Goal: Task Accomplishment & Management: Manage account settings

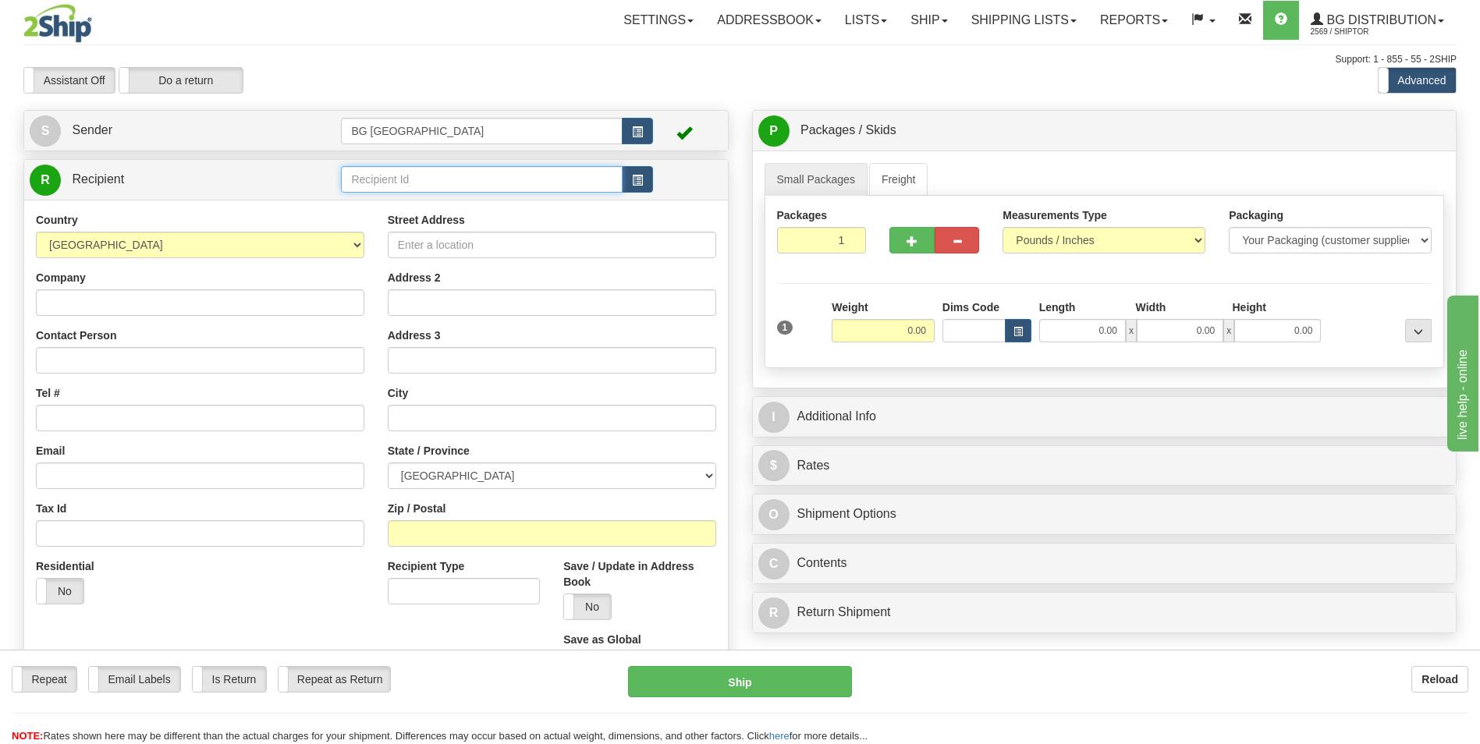
click at [410, 185] on input "text" at bounding box center [481, 179] width 281 height 27
click at [395, 197] on div "KABA" at bounding box center [479, 203] width 266 height 17
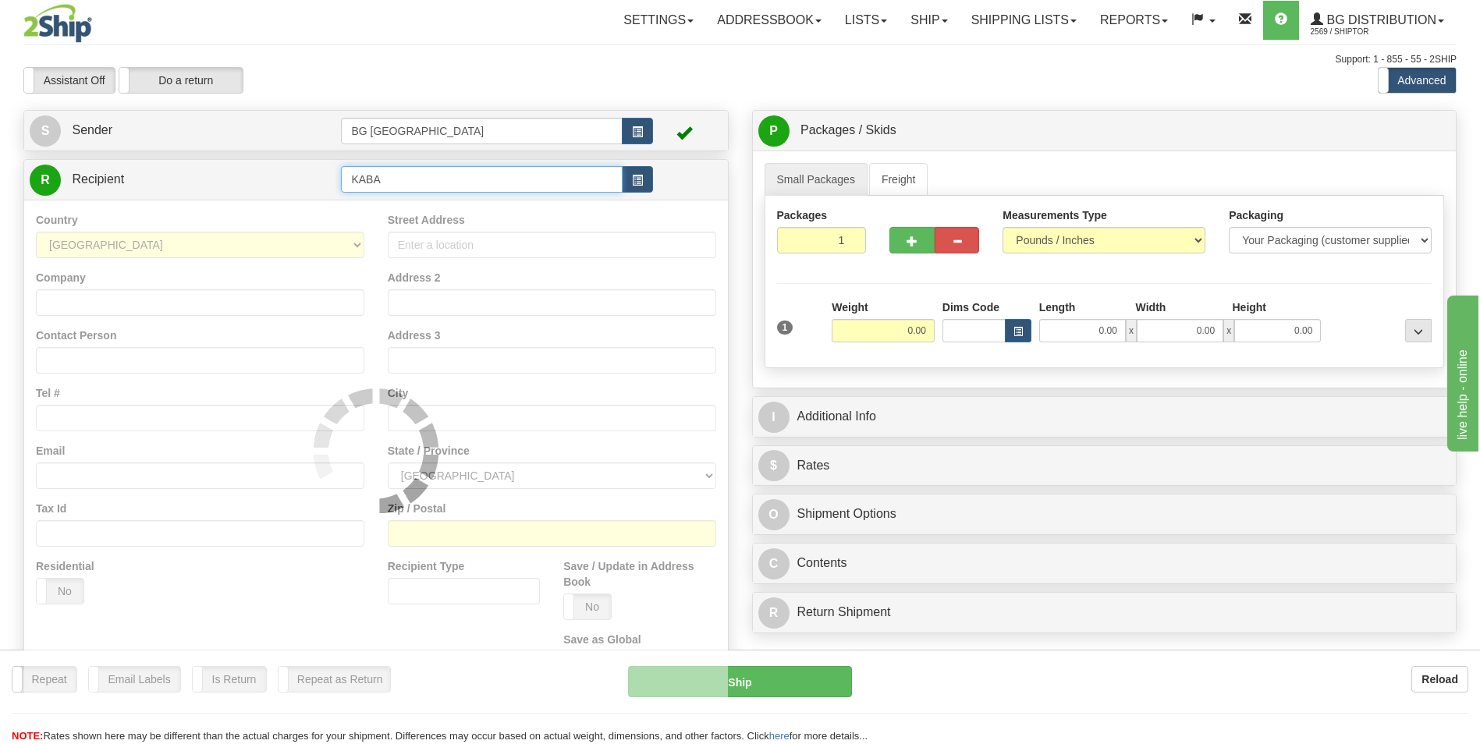
type input "KABA"
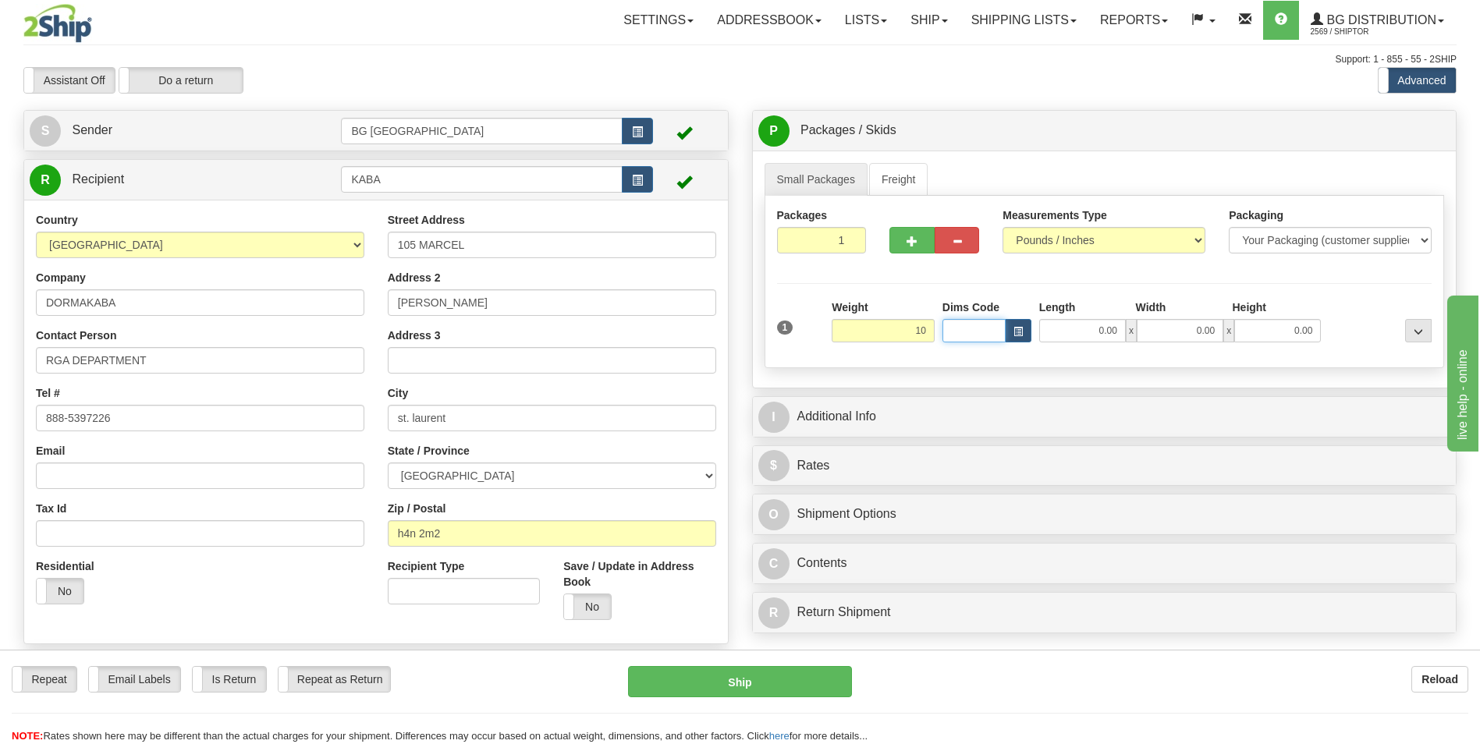
type input "10.00"
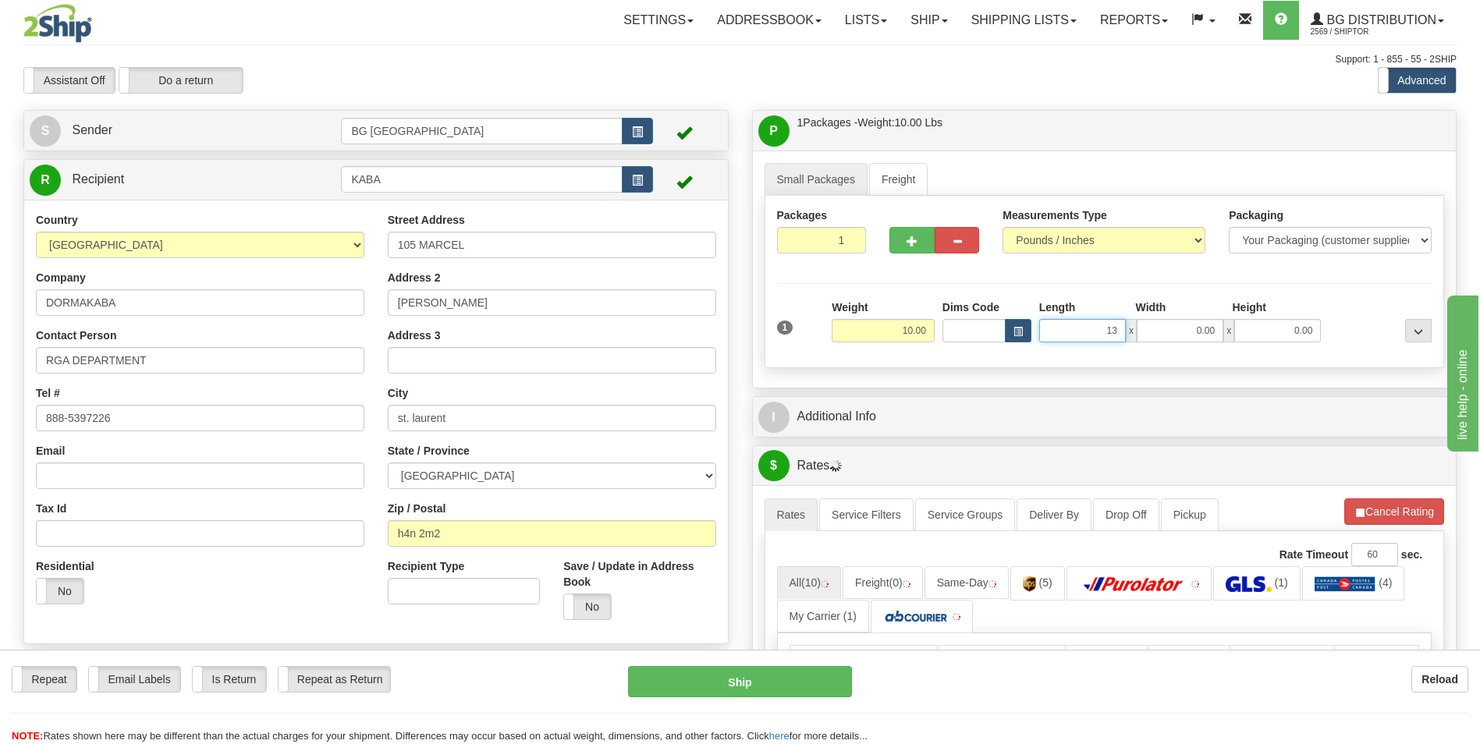
type input "13.00"
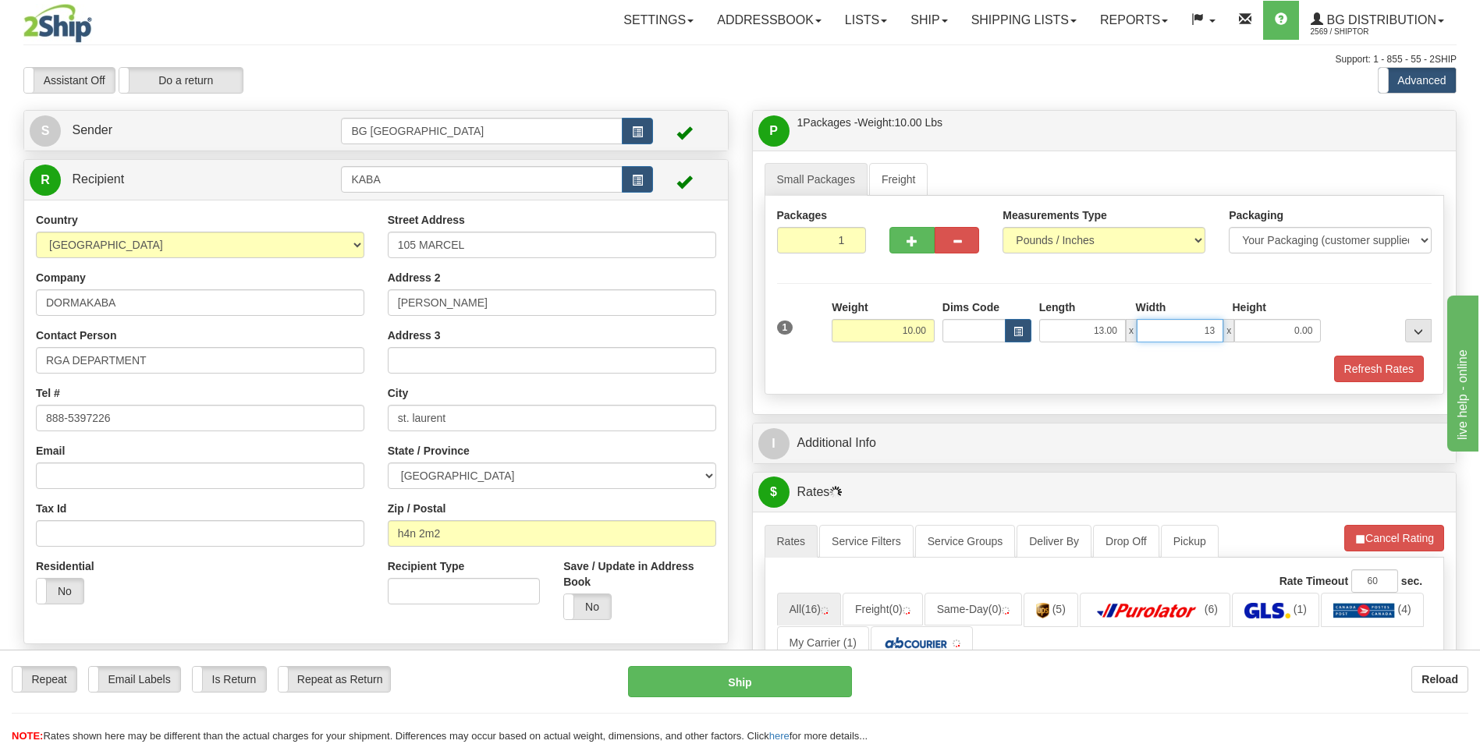
type input "13.00"
type input "8.00"
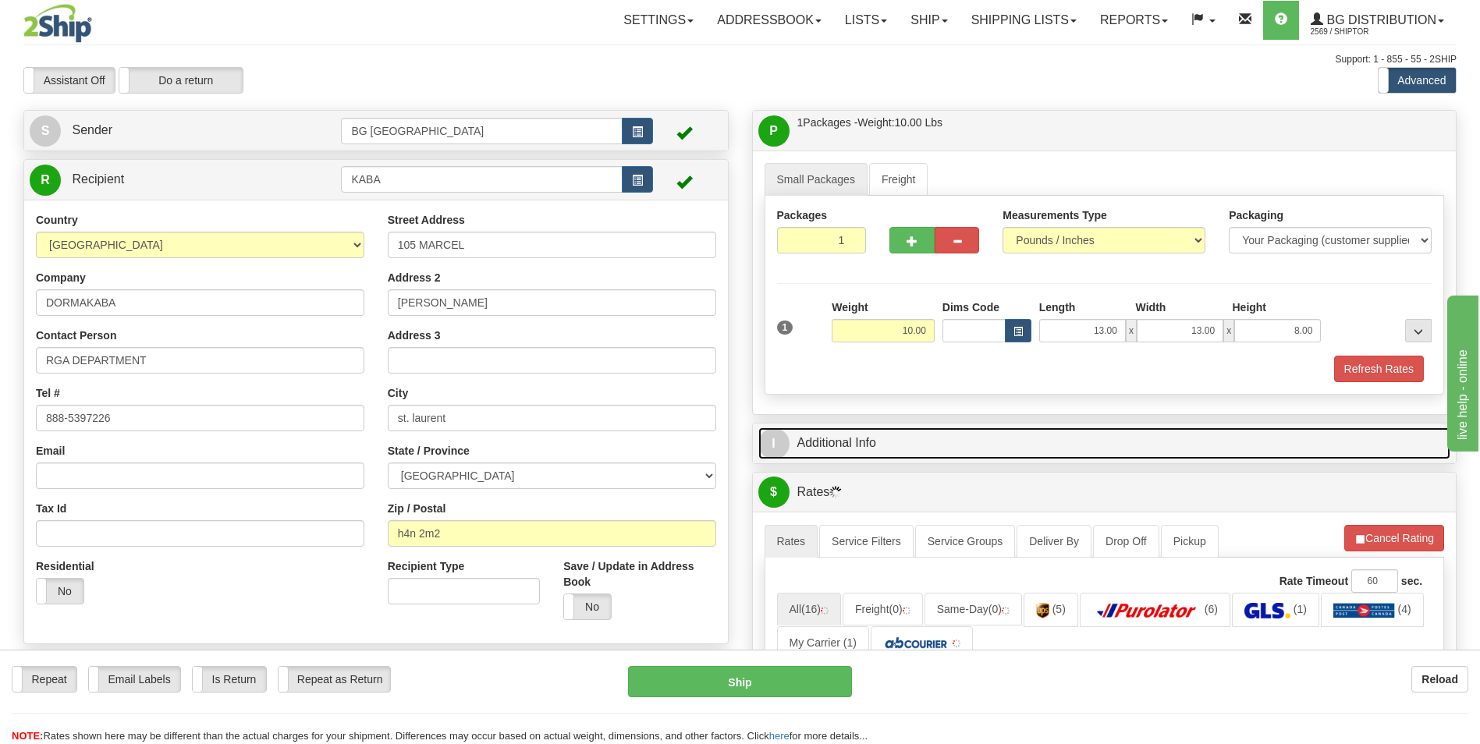
click at [882, 438] on link "I Additional Info" at bounding box center [1104, 444] width 693 height 32
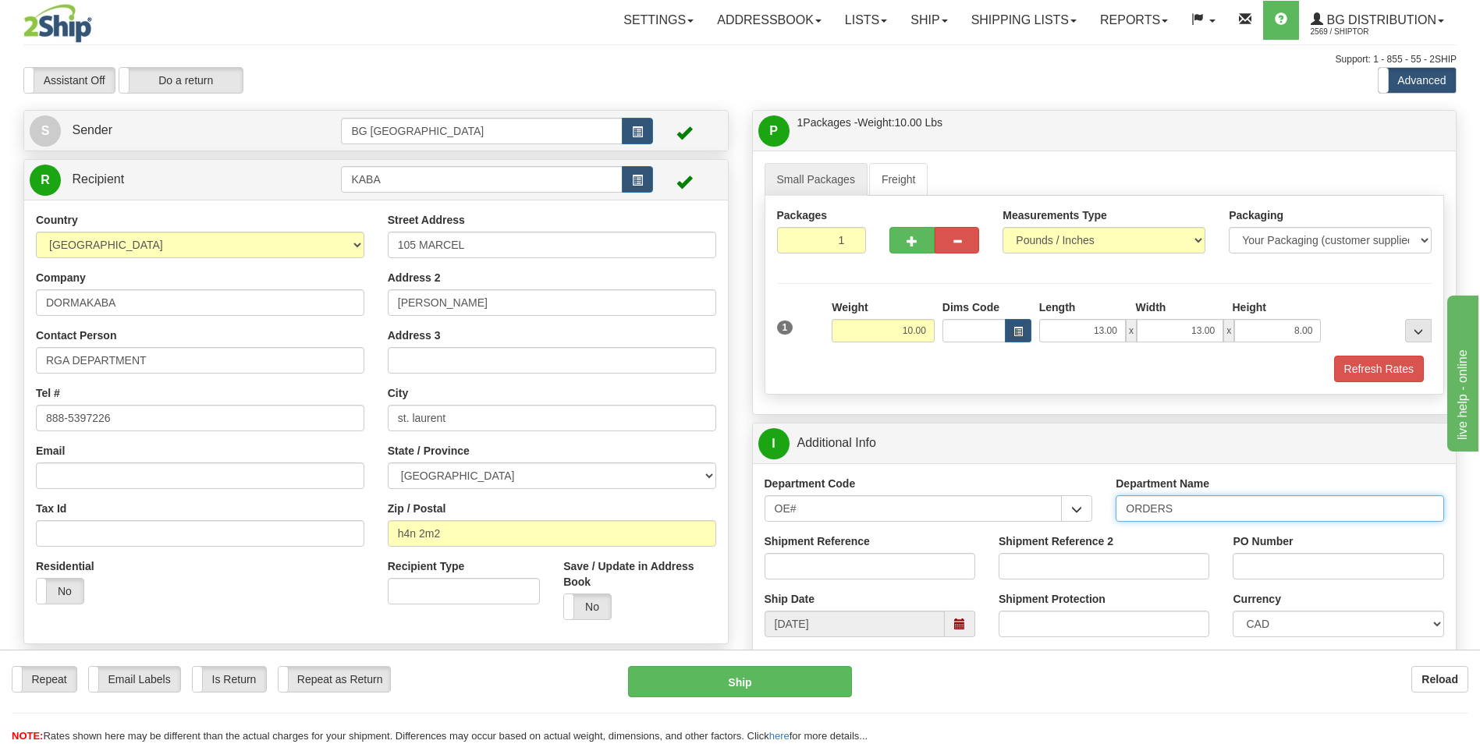
click at [1196, 517] on input "ORDERS" at bounding box center [1280, 508] width 328 height 27
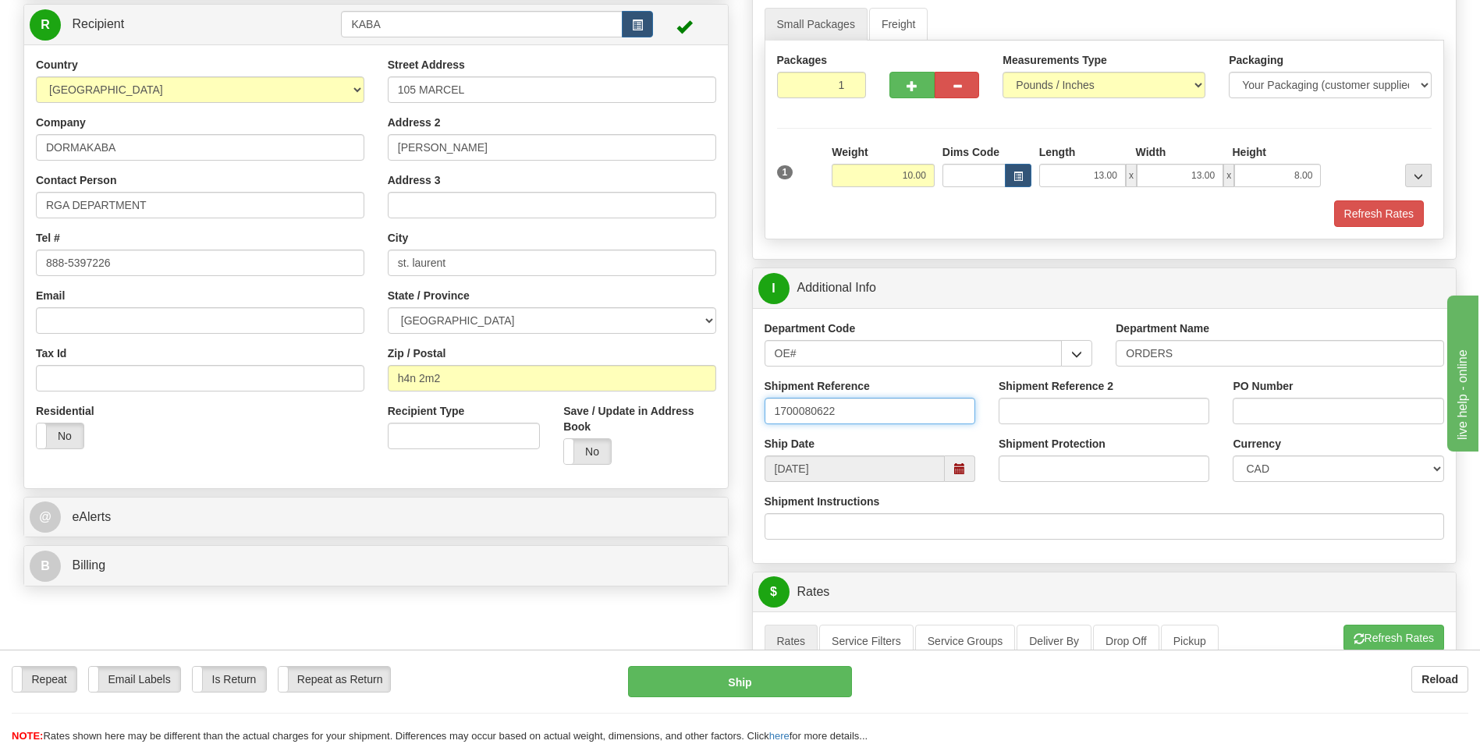
scroll to position [156, 0]
type input "1700080622"
click at [1312, 421] on input "PO Number" at bounding box center [1338, 410] width 211 height 27
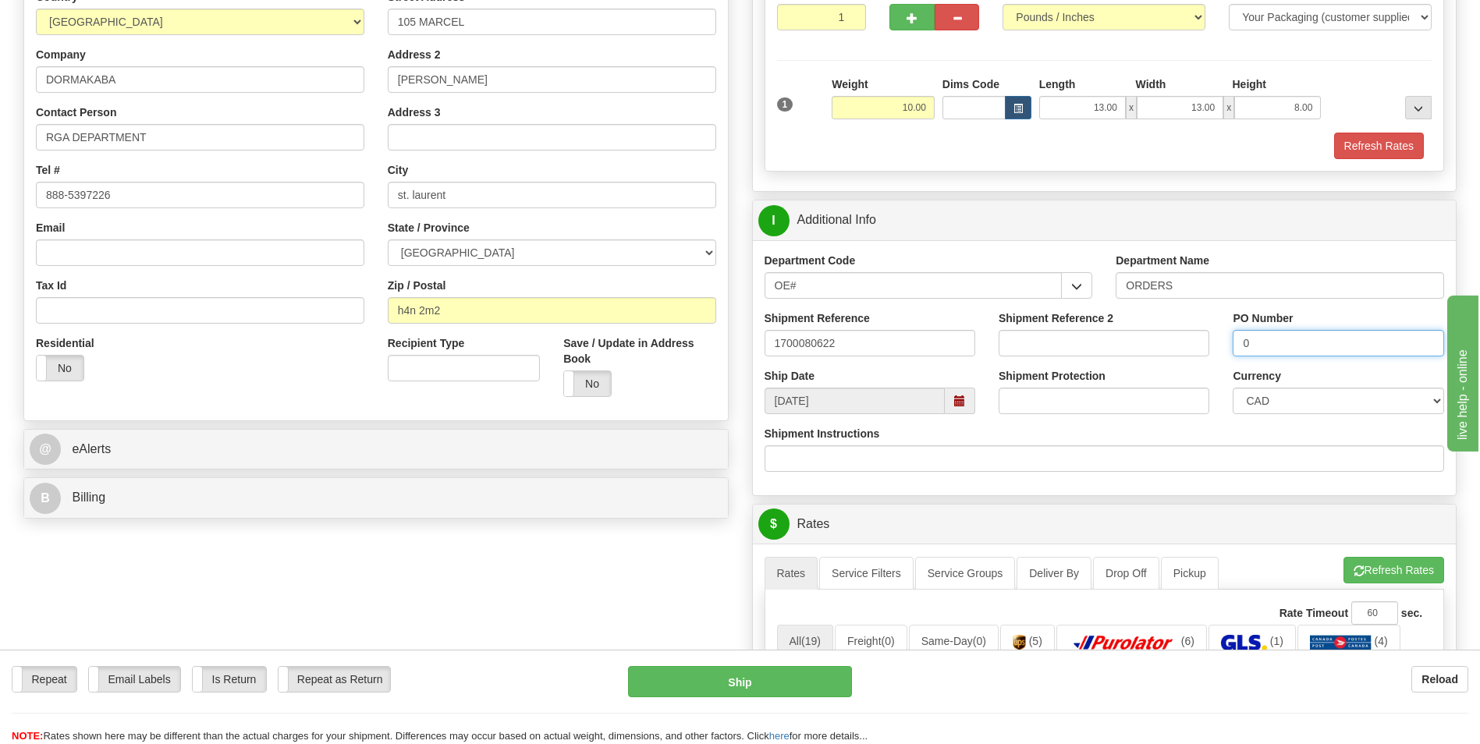
scroll to position [468, 0]
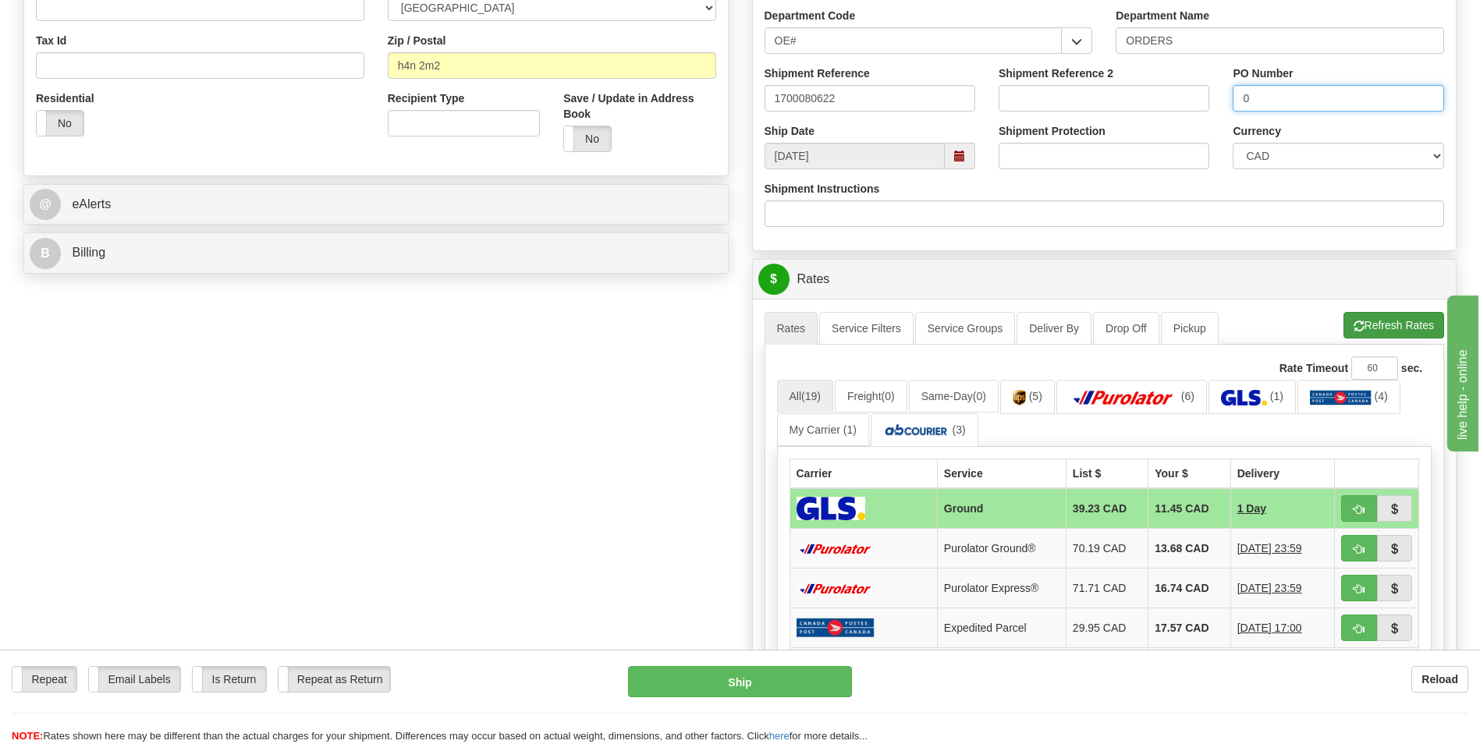
type input "0"
click at [1376, 319] on button "Refresh Rates" at bounding box center [1394, 325] width 101 height 27
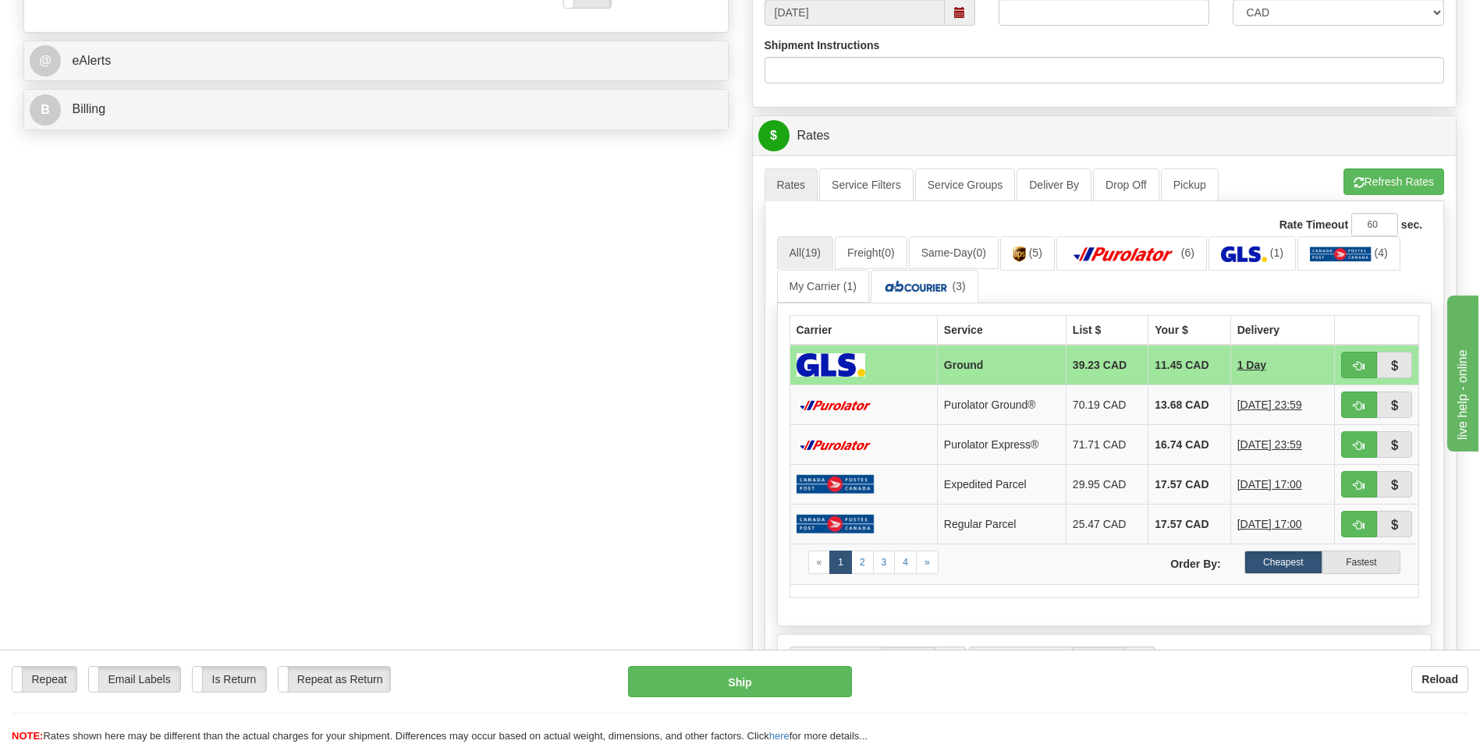
scroll to position [624, 0]
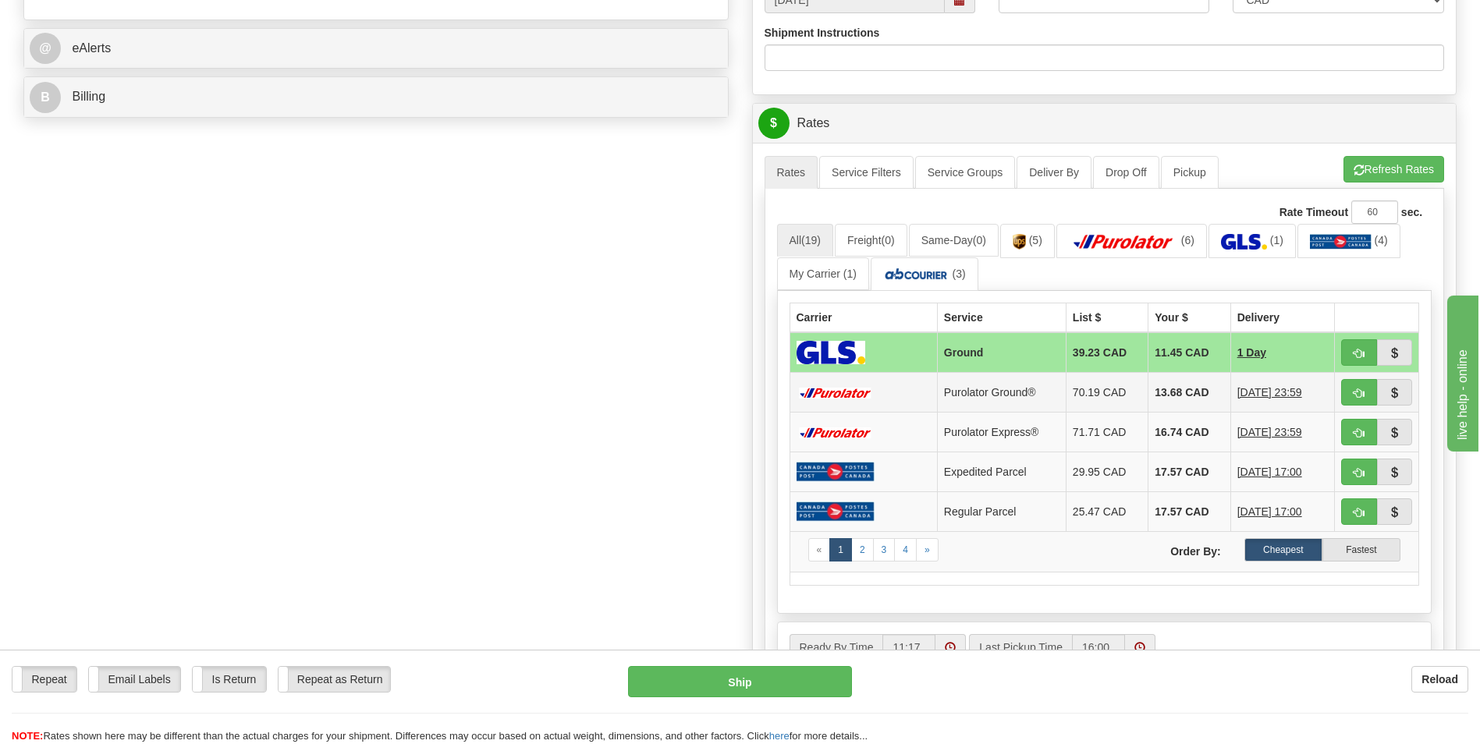
click at [1176, 392] on td "13.68 CAD" at bounding box center [1190, 393] width 82 height 40
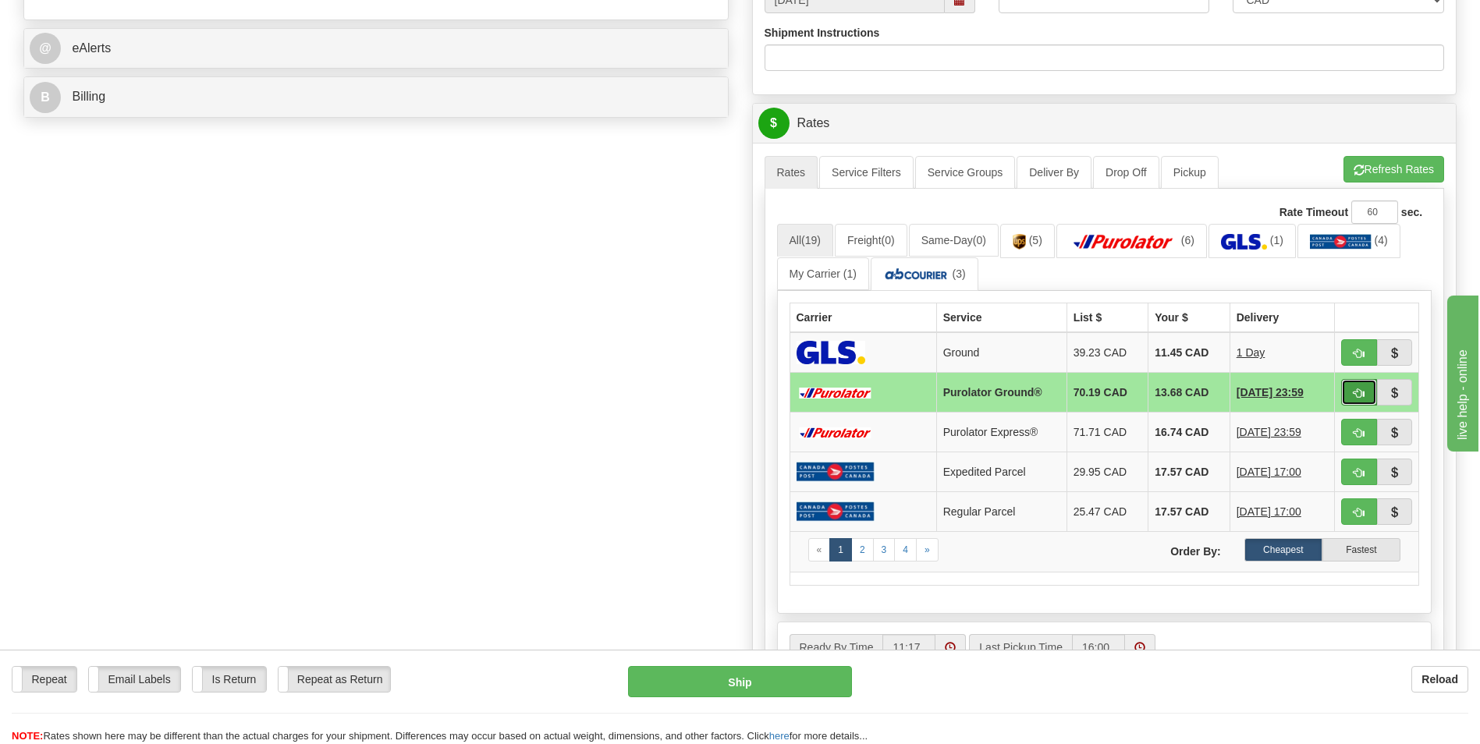
click at [1355, 393] on span "button" at bounding box center [1359, 394] width 11 height 10
type input "260"
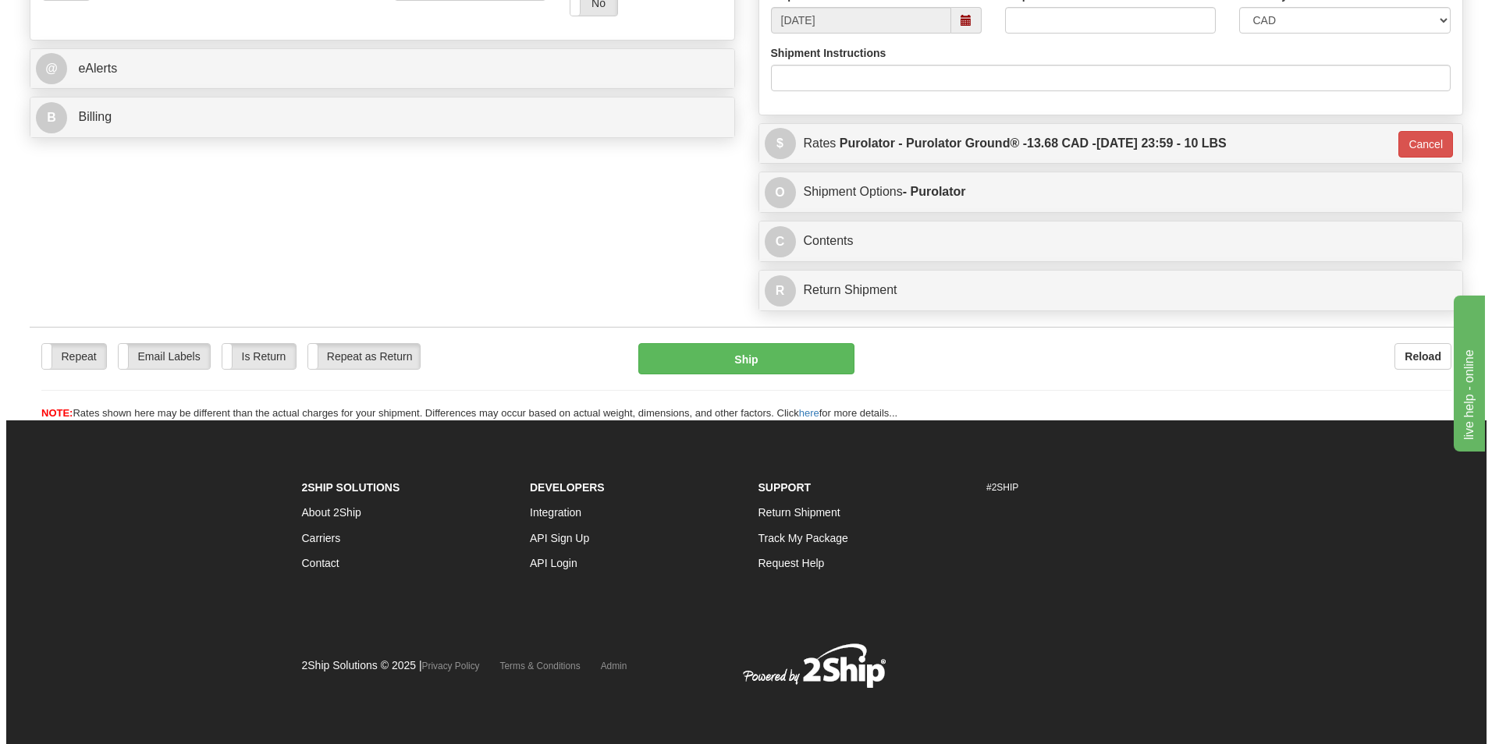
scroll to position [604, 0]
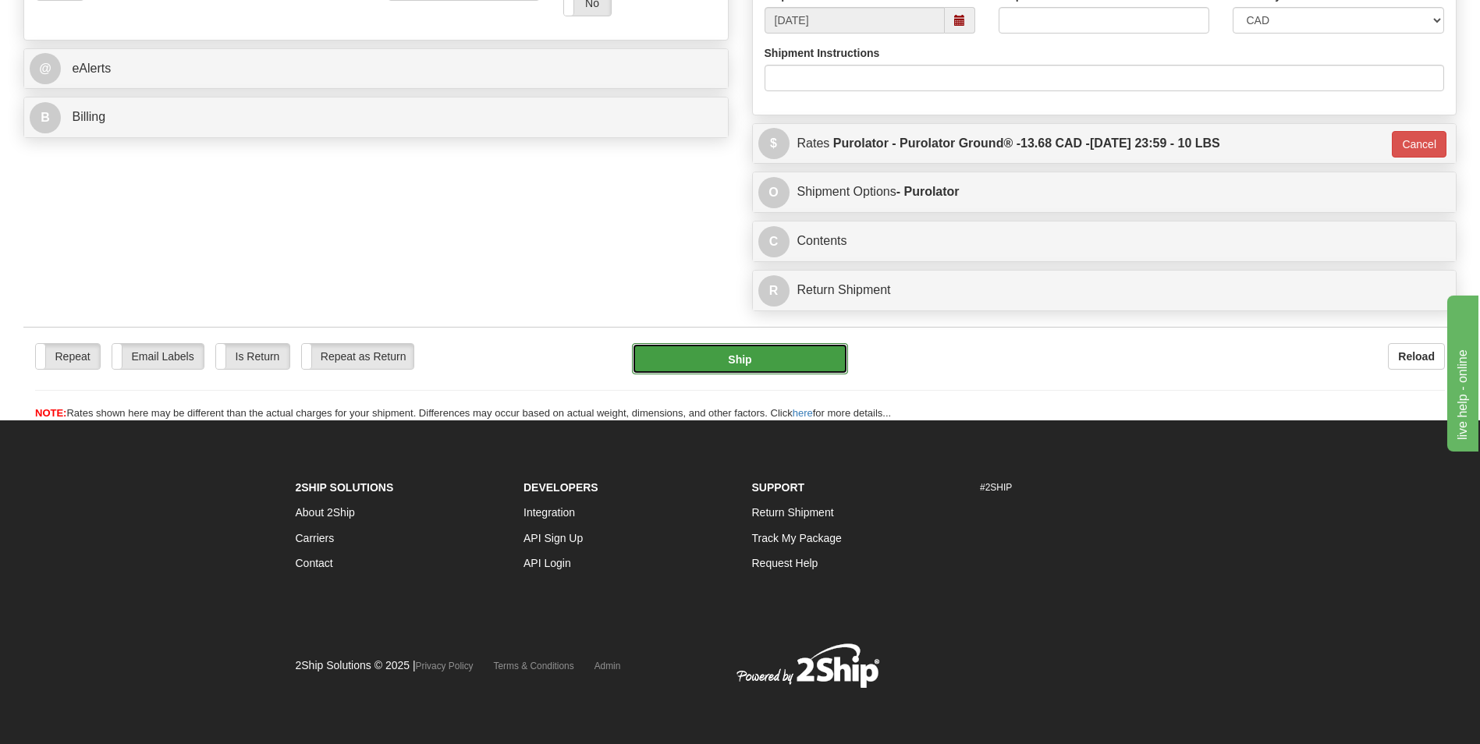
click at [664, 357] on button "Ship" at bounding box center [739, 358] width 215 height 31
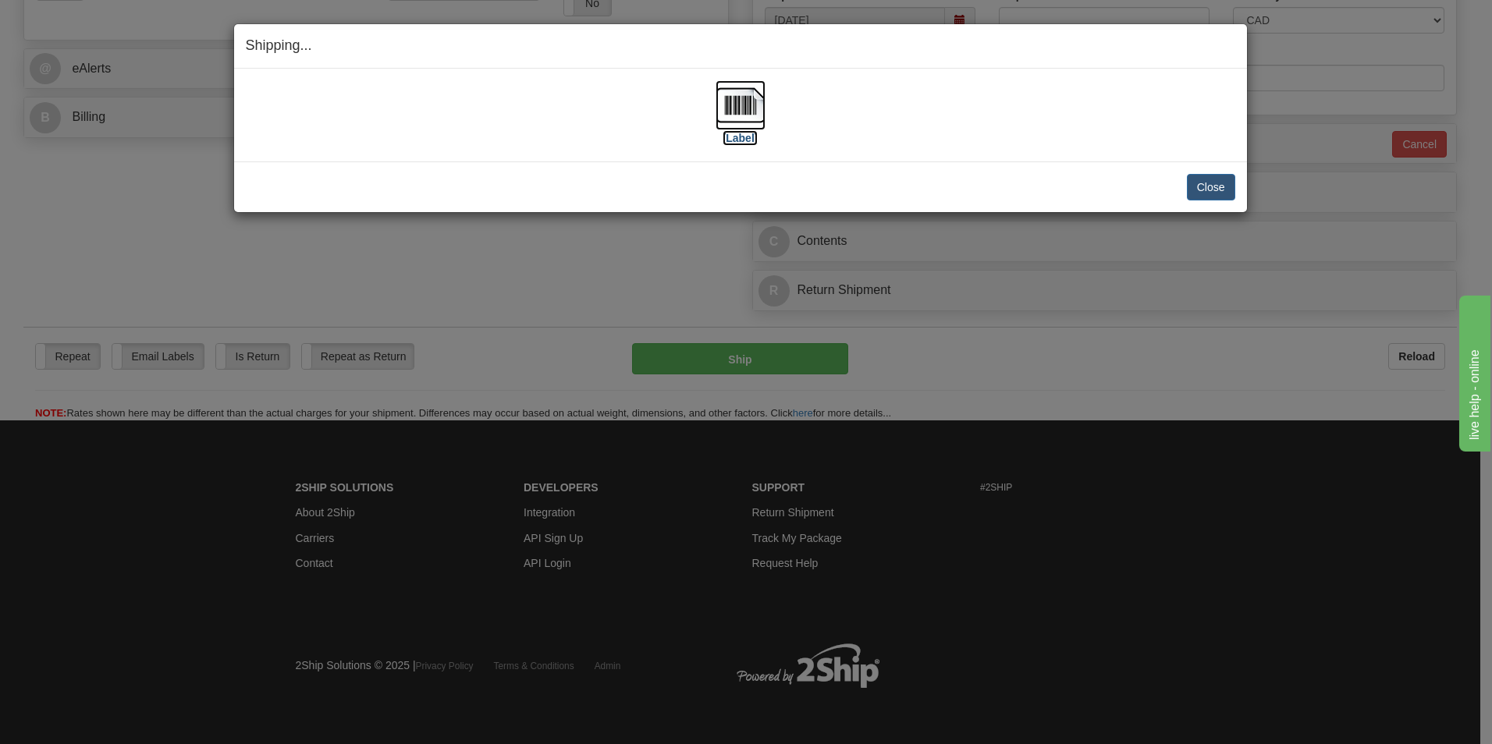
click at [759, 112] on img at bounding box center [741, 105] width 50 height 50
click at [1198, 186] on button "Close" at bounding box center [1211, 187] width 48 height 27
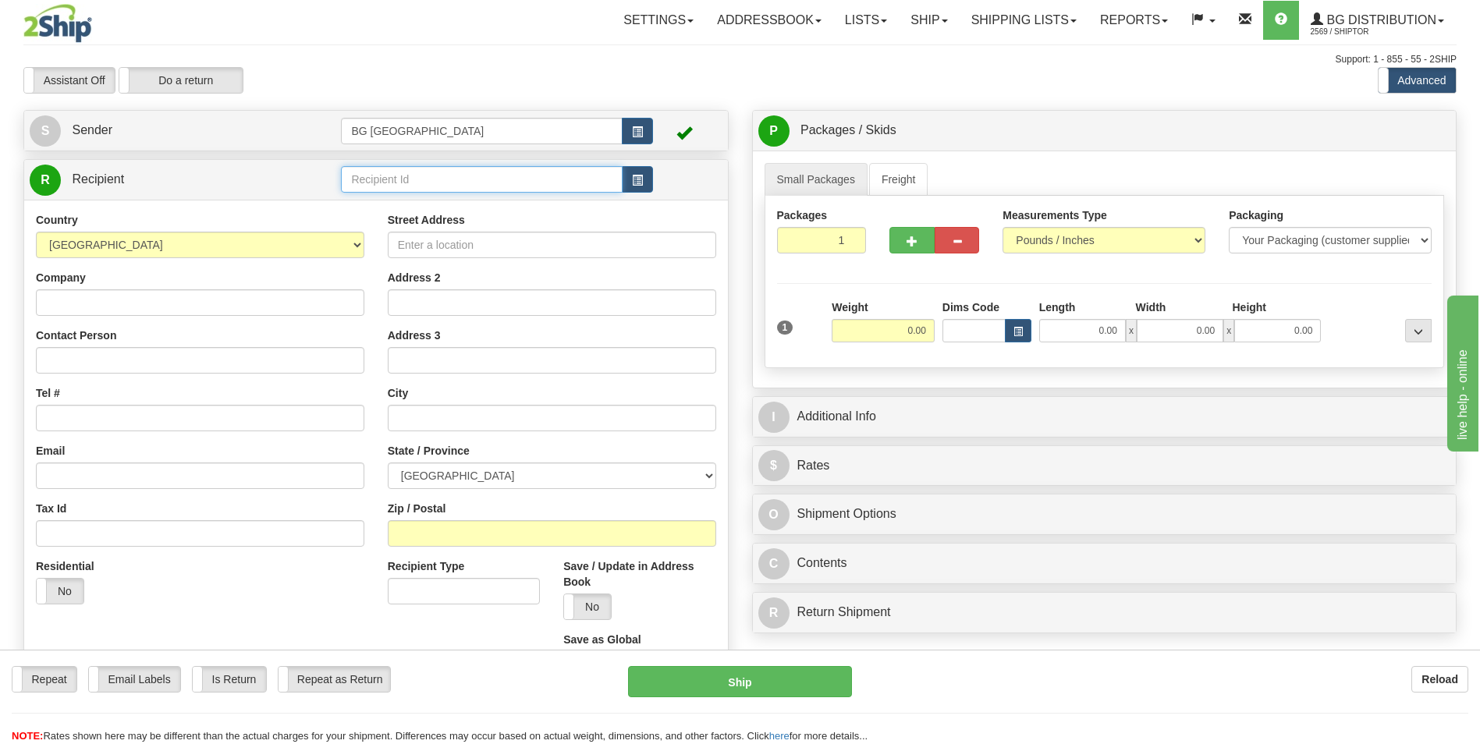
click at [401, 176] on input "text" at bounding box center [481, 179] width 281 height 27
click at [382, 215] on ul "60096" at bounding box center [481, 204] width 281 height 22
click at [388, 201] on div "60096" at bounding box center [479, 203] width 266 height 17
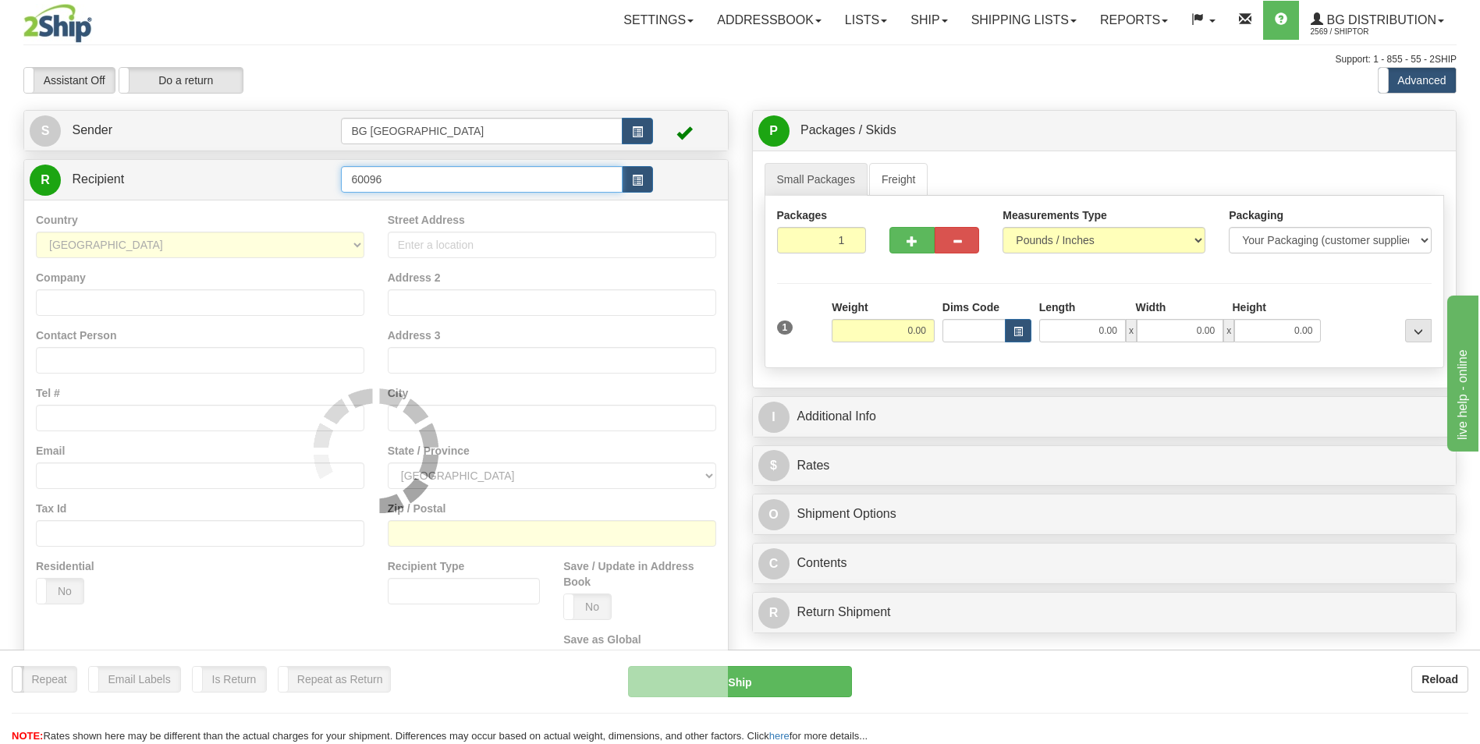
type input "60096"
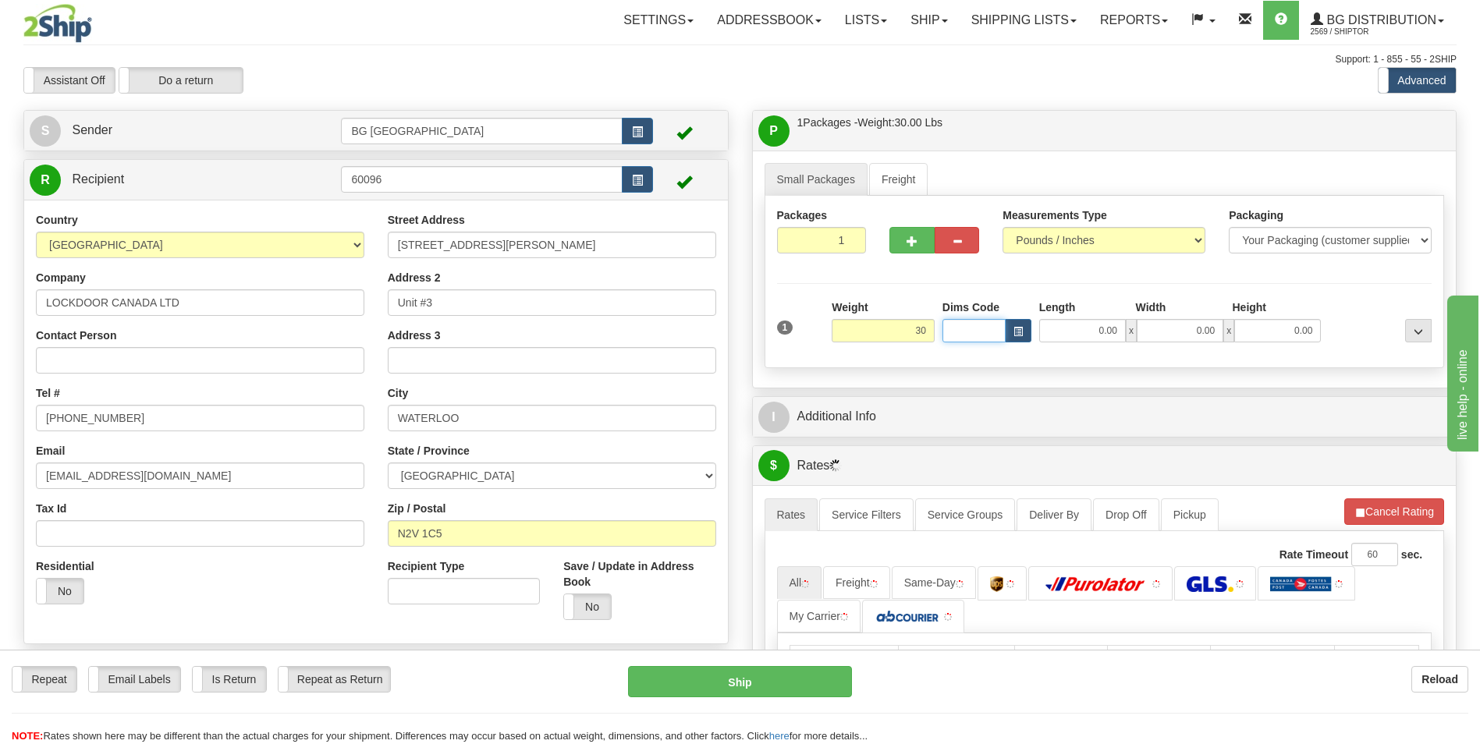
type input "30.00"
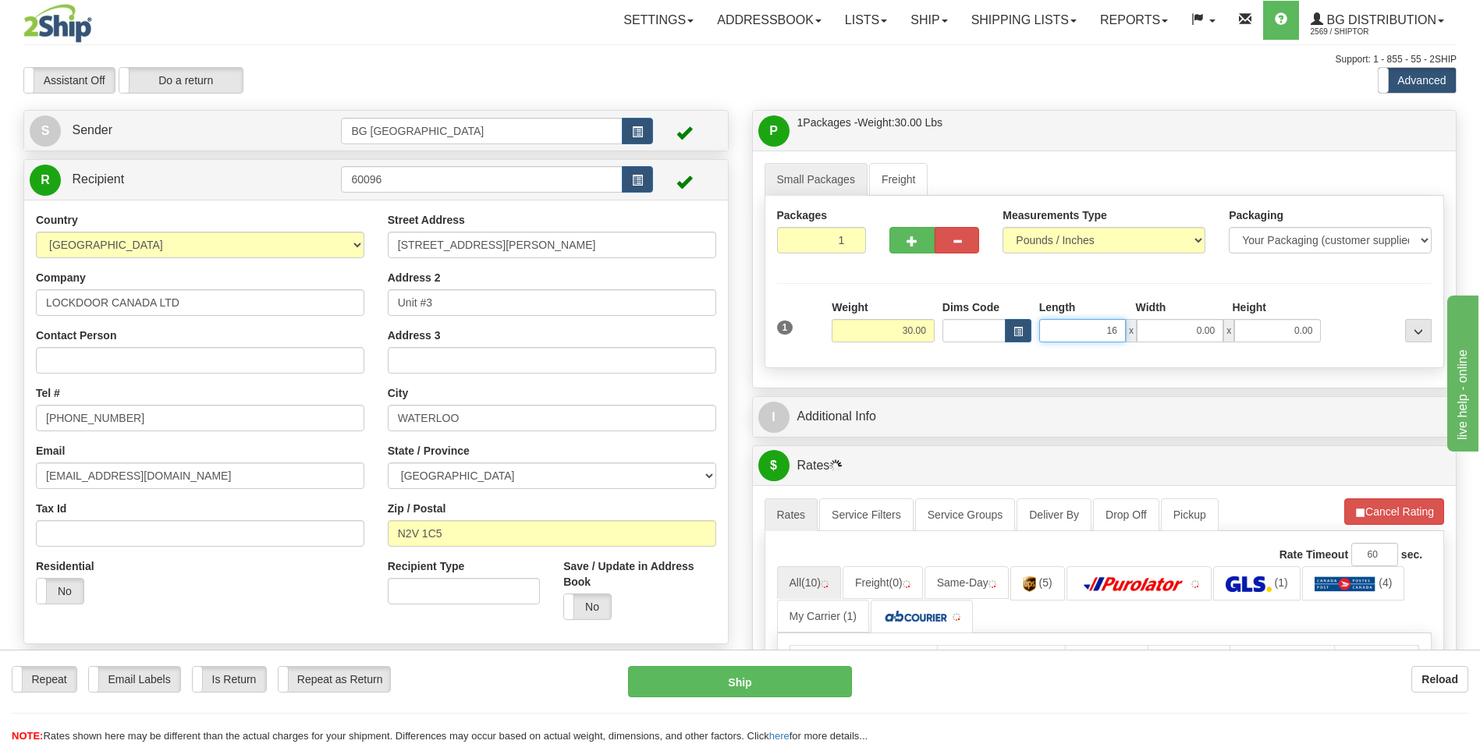
type input "16.00"
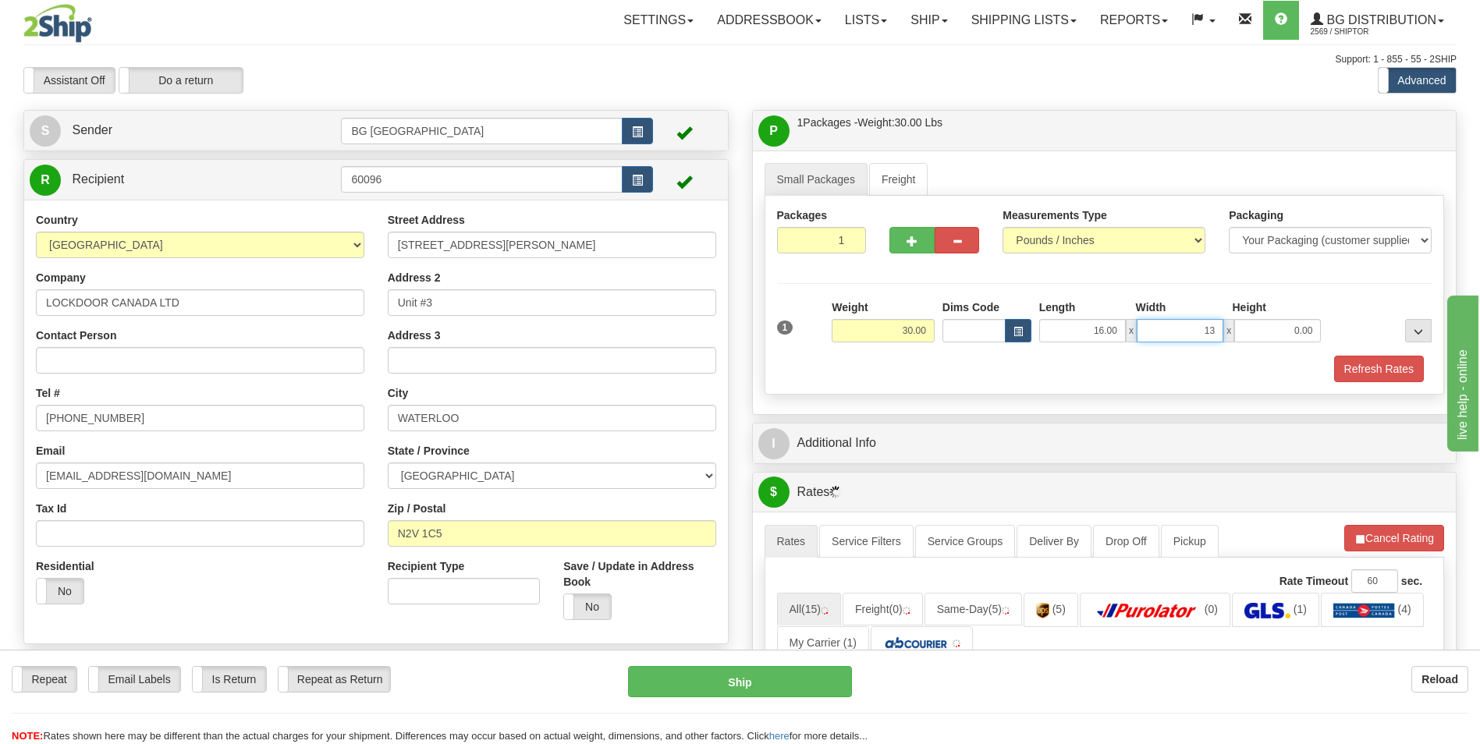
type input "13.00"
type input "8.00"
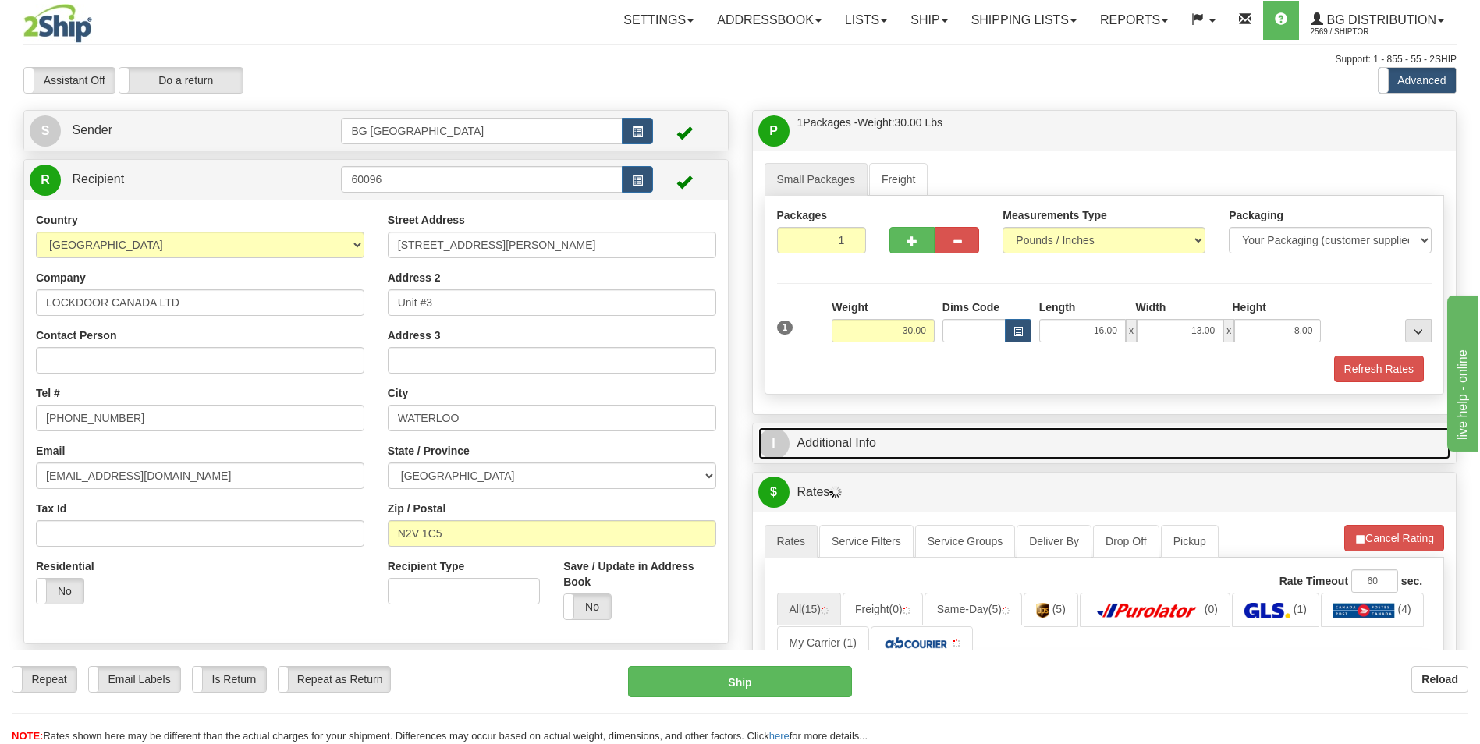
click at [904, 430] on link "I Additional Info" at bounding box center [1104, 444] width 693 height 32
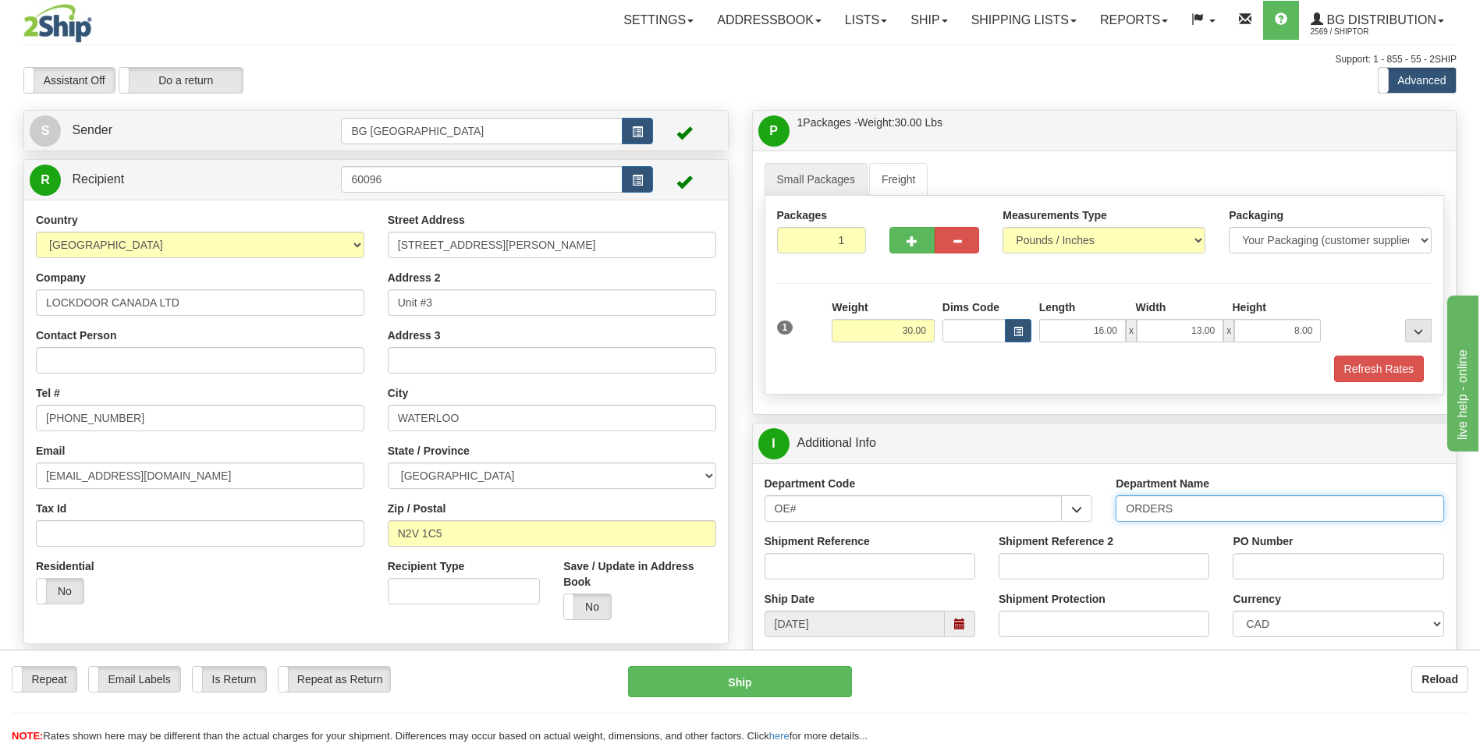
click at [1189, 513] on input "ORDERS" at bounding box center [1280, 508] width 328 height 27
type input "70177326-00"
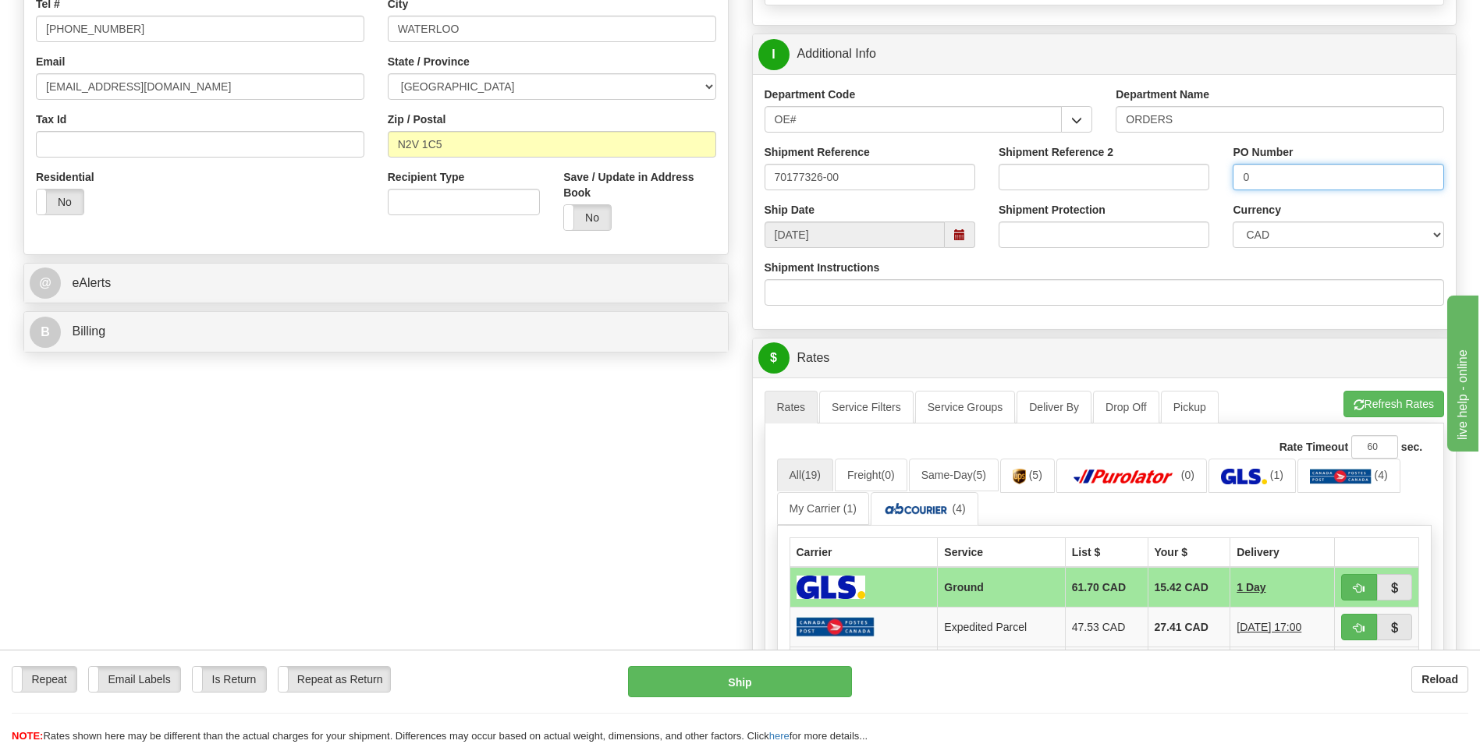
scroll to position [390, 0]
type input "0"
click at [1406, 404] on button "Refresh Rates" at bounding box center [1394, 403] width 101 height 27
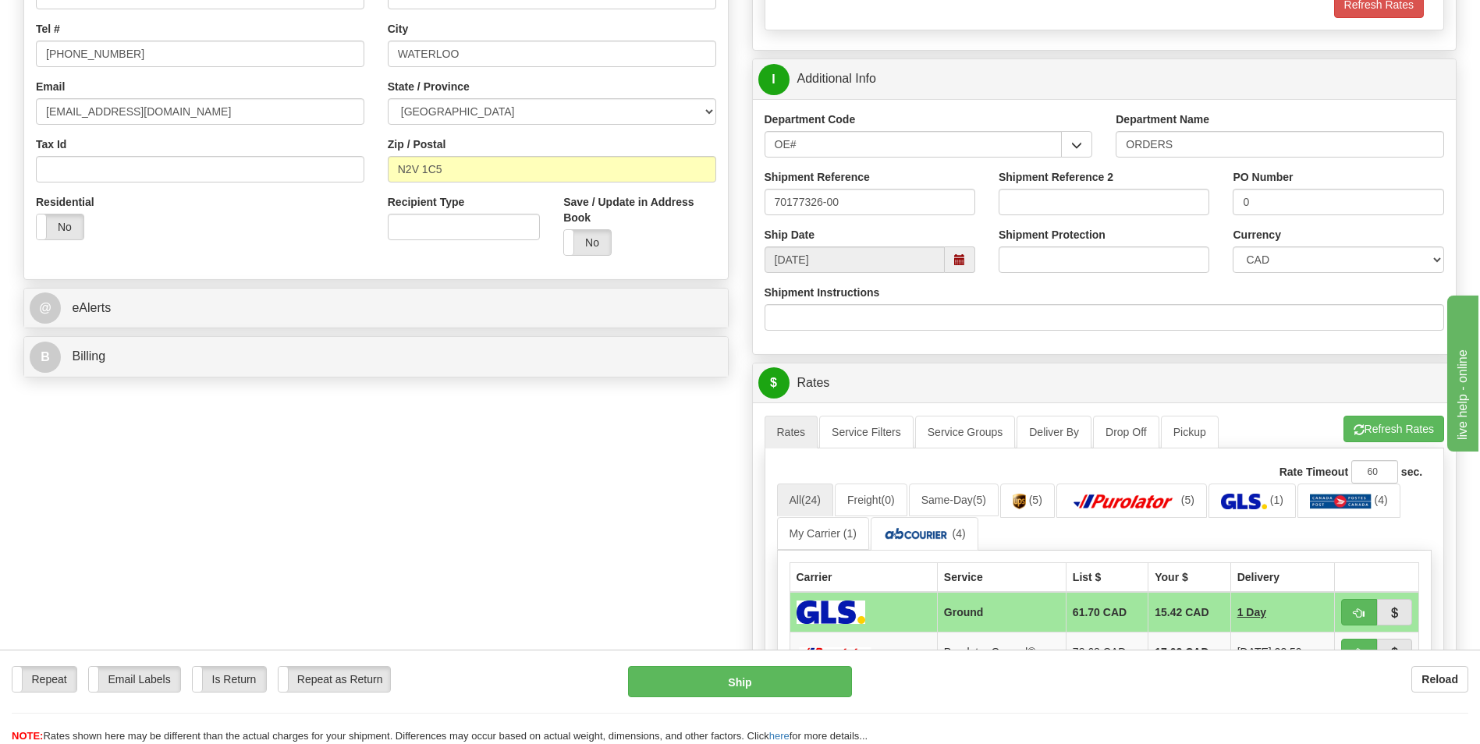
scroll to position [78, 0]
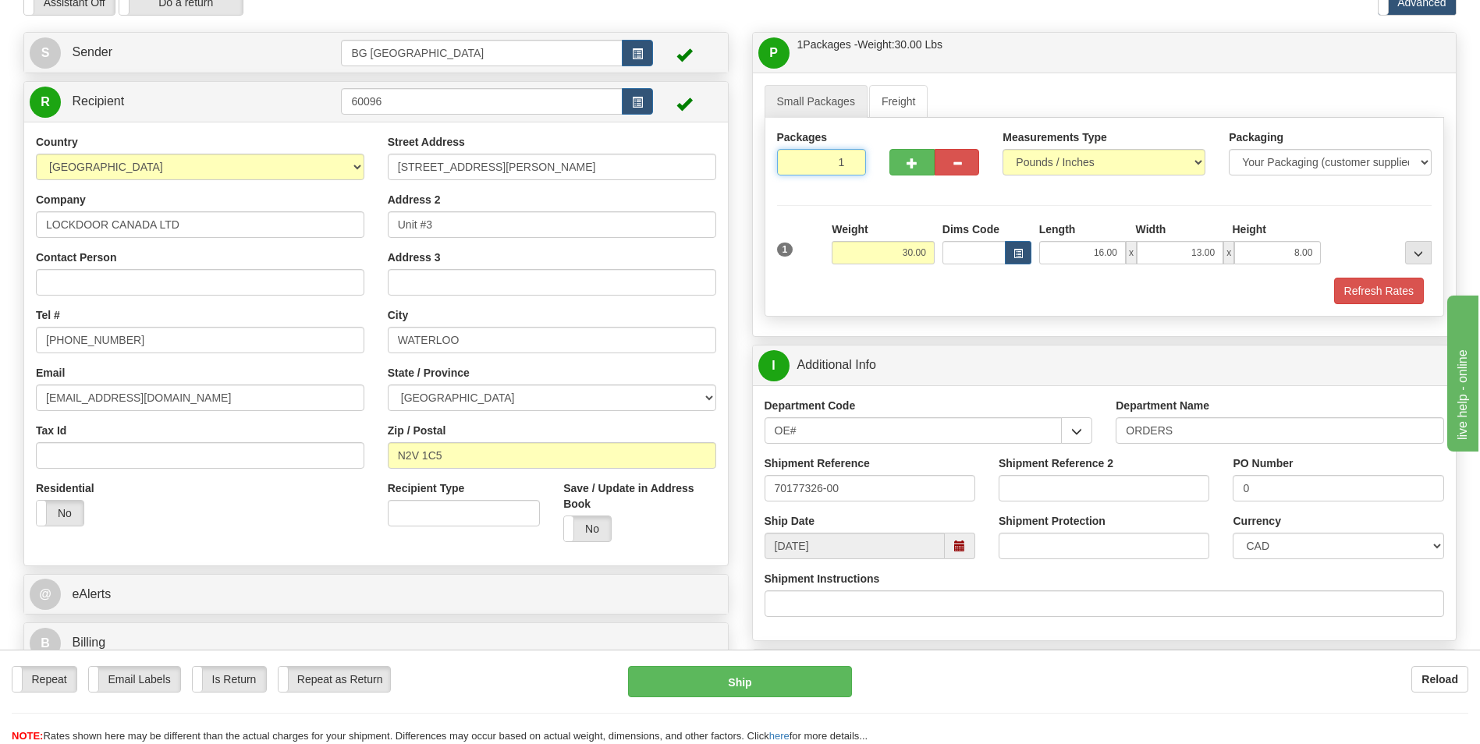
click at [838, 169] on input "1" at bounding box center [822, 162] width 90 height 27
type input "6"
click at [812, 199] on div "Packages 6 1 Measurements Type" at bounding box center [1105, 217] width 680 height 199
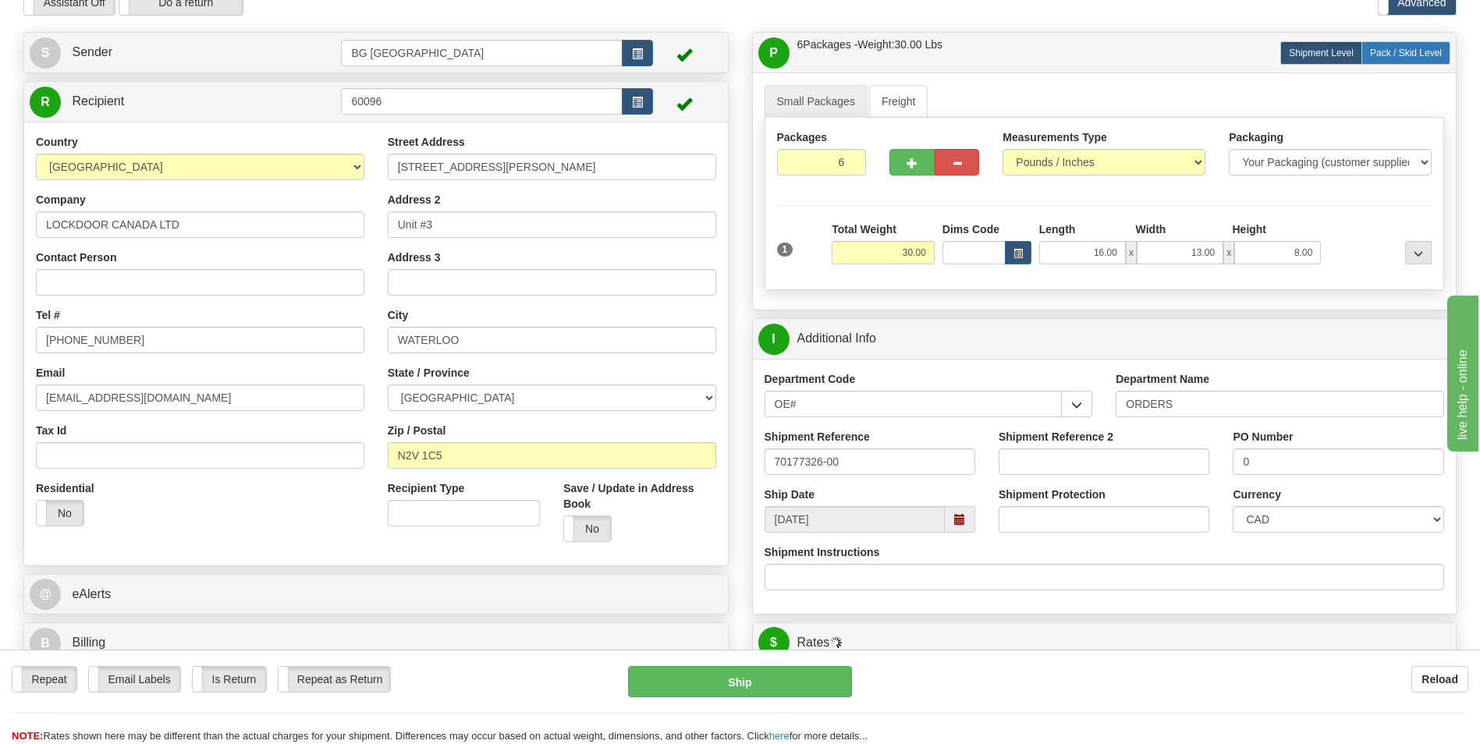
click at [1410, 51] on span "Pack / Skid Level" at bounding box center [1406, 53] width 72 height 11
radio input "true"
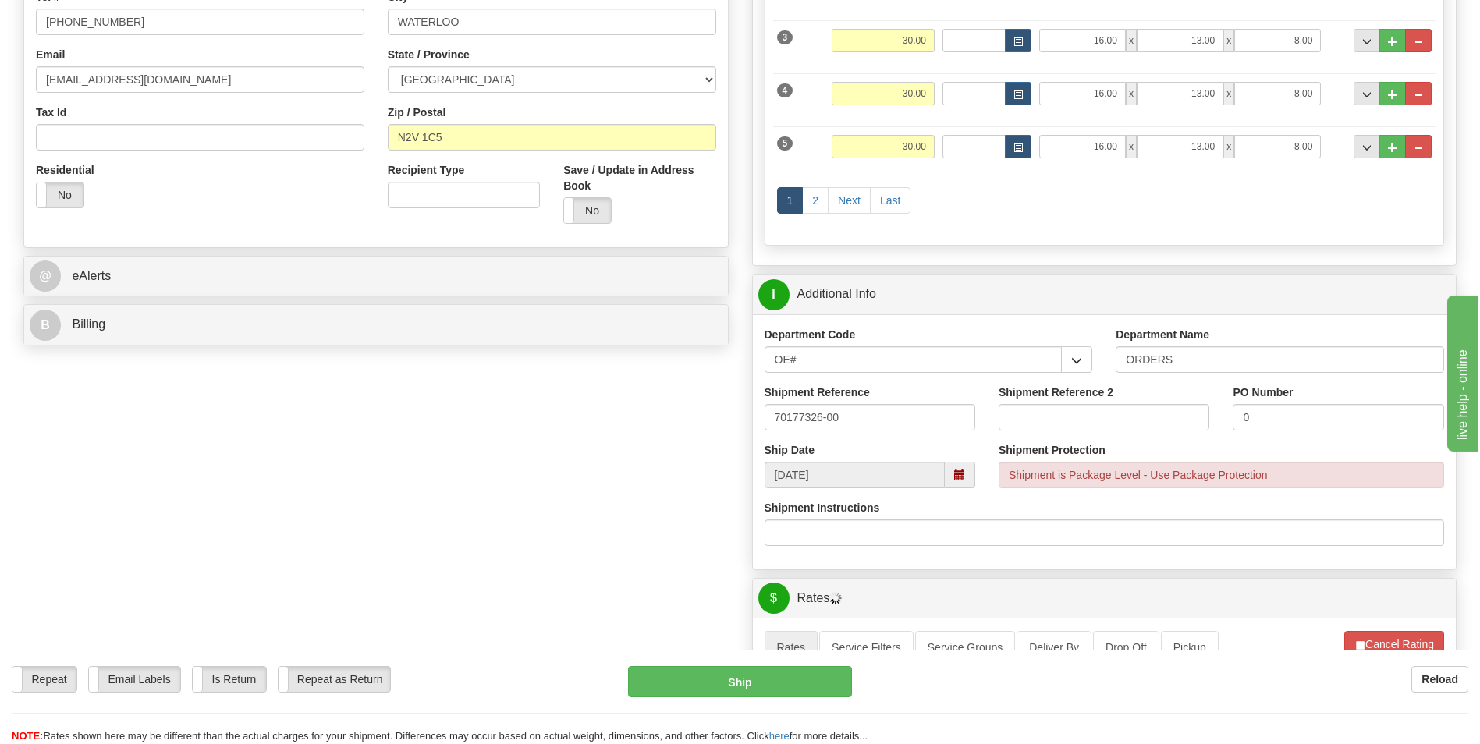
scroll to position [468, 0]
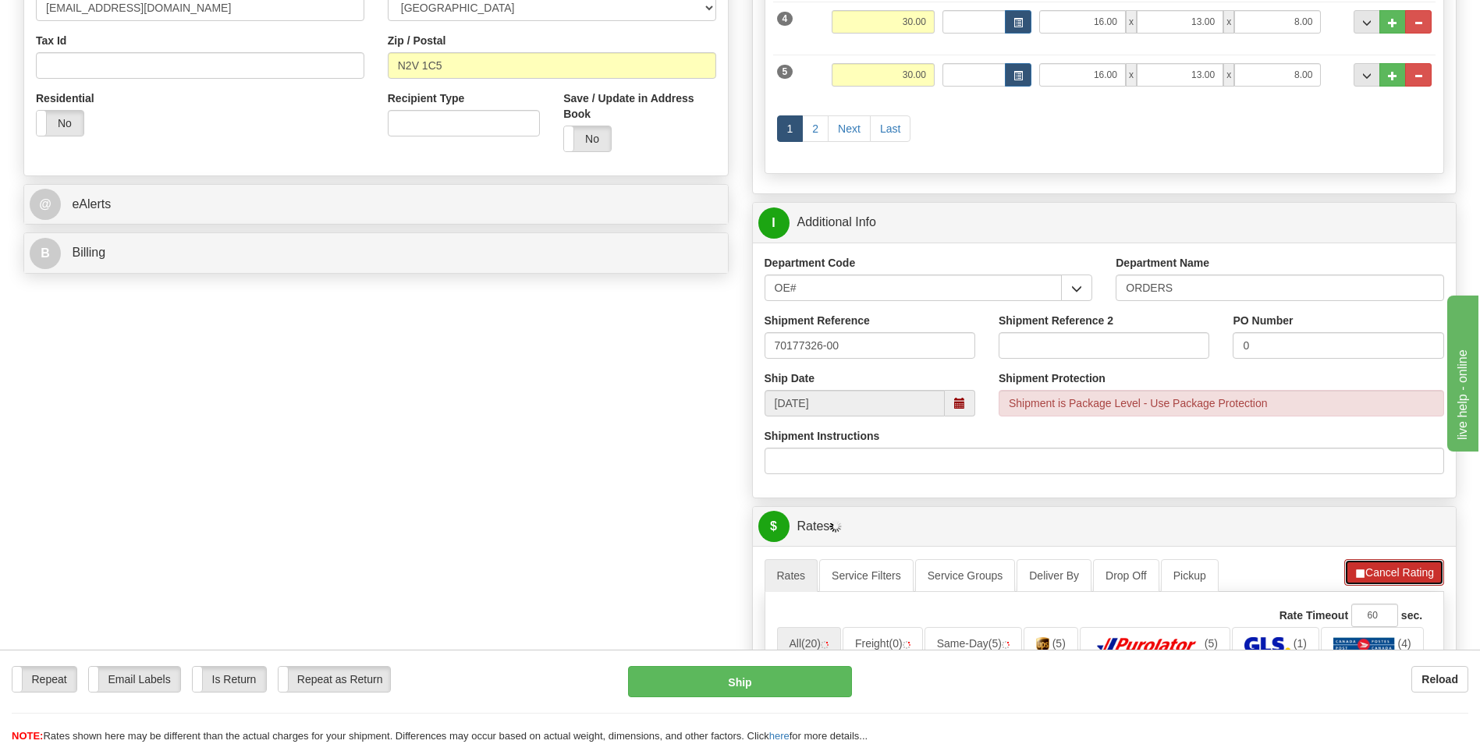
click at [1360, 563] on button "Cancel Rating" at bounding box center [1394, 572] width 100 height 27
click at [1360, 563] on button "Refresh Rates" at bounding box center [1394, 572] width 101 height 27
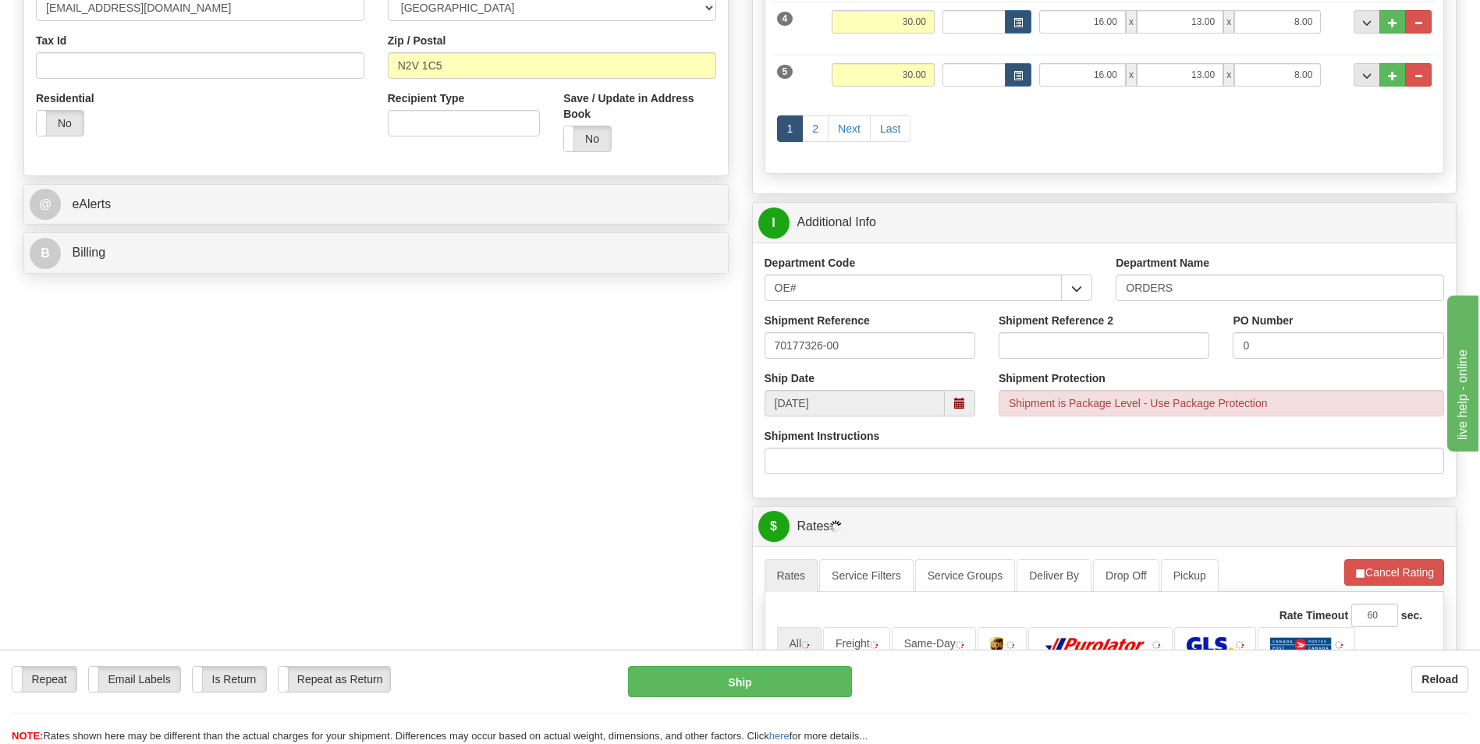
scroll to position [936, 0]
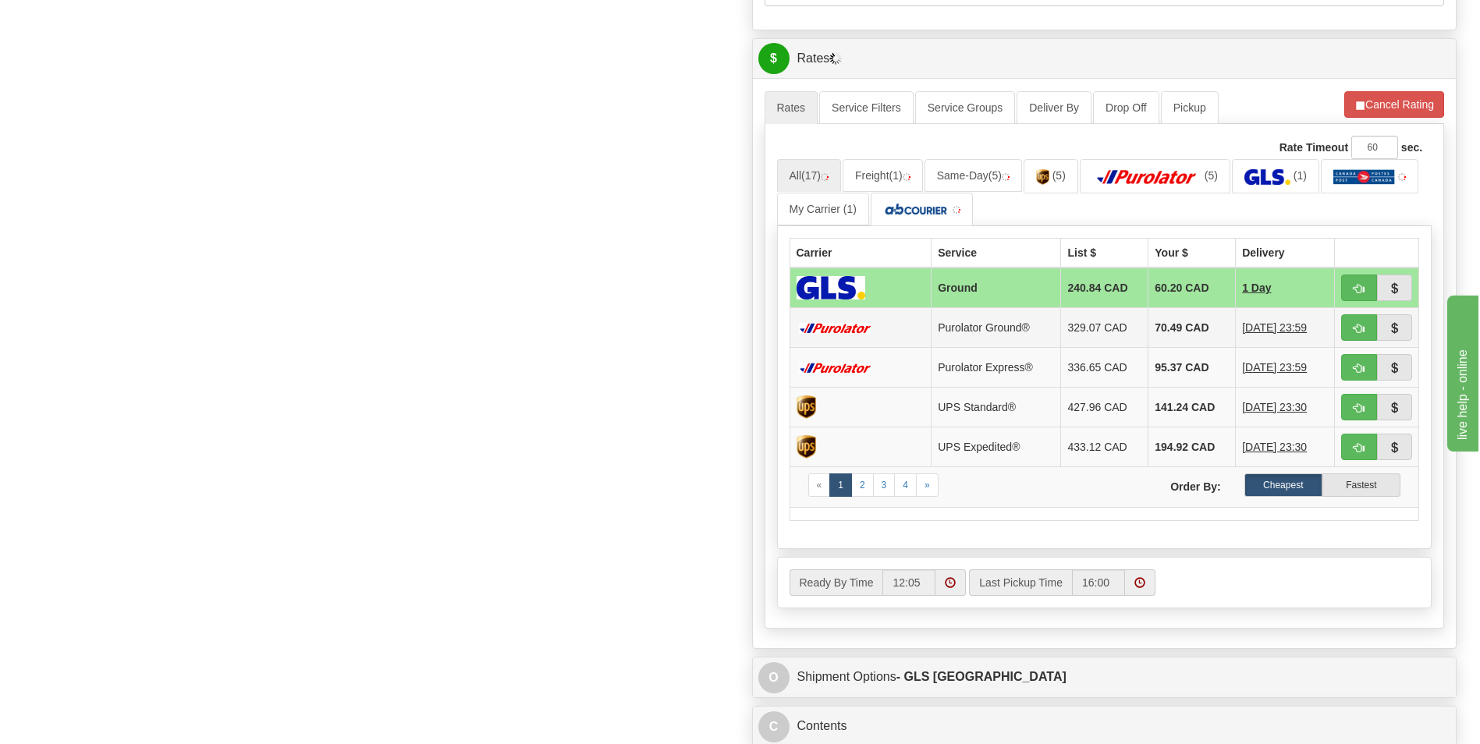
click at [1149, 321] on td "70.49 CAD" at bounding box center [1192, 328] width 87 height 40
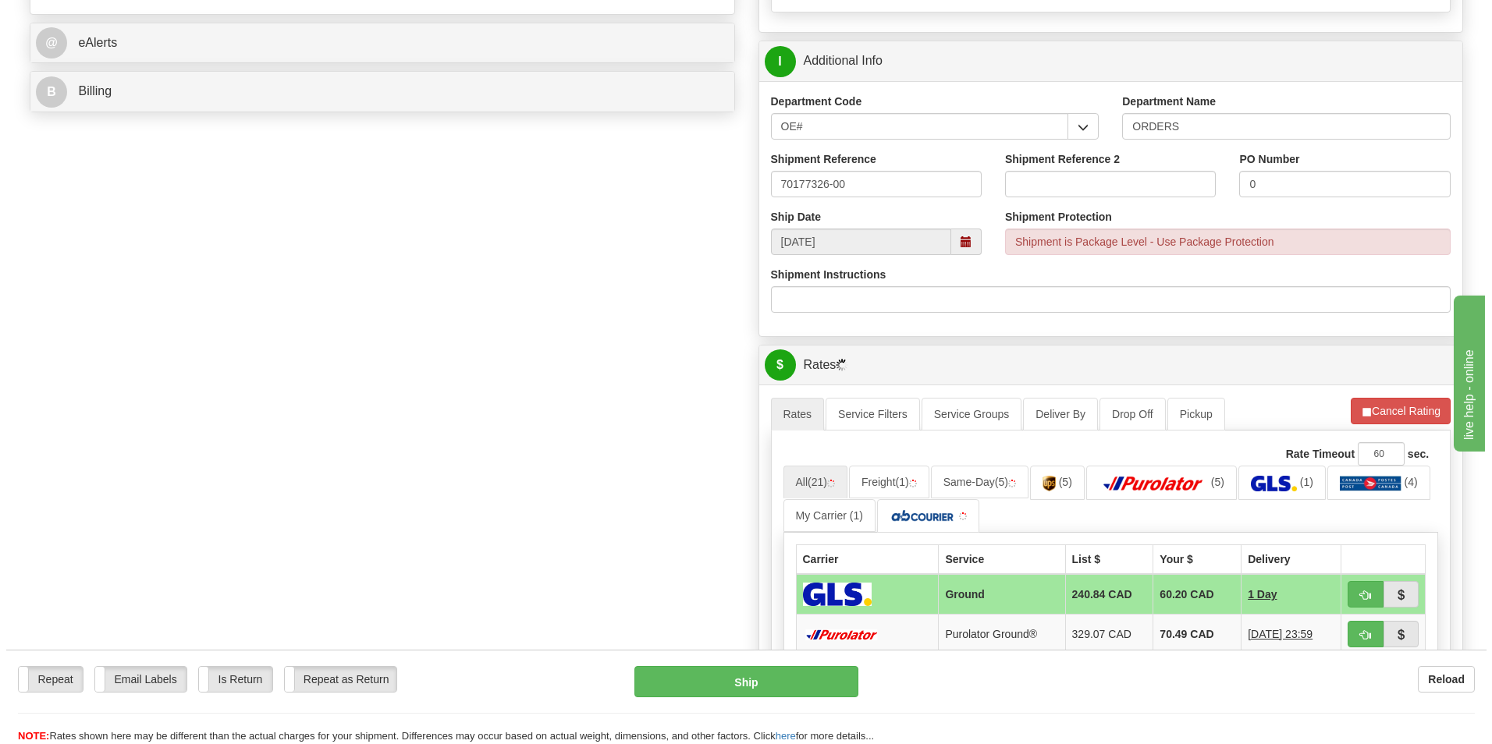
scroll to position [780, 0]
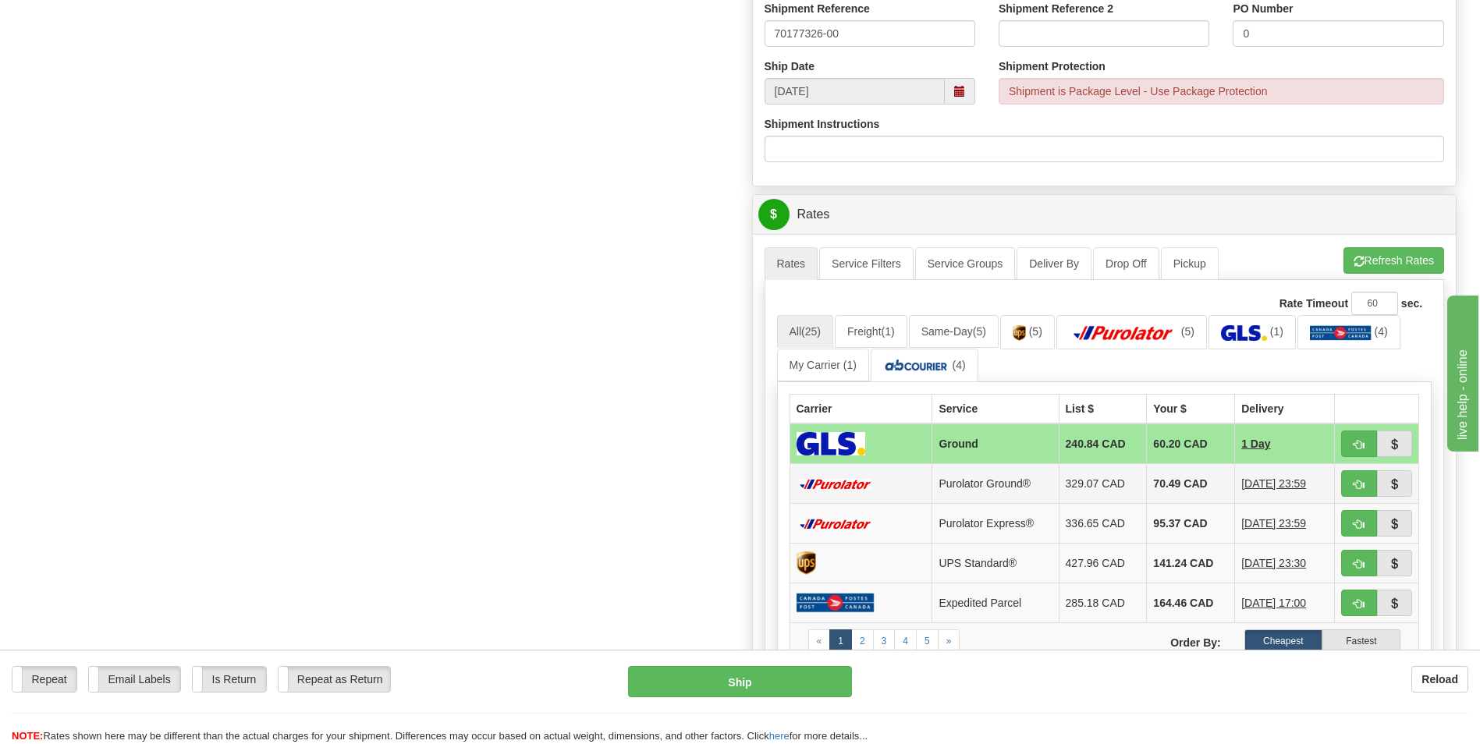
click at [1175, 470] on td "70.49 CAD" at bounding box center [1191, 484] width 88 height 40
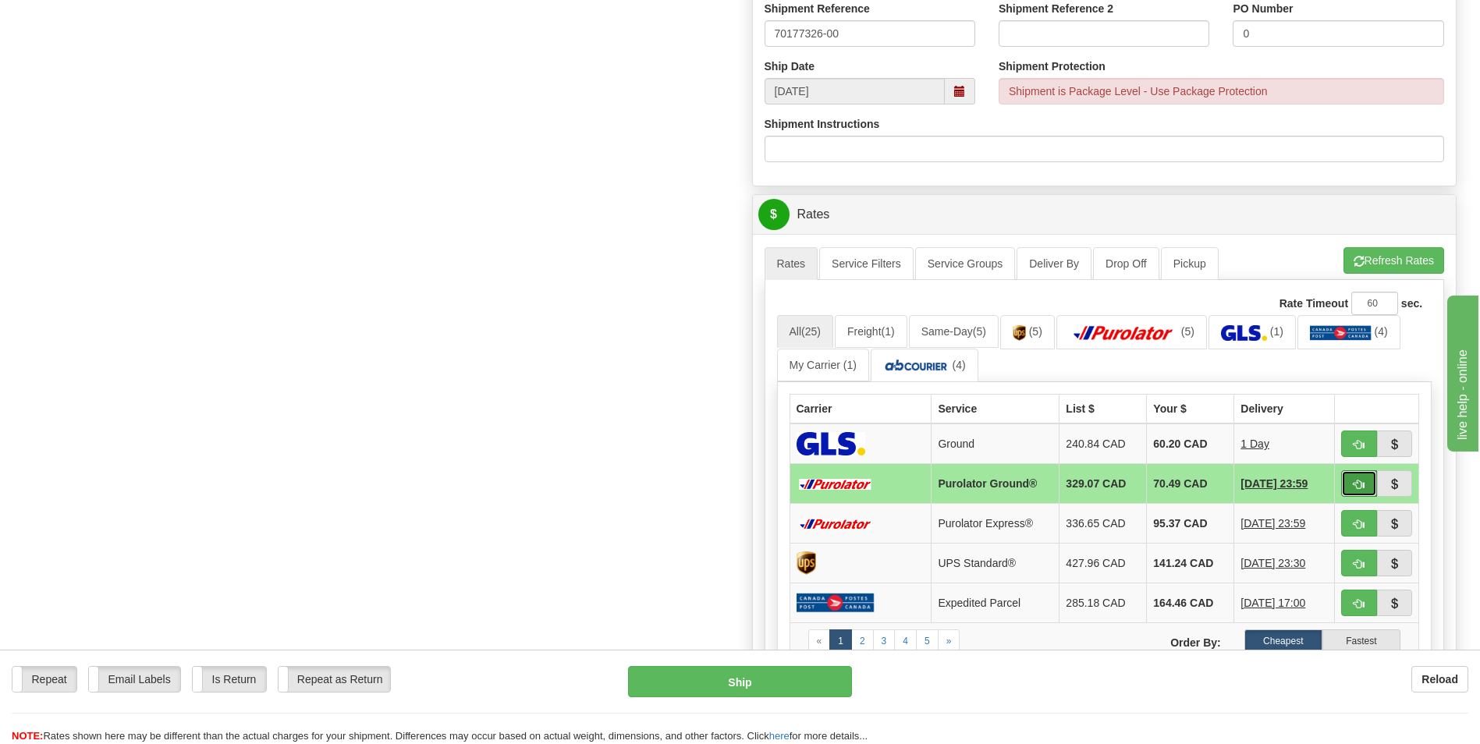
click at [1358, 483] on span "button" at bounding box center [1359, 485] width 11 height 10
type input "260"
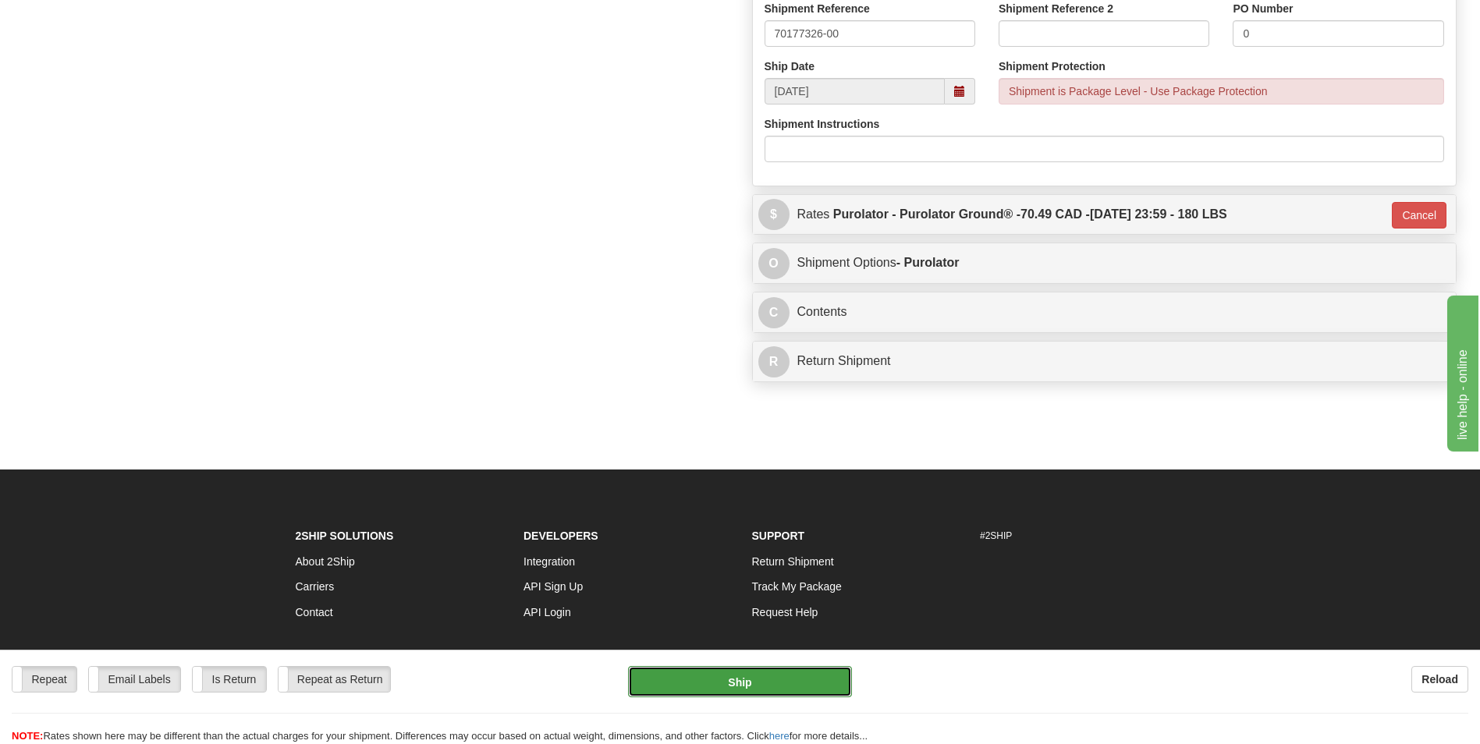
click at [755, 691] on button "Ship" at bounding box center [739, 681] width 223 height 31
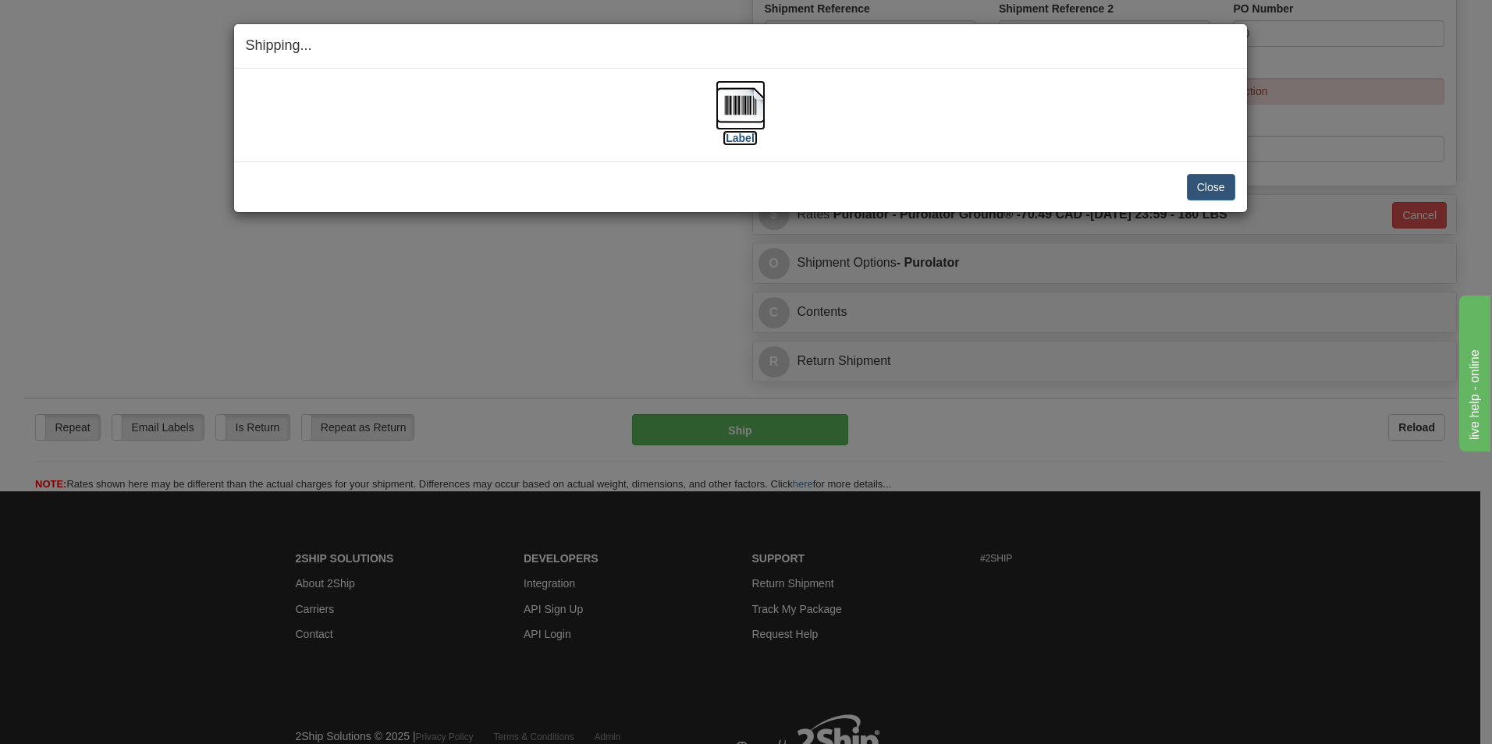
click at [737, 108] on img at bounding box center [741, 105] width 50 height 50
click at [1214, 190] on button "Close" at bounding box center [1211, 187] width 48 height 27
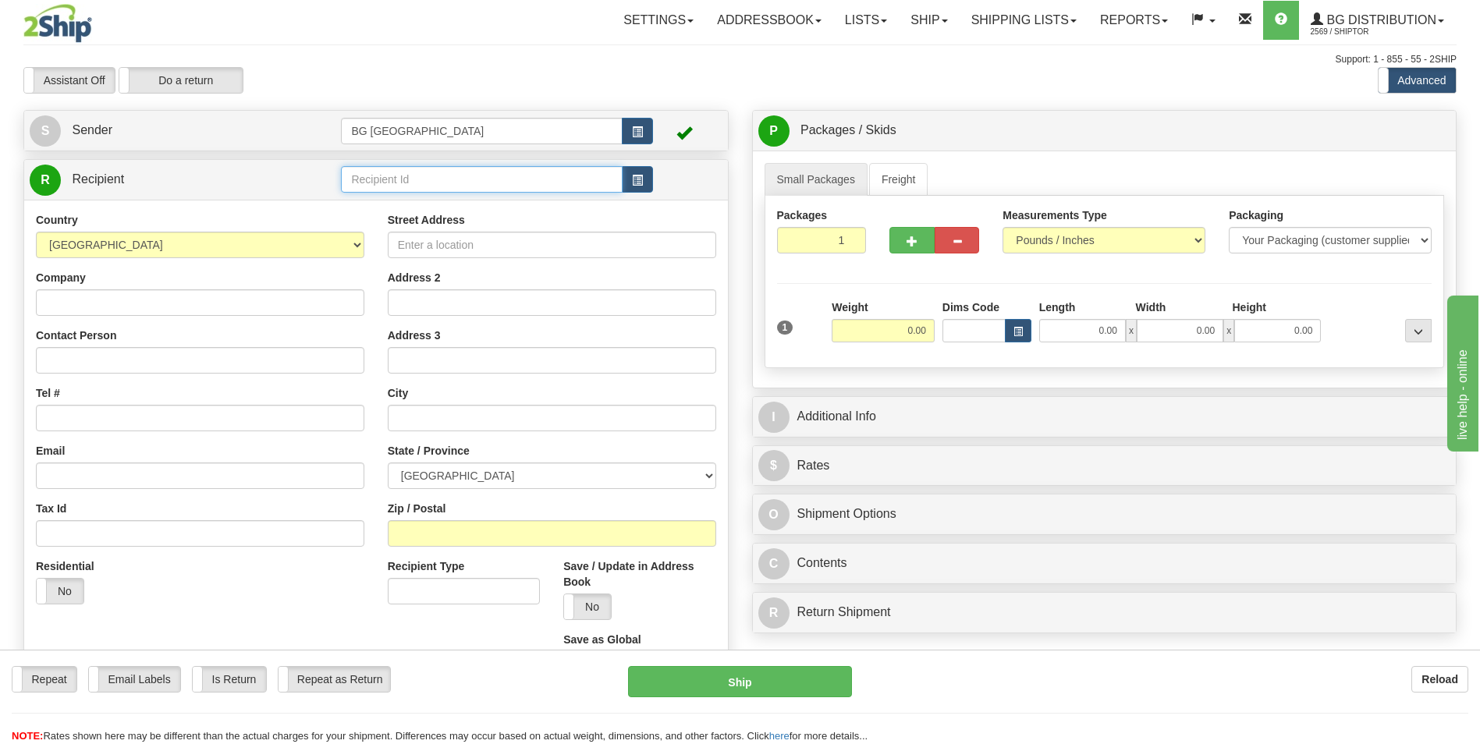
click at [369, 186] on input "text" at bounding box center [481, 179] width 281 height 27
click at [363, 204] on div "60160" at bounding box center [479, 203] width 266 height 17
type input "60160"
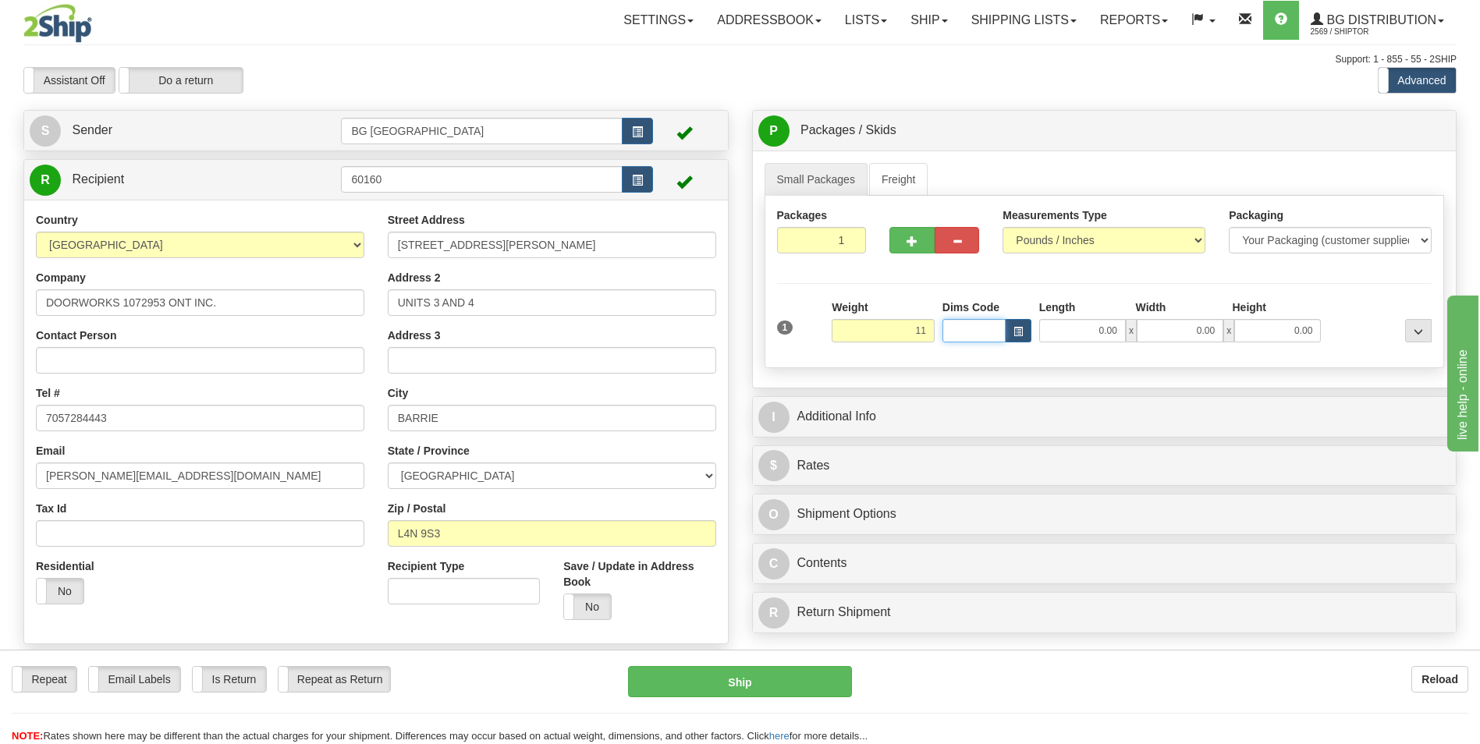
type input "11.00"
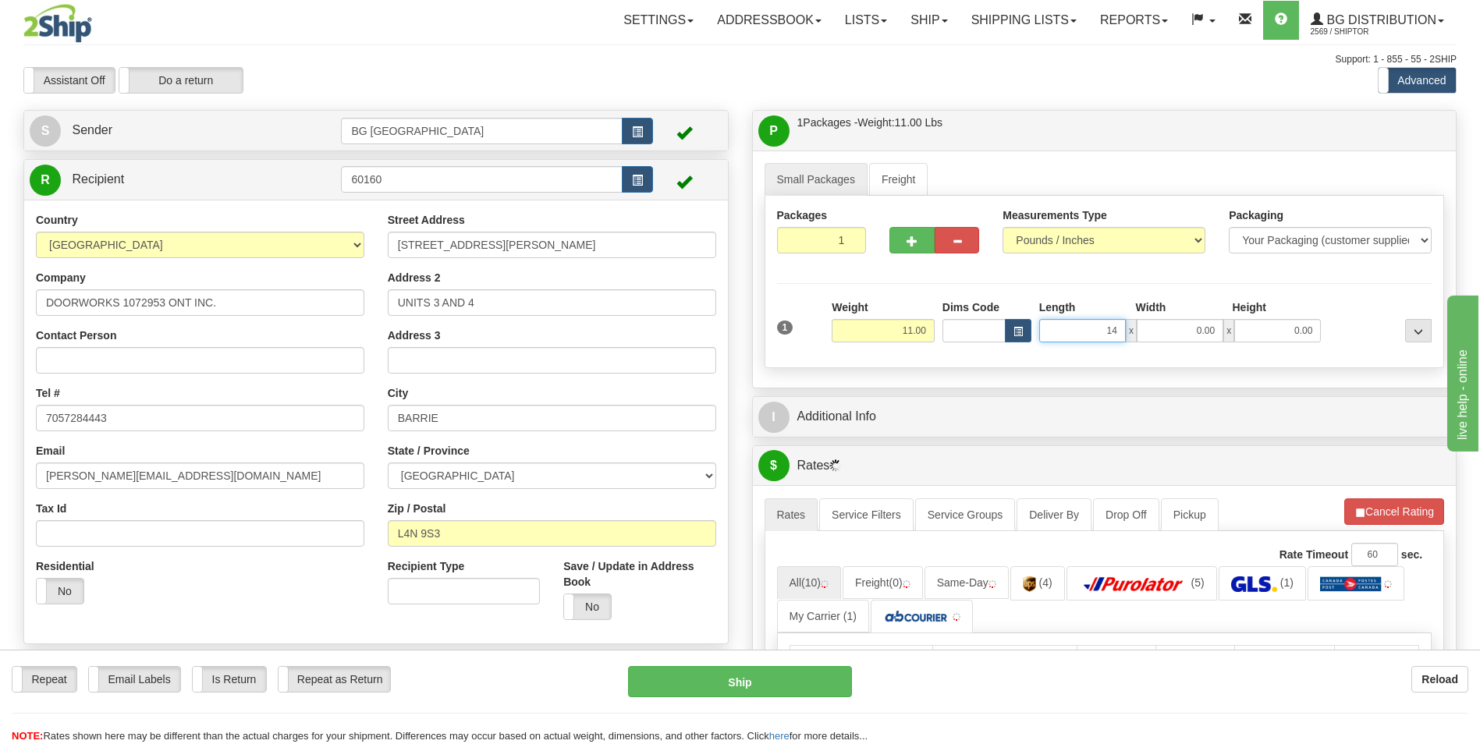
type input "14.00"
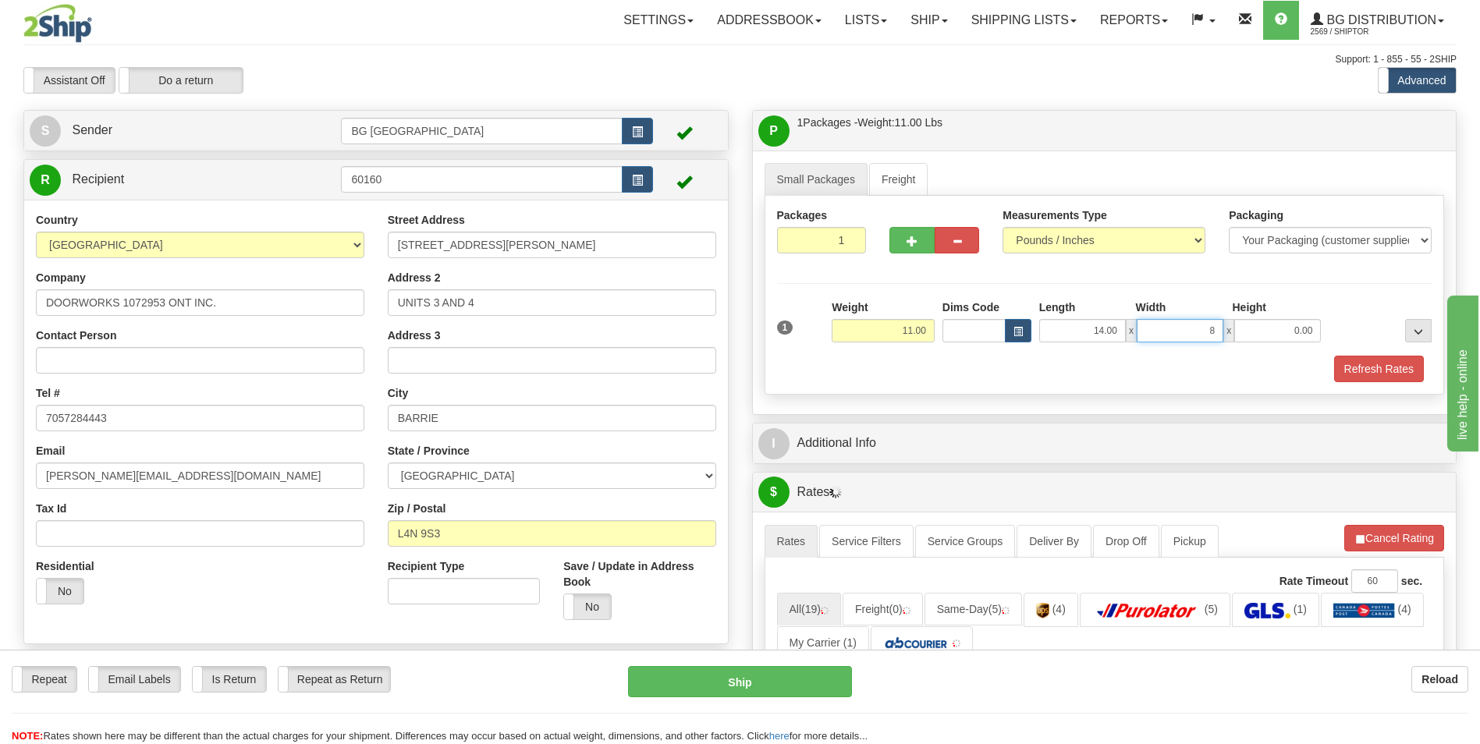
type input "8.00"
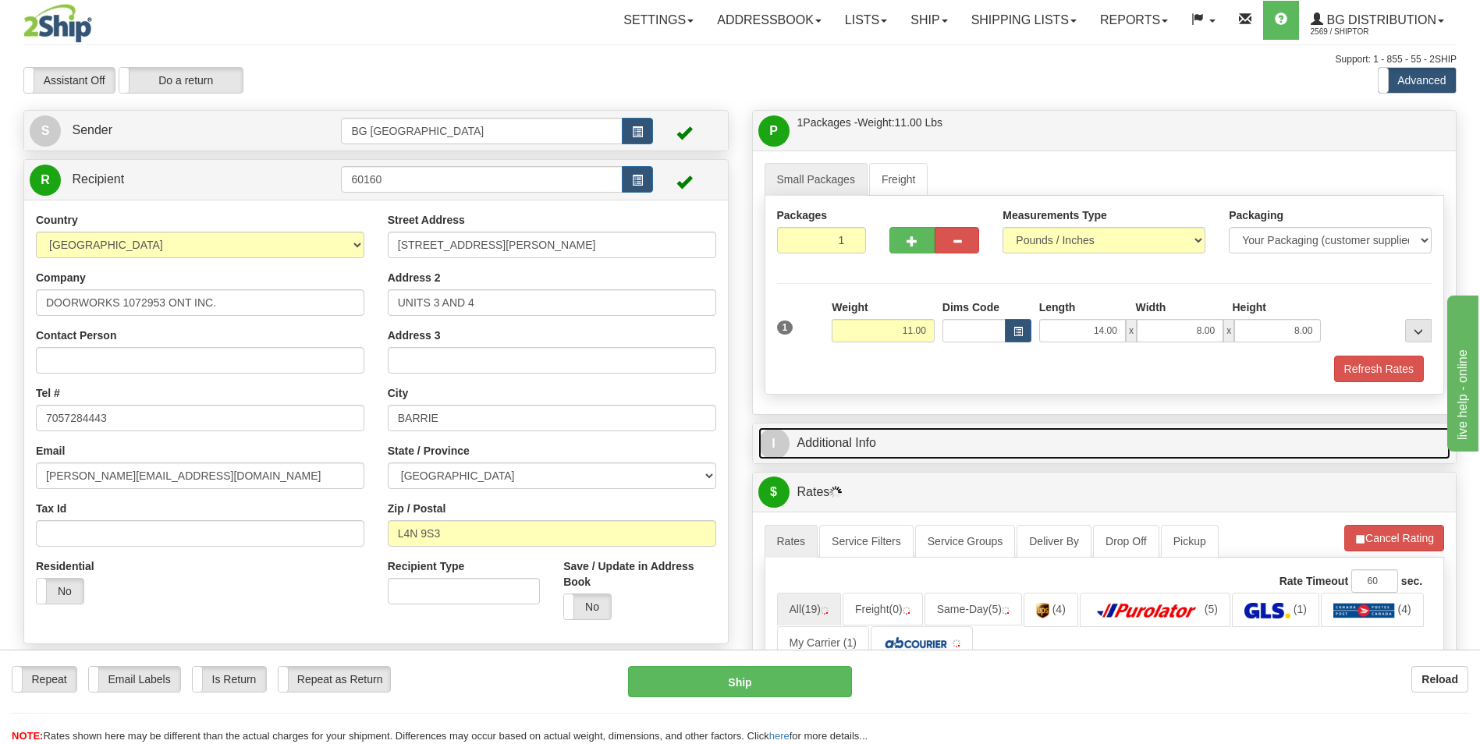
click at [888, 442] on link "I Additional Info" at bounding box center [1104, 444] width 693 height 32
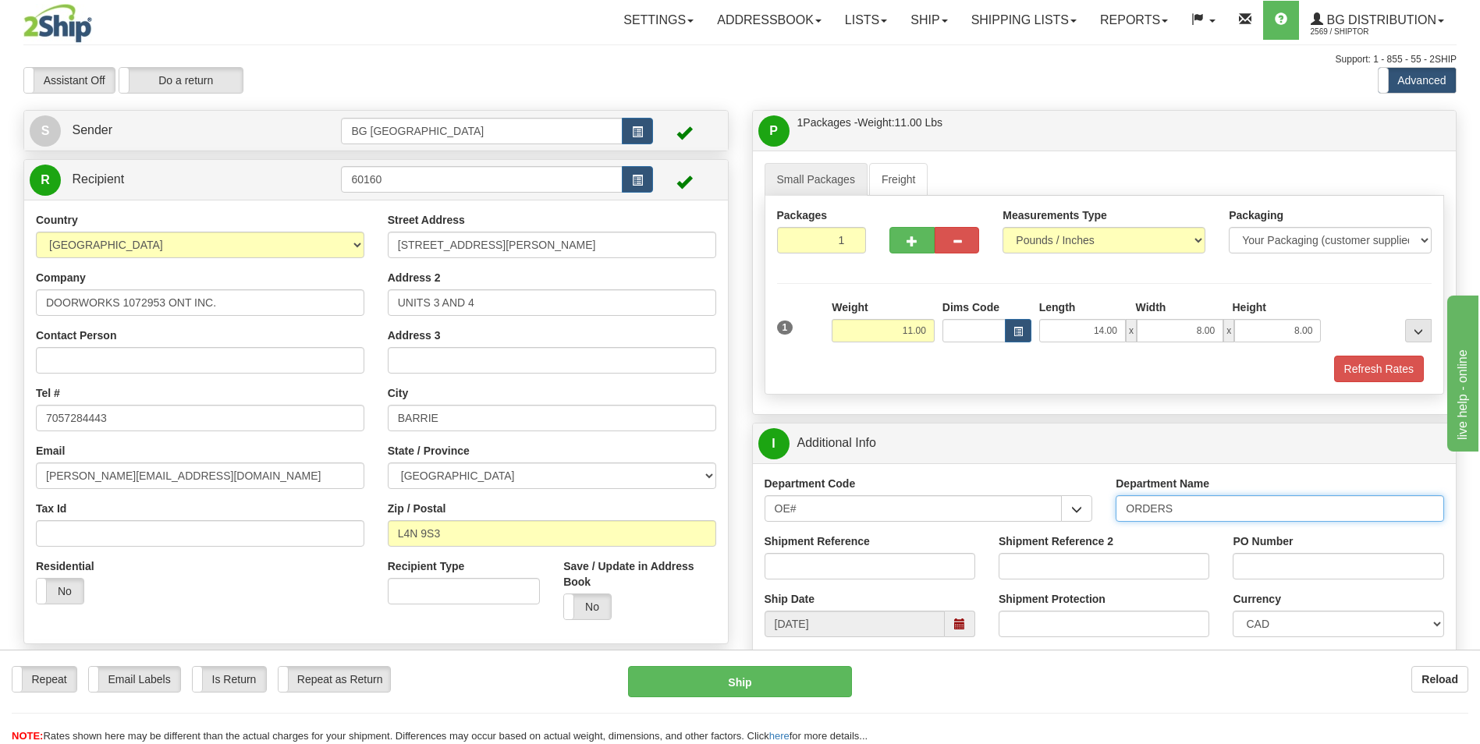
click at [1210, 515] on input "ORDERS" at bounding box center [1280, 508] width 328 height 27
type input "70179747-01"
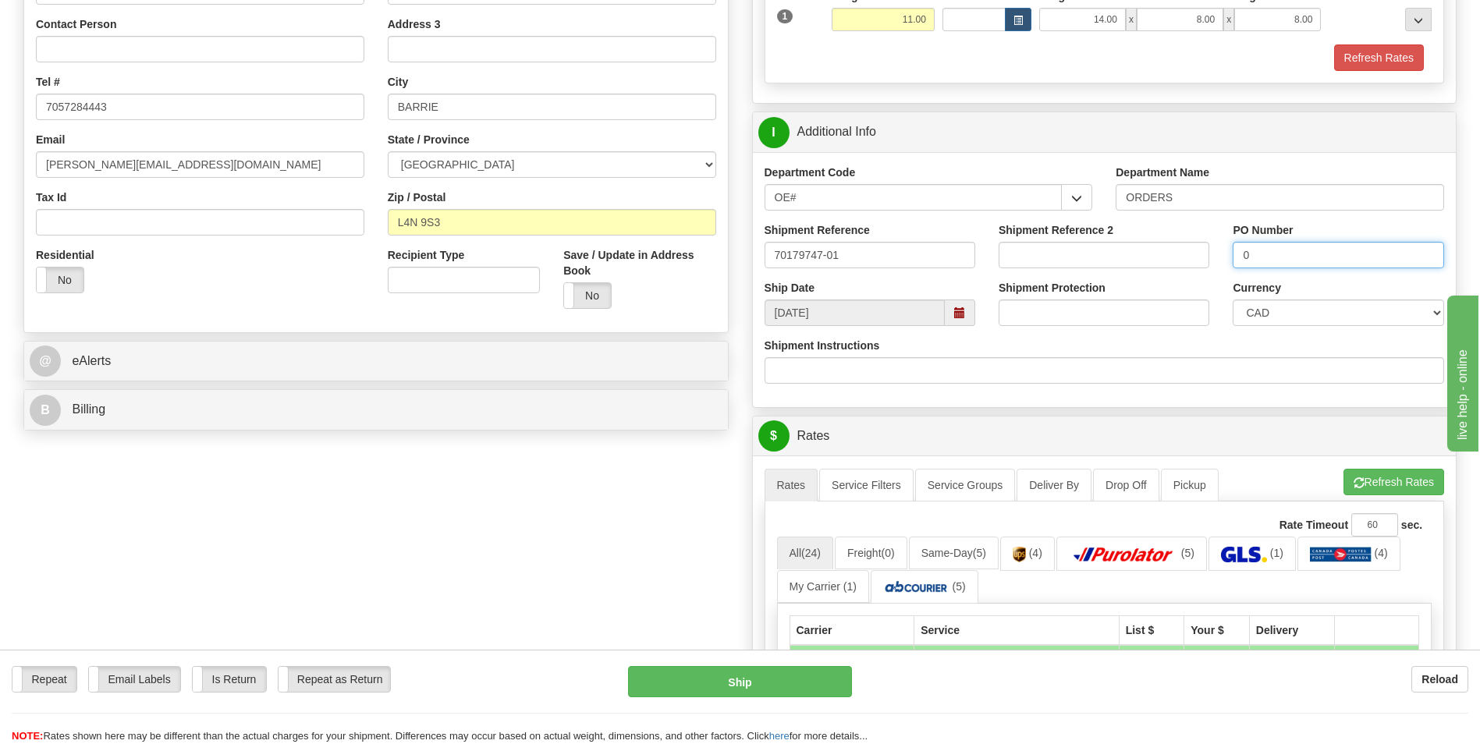
scroll to position [312, 0]
type input "0"
click at [1362, 487] on button "Refresh Rates" at bounding box center [1394, 481] width 101 height 27
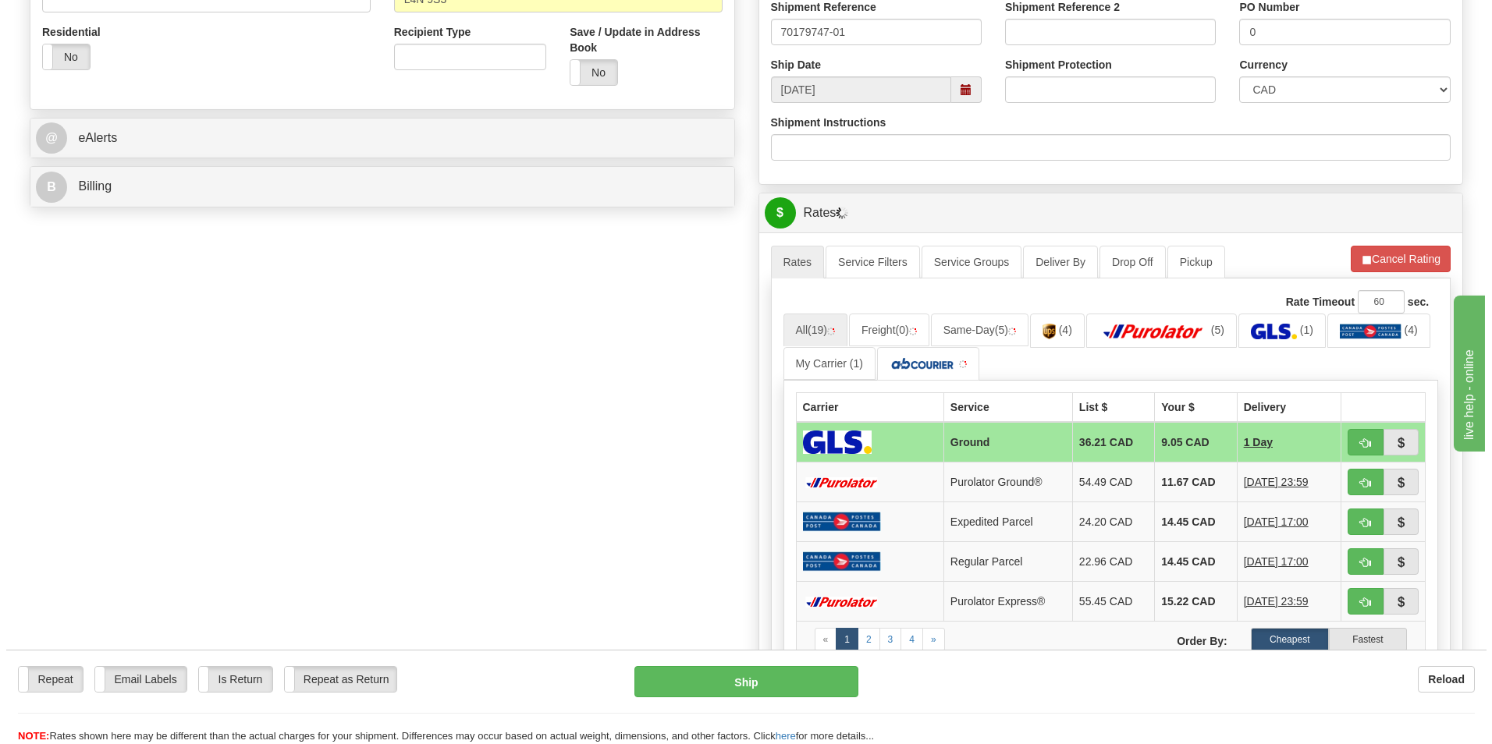
scroll to position [546, 0]
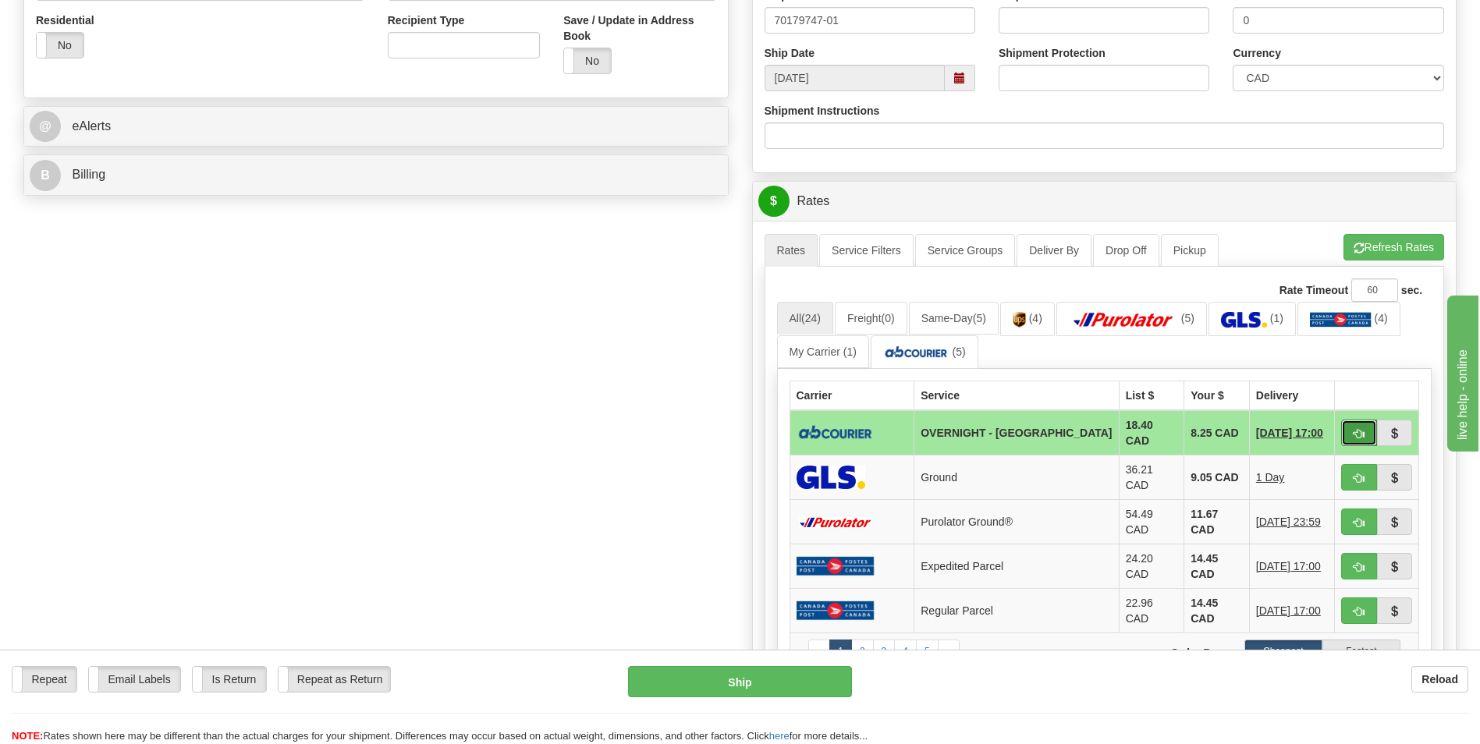
click at [1364, 438] on button "button" at bounding box center [1359, 433] width 36 height 27
type input "4"
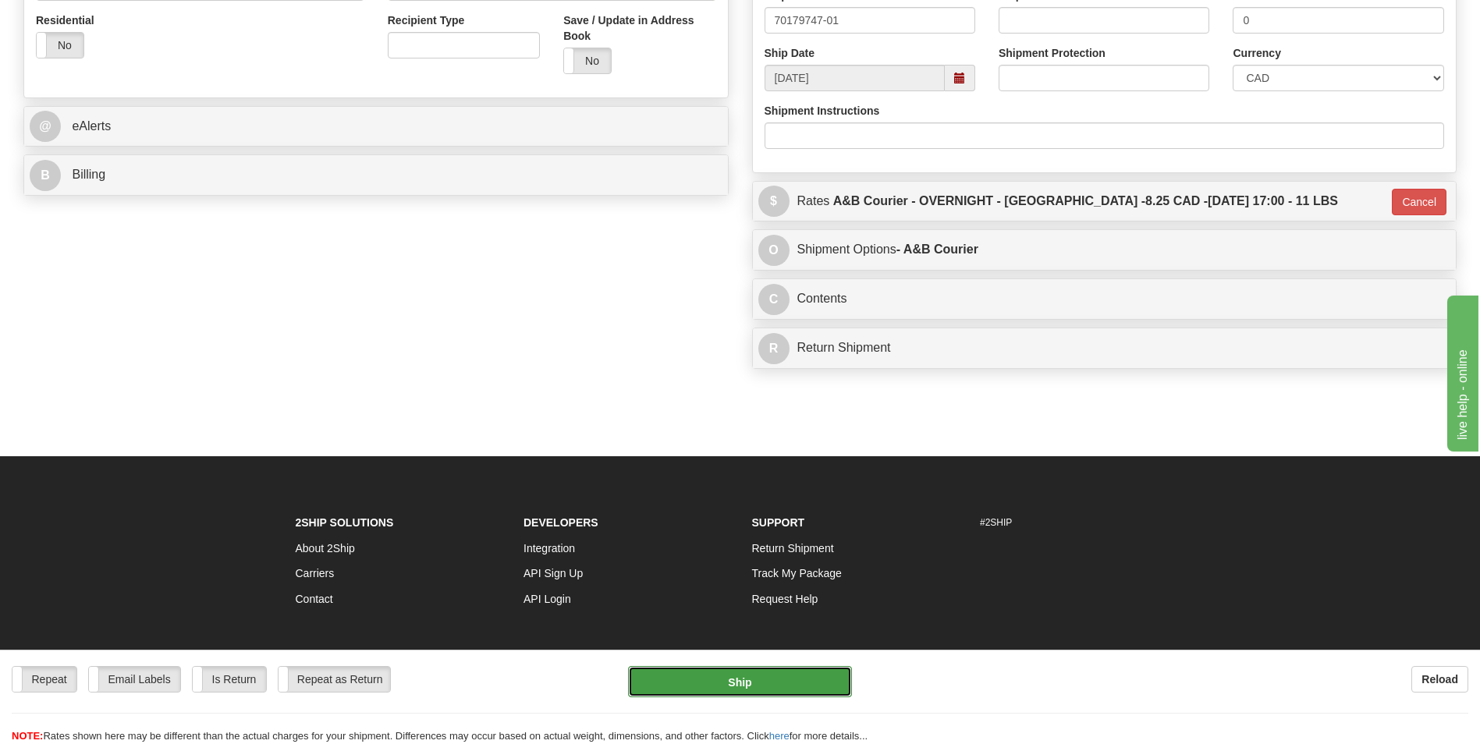
click at [680, 668] on button "Ship" at bounding box center [739, 681] width 223 height 31
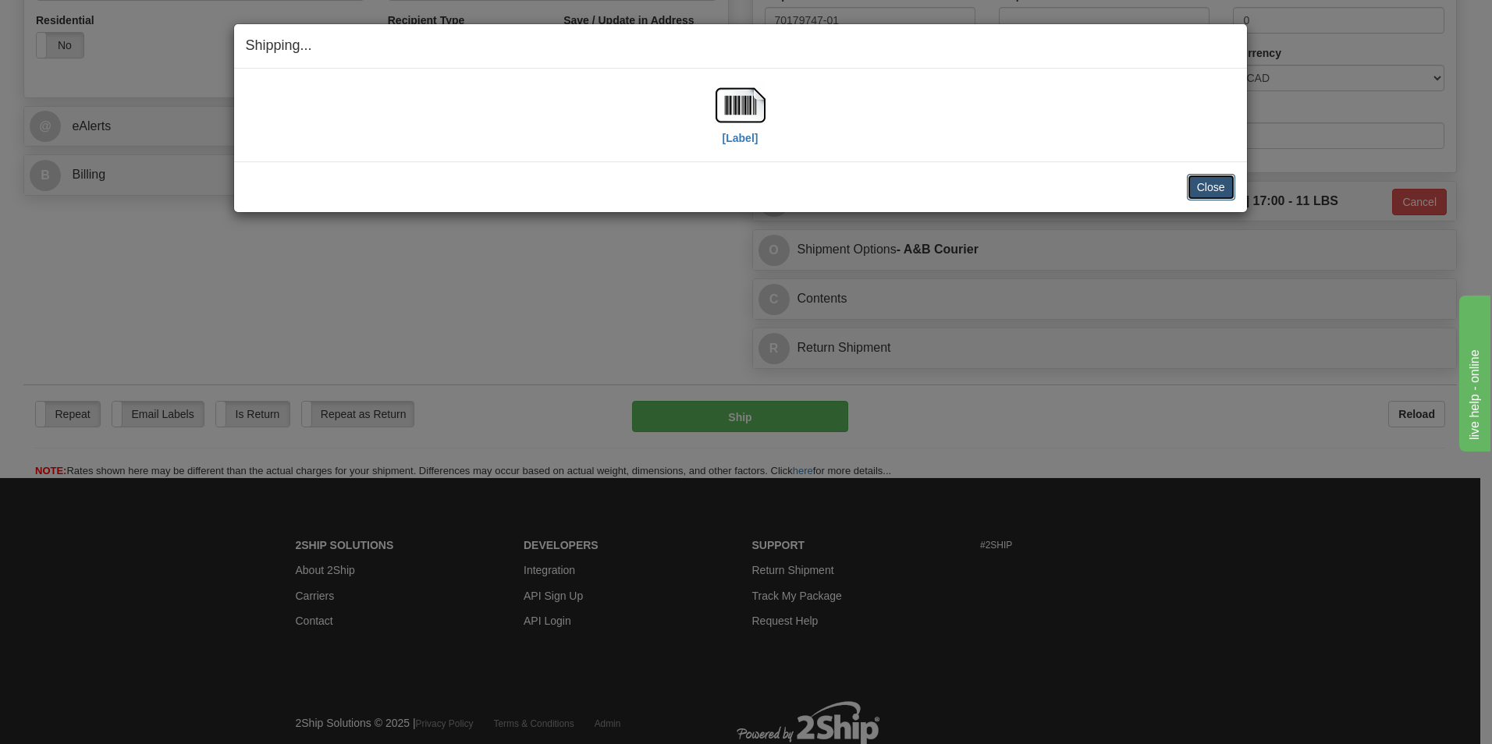
click at [1201, 196] on button "Close" at bounding box center [1211, 187] width 48 height 27
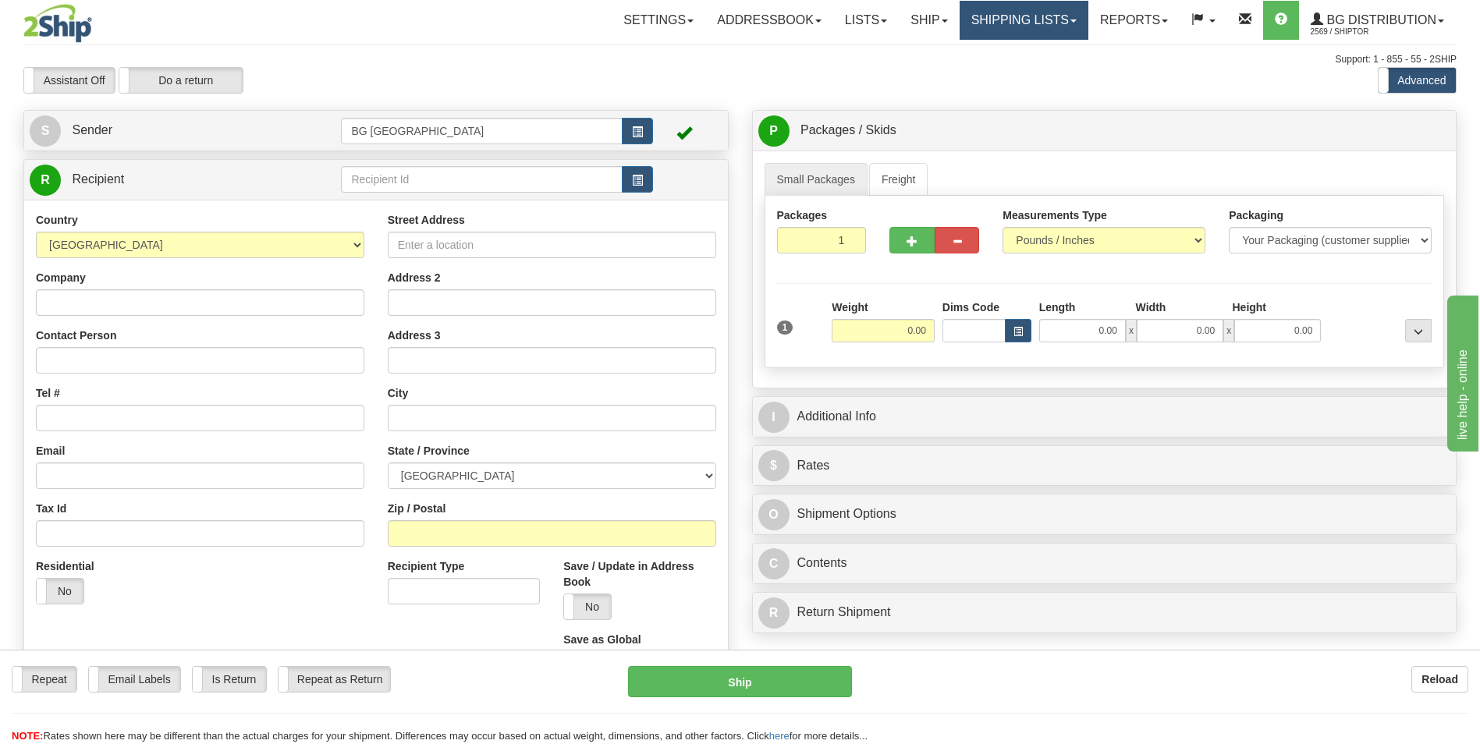
click at [1000, 14] on link "Shipping lists" at bounding box center [1024, 20] width 129 height 39
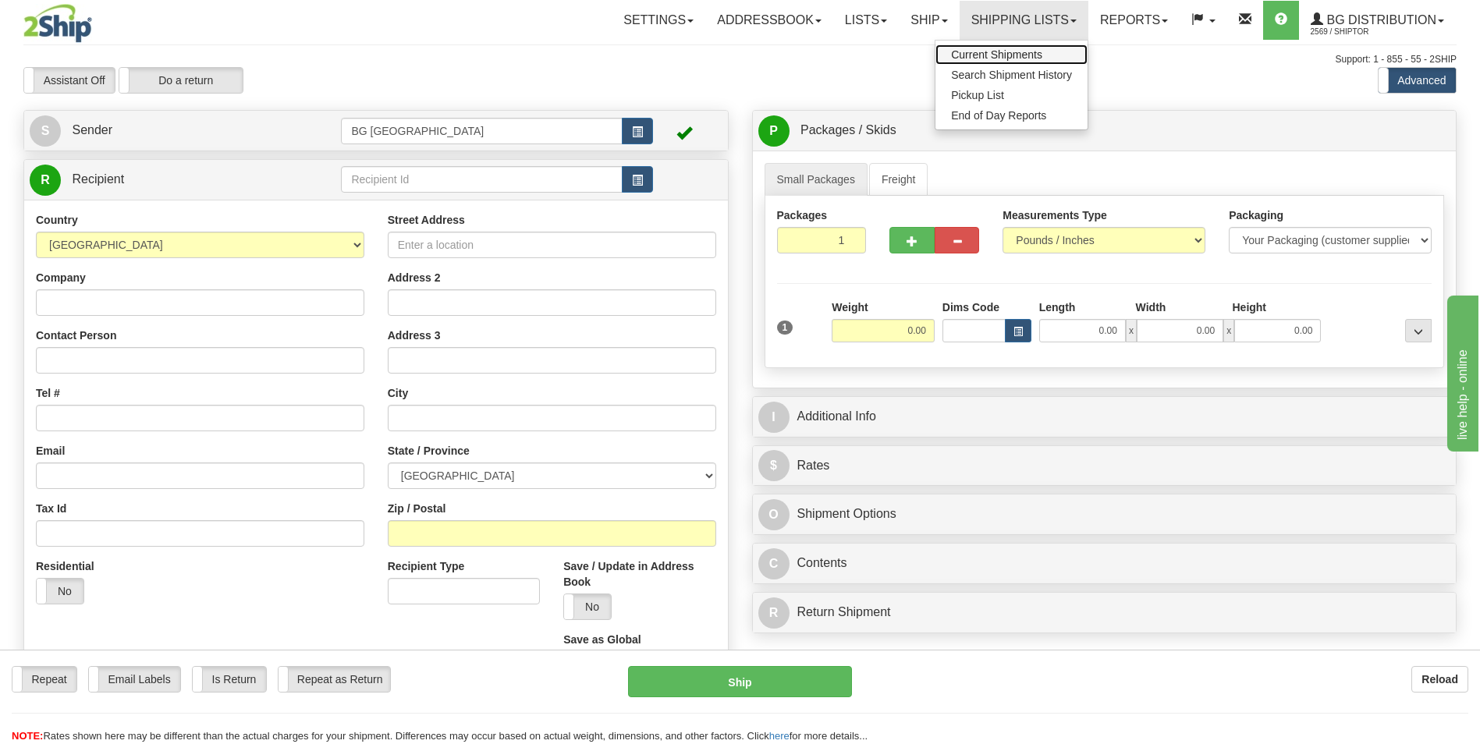
click at [972, 51] on span "Current Shipments" at bounding box center [996, 54] width 91 height 12
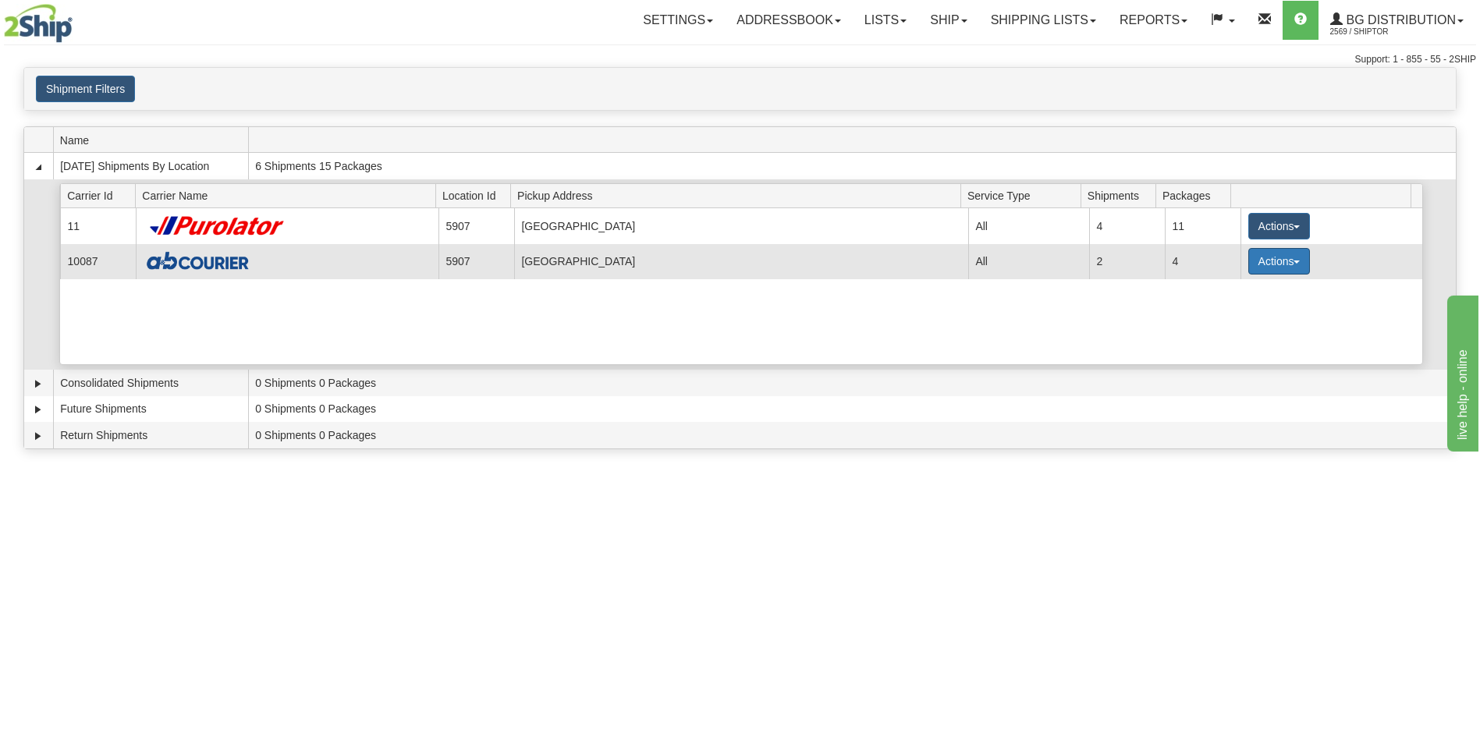
click at [1252, 273] on button "Actions" at bounding box center [1279, 261] width 62 height 27
click at [1231, 286] on span "Details" at bounding box center [1221, 290] width 42 height 11
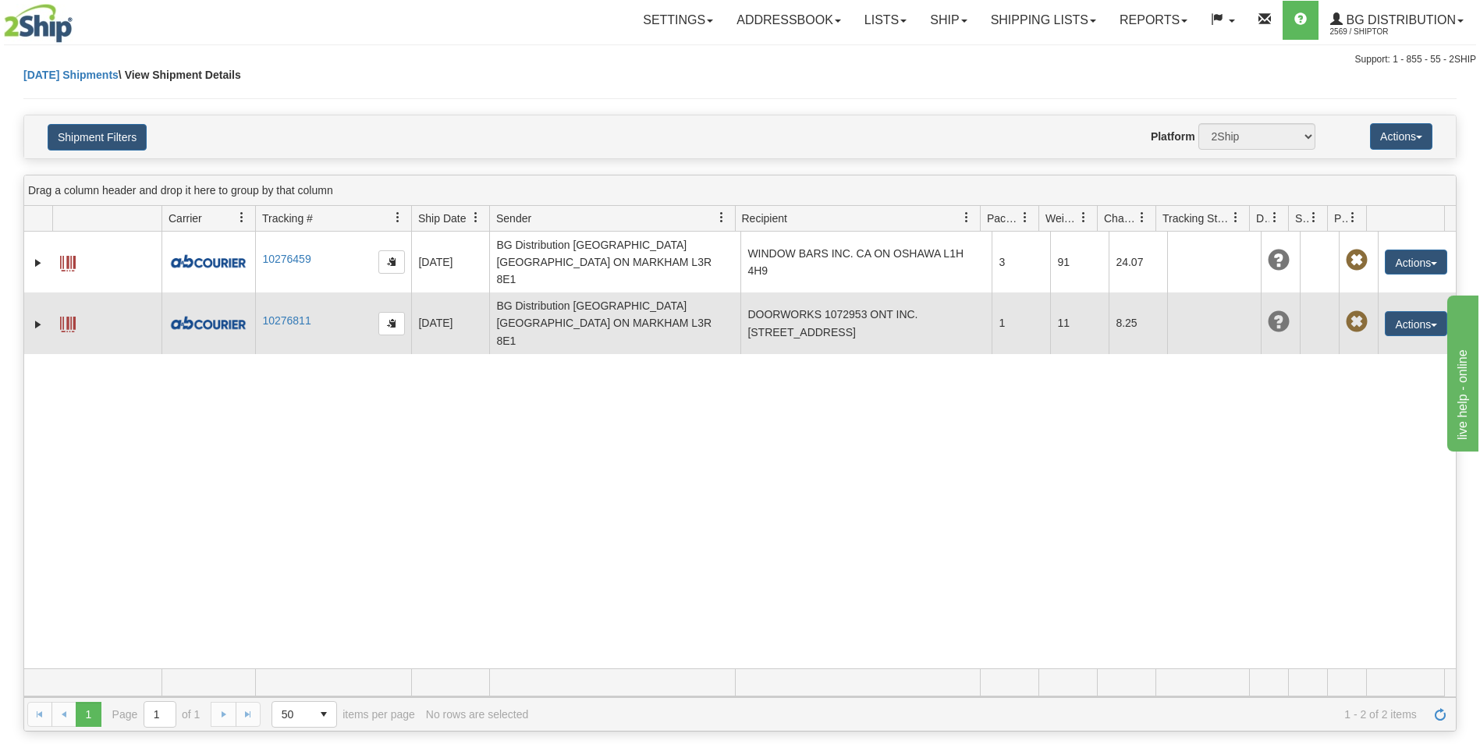
click at [850, 299] on td "DOORWORKS 1072953 ONT INC. [STREET_ADDRESS]" at bounding box center [865, 323] width 251 height 61
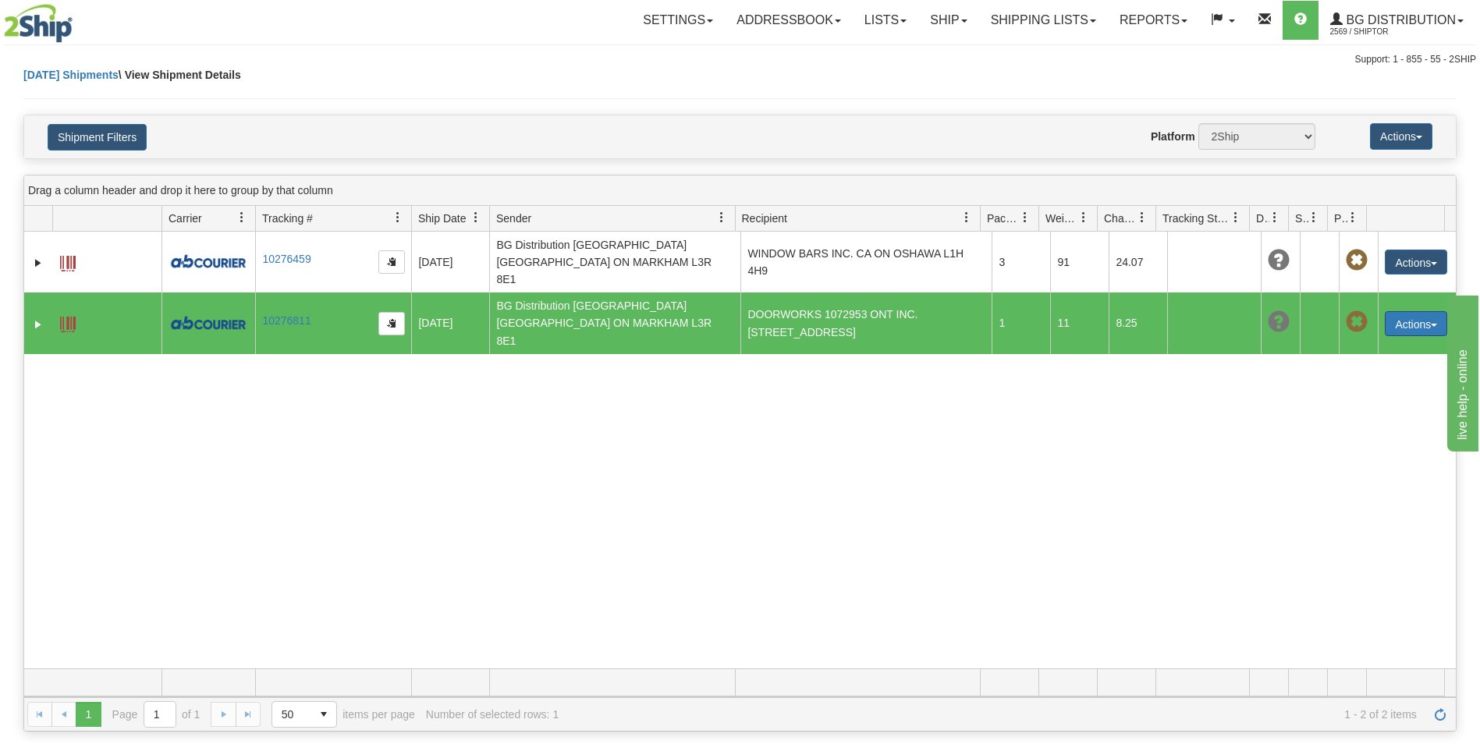
click at [1390, 311] on button "Actions" at bounding box center [1416, 323] width 62 height 25
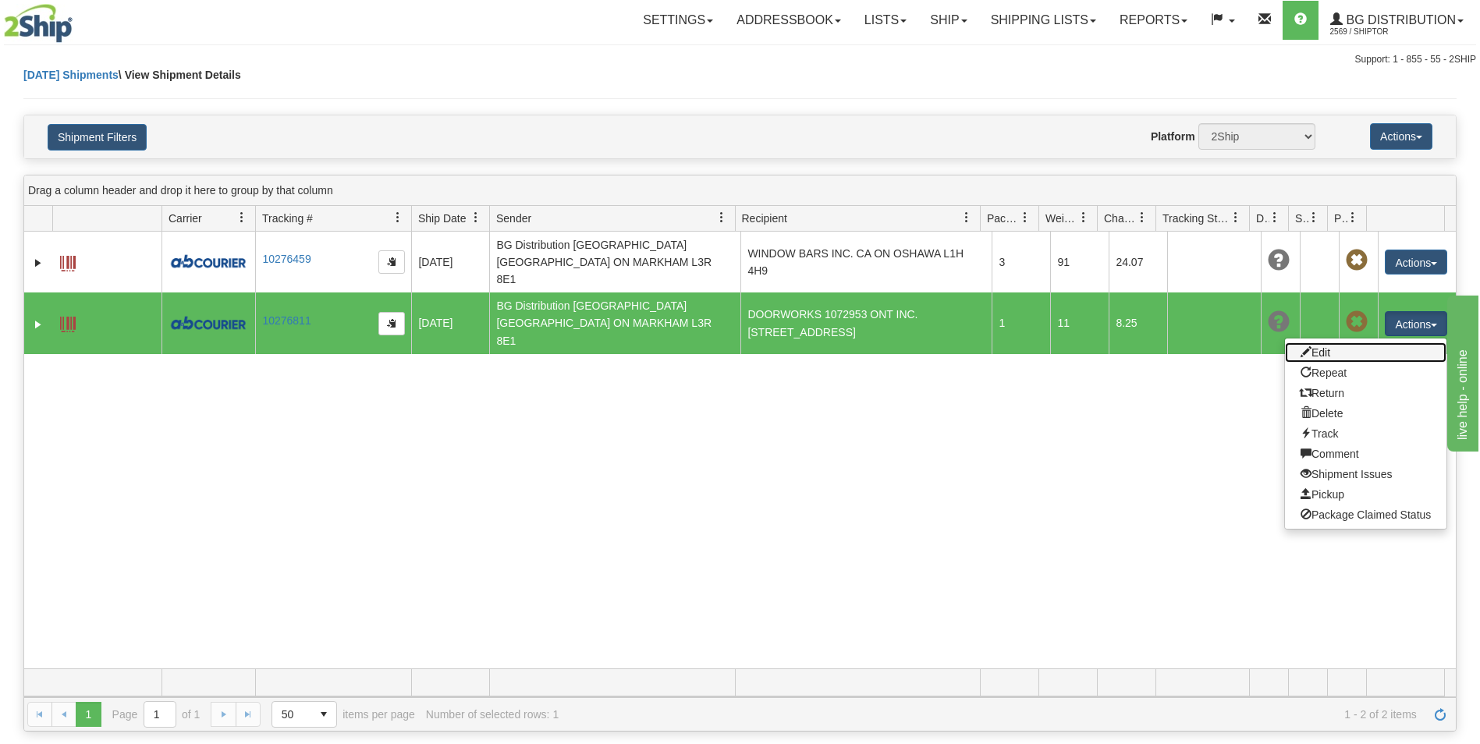
click at [1318, 343] on link "Edit" at bounding box center [1366, 353] width 162 height 20
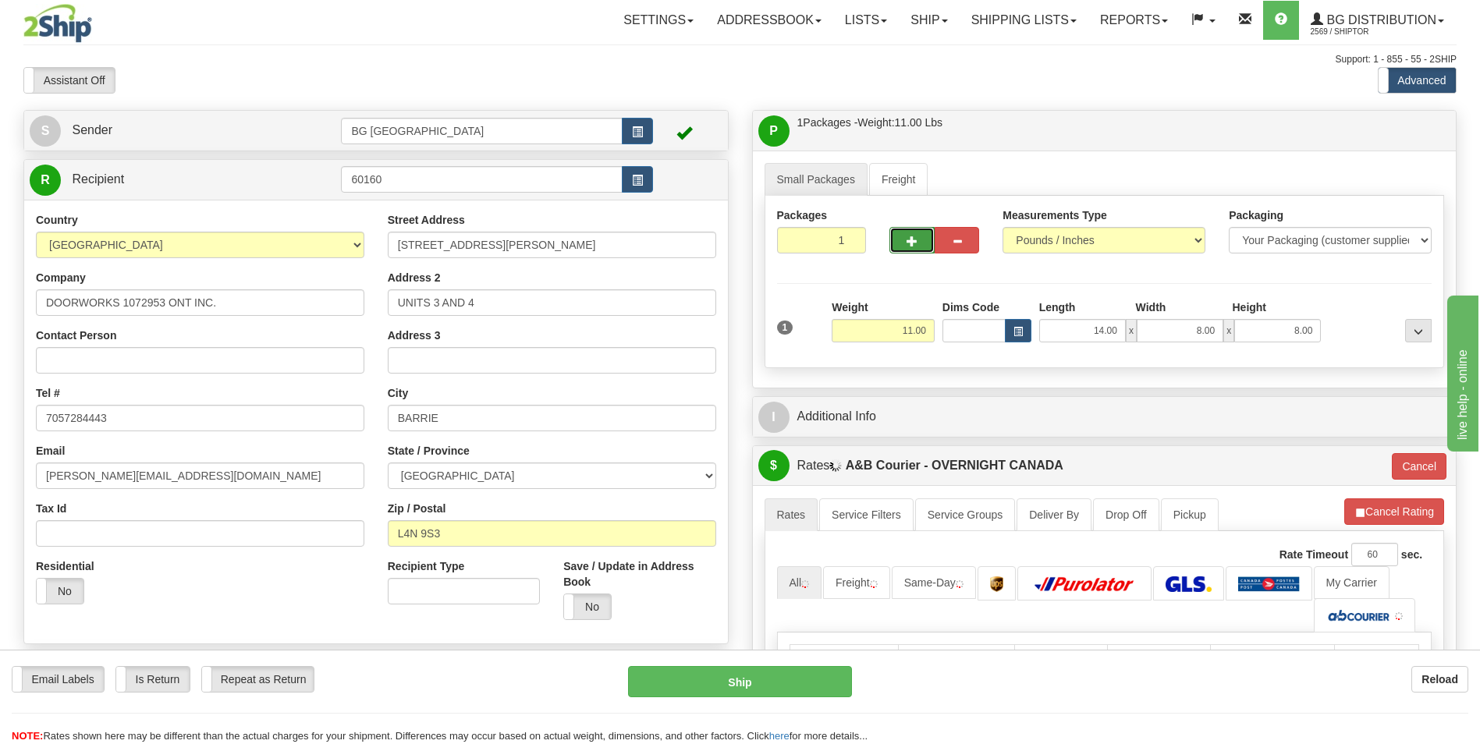
click at [908, 243] on span "button" at bounding box center [912, 241] width 11 height 10
type input "2"
click at [1393, 134] on span "Pack / Skid Level" at bounding box center [1406, 131] width 72 height 11
radio input "true"
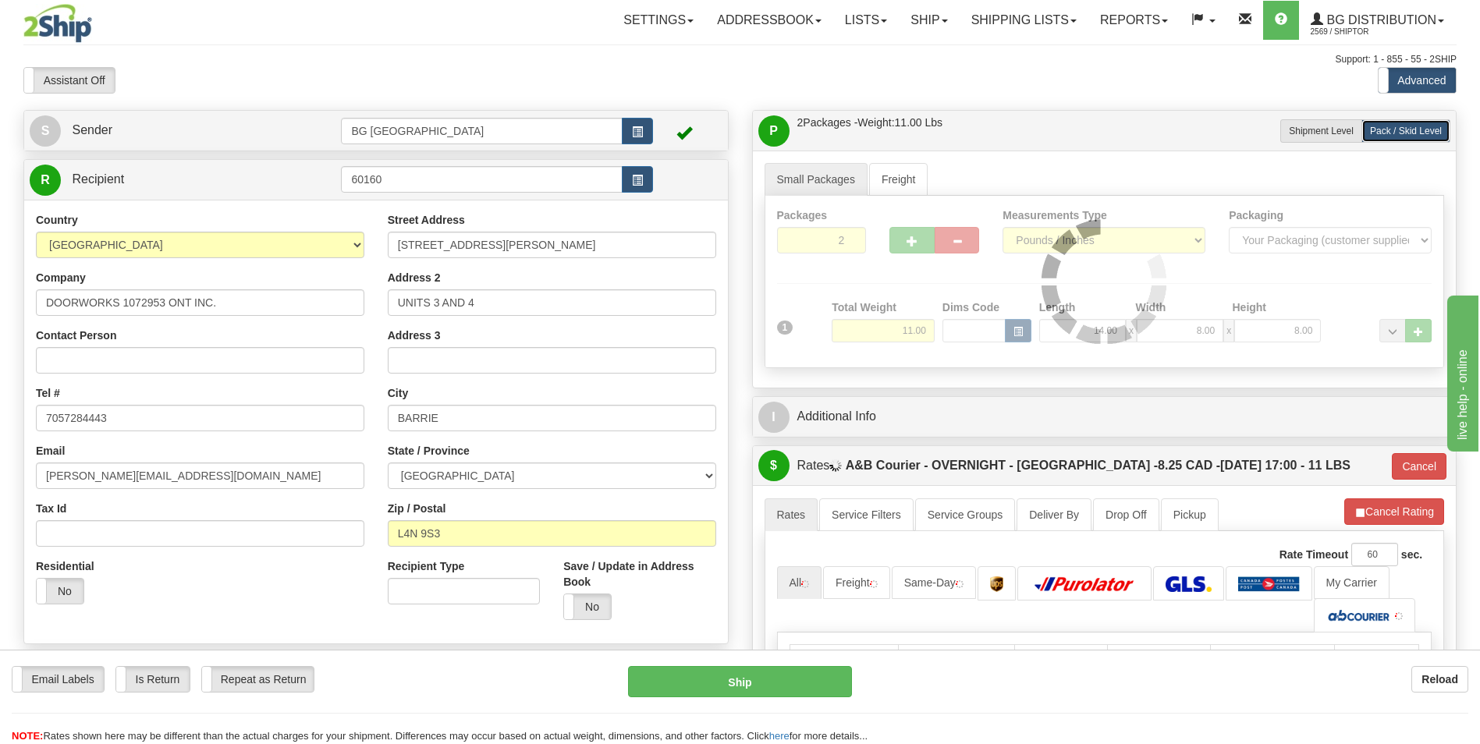
type input "4"
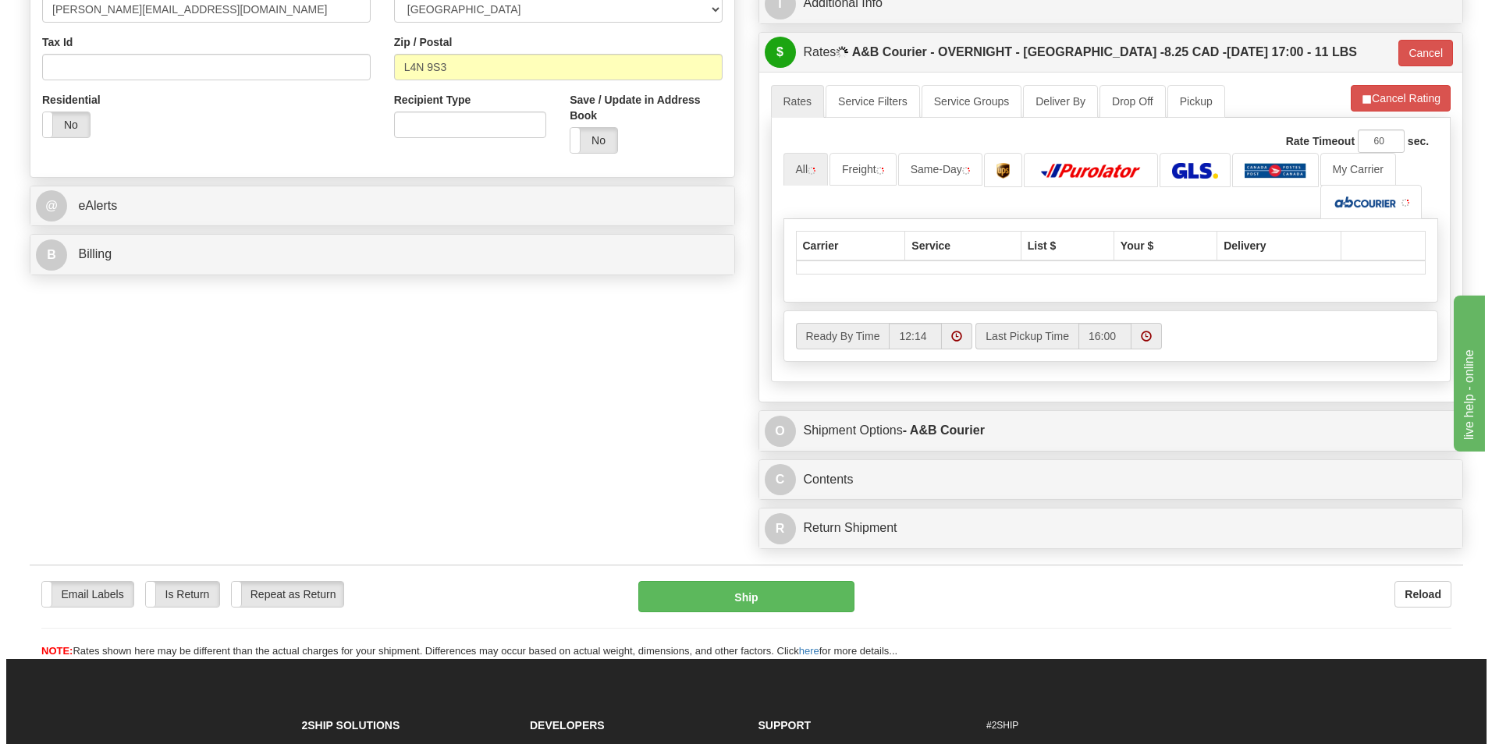
scroll to position [546, 0]
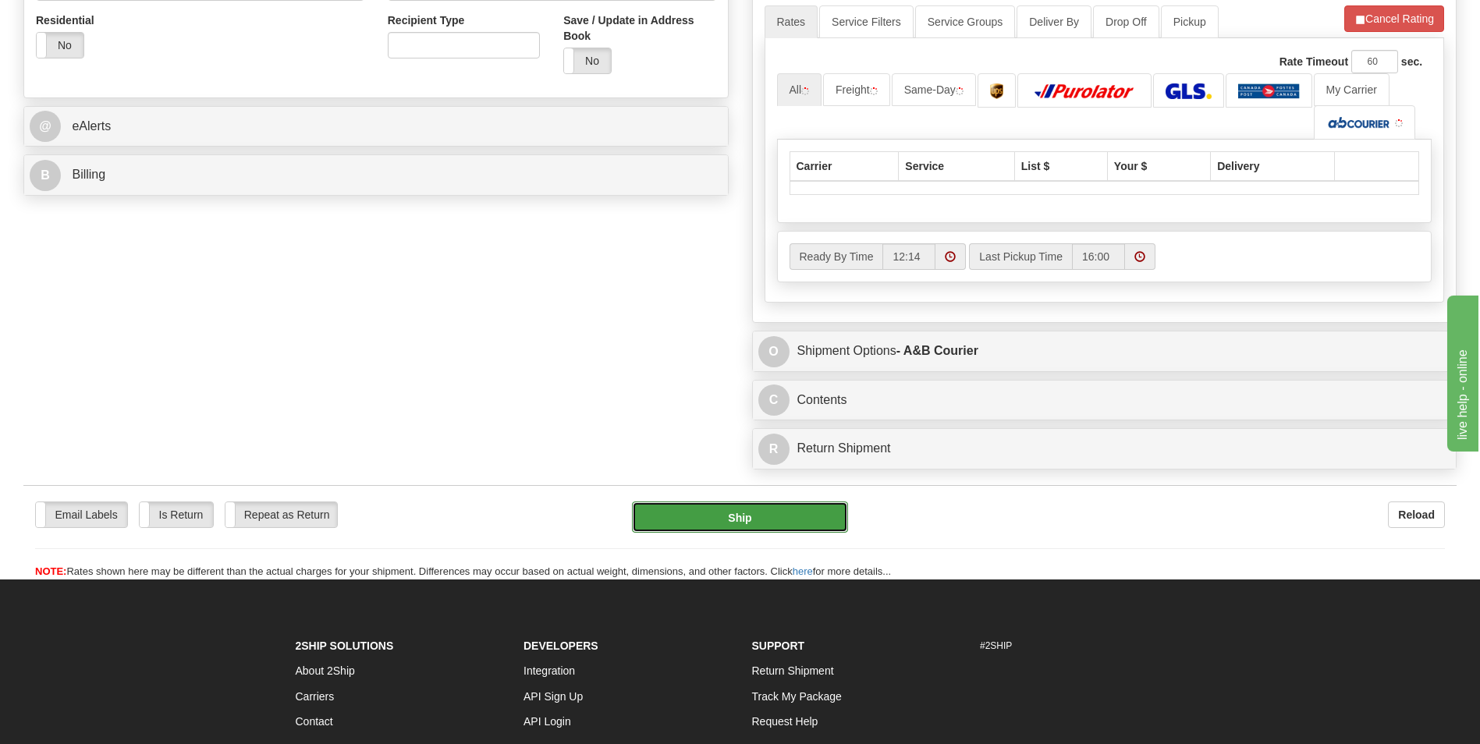
click at [810, 519] on button "Ship" at bounding box center [739, 517] width 215 height 31
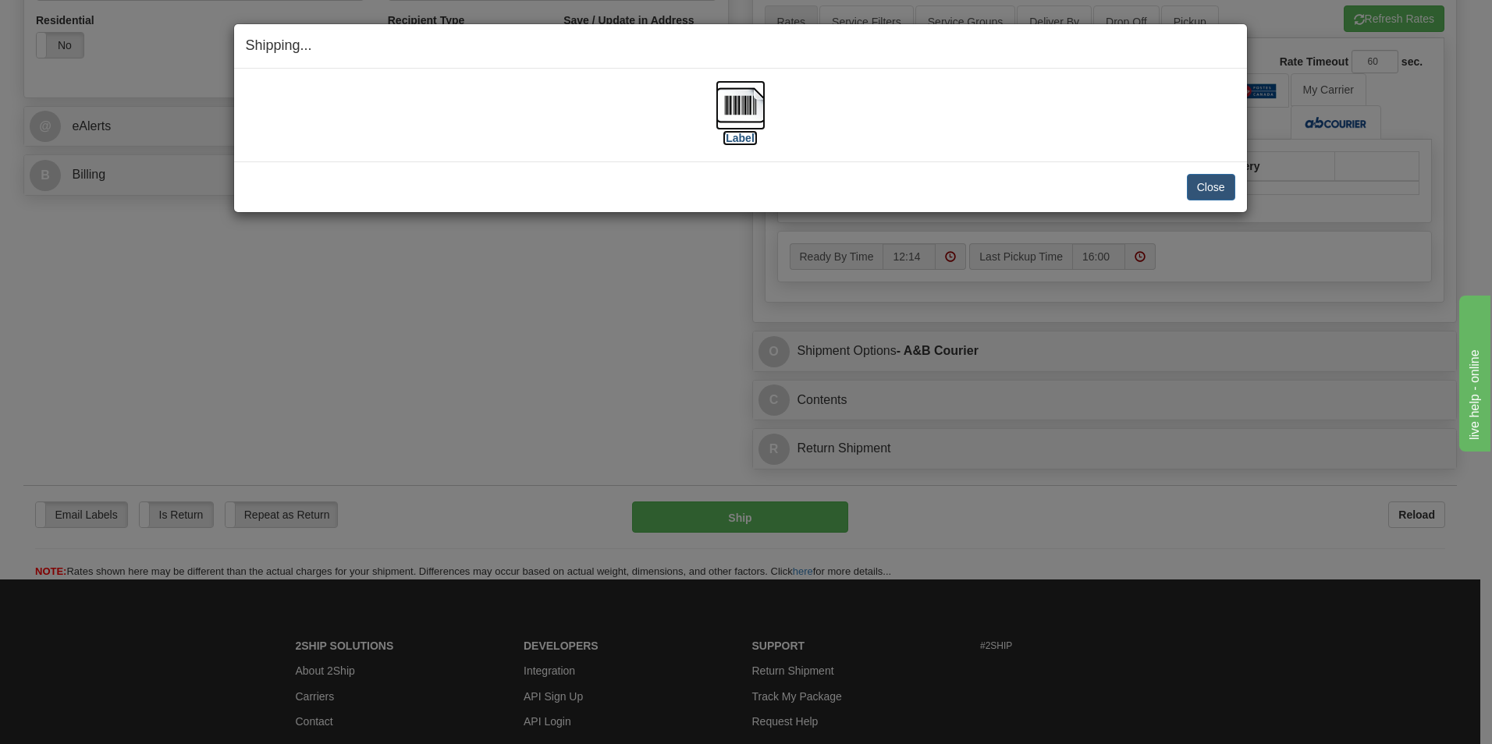
click at [761, 105] on img at bounding box center [741, 105] width 50 height 50
click at [752, 108] on img at bounding box center [741, 105] width 50 height 50
click at [1197, 181] on button "Close" at bounding box center [1211, 187] width 48 height 27
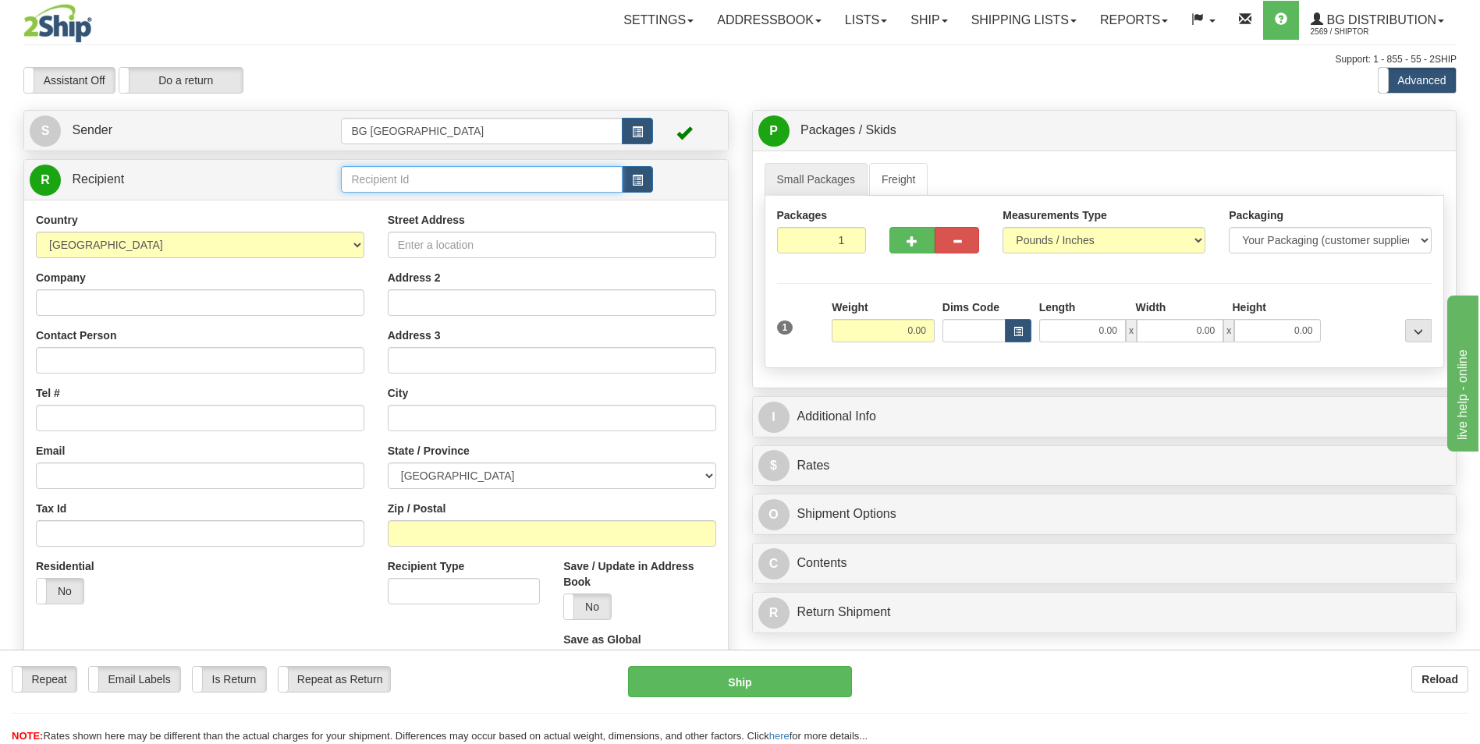
click at [409, 185] on input "text" at bounding box center [481, 179] width 281 height 27
click at [396, 204] on div "60035" at bounding box center [479, 203] width 266 height 17
type input "60035"
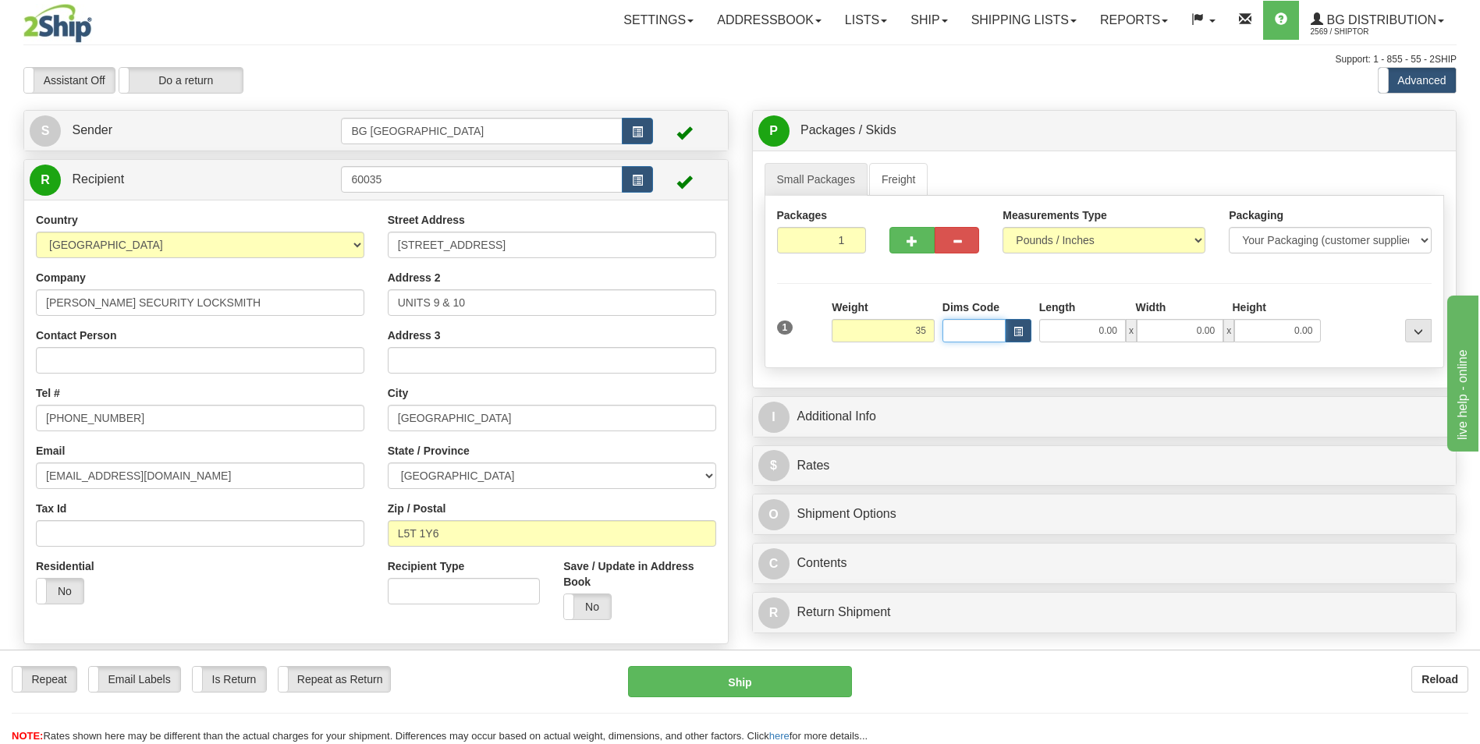
type input "35.00"
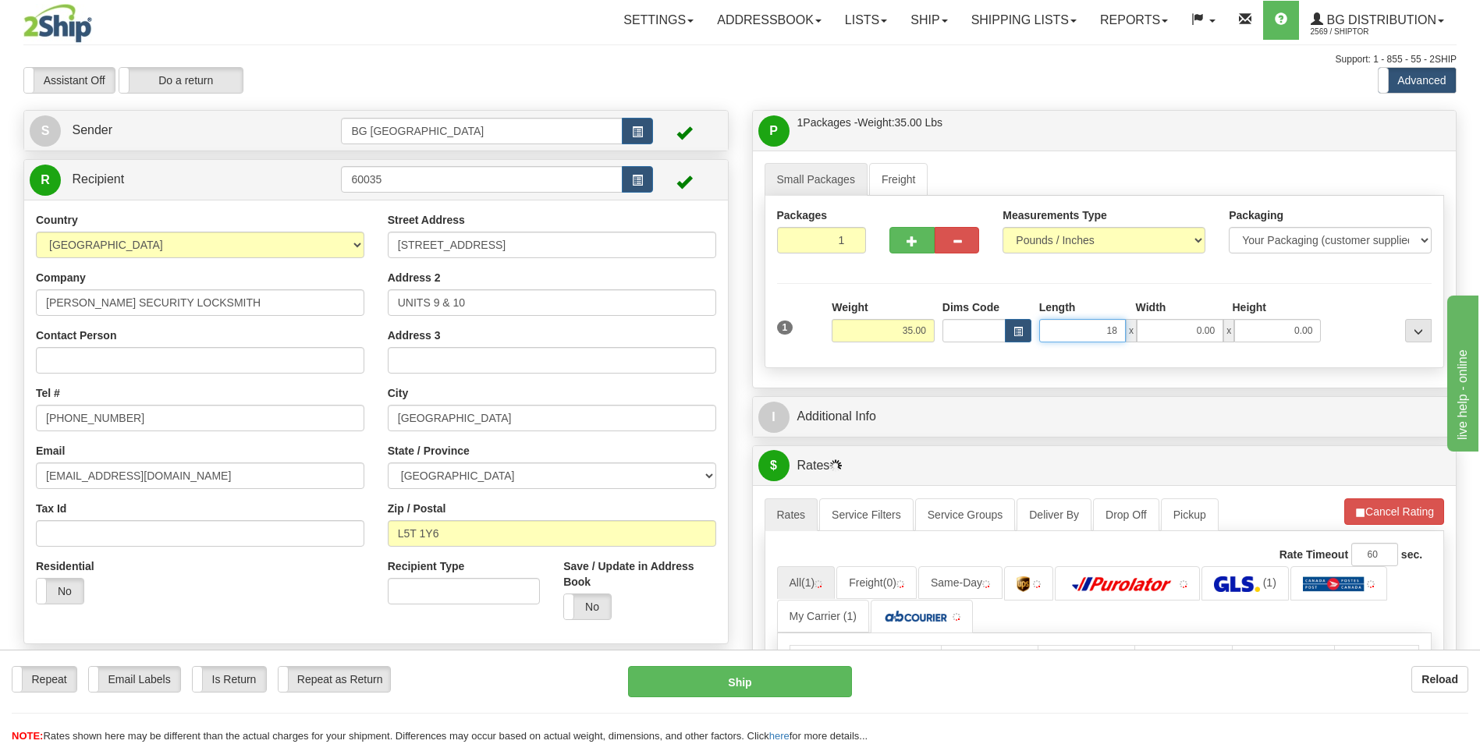
type input "18.00"
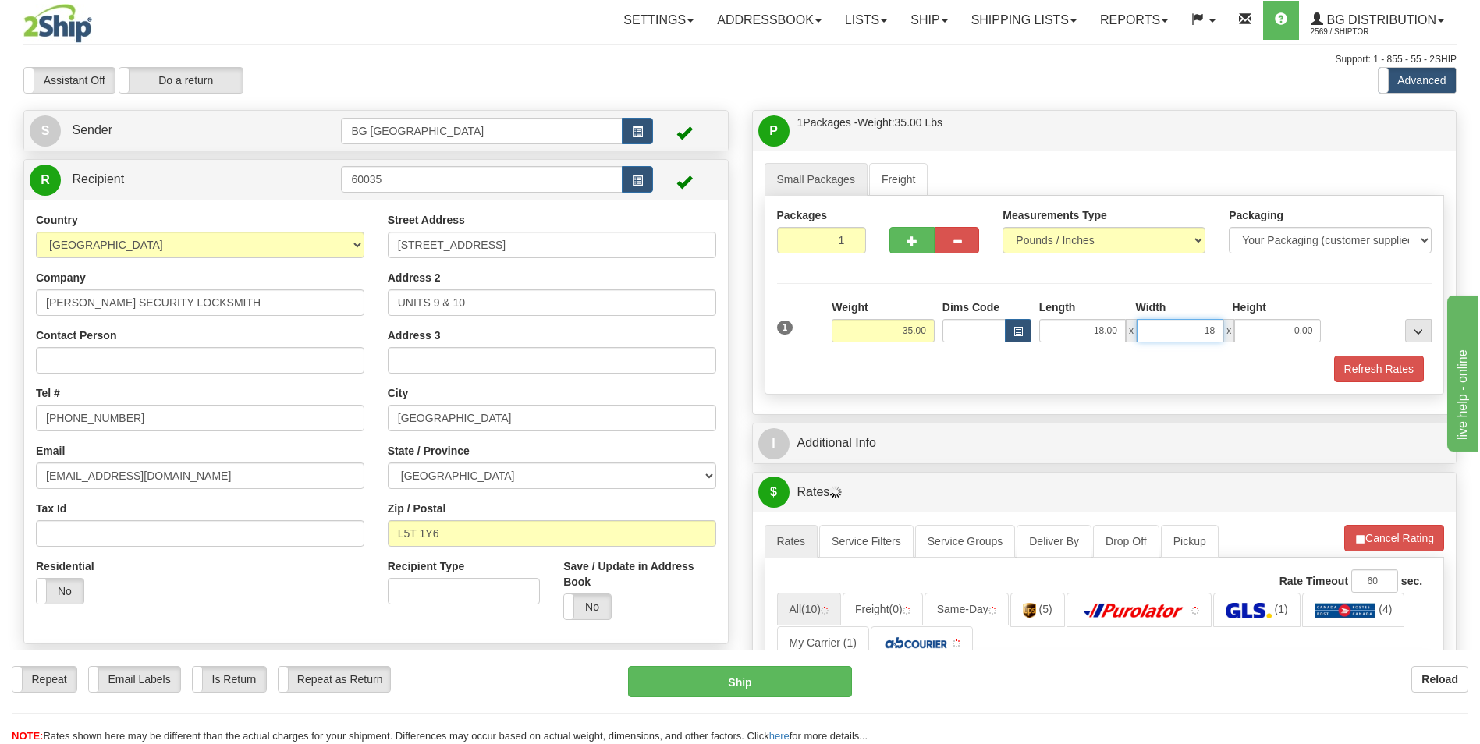
type input "18.00"
type input "6.00"
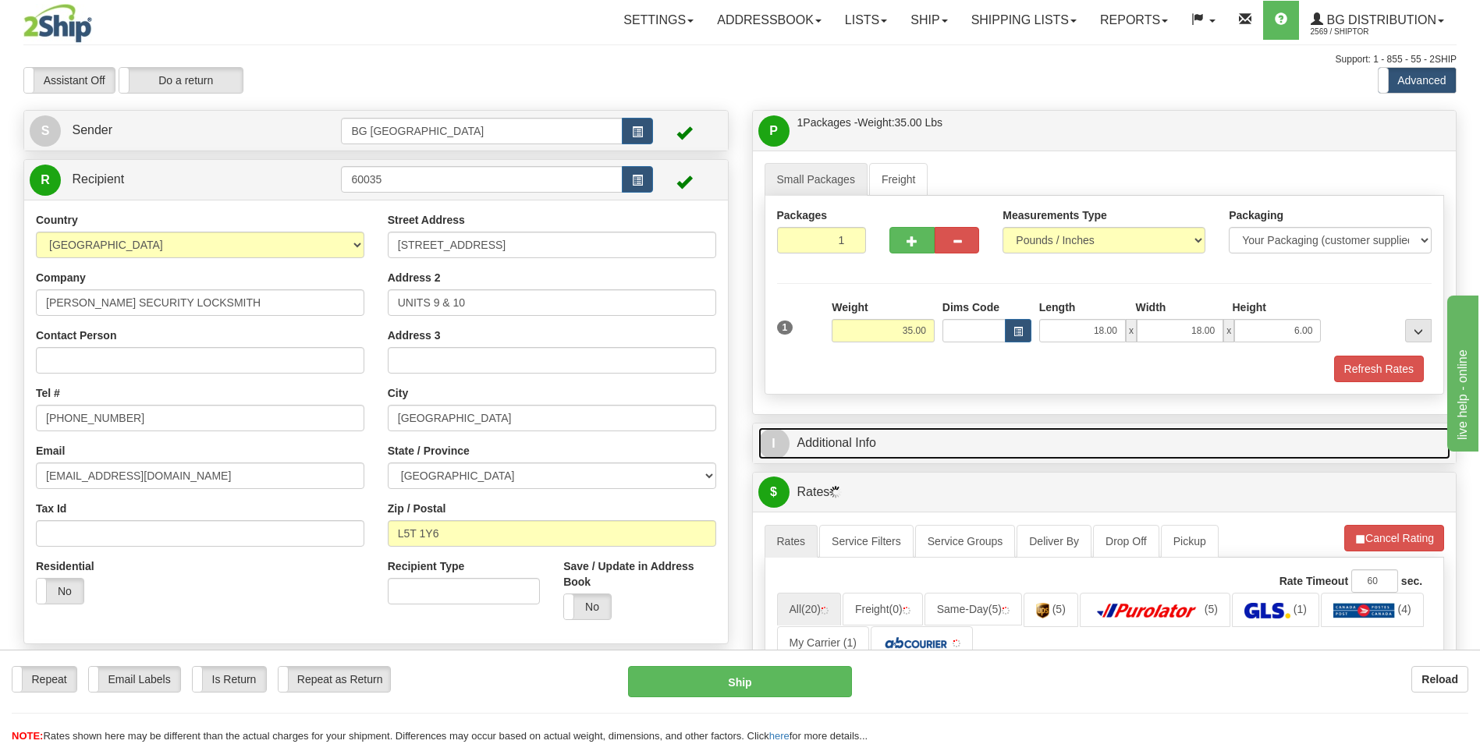
click at [875, 438] on link "I Additional Info" at bounding box center [1104, 444] width 693 height 32
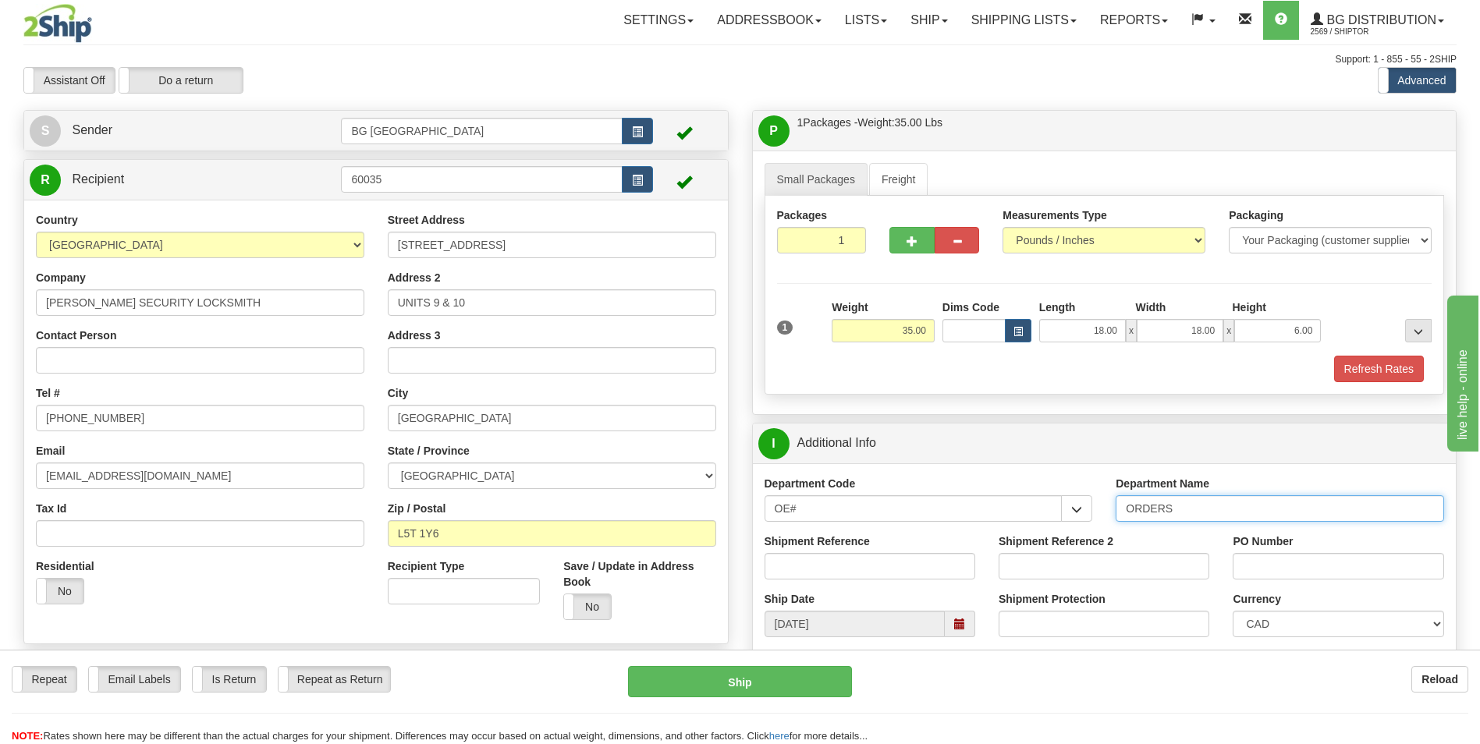
click at [1202, 512] on input "ORDERS" at bounding box center [1280, 508] width 328 height 27
type input "70181712-01"
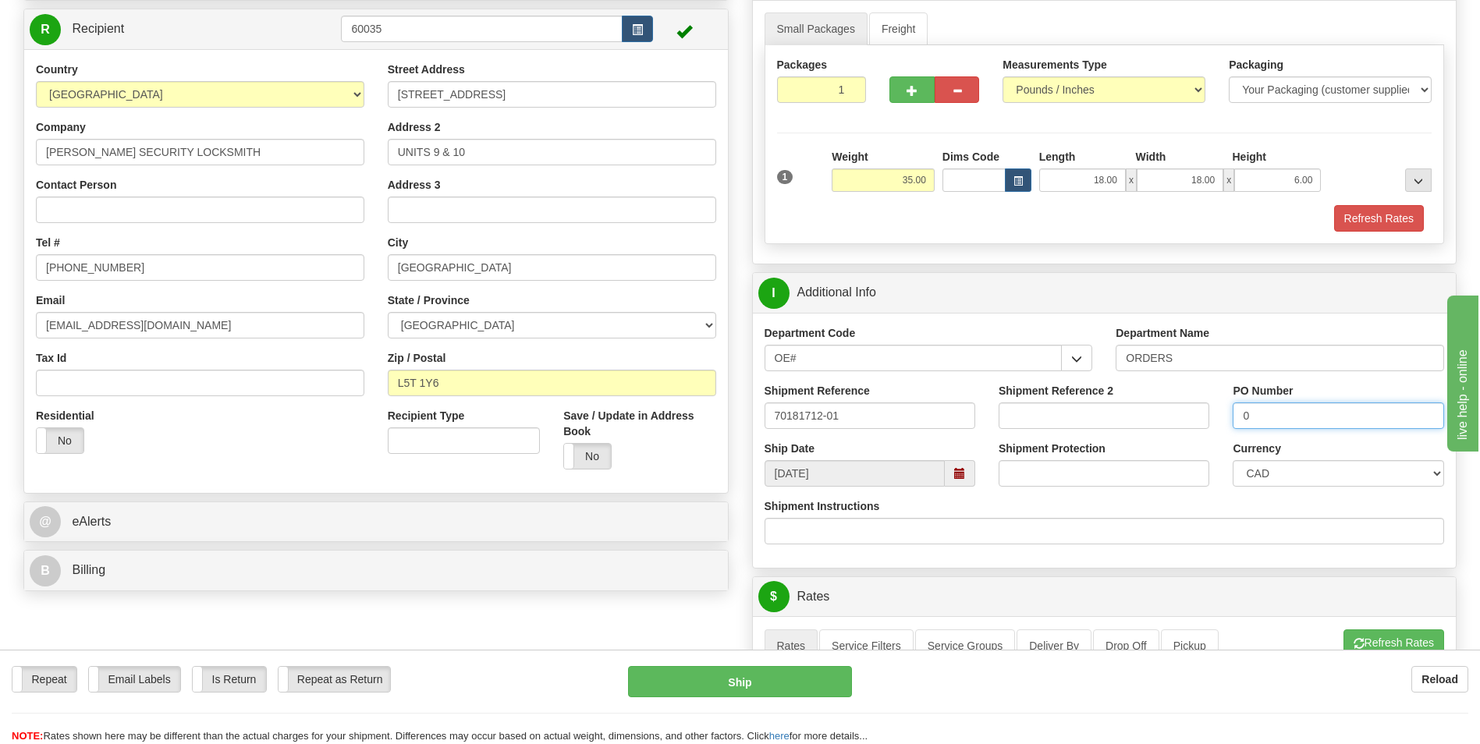
scroll to position [312, 0]
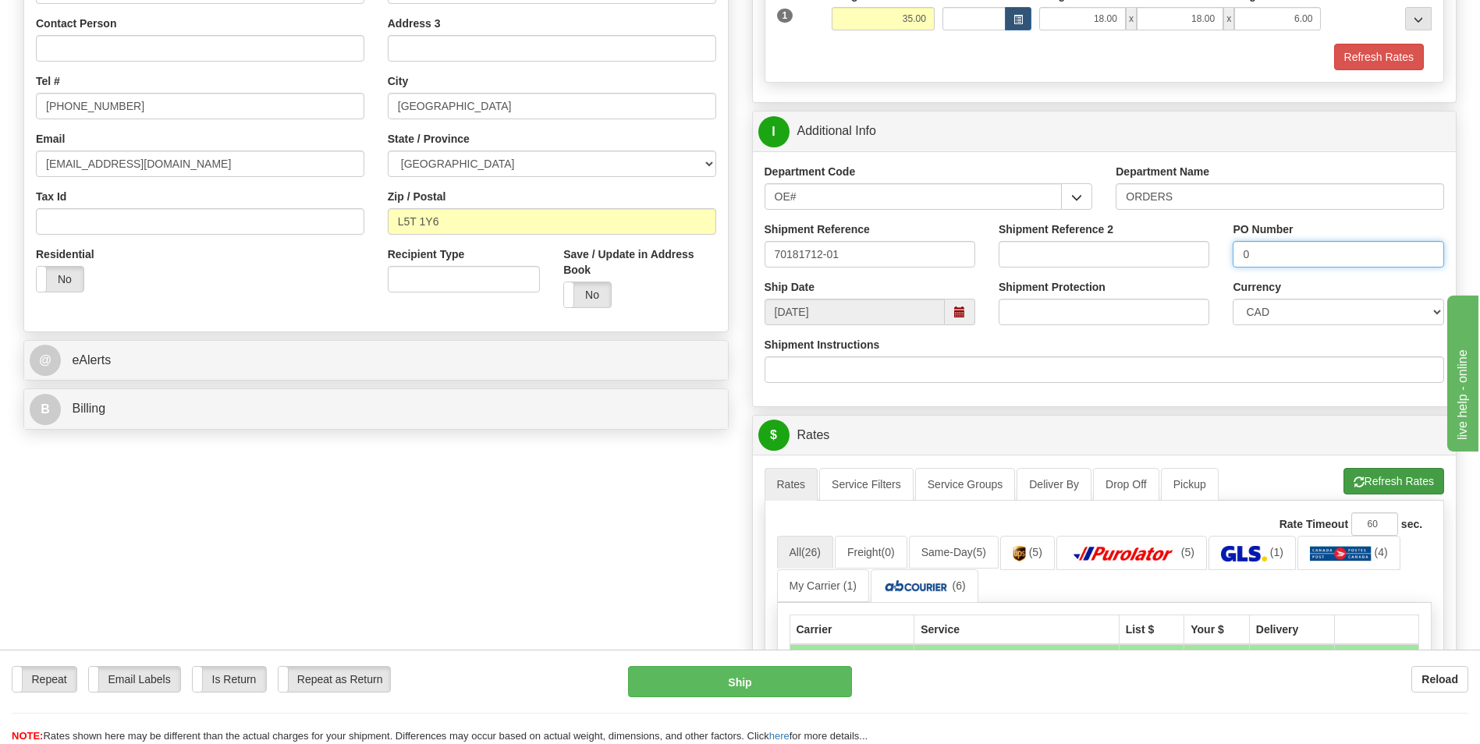
type input "0"
click at [1355, 476] on button "Refresh Rates" at bounding box center [1394, 481] width 101 height 27
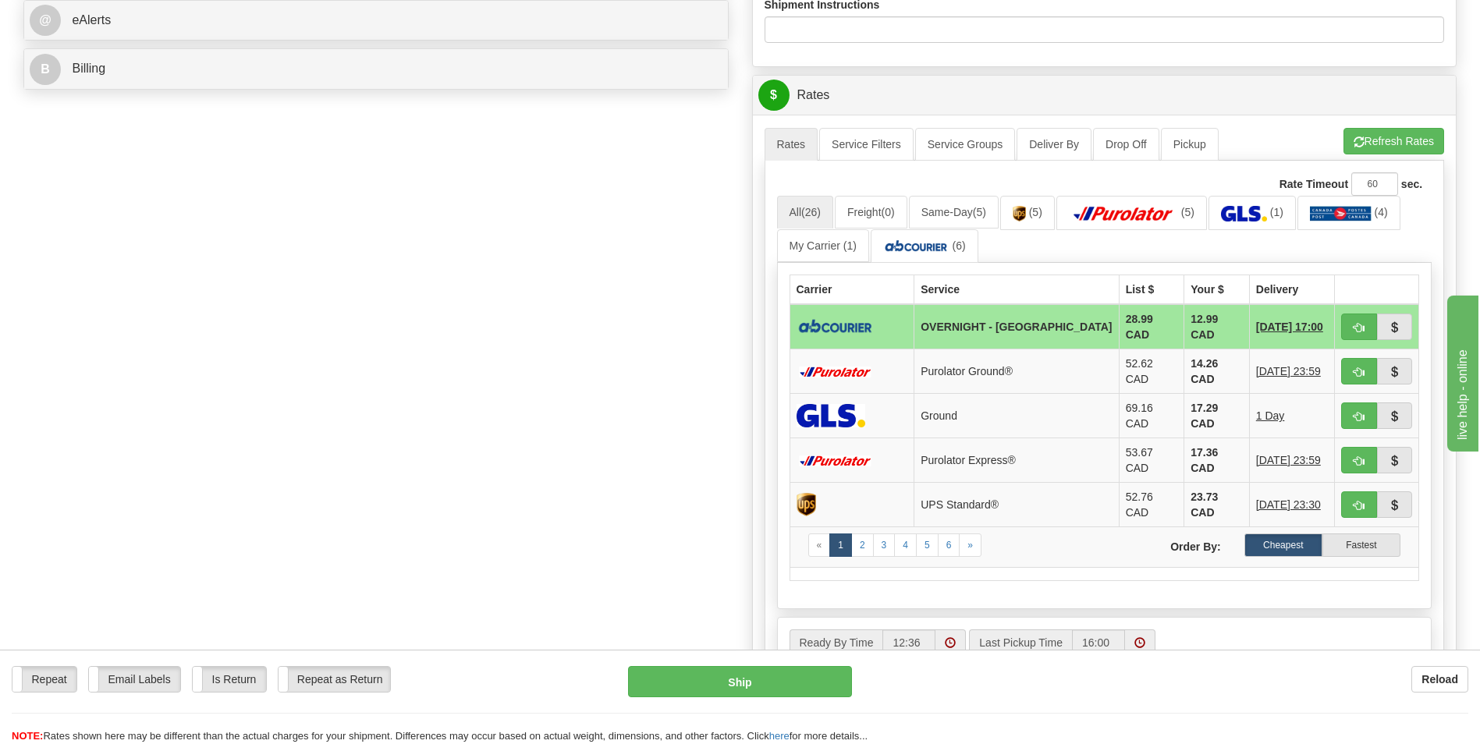
scroll to position [702, 0]
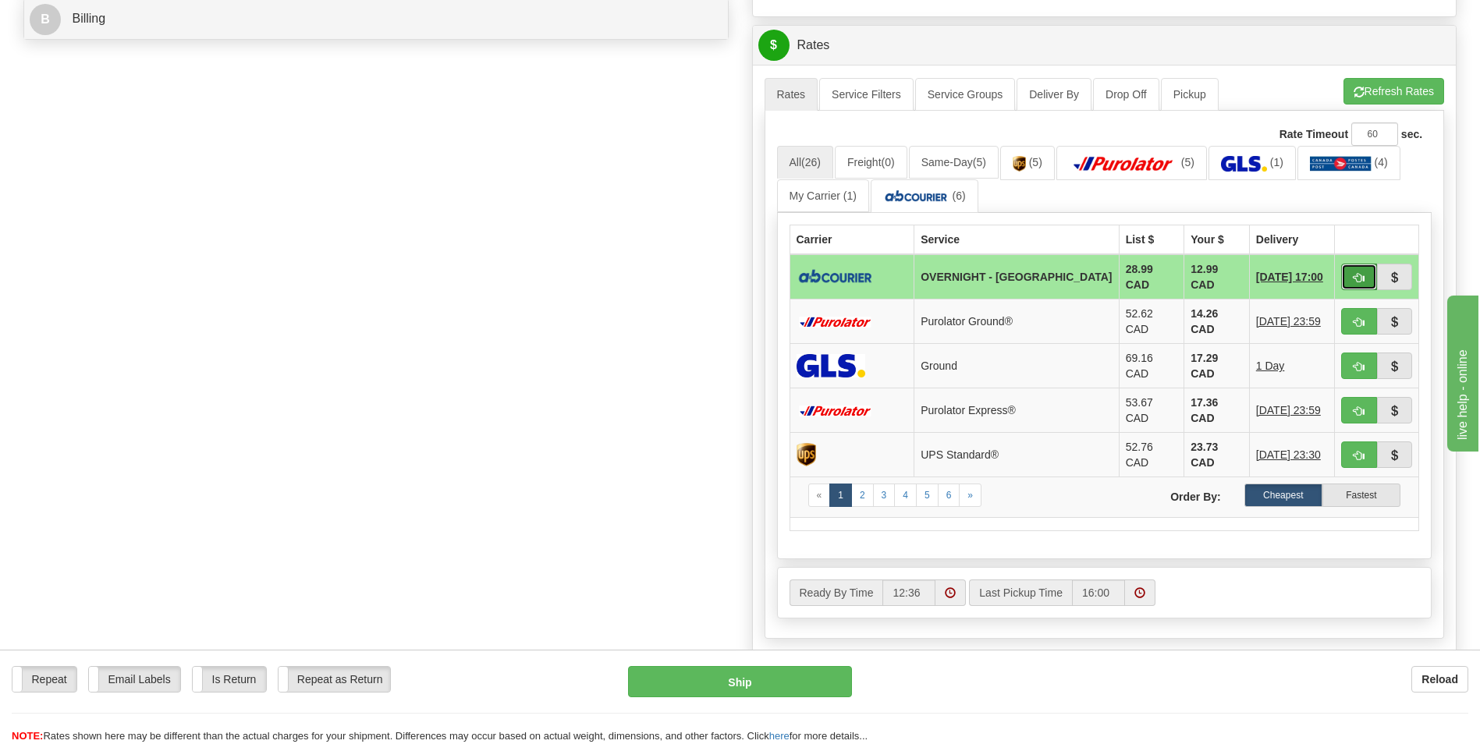
click at [1362, 282] on button "button" at bounding box center [1359, 277] width 36 height 27
type input "4"
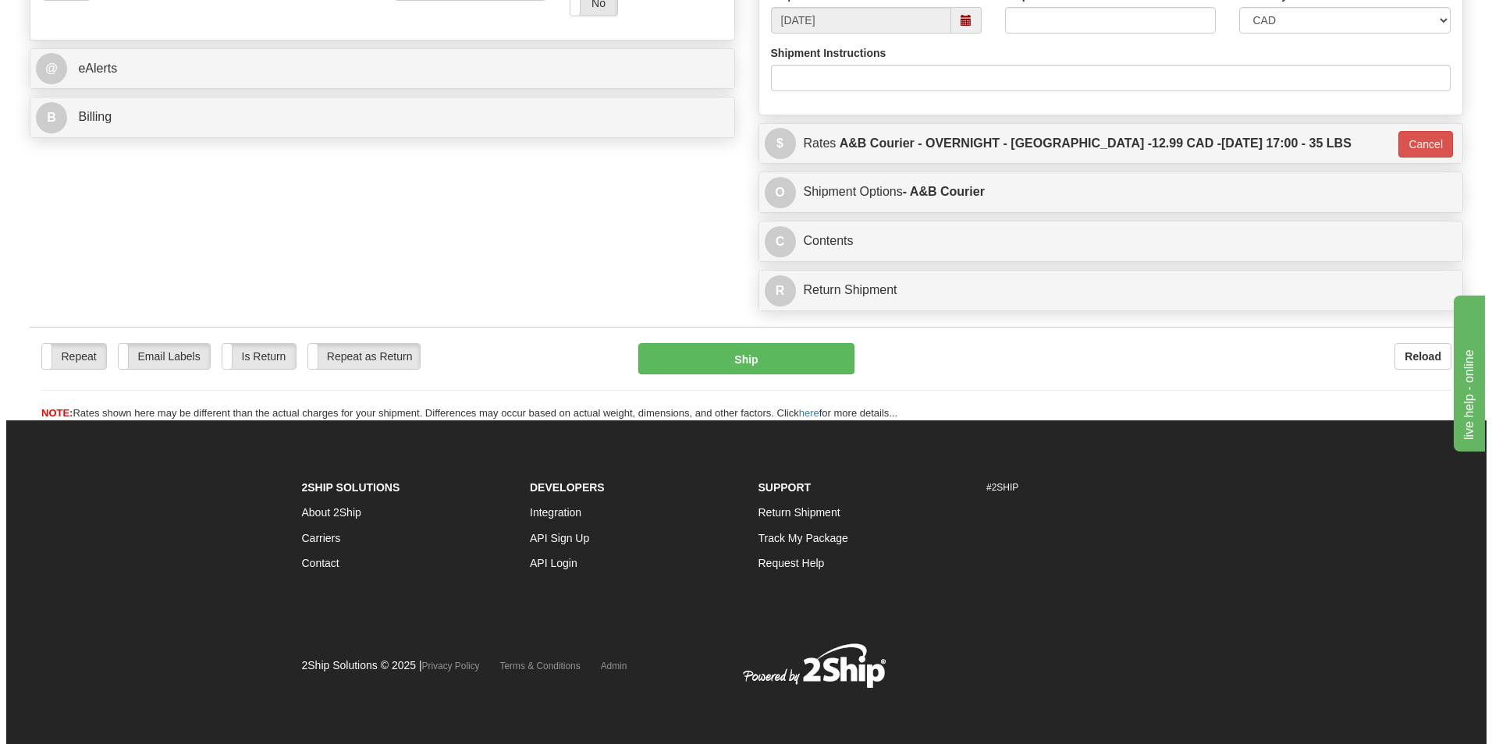
scroll to position [604, 0]
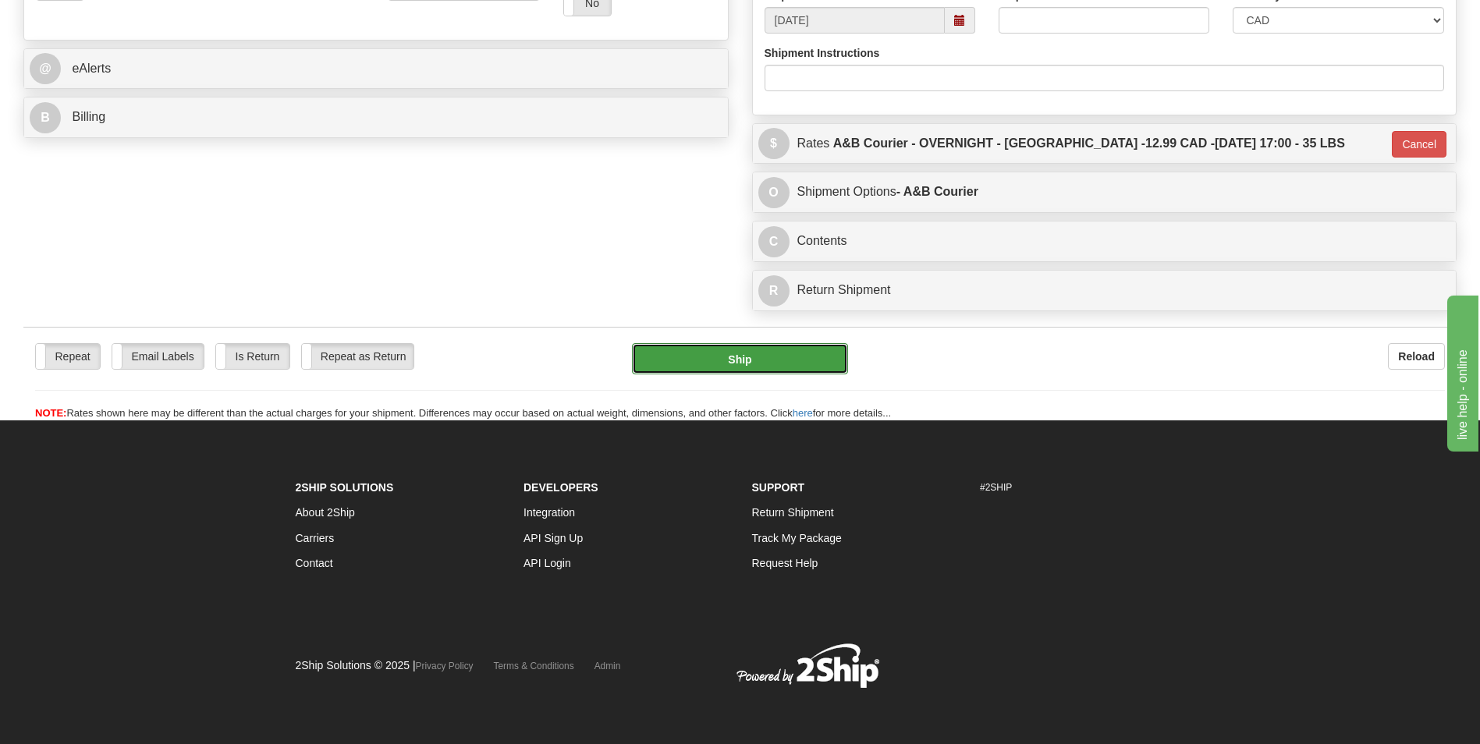
click at [784, 353] on button "Ship" at bounding box center [739, 358] width 215 height 31
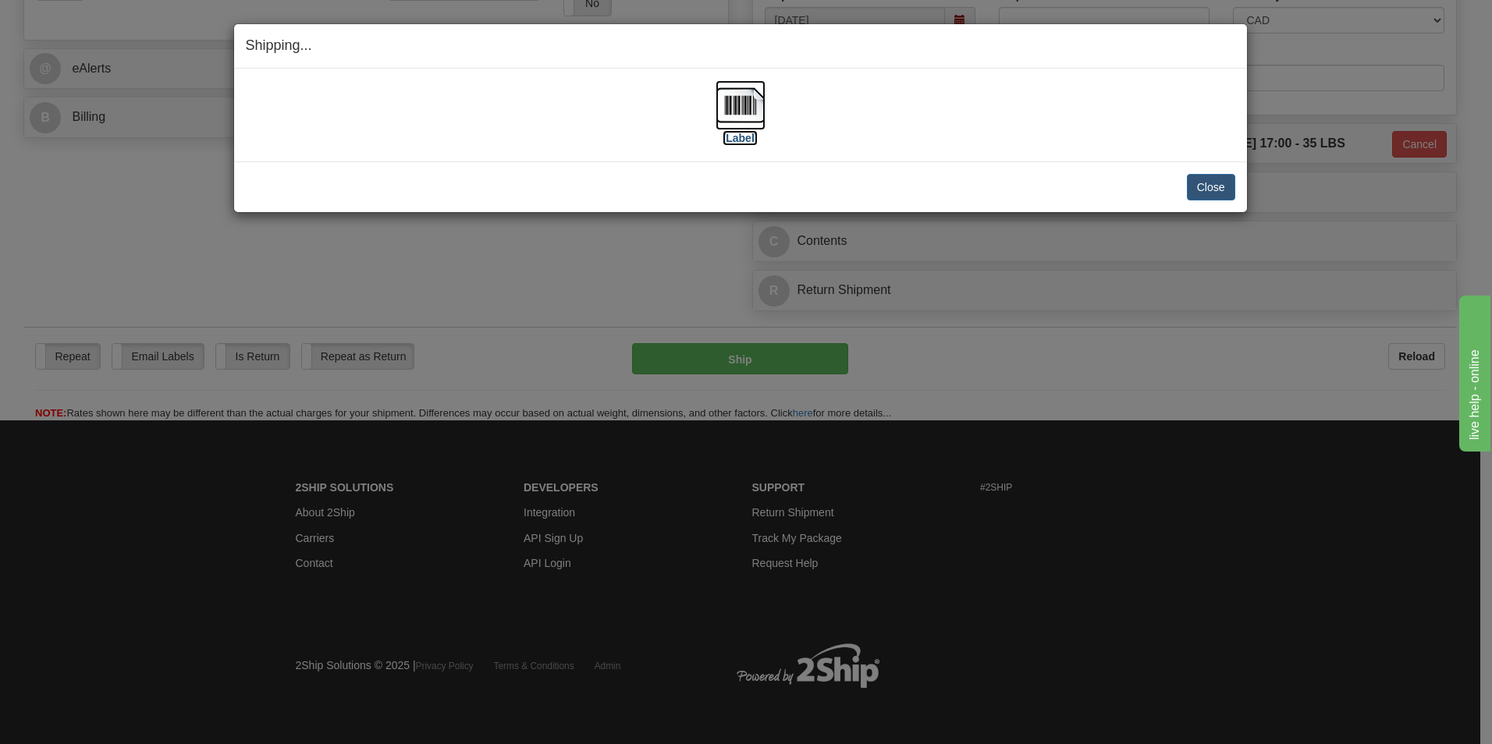
click at [751, 112] on img at bounding box center [741, 105] width 50 height 50
click at [1192, 183] on button "Close" at bounding box center [1211, 187] width 48 height 27
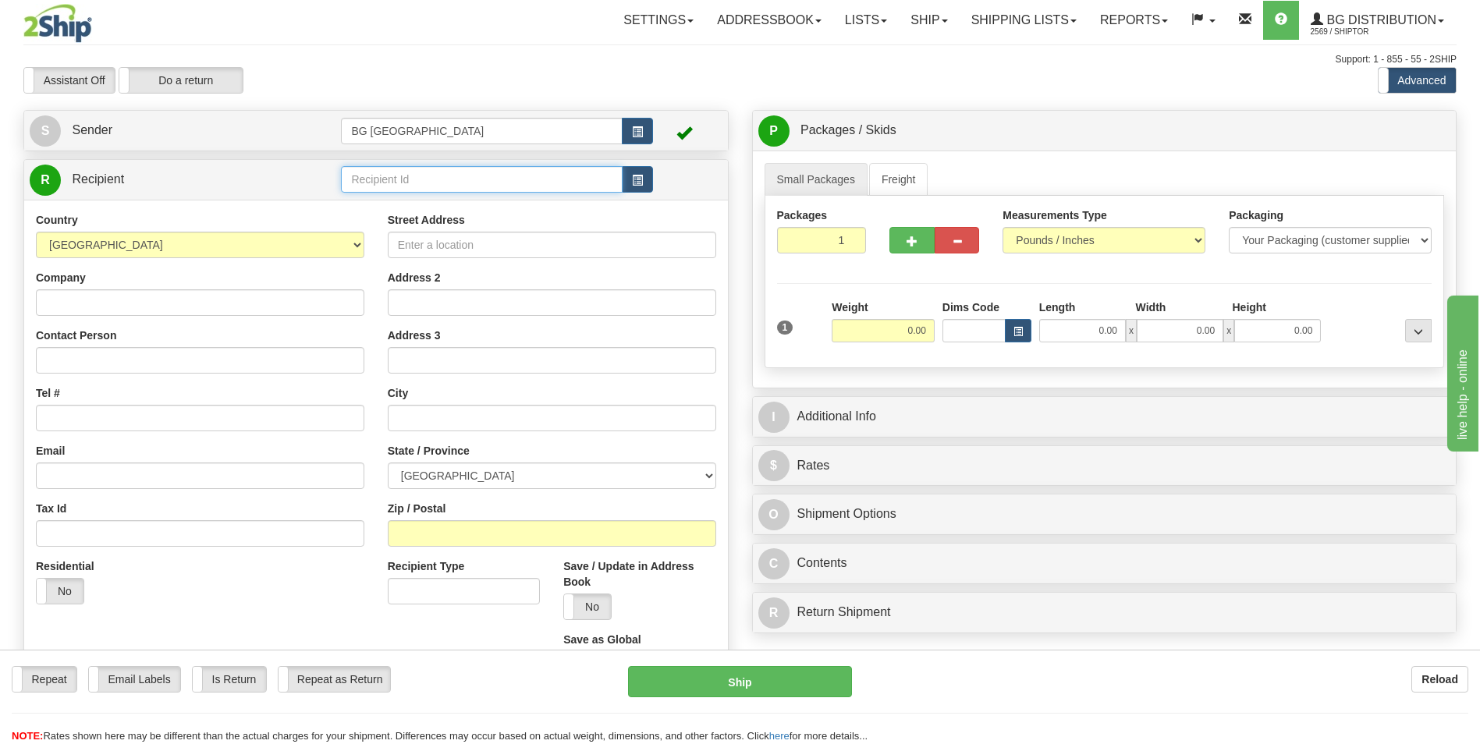
click at [455, 186] on input "text" at bounding box center [481, 179] width 281 height 27
click at [425, 204] on div "60353" at bounding box center [479, 203] width 266 height 17
type input "60353"
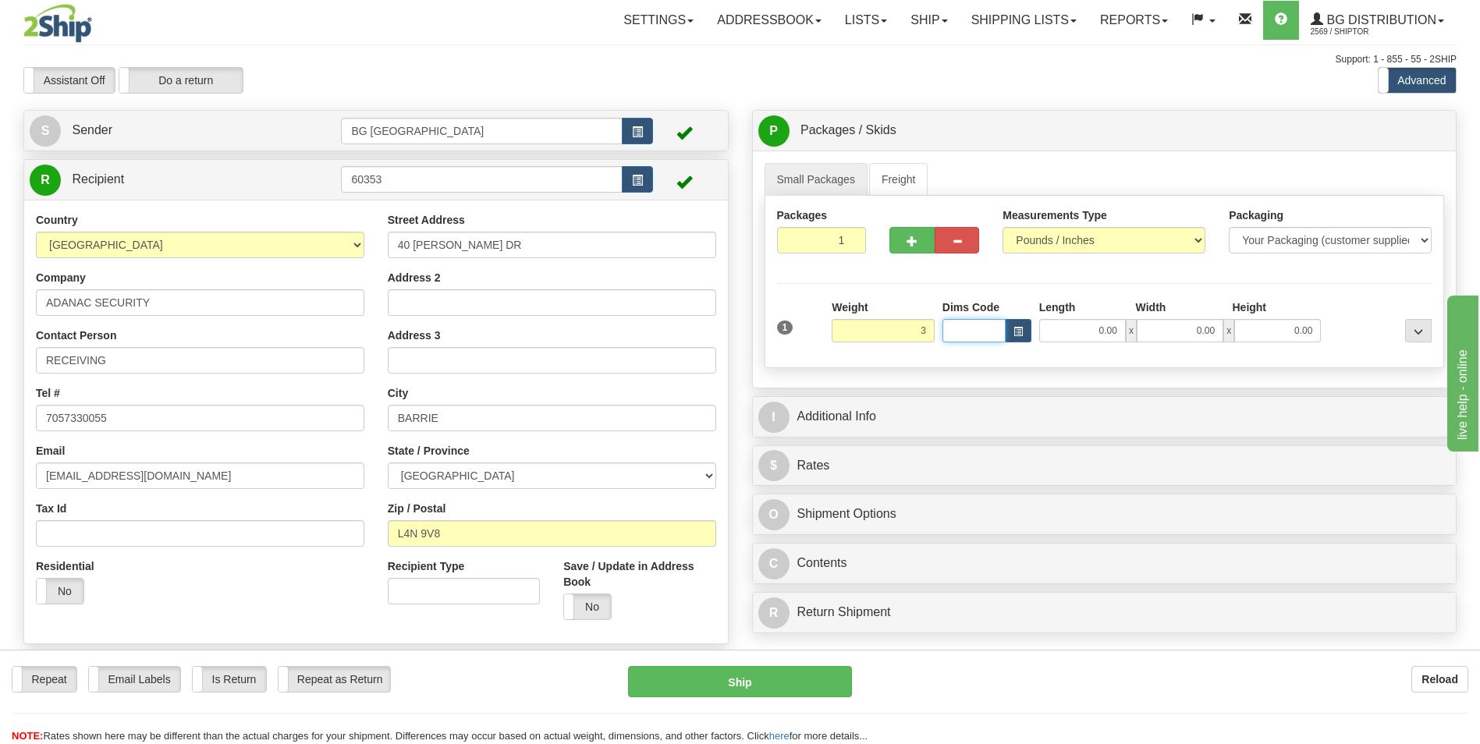
type input "3.00"
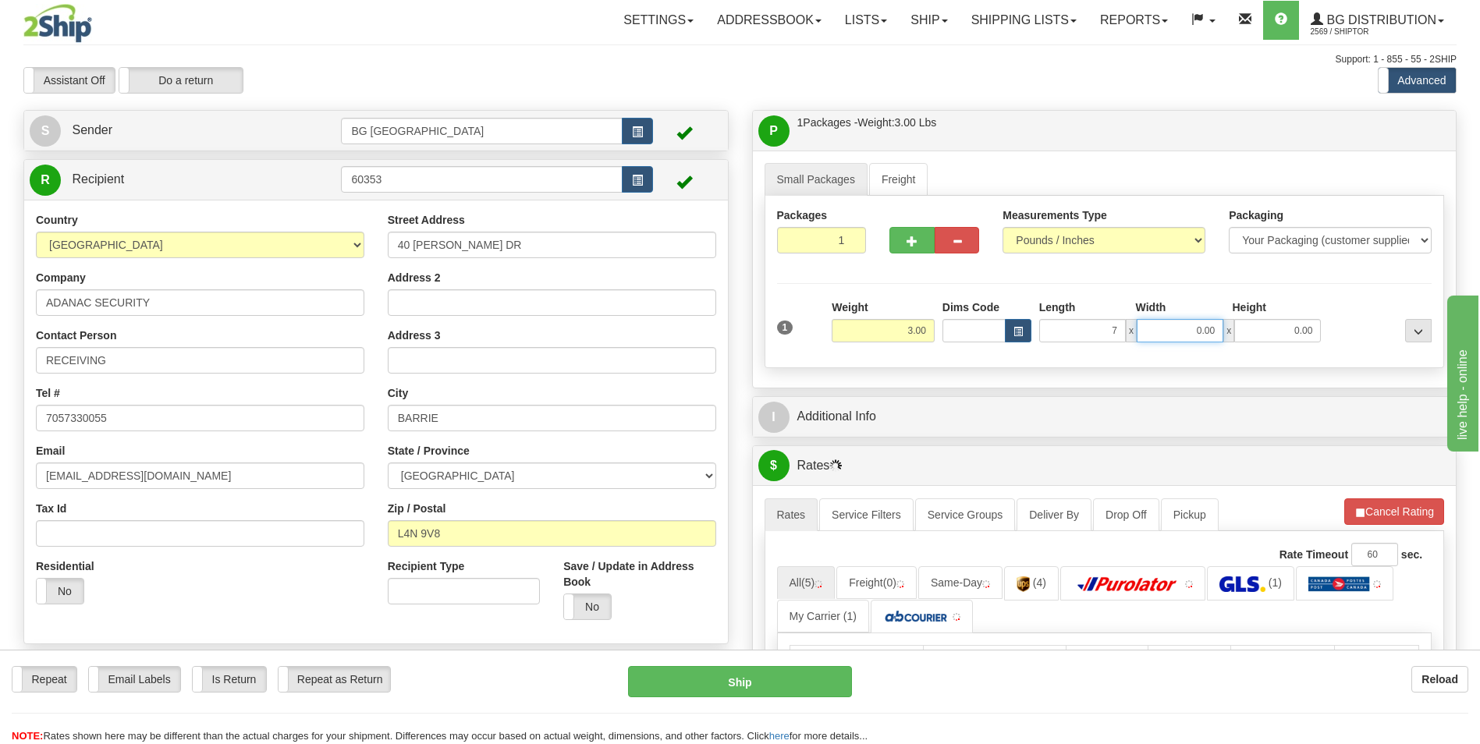
type input "7.00"
type input "4.00"
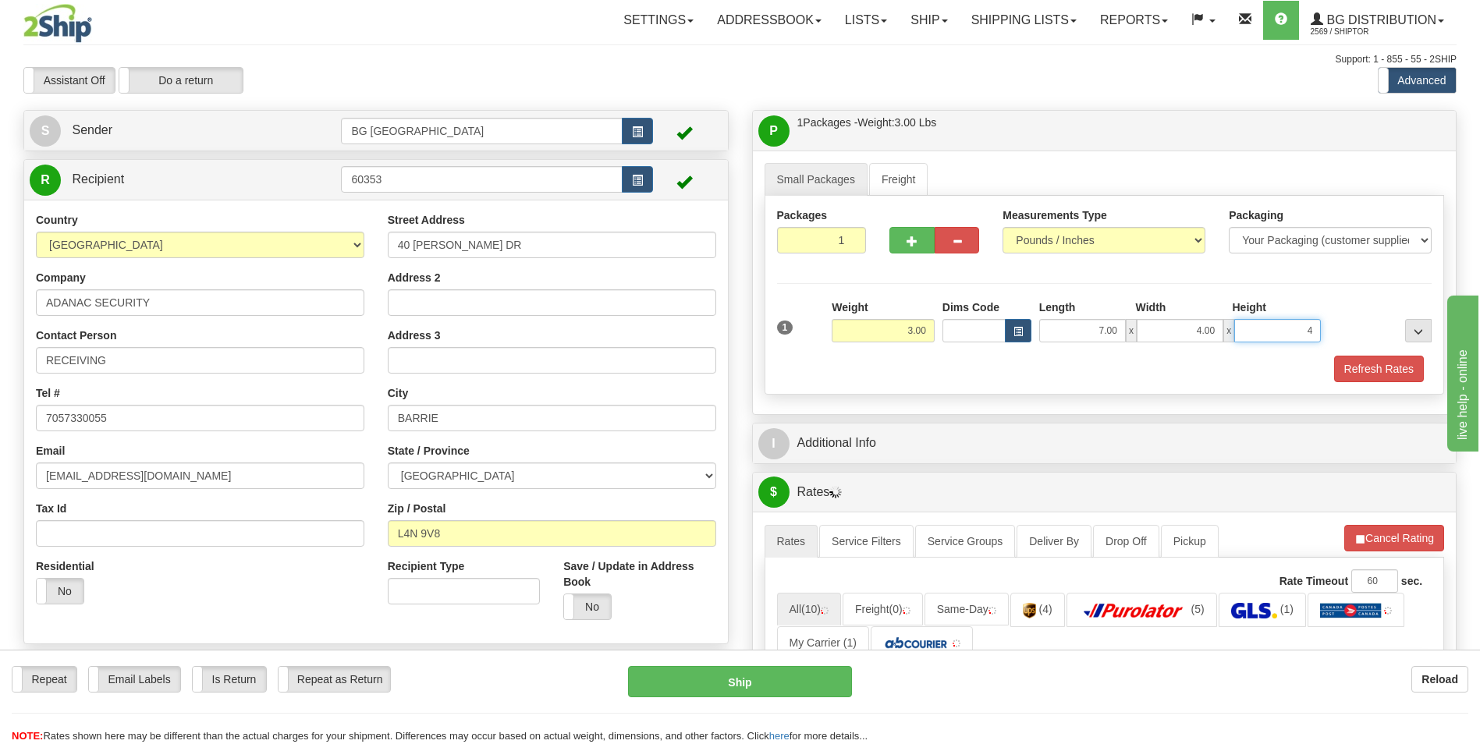
type input "4.00"
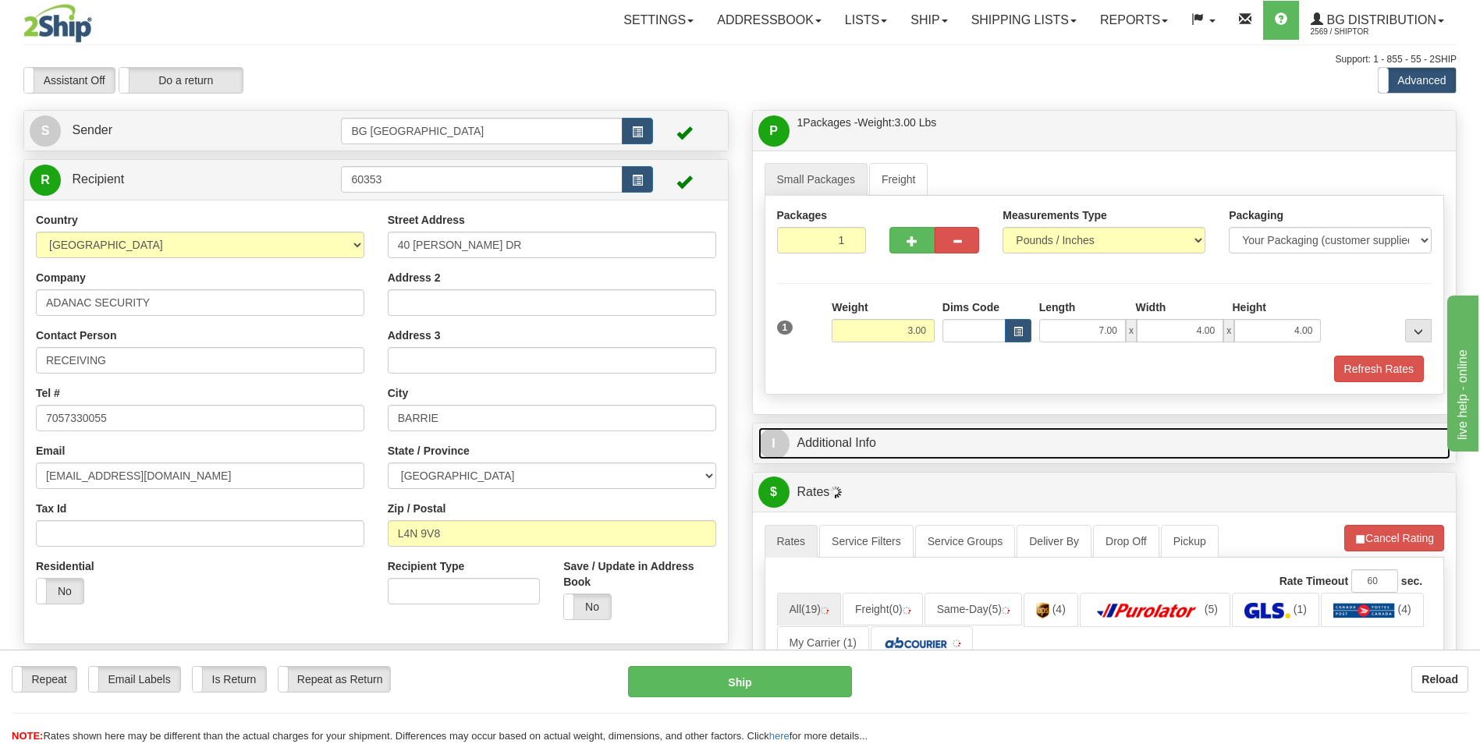
click at [856, 446] on link "I Additional Info" at bounding box center [1104, 444] width 693 height 32
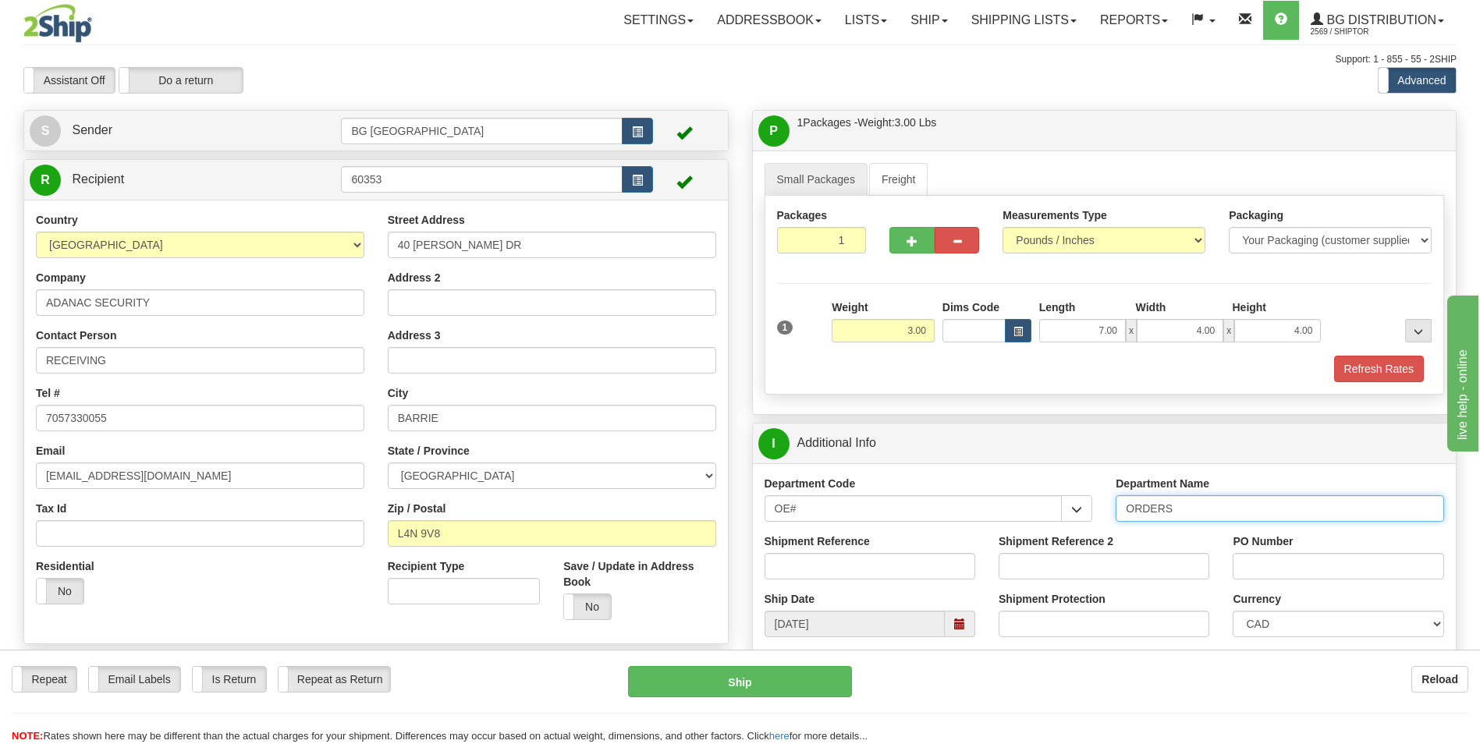
click at [1192, 515] on input "ORDERS" at bounding box center [1280, 508] width 328 height 27
type input "70182123-00"
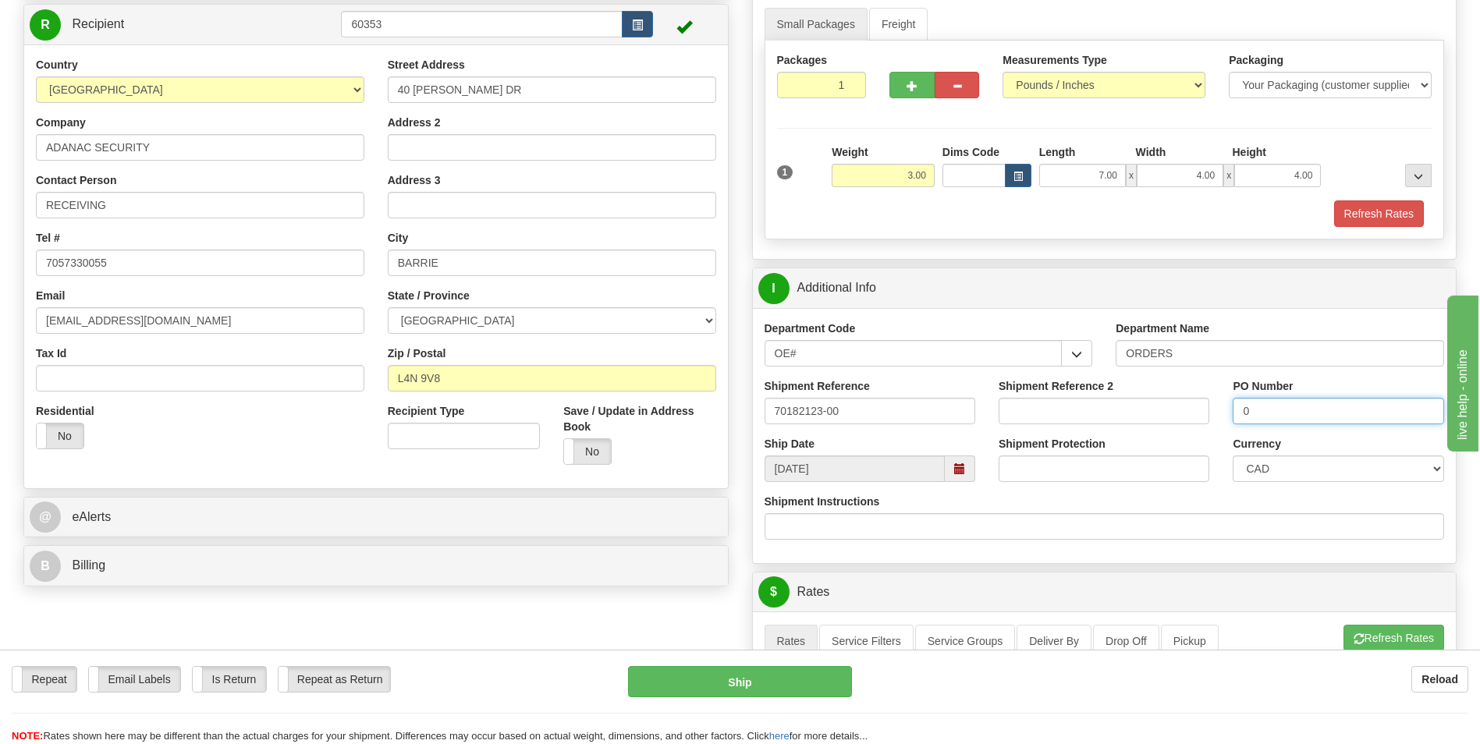
scroll to position [156, 0]
type input "0"
click at [1377, 633] on button "Refresh Rates" at bounding box center [1394, 637] width 101 height 27
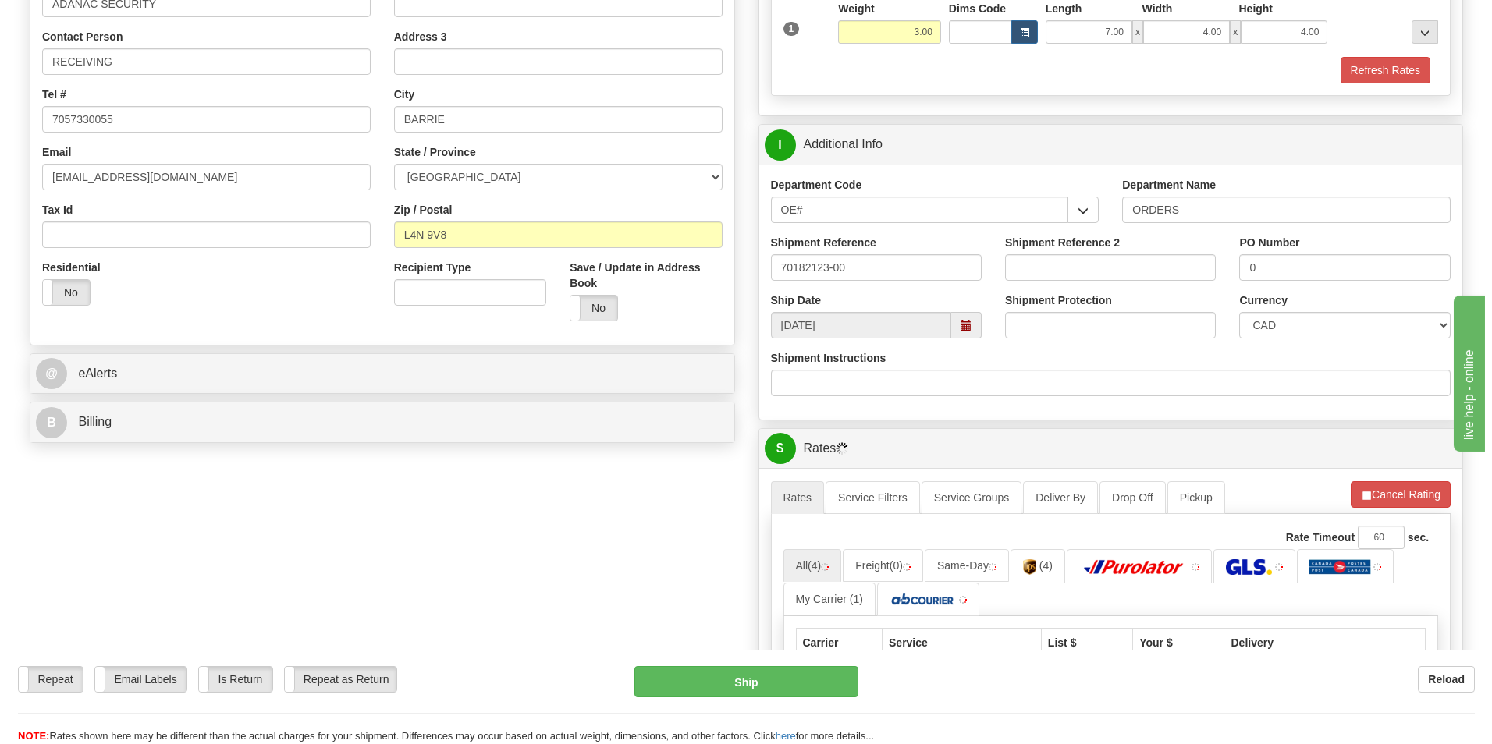
scroll to position [546, 0]
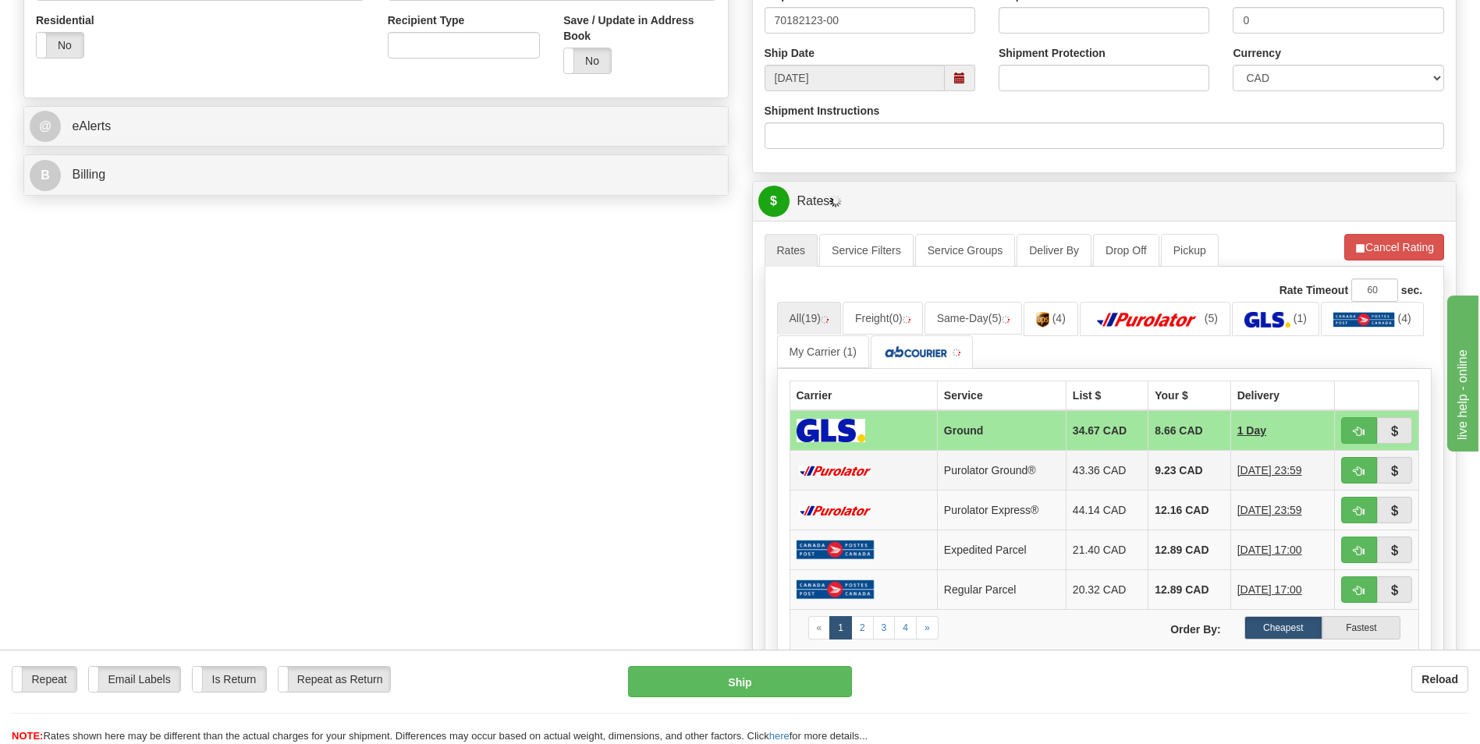
click at [1177, 466] on td "9.23 CAD" at bounding box center [1190, 471] width 82 height 40
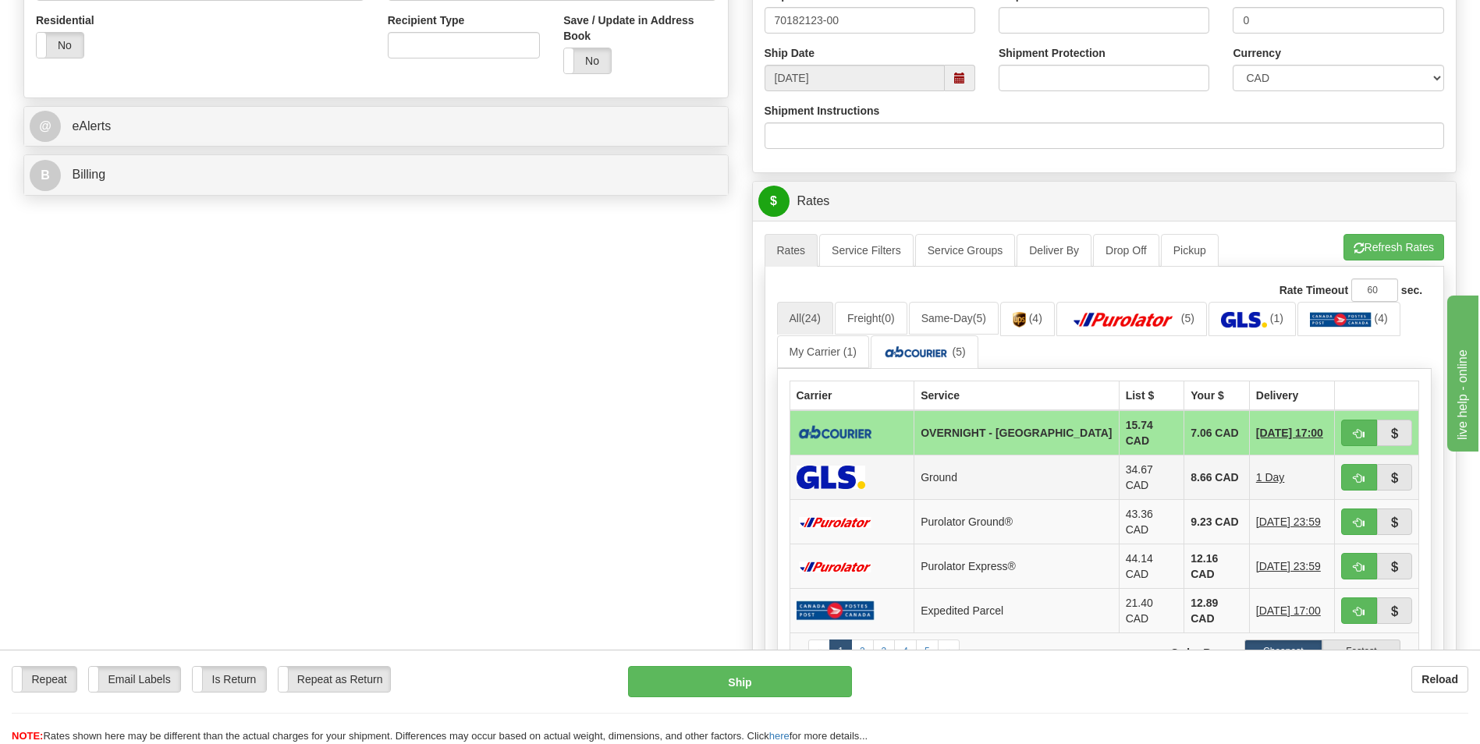
click at [1184, 463] on td "8.66 CAD" at bounding box center [1217, 478] width 66 height 44
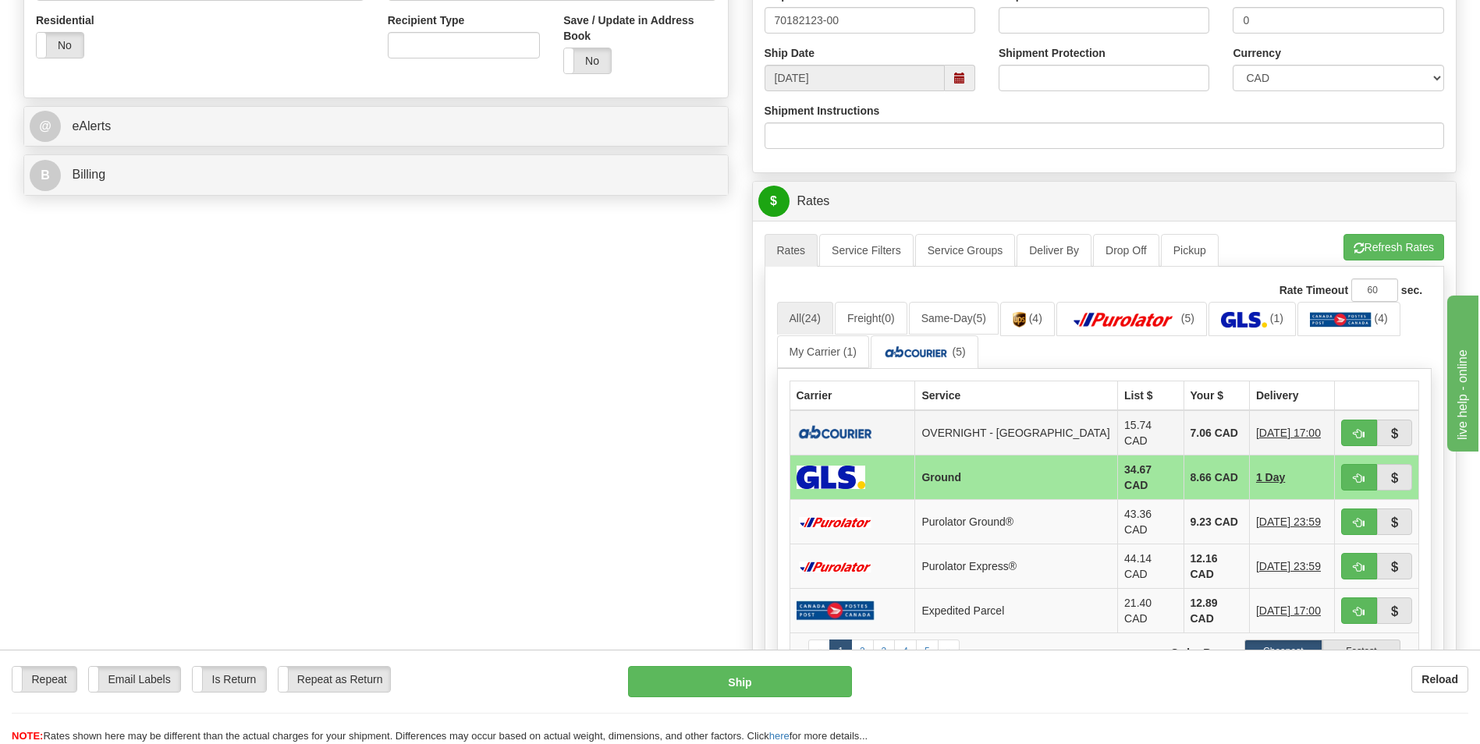
click at [1184, 419] on td "7.06 CAD" at bounding box center [1217, 432] width 66 height 45
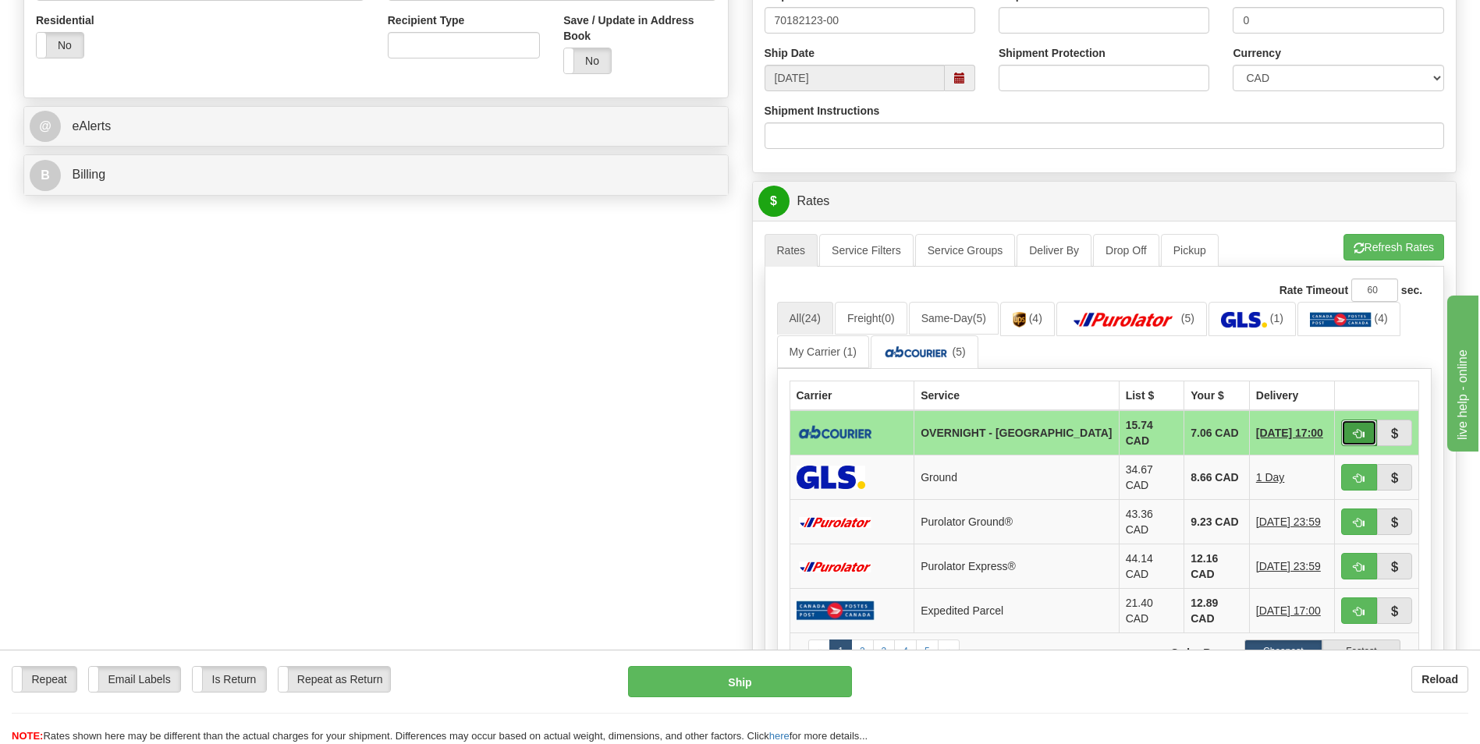
click at [1362, 431] on span "button" at bounding box center [1359, 434] width 11 height 10
type input "4"
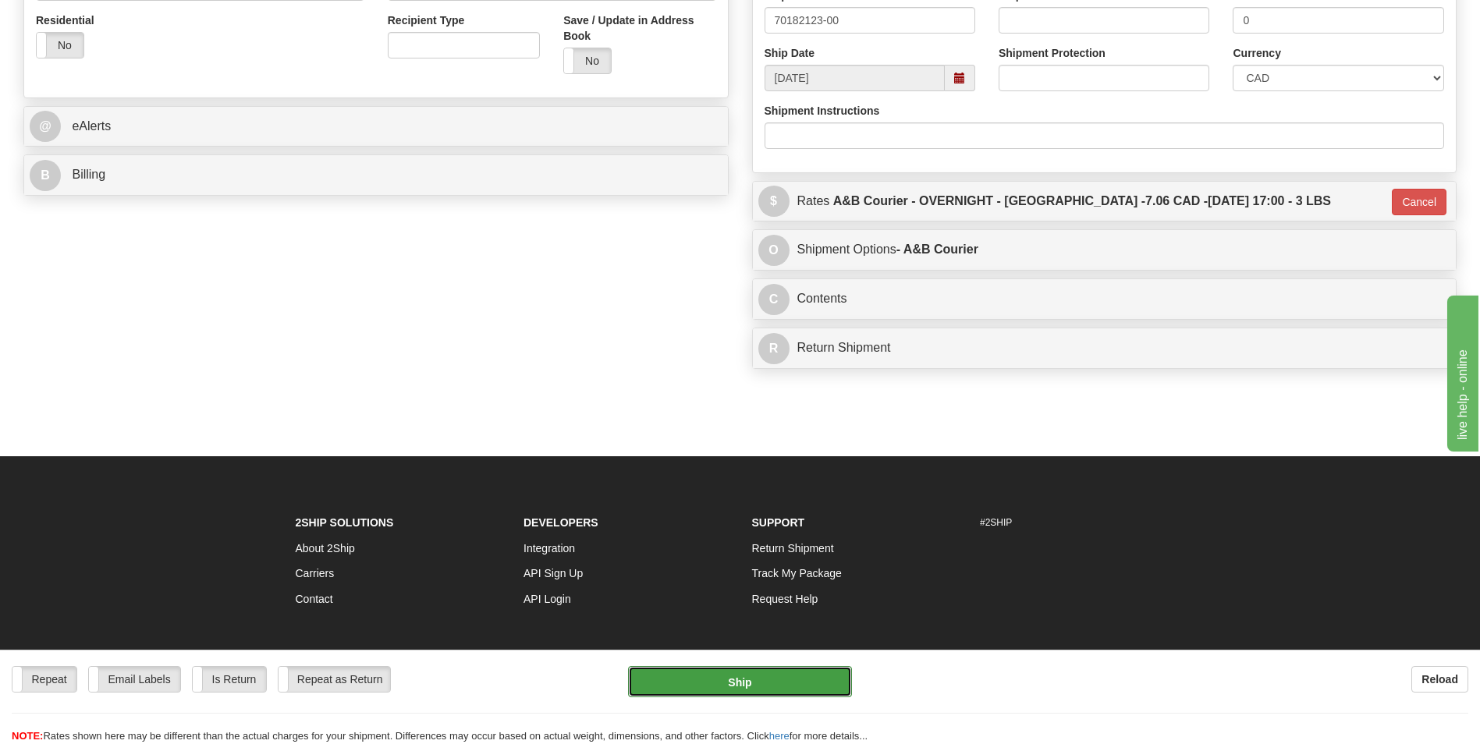
click at [687, 669] on button "Ship" at bounding box center [739, 681] width 223 height 31
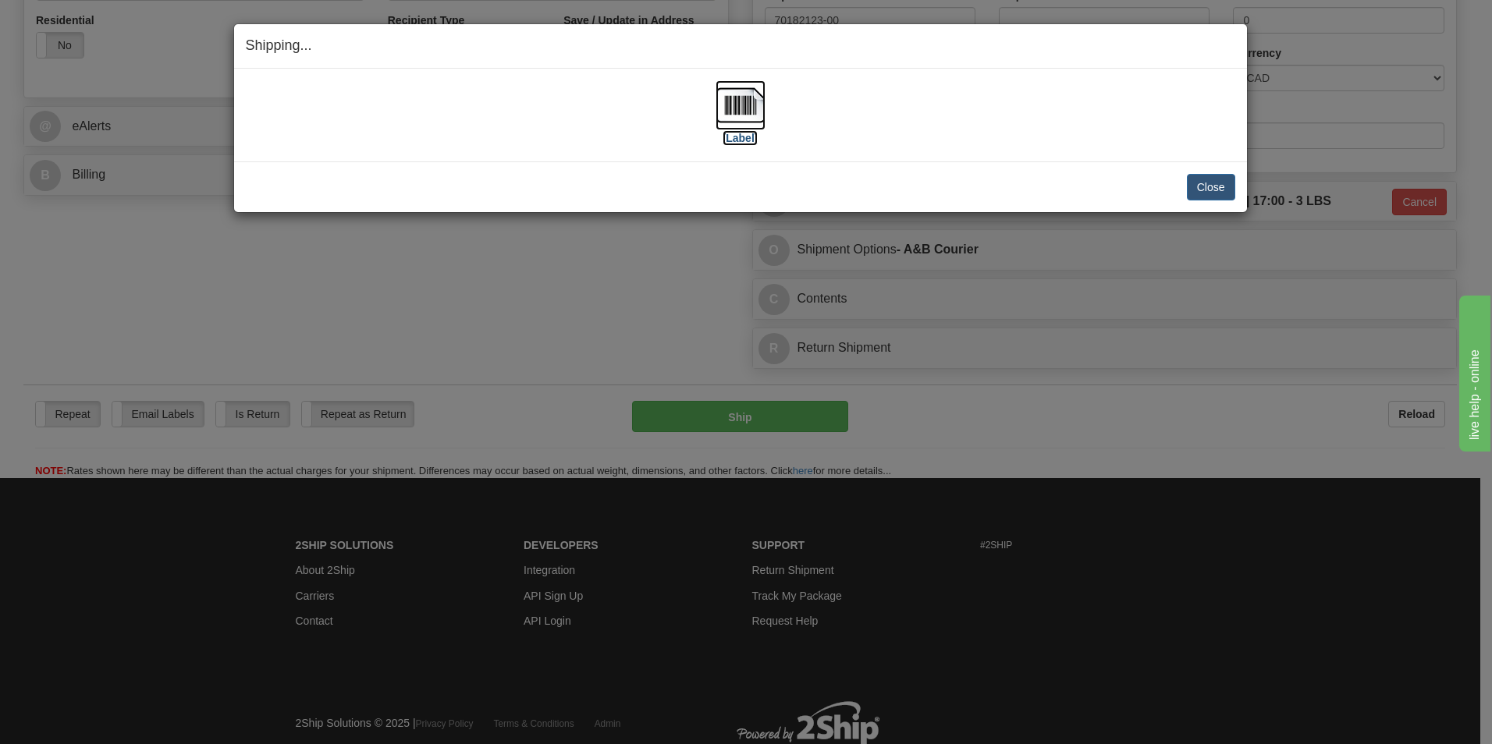
click at [740, 105] on img at bounding box center [741, 105] width 50 height 50
click at [1207, 189] on button "Close" at bounding box center [1211, 187] width 48 height 27
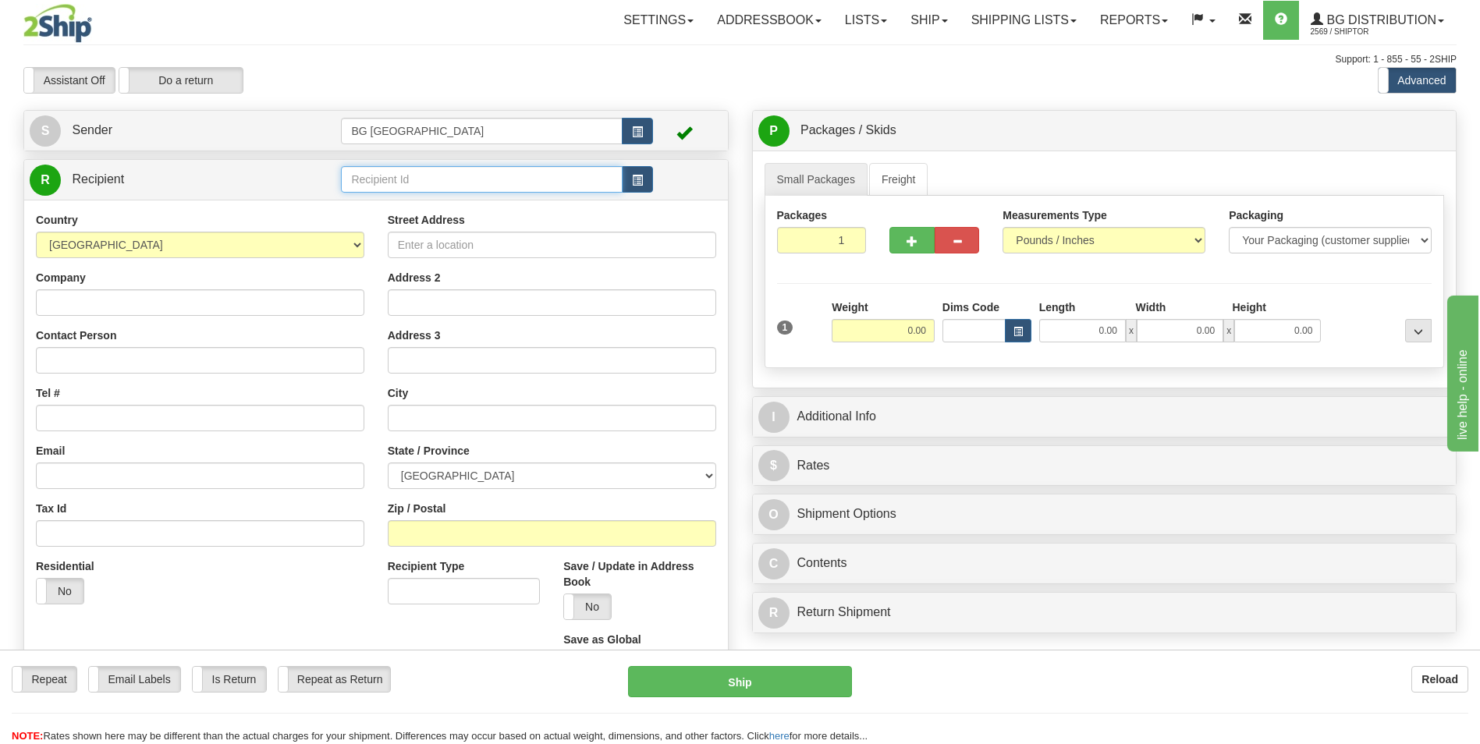
click at [403, 173] on input "text" at bounding box center [481, 179] width 281 height 27
type input "c"
click at [652, 172] on button "button" at bounding box center [637, 179] width 31 height 27
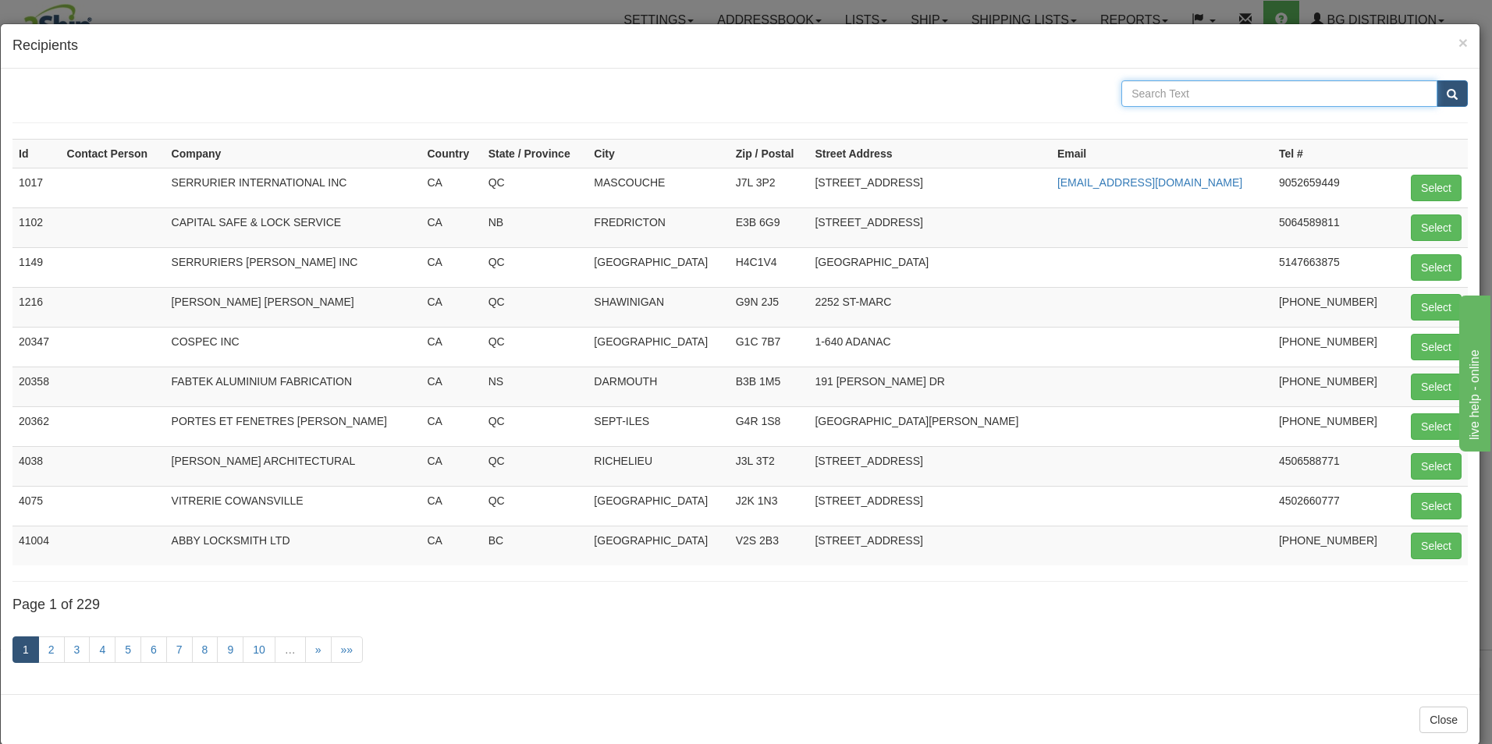
click at [1214, 96] on input "text" at bounding box center [1279, 93] width 316 height 27
type input "canadian"
click at [1436, 94] on button "submit" at bounding box center [1451, 93] width 31 height 27
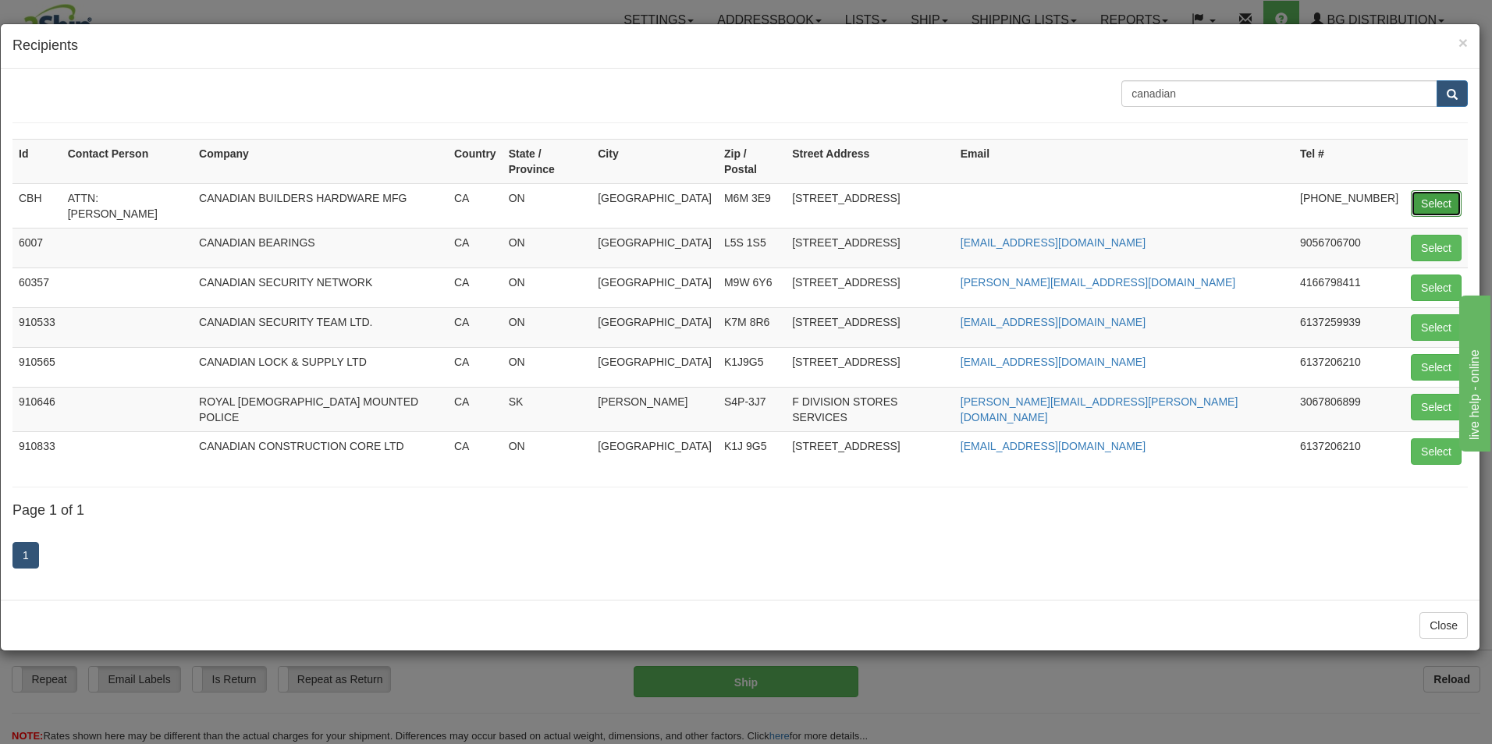
click at [1419, 190] on button "Select" at bounding box center [1436, 203] width 51 height 27
type input "CBH"
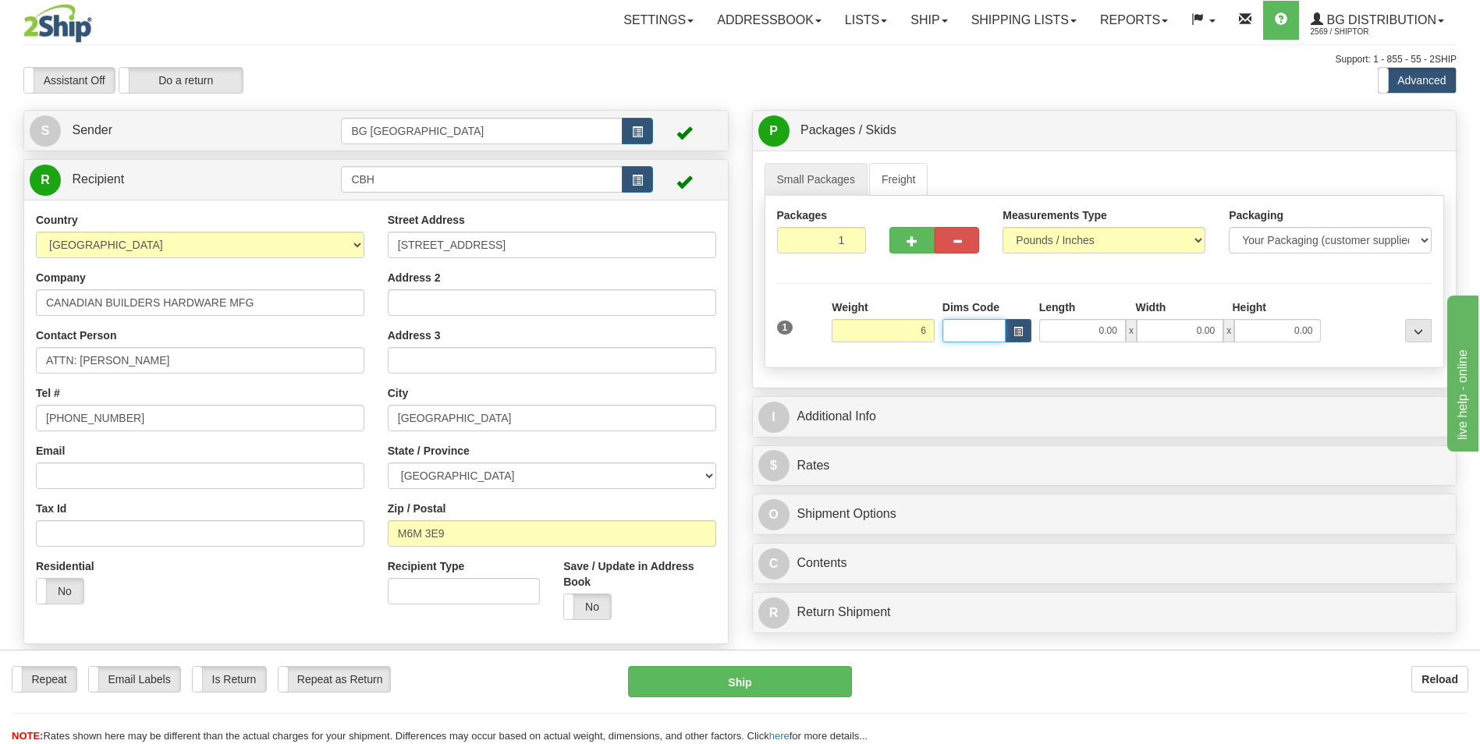
type input "6.00"
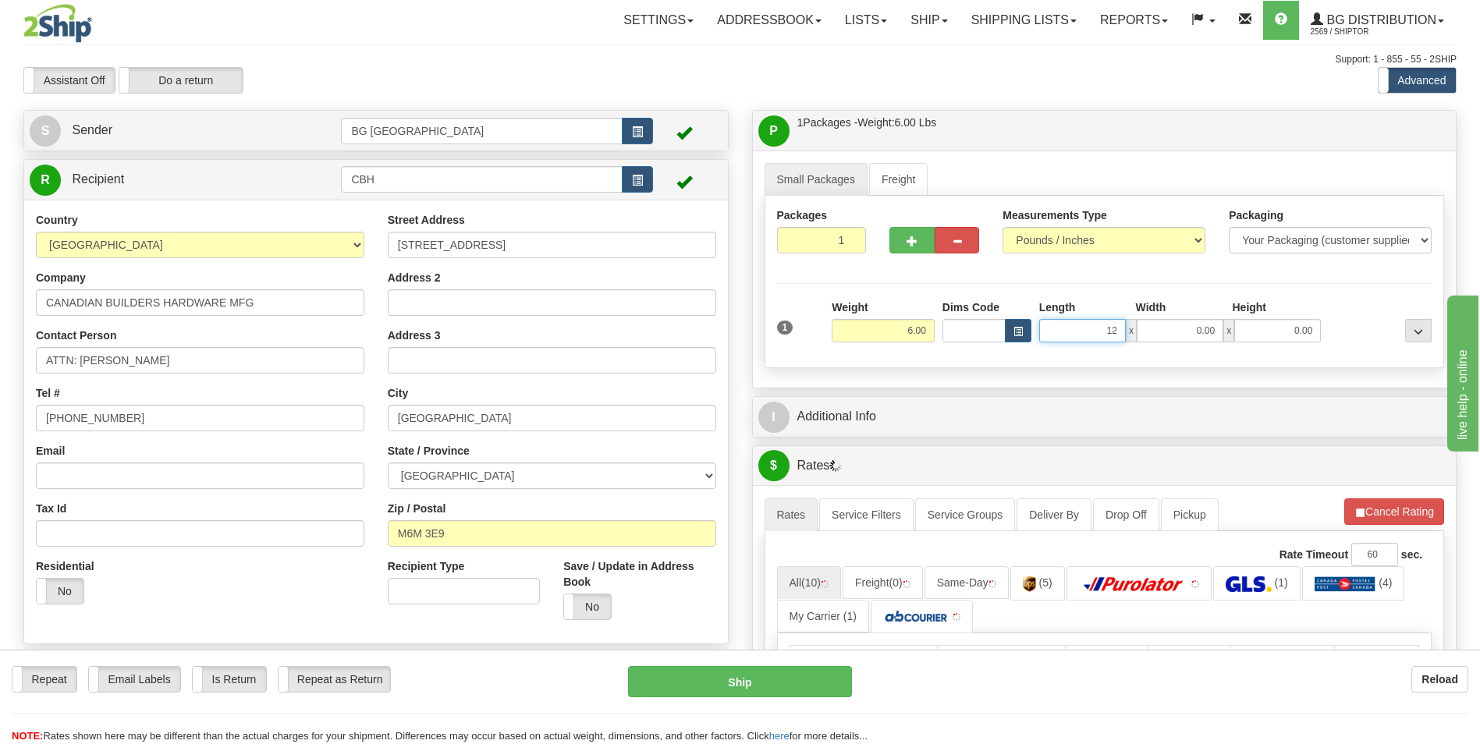
type input "12.00"
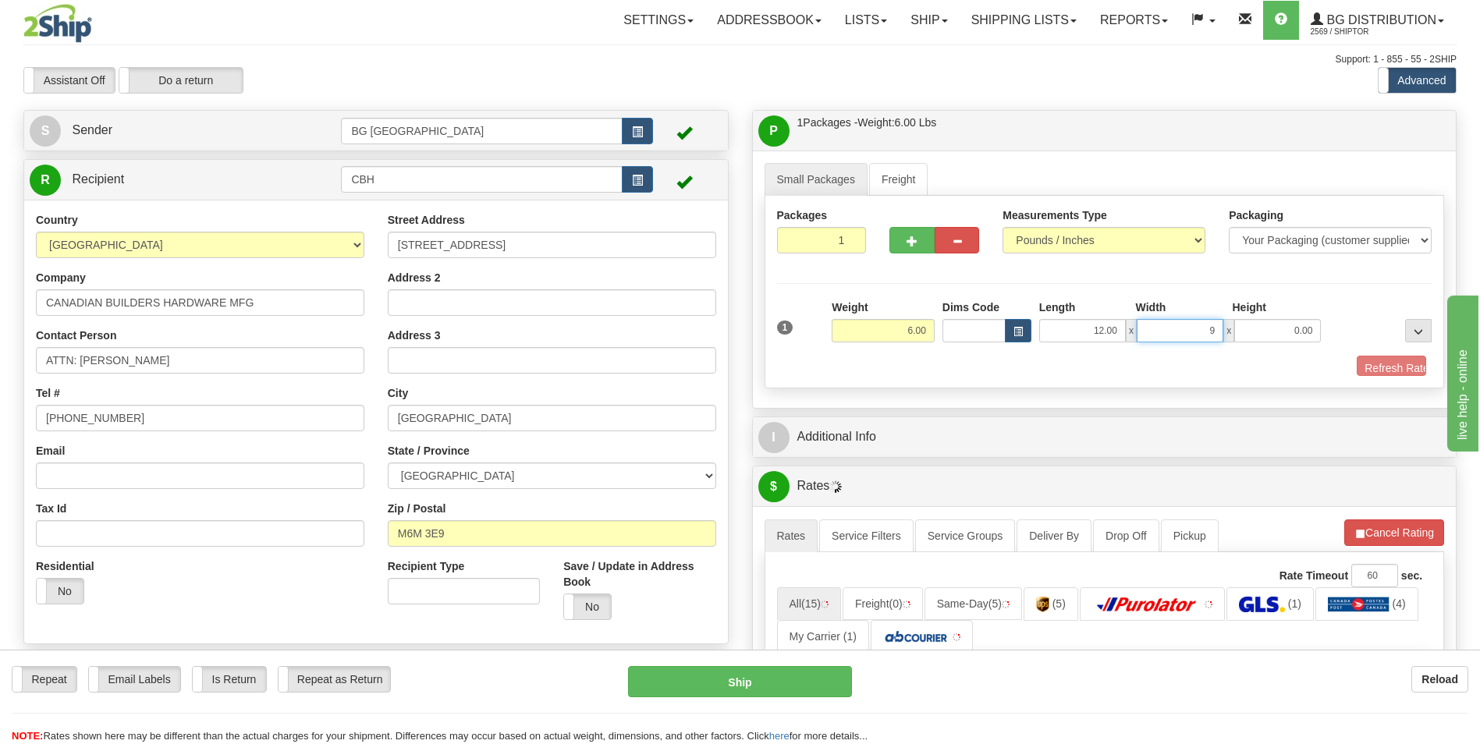
type input "9.00"
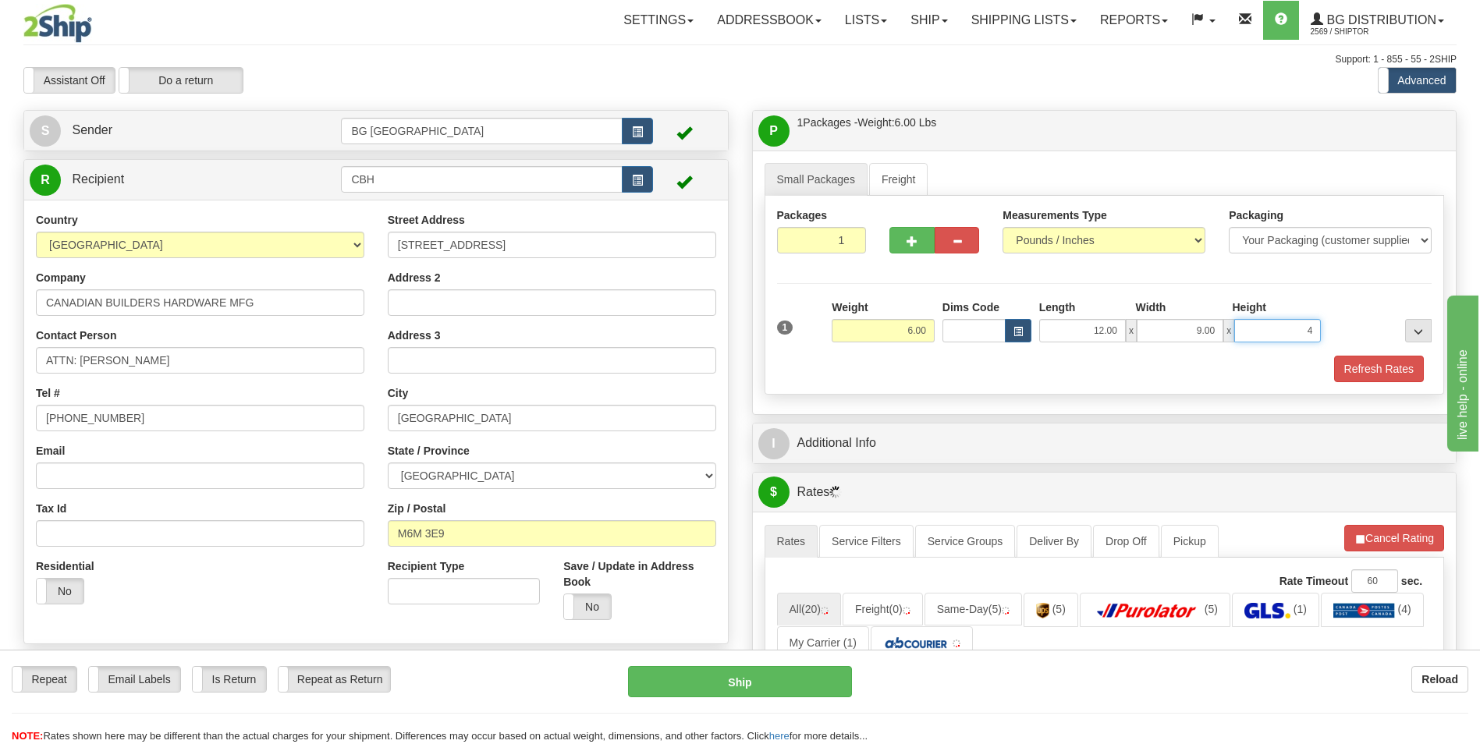
type input "4.00"
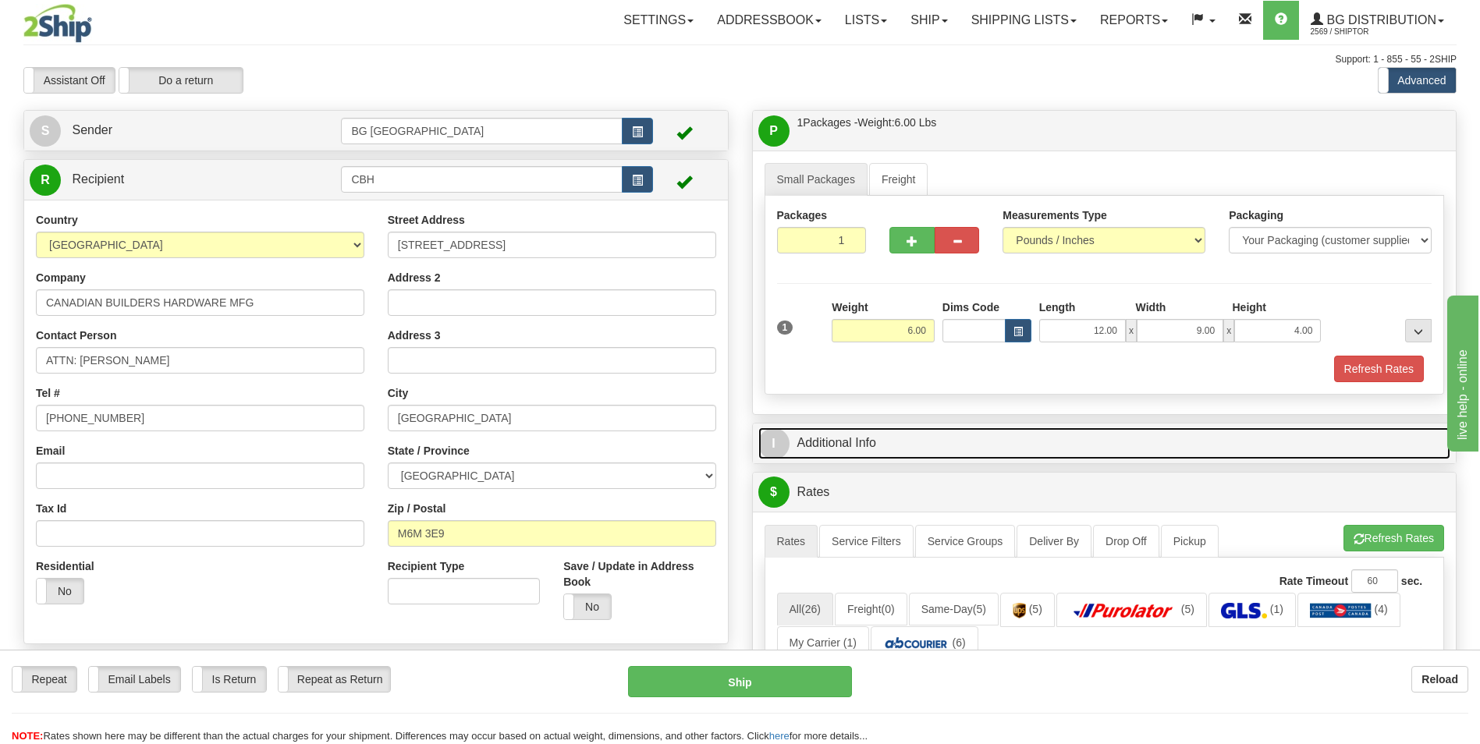
click at [808, 448] on link "I Additional Info" at bounding box center [1104, 444] width 693 height 32
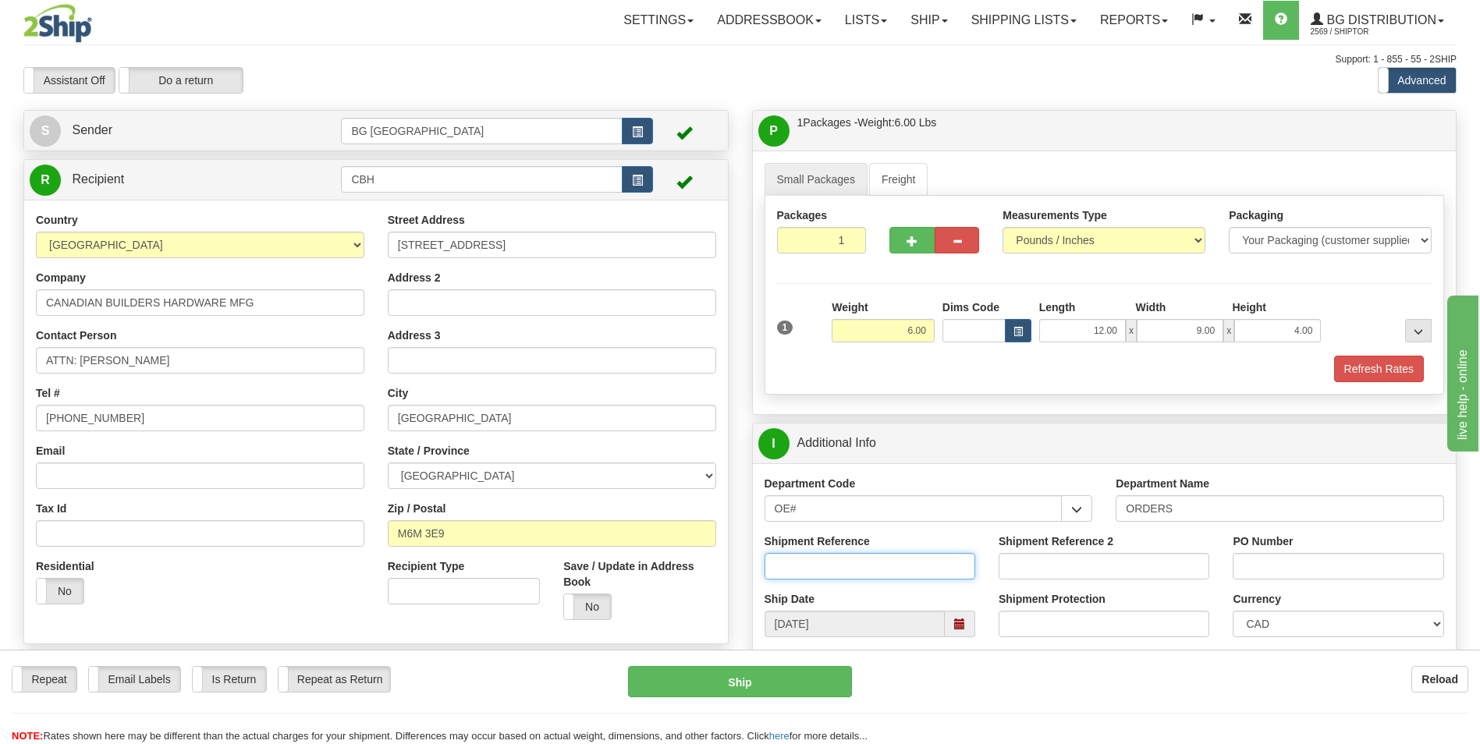
click at [874, 570] on input "Shipment Reference" at bounding box center [870, 566] width 211 height 27
type input "RGA 7025672-00"
click at [1269, 568] on input "PO Number" at bounding box center [1338, 566] width 211 height 27
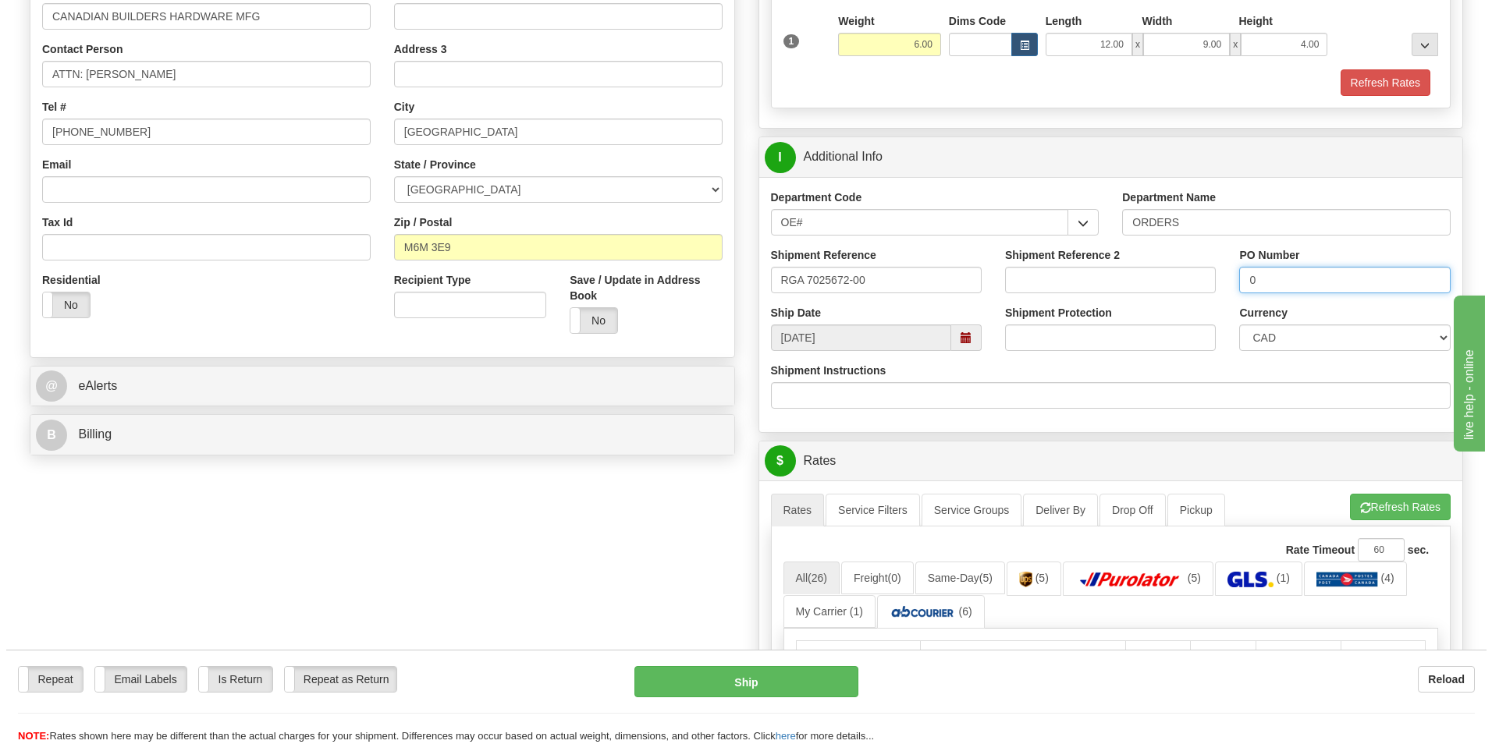
scroll to position [546, 0]
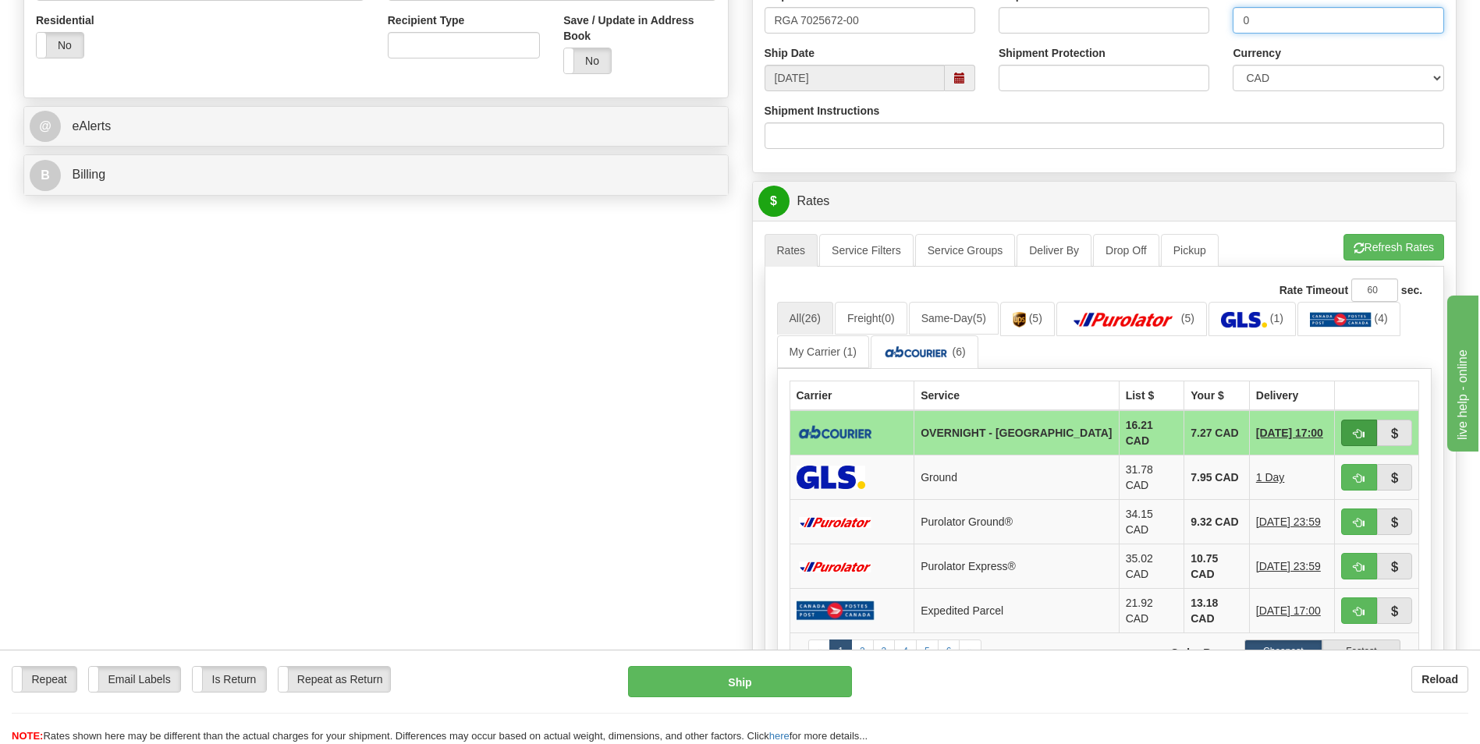
type input "0"
click at [1351, 431] on button "button" at bounding box center [1359, 433] width 36 height 27
type input "4"
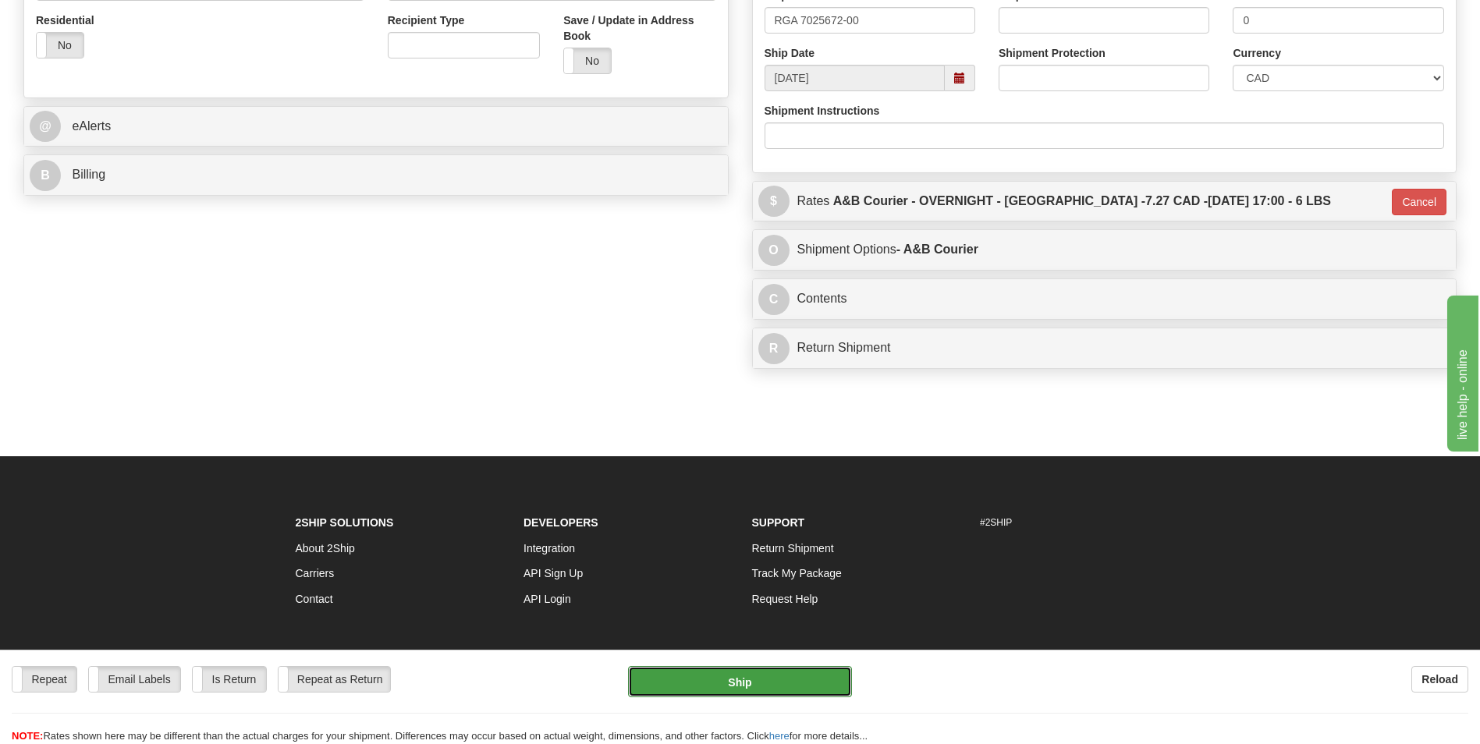
click at [740, 670] on button "Ship" at bounding box center [739, 681] width 223 height 31
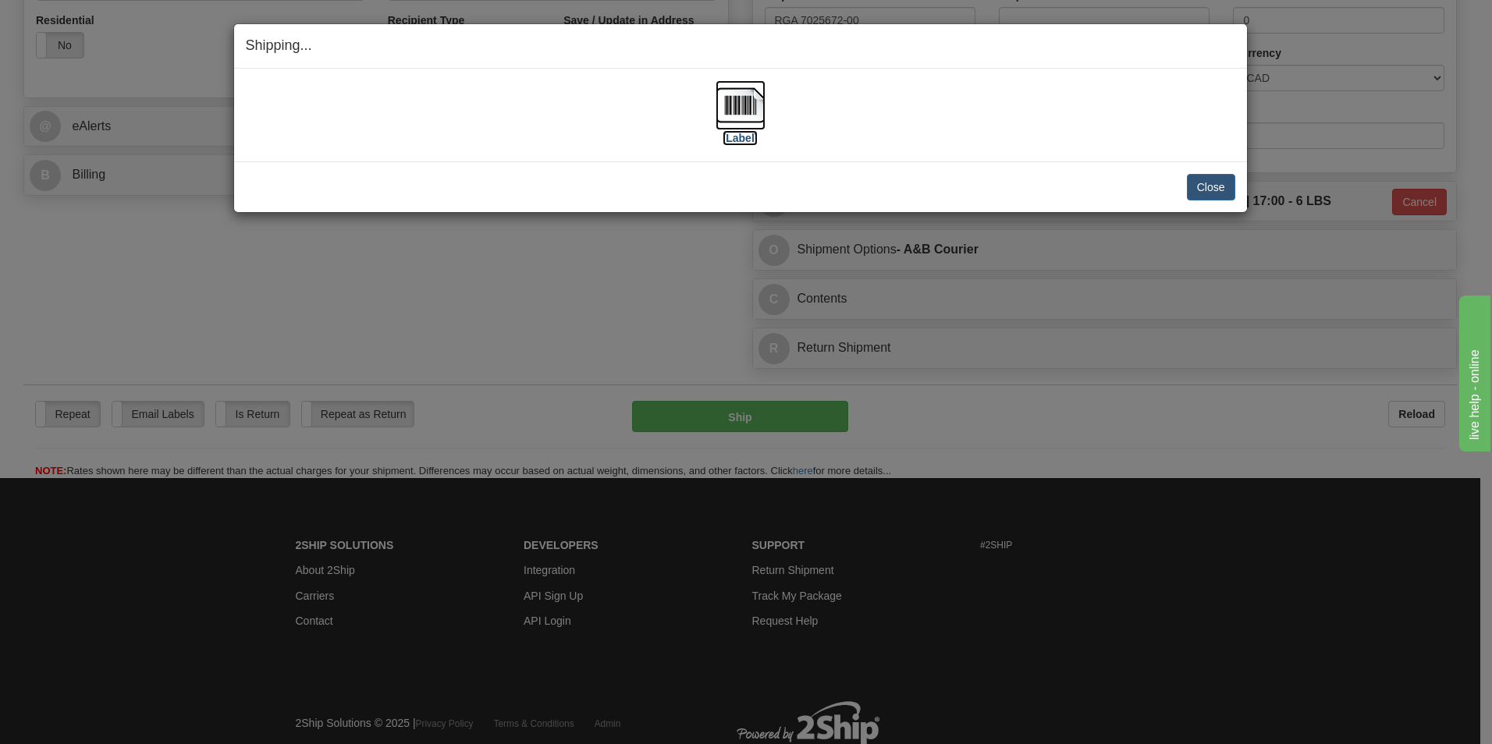
click at [733, 100] on img at bounding box center [741, 105] width 50 height 50
click at [1210, 186] on button "Close" at bounding box center [1211, 187] width 48 height 27
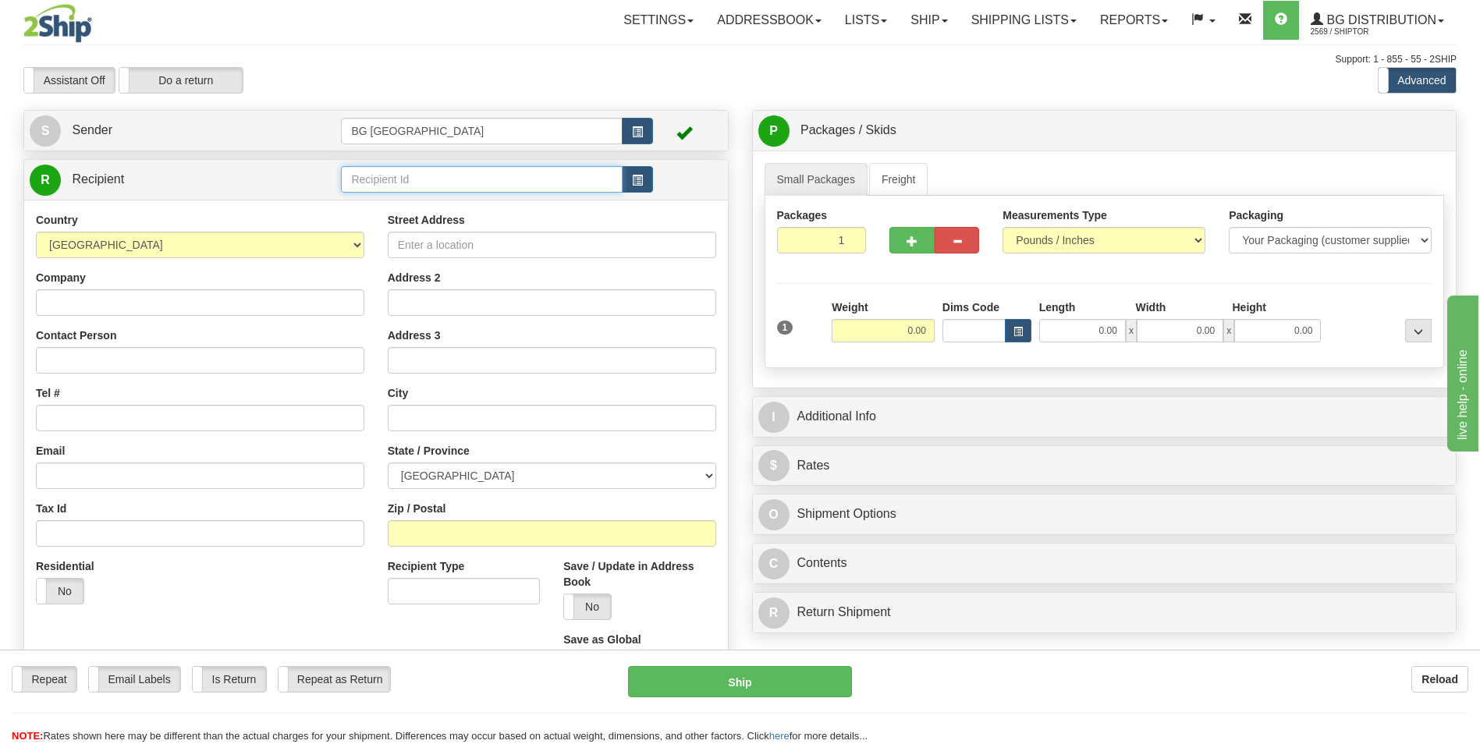
click at [529, 175] on input "text" at bounding box center [481, 179] width 281 height 27
click at [442, 199] on div "60545" at bounding box center [479, 203] width 266 height 17
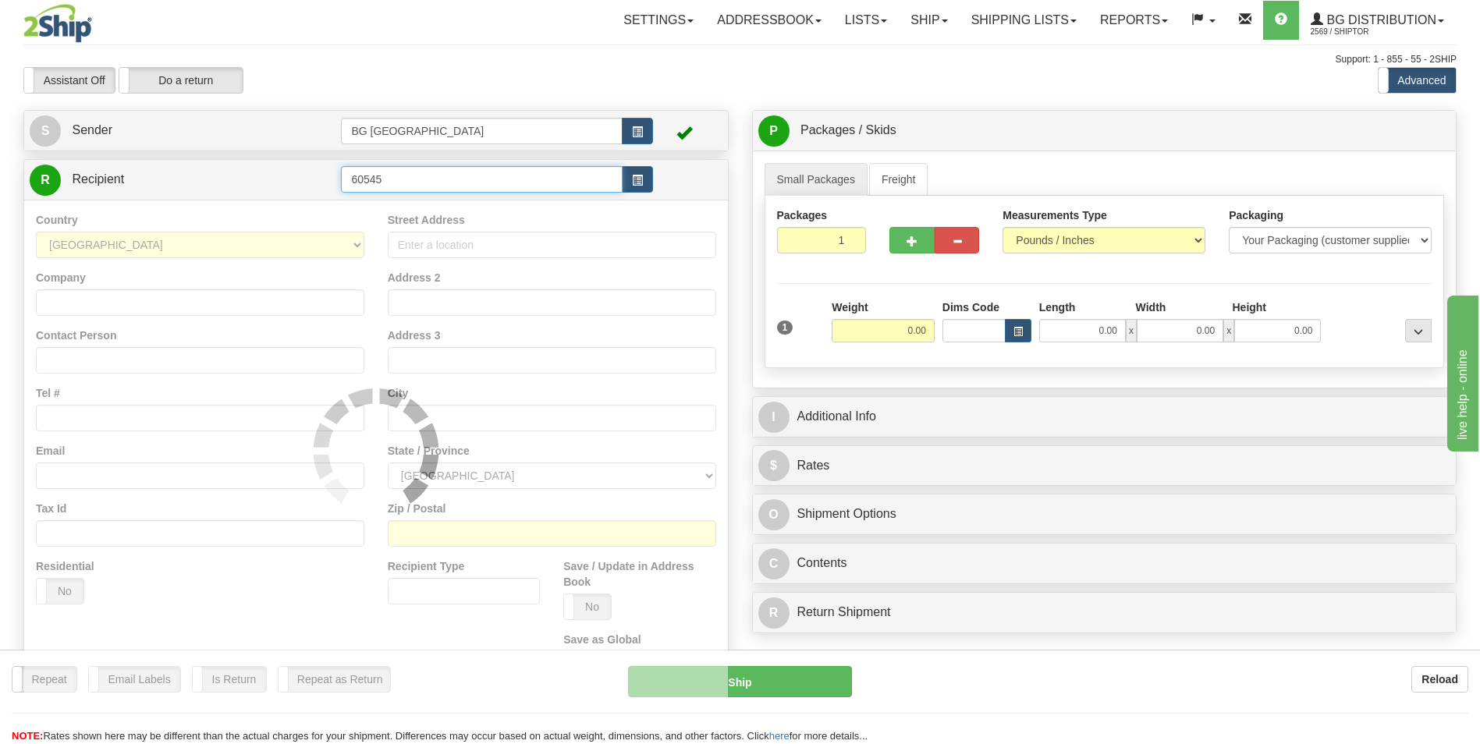
type input "60545"
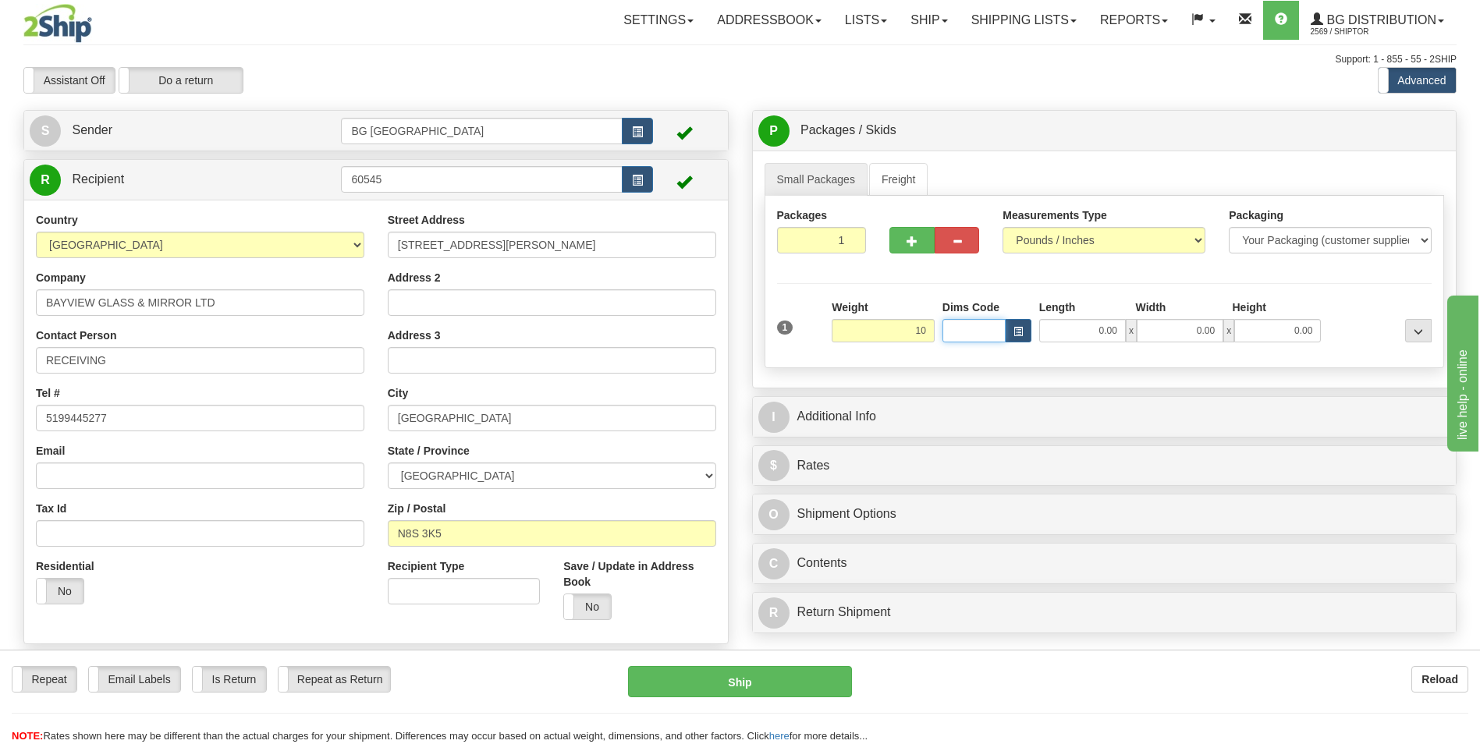
type input "10.00"
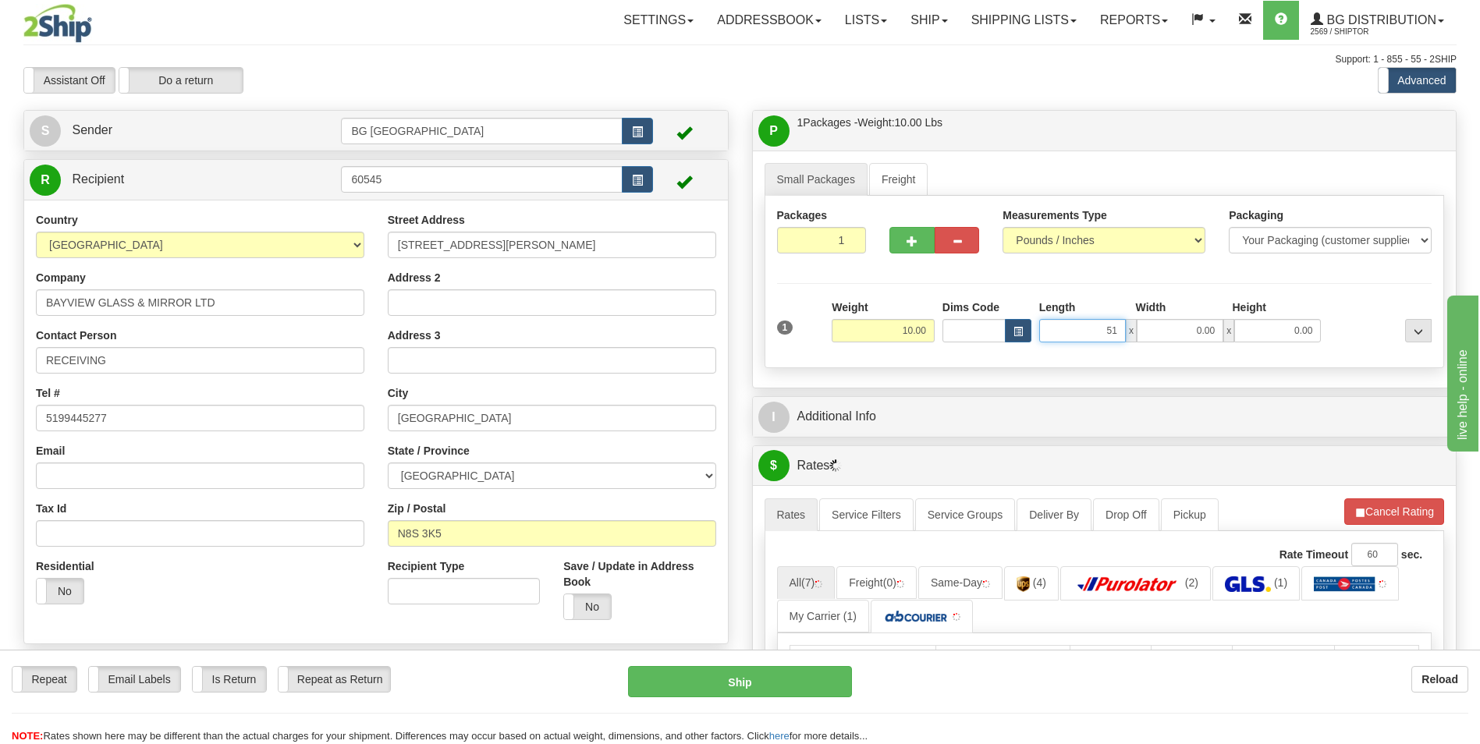
type input "51.00"
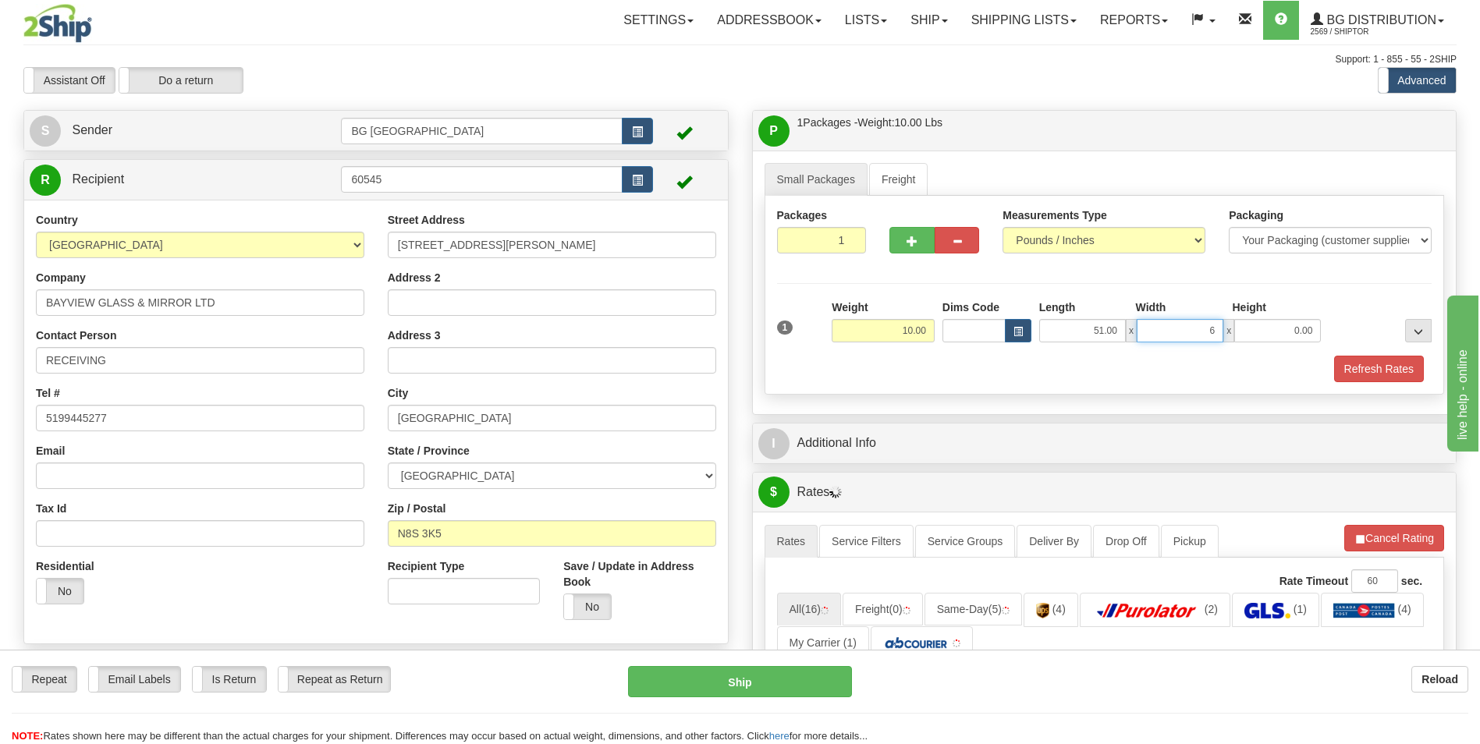
type input "6.00"
type input "4.00"
click at [816, 424] on div "I Additional Info" at bounding box center [1105, 444] width 704 height 40
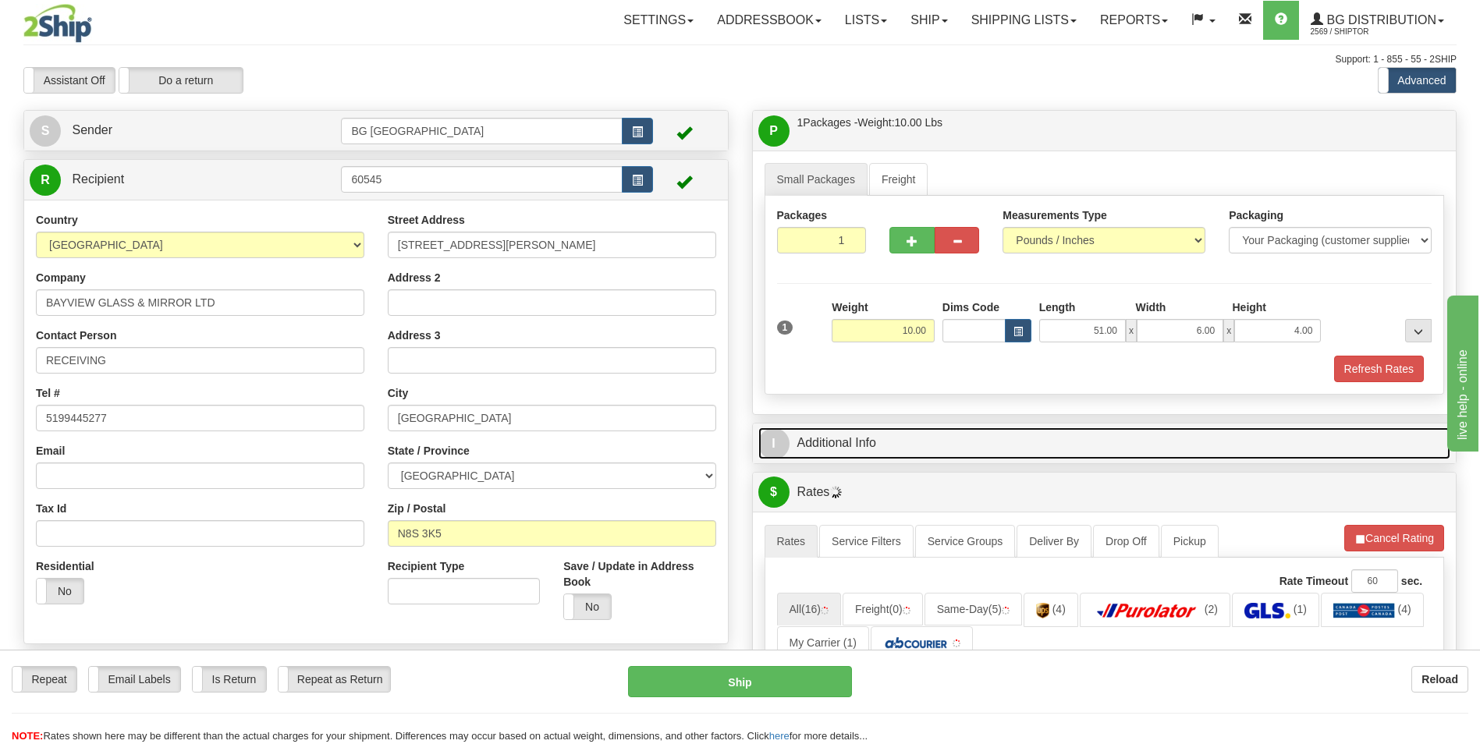
click at [817, 432] on link "I Additional Info" at bounding box center [1104, 444] width 693 height 32
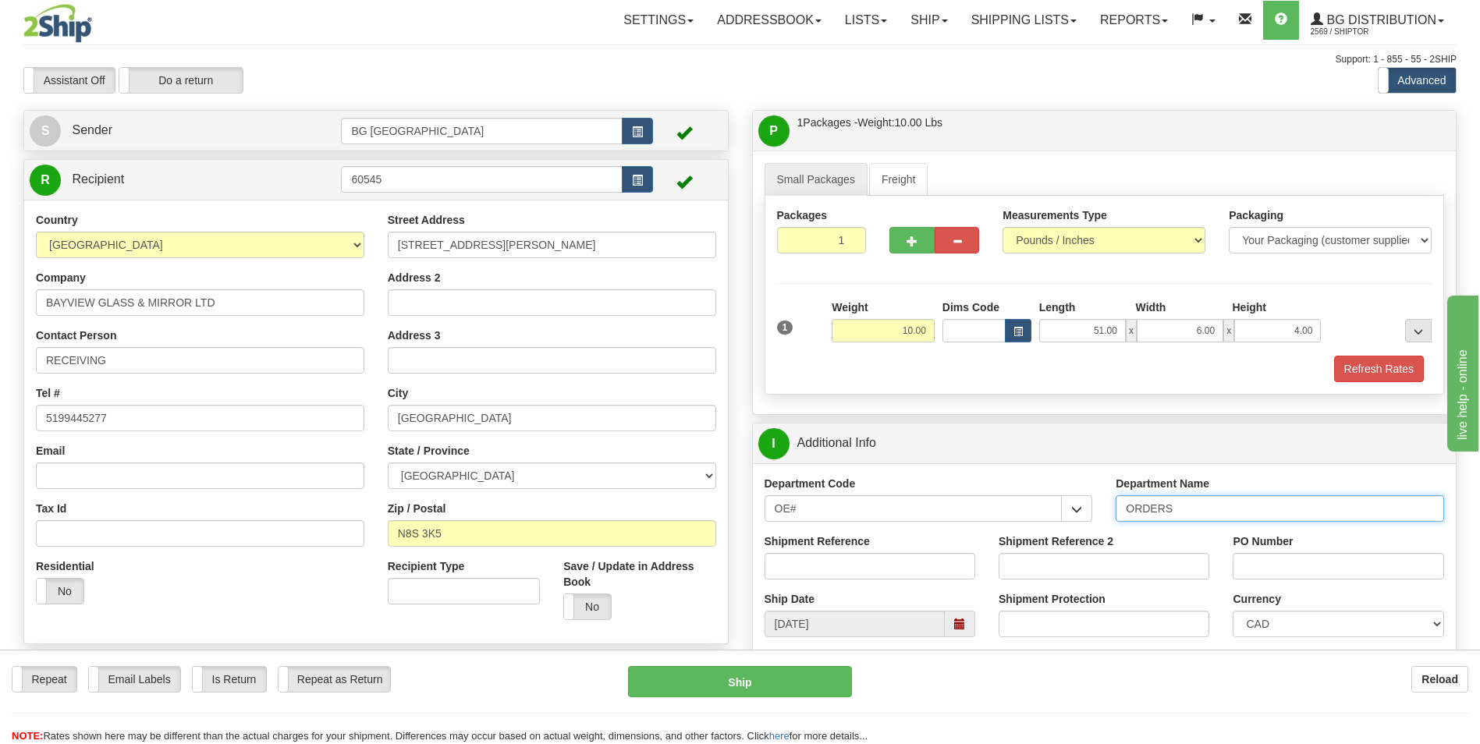
click at [1206, 510] on input "ORDERS" at bounding box center [1280, 508] width 328 height 27
type input "70181424-01"
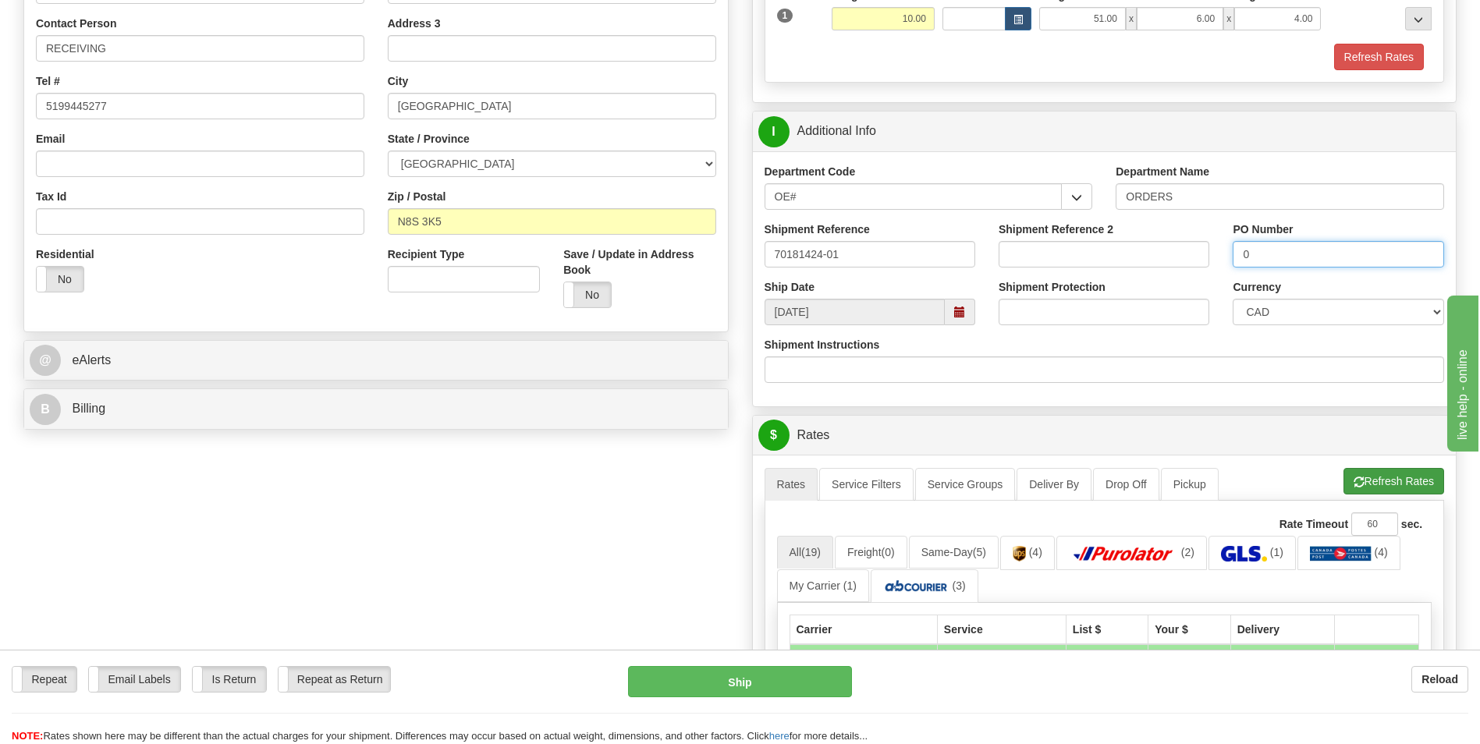
type input "0"
click at [1351, 470] on button "Refresh Rates" at bounding box center [1394, 481] width 101 height 27
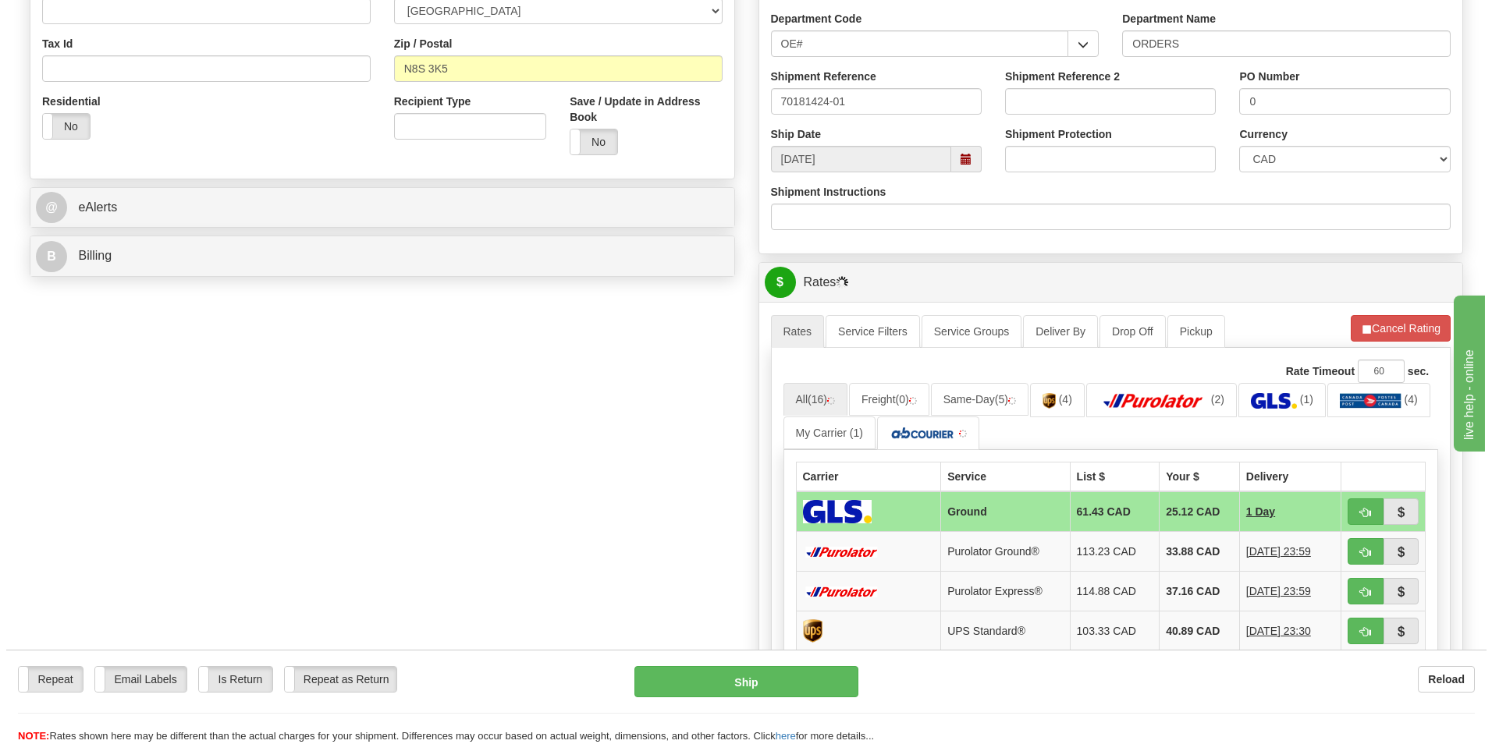
scroll to position [468, 0]
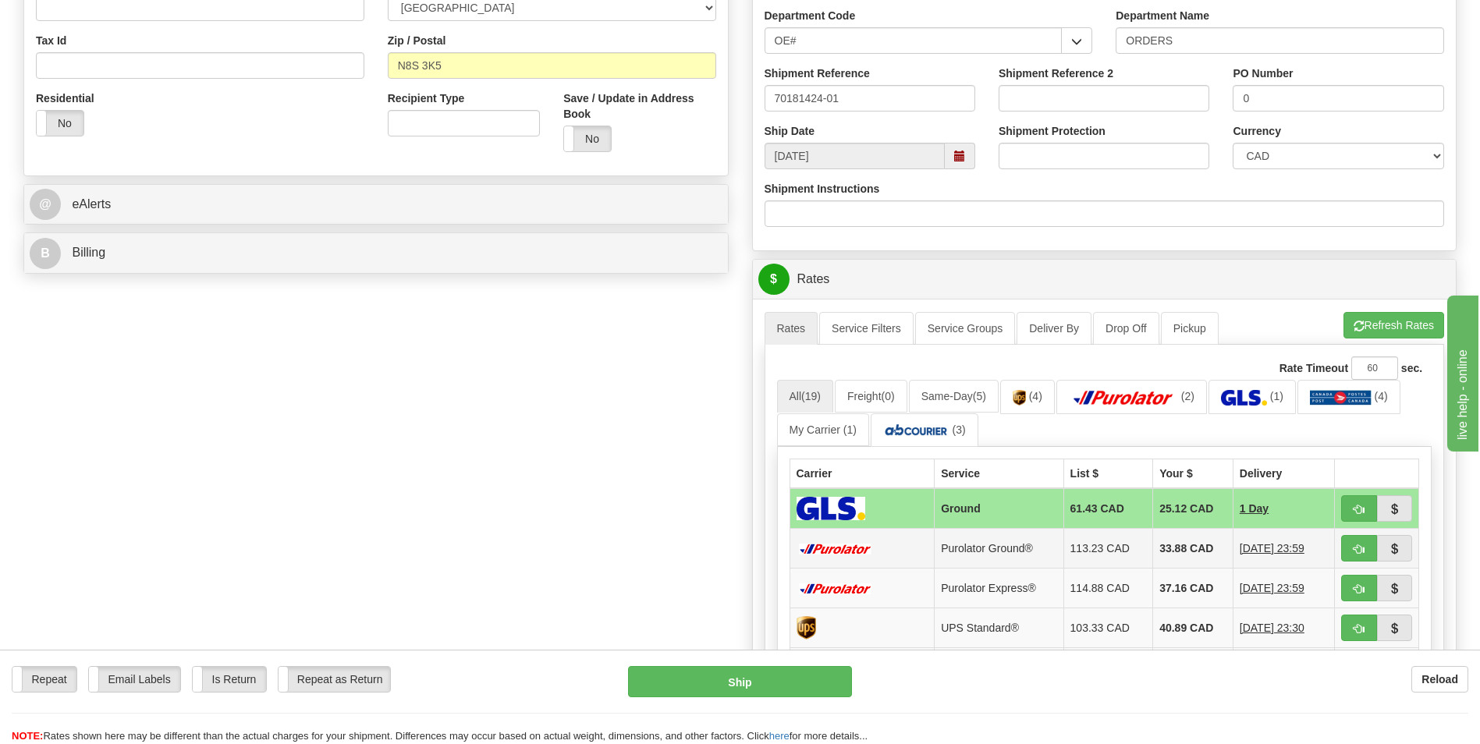
click at [1170, 549] on td "33.88 CAD" at bounding box center [1193, 549] width 80 height 40
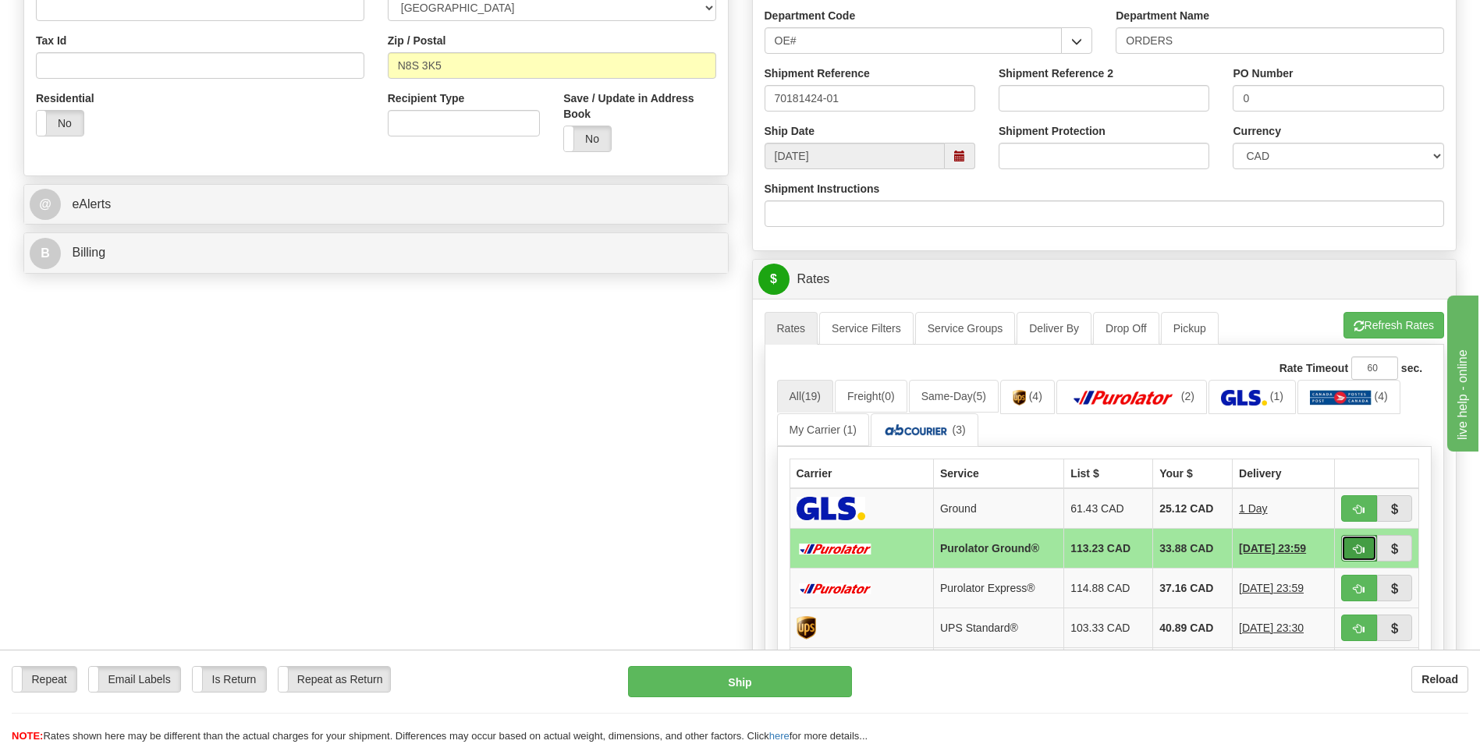
click at [1354, 545] on span "button" at bounding box center [1359, 550] width 11 height 10
type input "260"
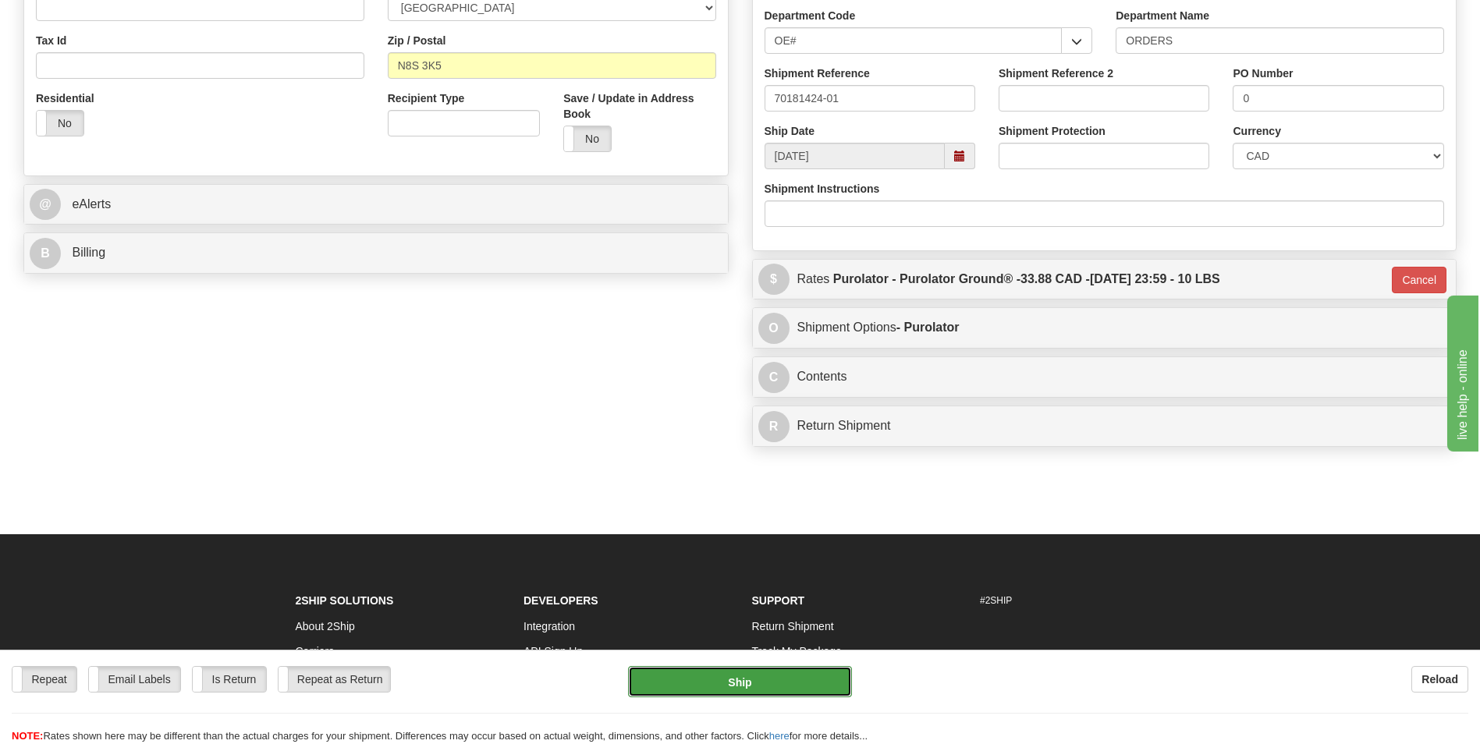
click at [784, 686] on button "Ship" at bounding box center [739, 681] width 223 height 31
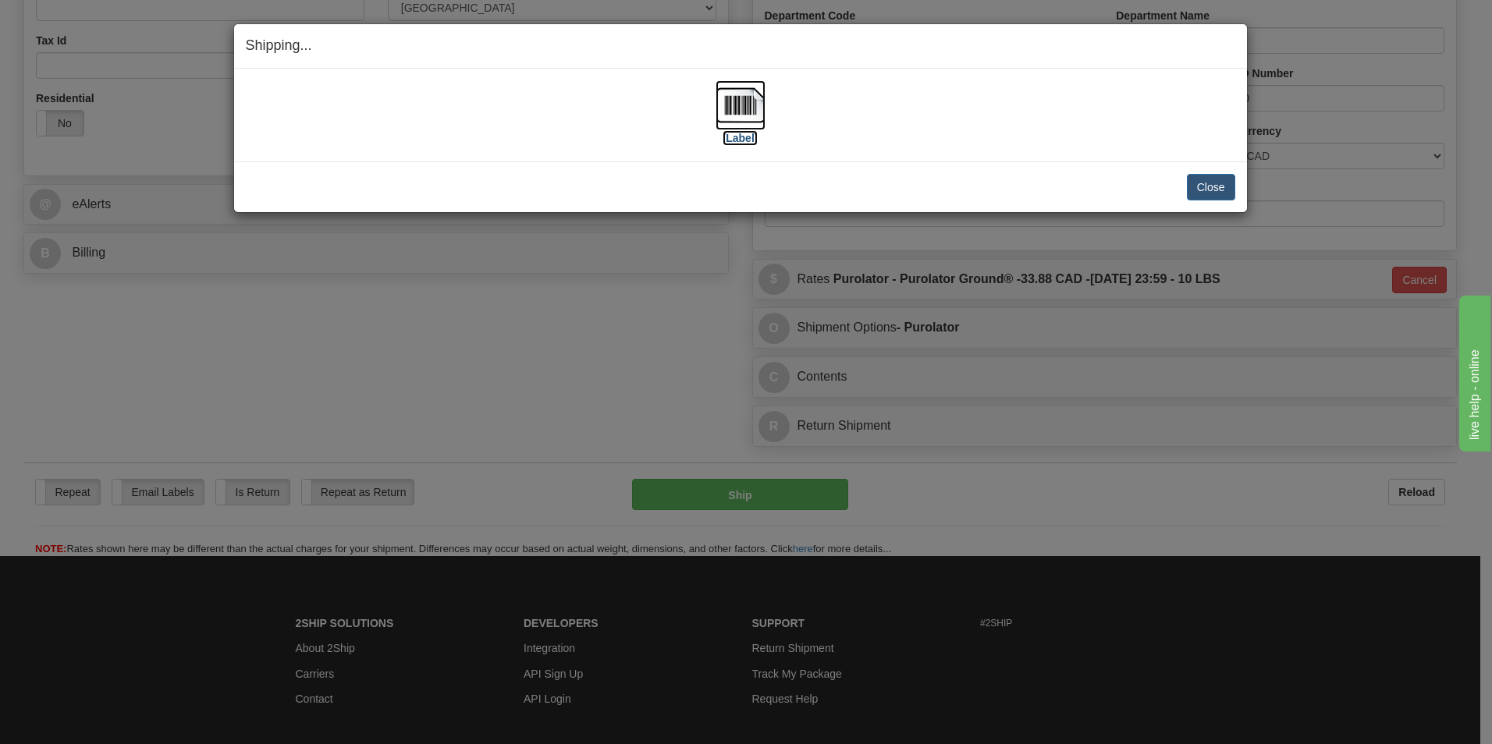
click at [737, 94] on img at bounding box center [741, 105] width 50 height 50
click at [1209, 190] on button "Close" at bounding box center [1211, 187] width 48 height 27
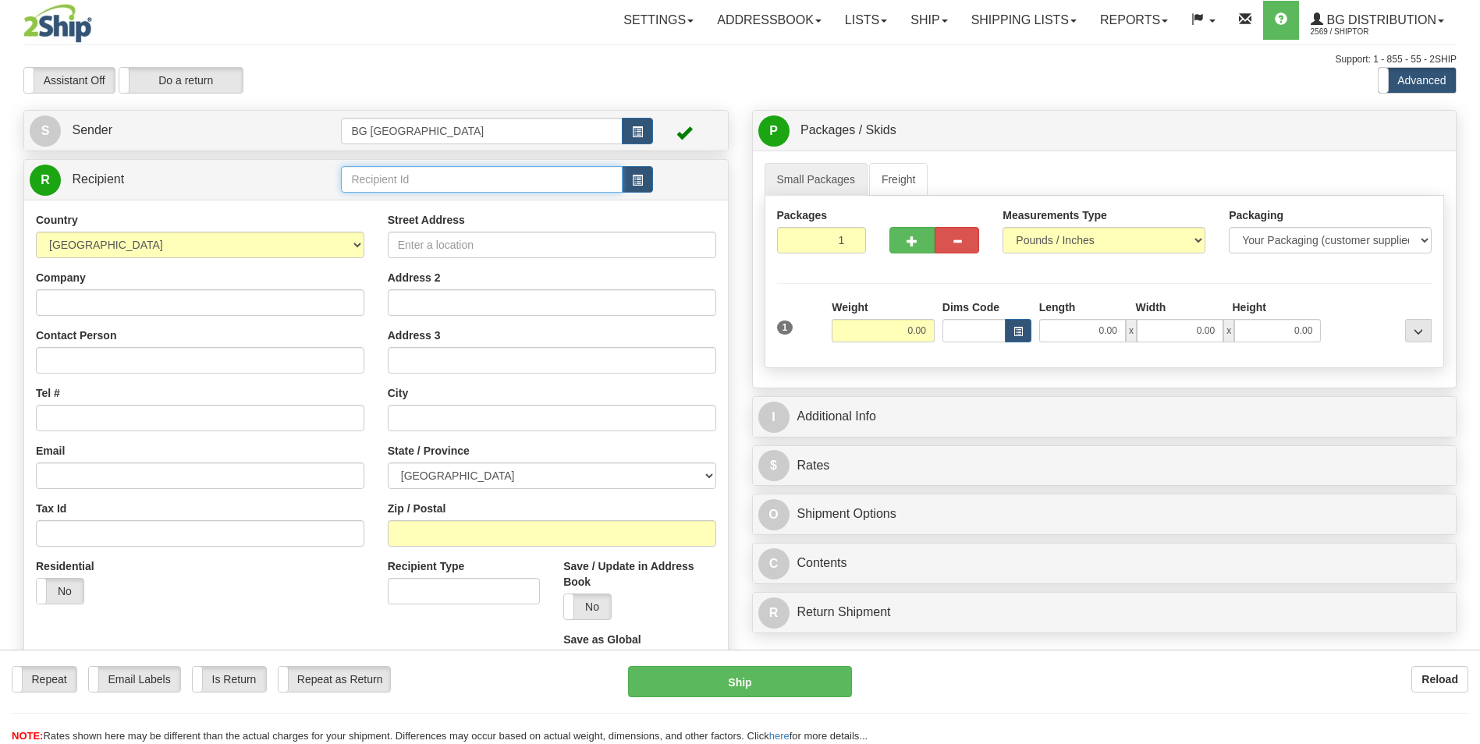
click at [389, 183] on input "text" at bounding box center [481, 179] width 281 height 27
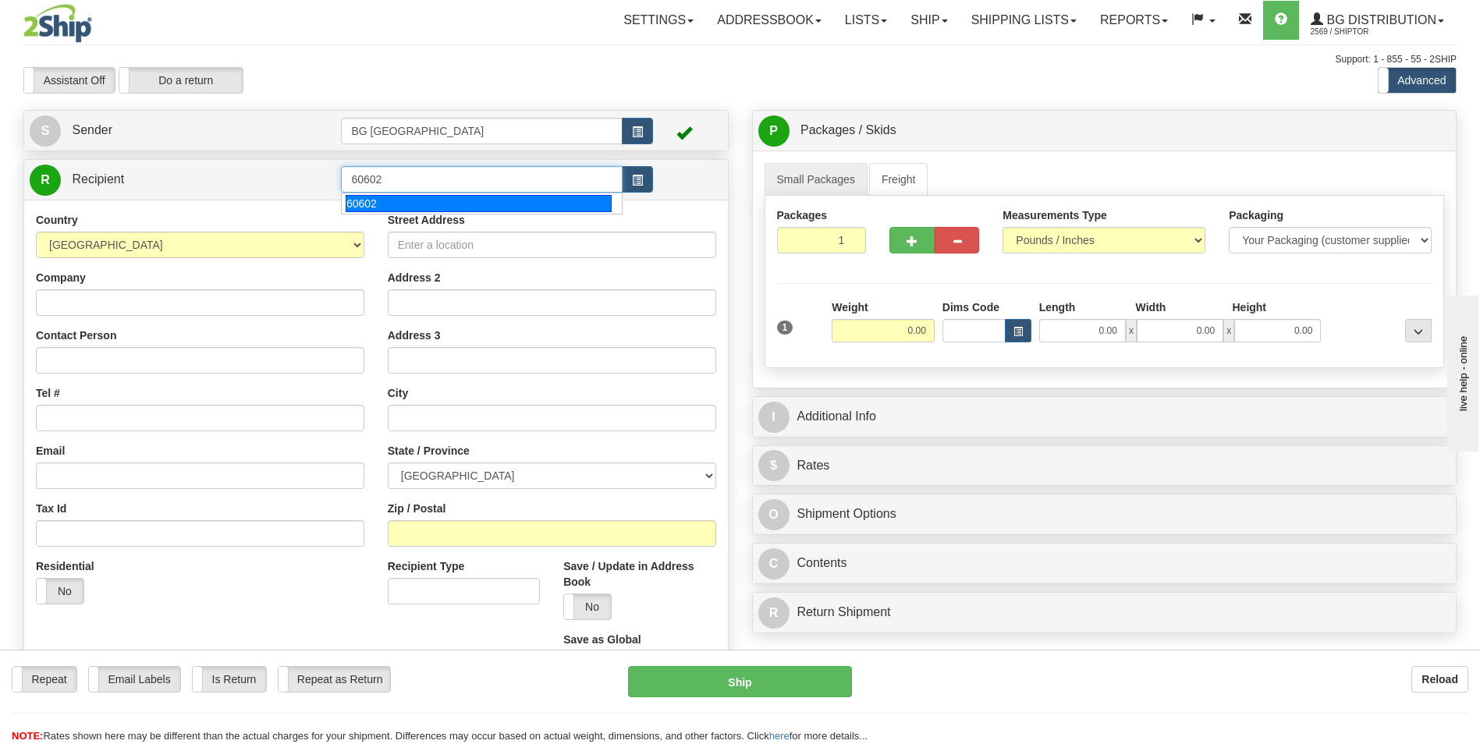
click at [395, 215] on ul "60602" at bounding box center [481, 204] width 281 height 22
click at [397, 208] on div "60602" at bounding box center [479, 203] width 266 height 17
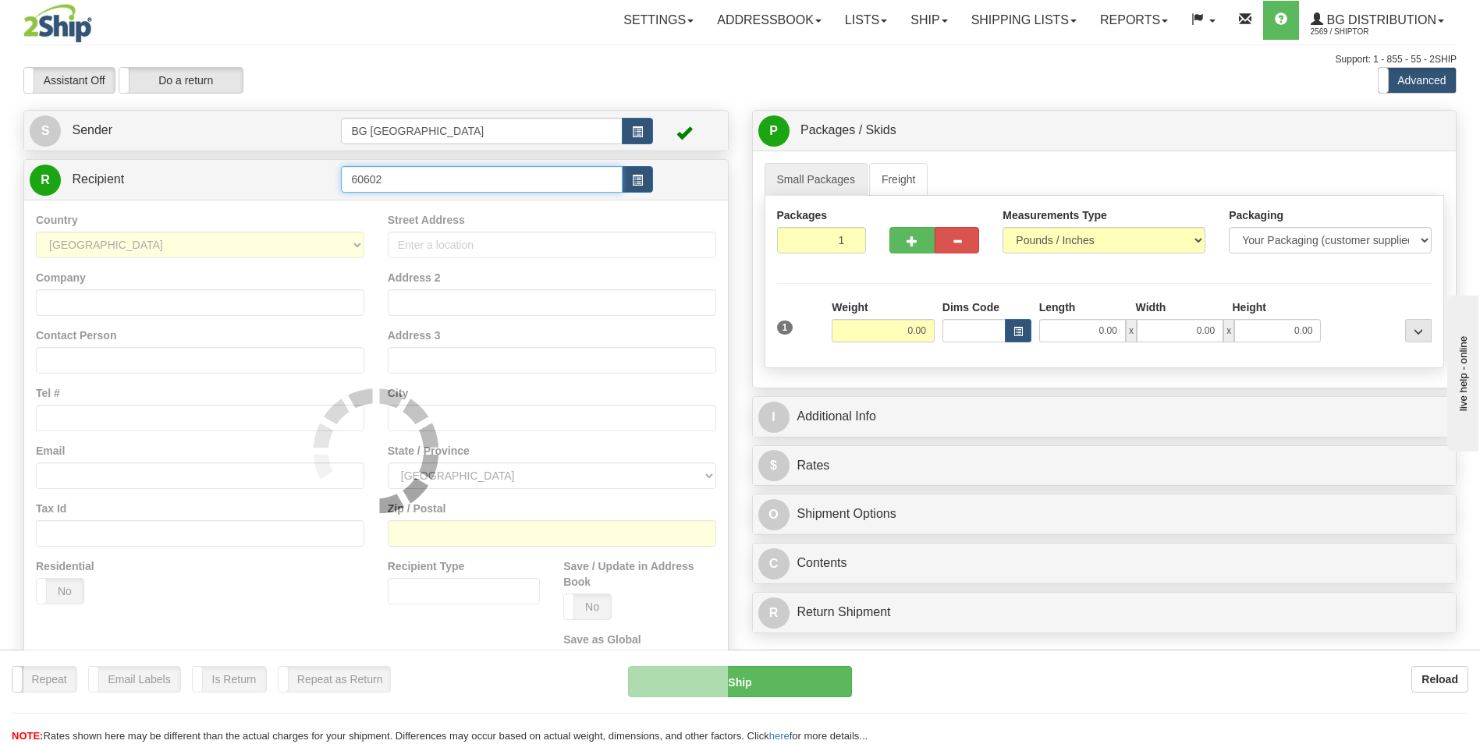
type input "60602"
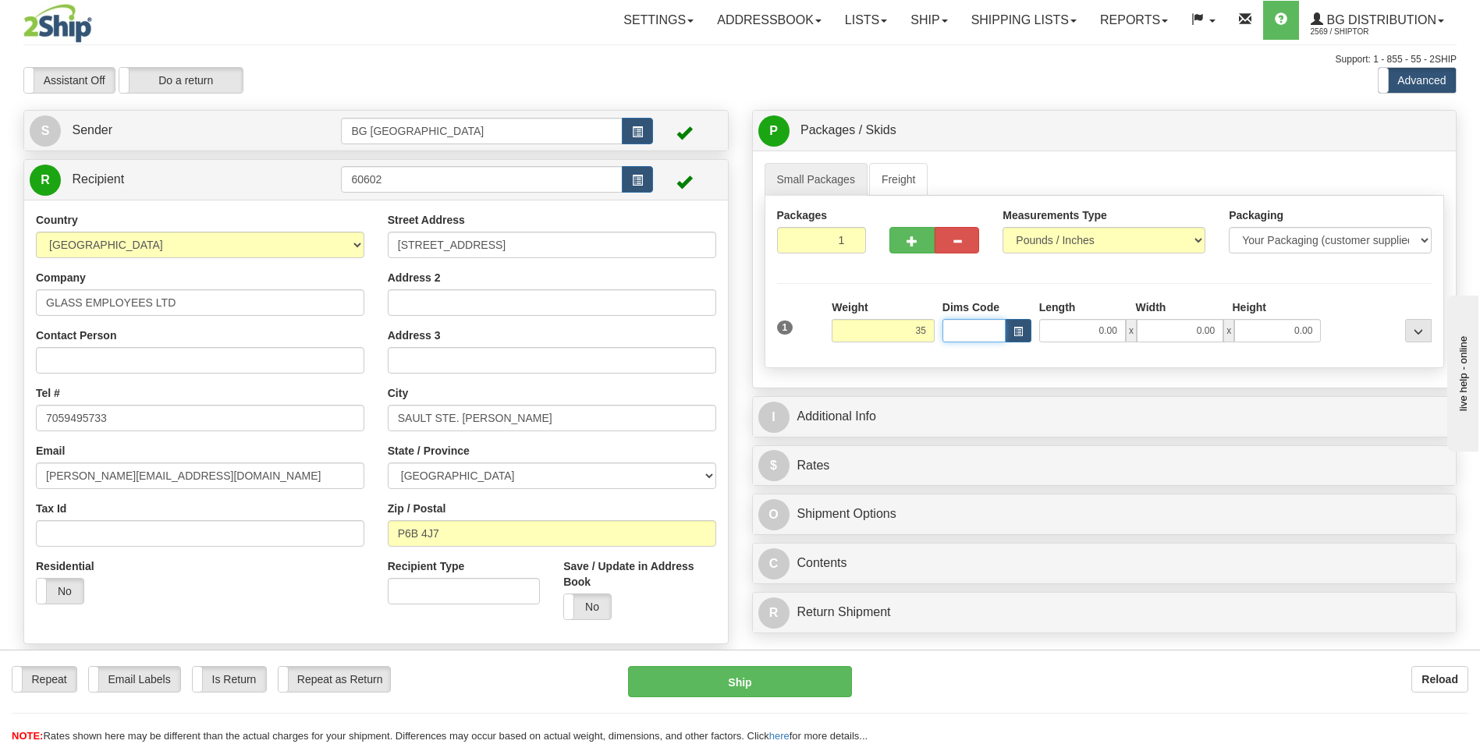
type input "35.00"
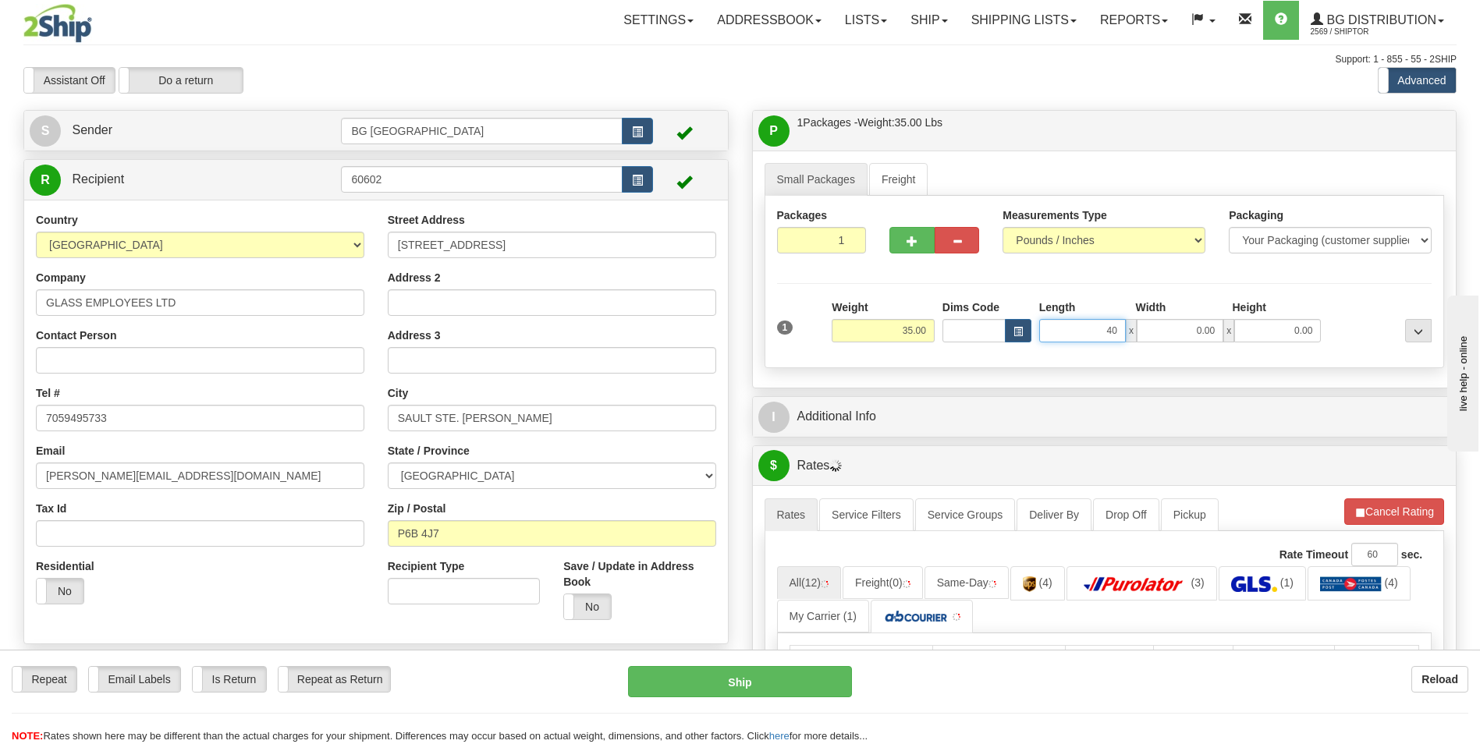
type input "40.00"
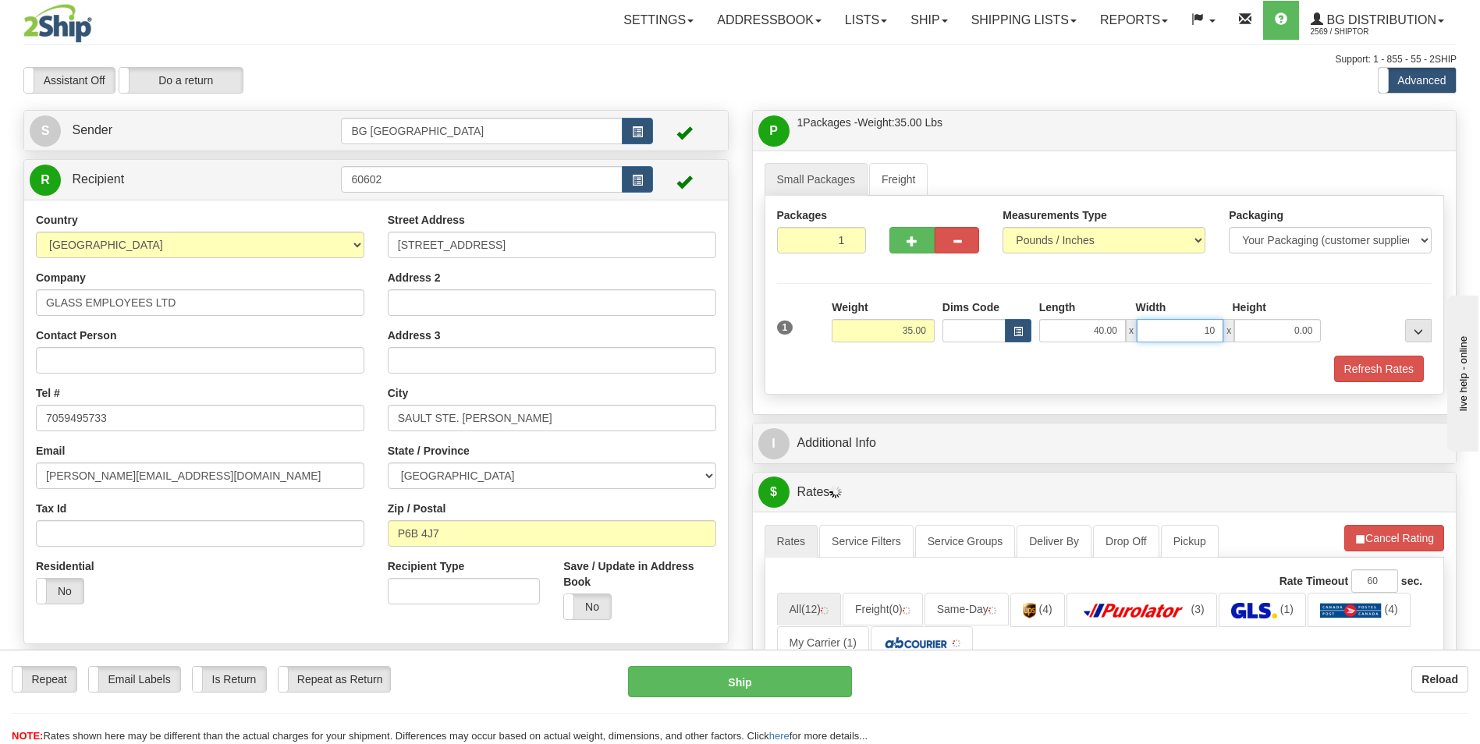
type input "10.00"
click at [904, 255] on div at bounding box center [934, 238] width 113 height 60
click at [907, 243] on span "button" at bounding box center [912, 241] width 11 height 10
type input "2"
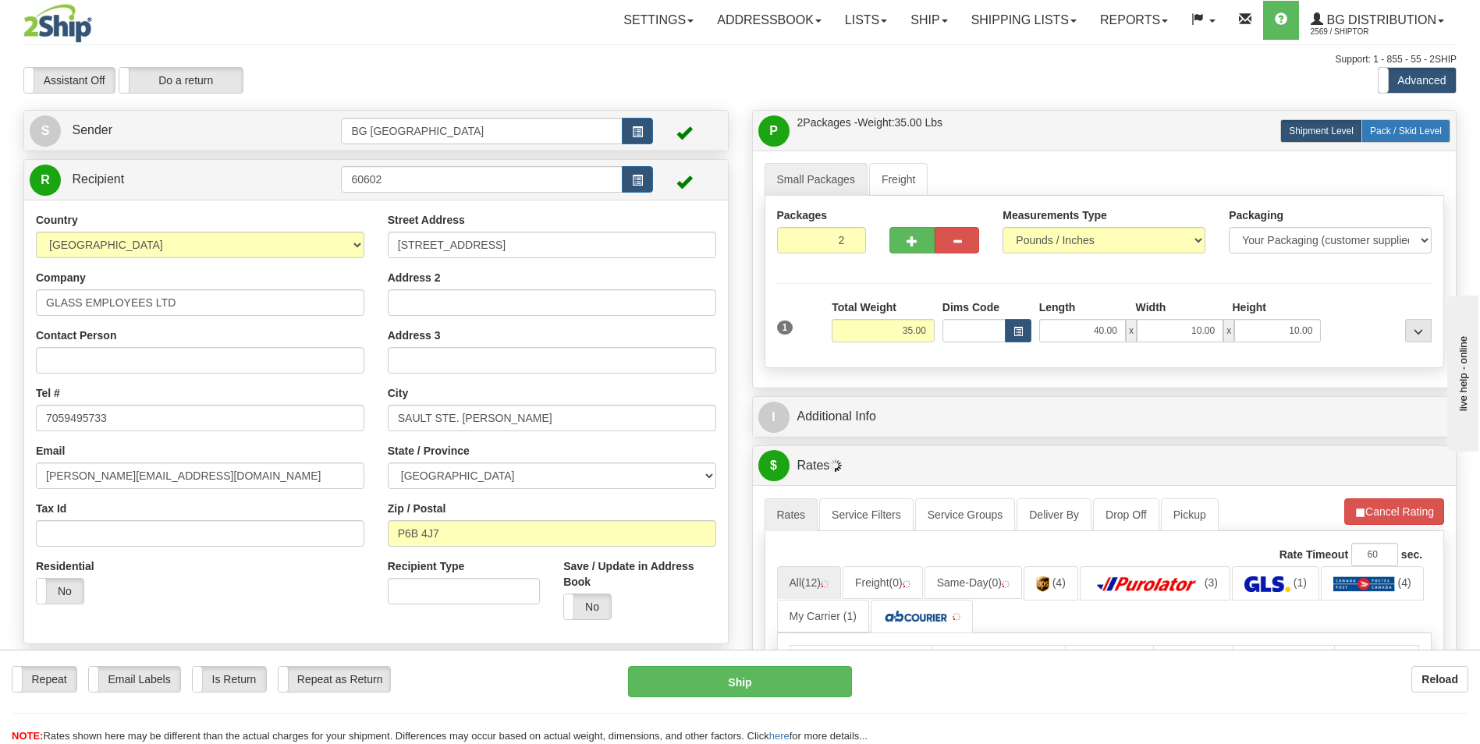
click at [1400, 136] on span "Pack / Skid Level" at bounding box center [1406, 131] width 72 height 11
radio input "true"
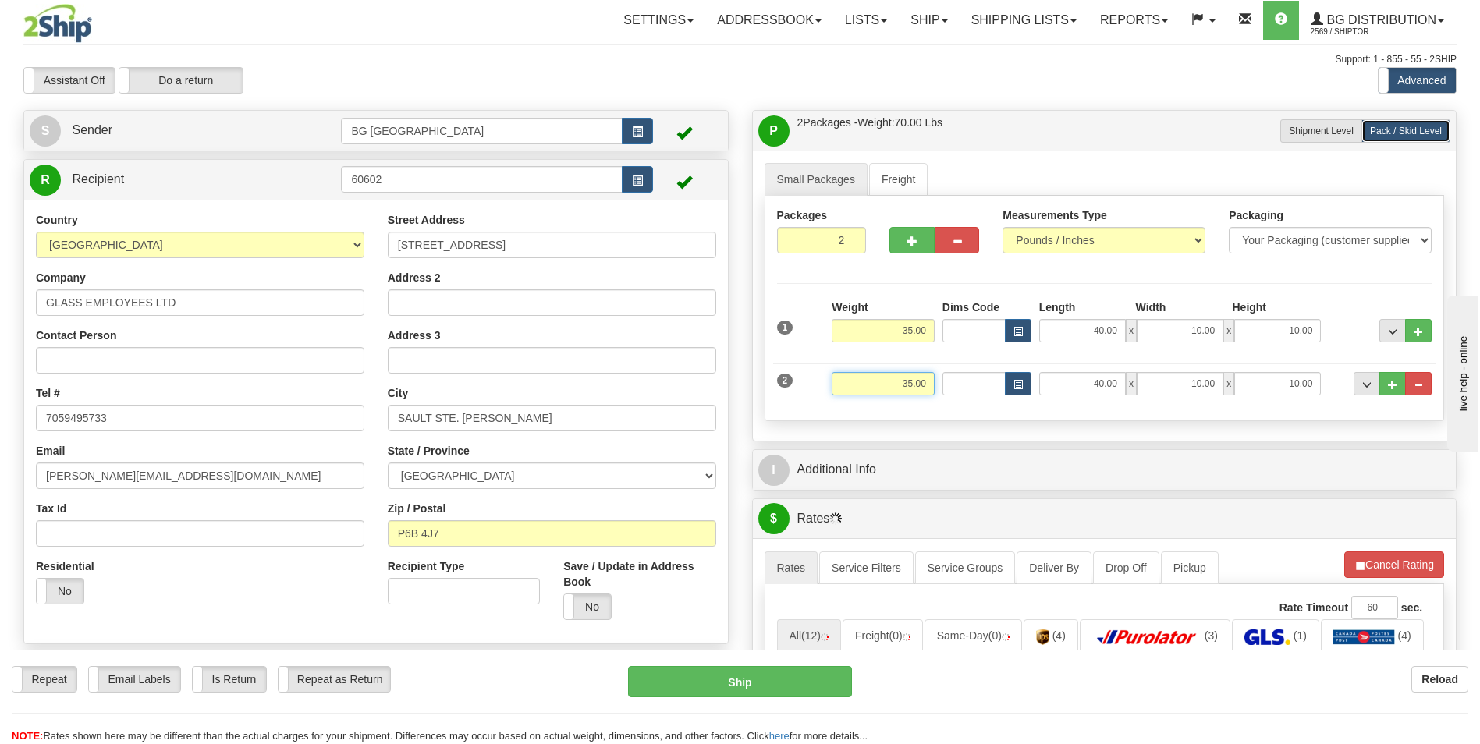
click at [907, 383] on input "35.00" at bounding box center [883, 383] width 103 height 23
type input "46.00"
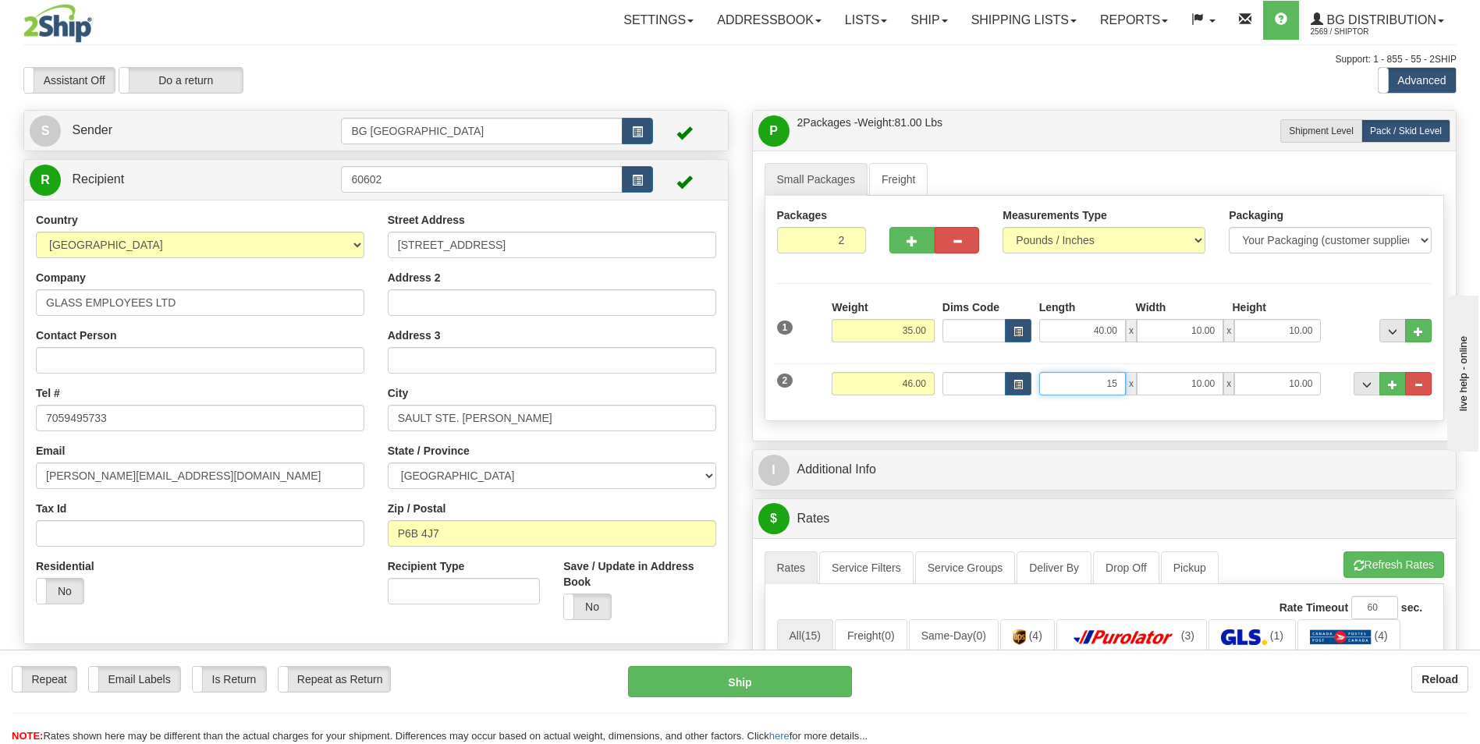
type input "15.00"
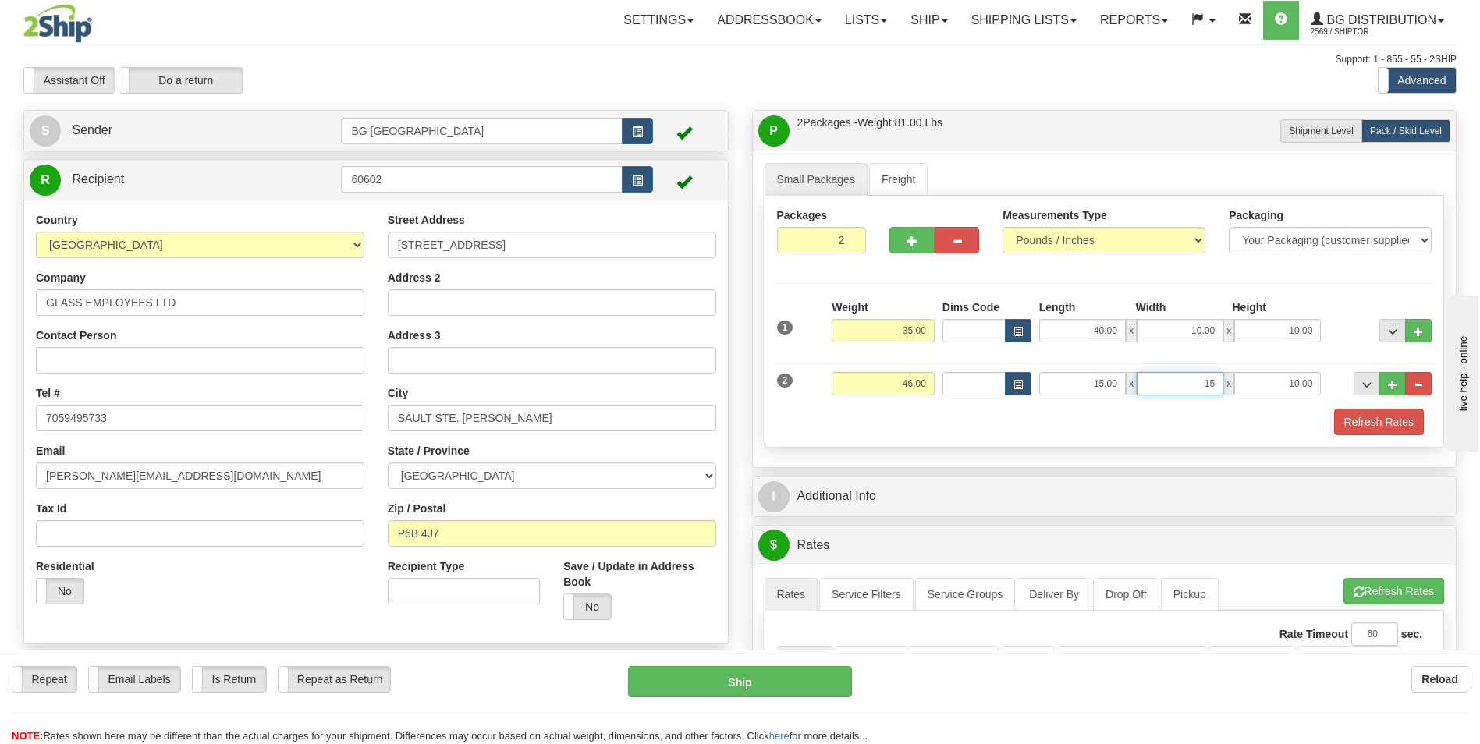
type input "15.00"
type input "10.00"
click at [1384, 387] on button "..." at bounding box center [1393, 383] width 27 height 23
type input "3"
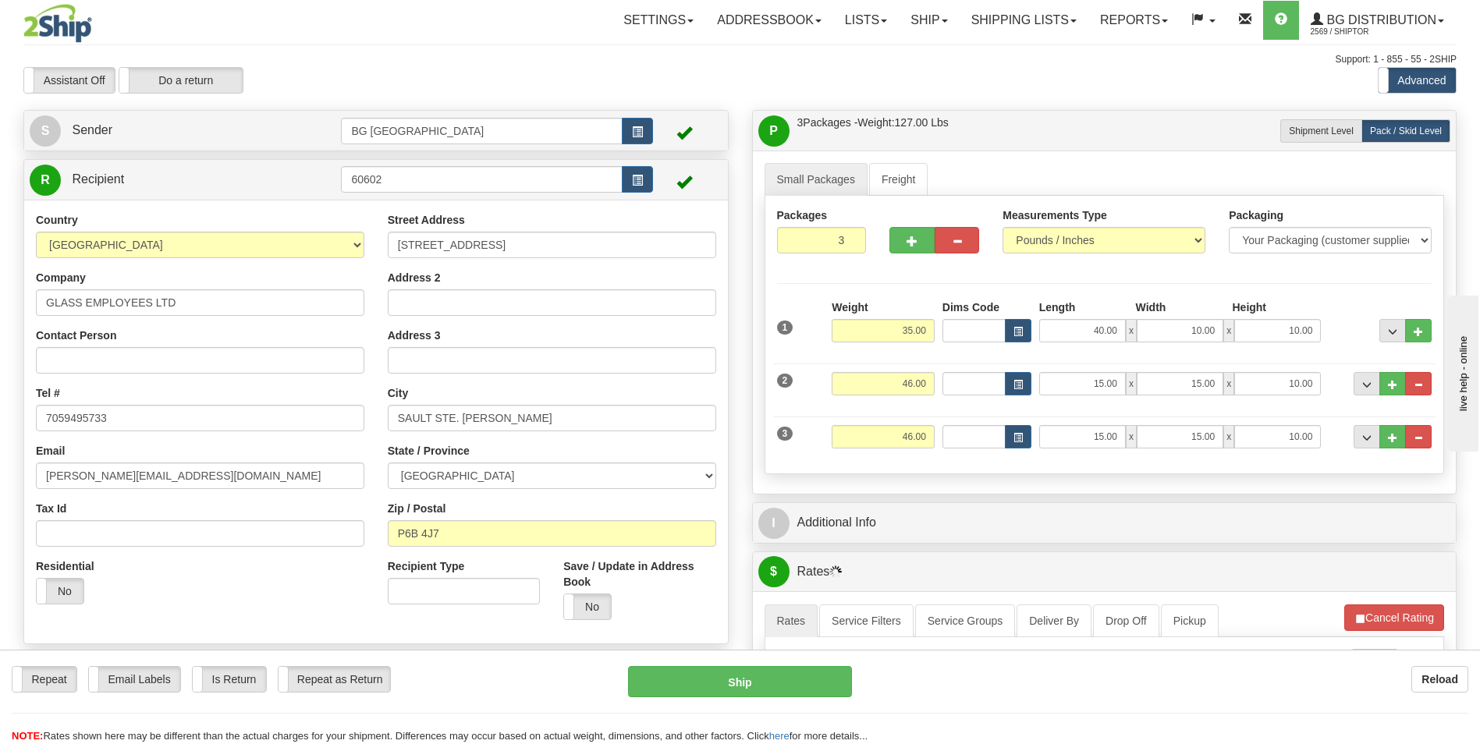
click at [916, 449] on div "Weight 46.00" at bounding box center [883, 442] width 111 height 35
click at [916, 443] on input "46.00" at bounding box center [883, 436] width 103 height 23
type input "10.00"
type input "88.00"
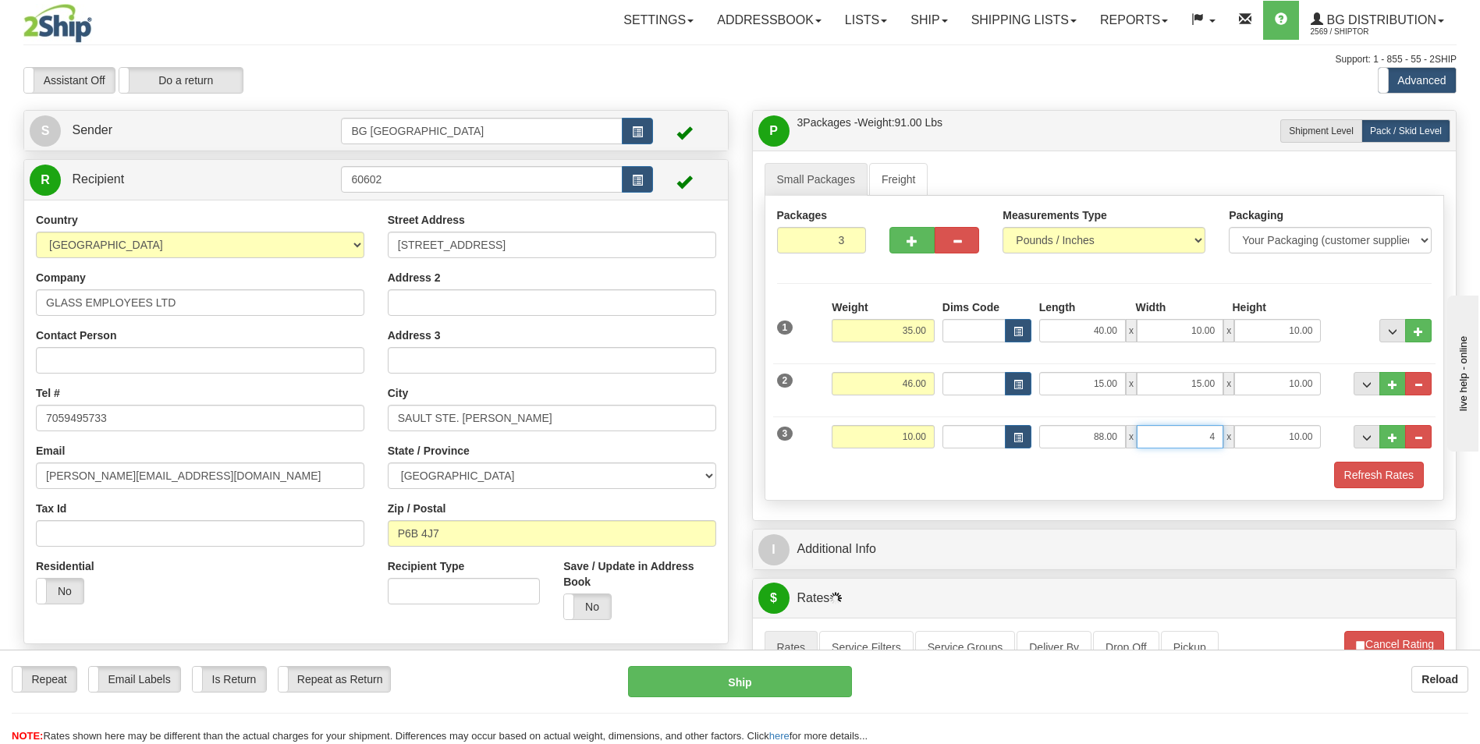
type input "4.00"
click at [1394, 441] on span "..." at bounding box center [1392, 438] width 9 height 9
type input "4"
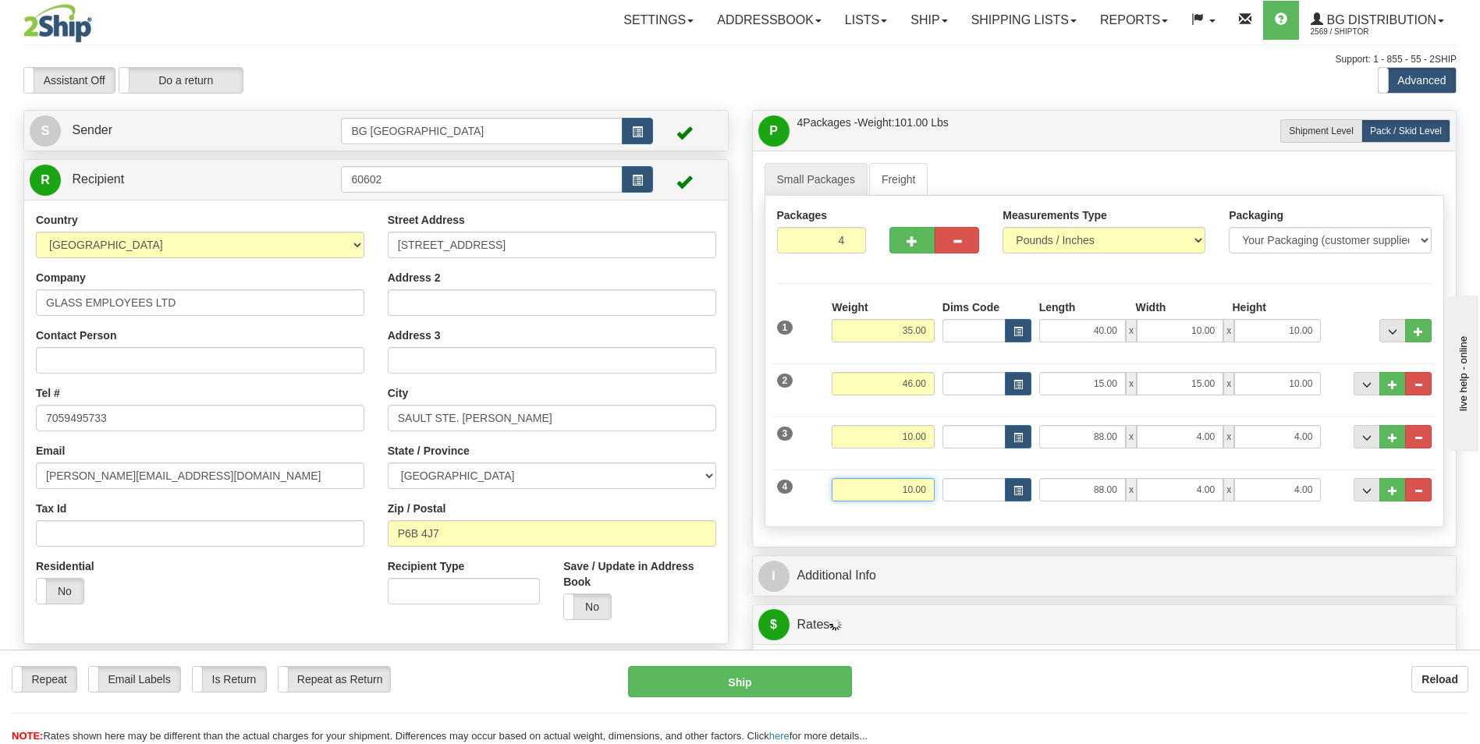
click at [890, 495] on input "10.00" at bounding box center [883, 489] width 103 height 23
type input "18.00"
type input "14.00"
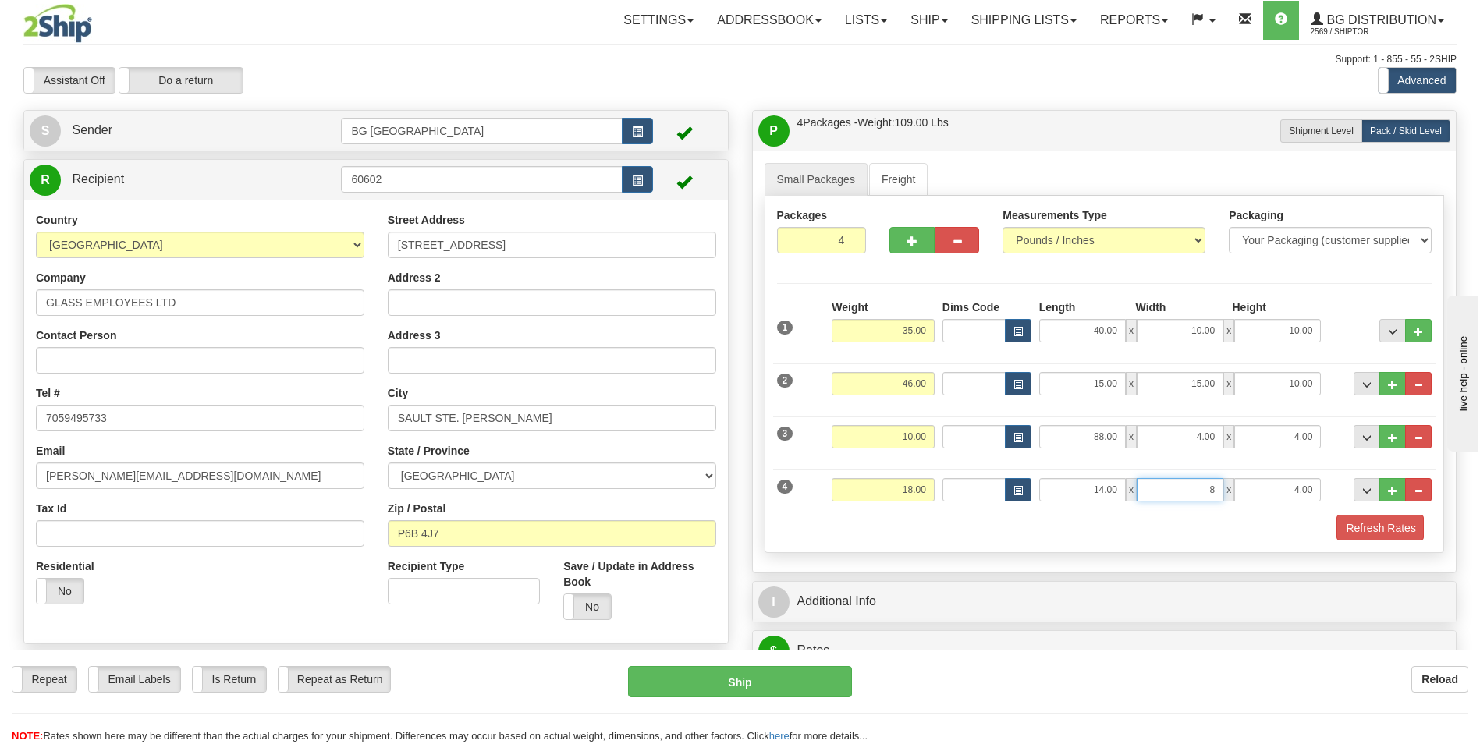
type input "8.00"
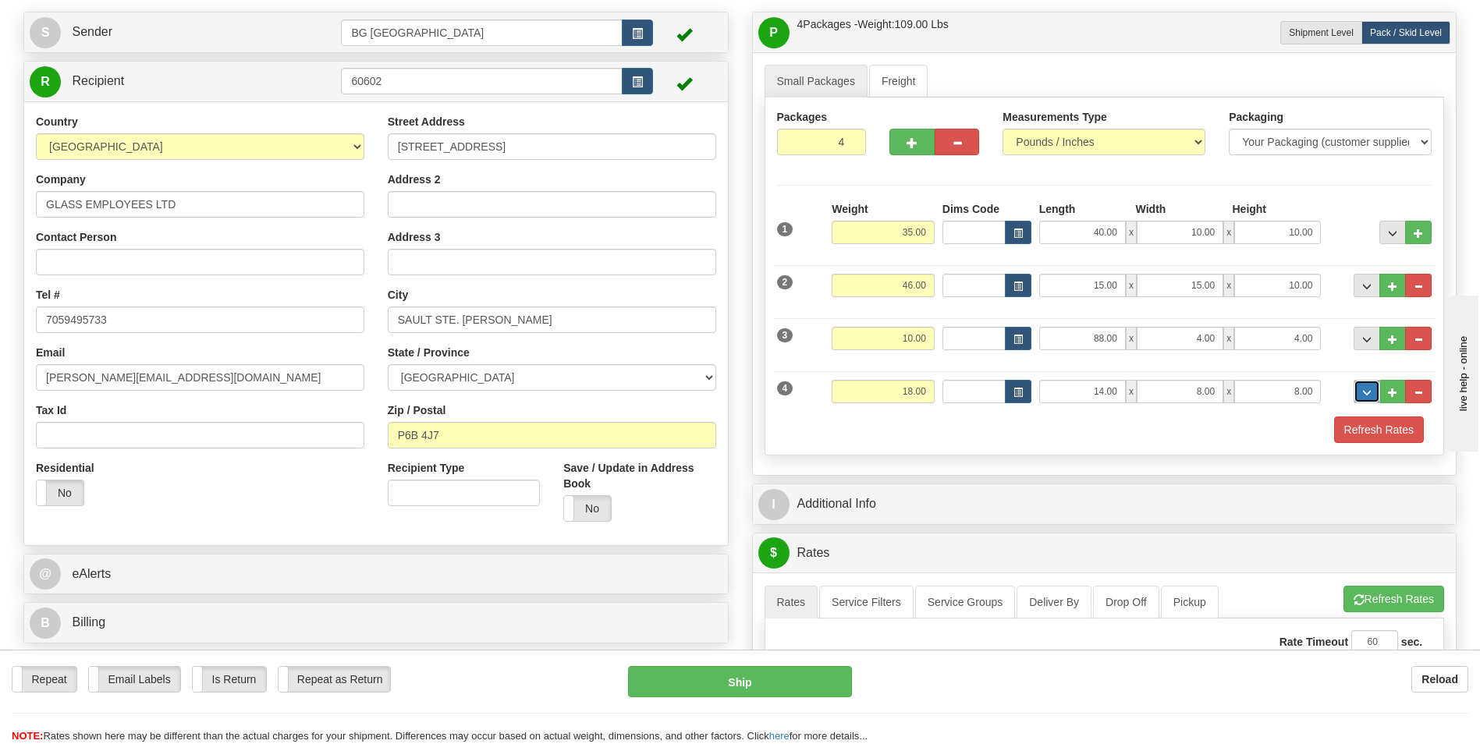
scroll to position [234, 0]
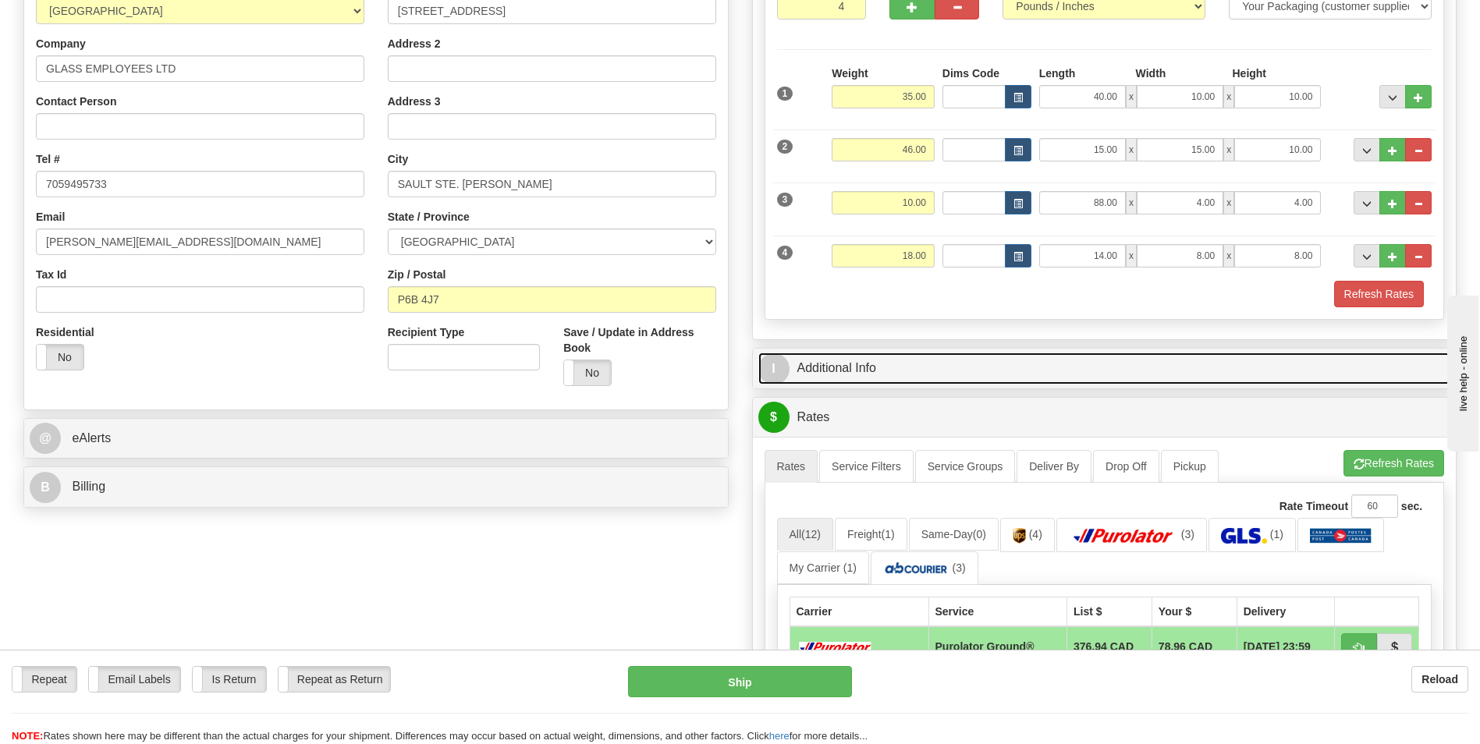
click at [912, 380] on link "I Additional Info" at bounding box center [1104, 369] width 693 height 32
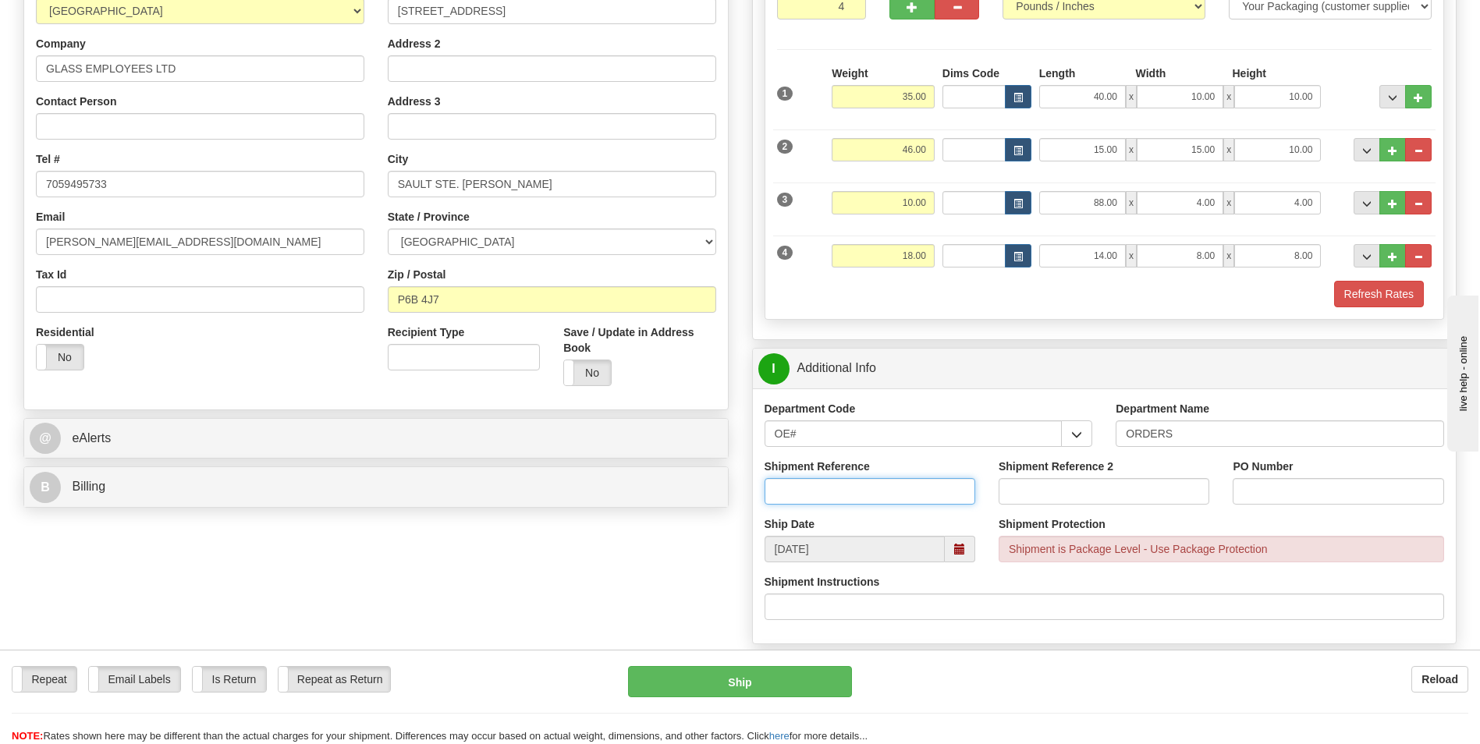
click at [855, 485] on input "Shipment Reference" at bounding box center [870, 491] width 211 height 27
type input "70181881-00"
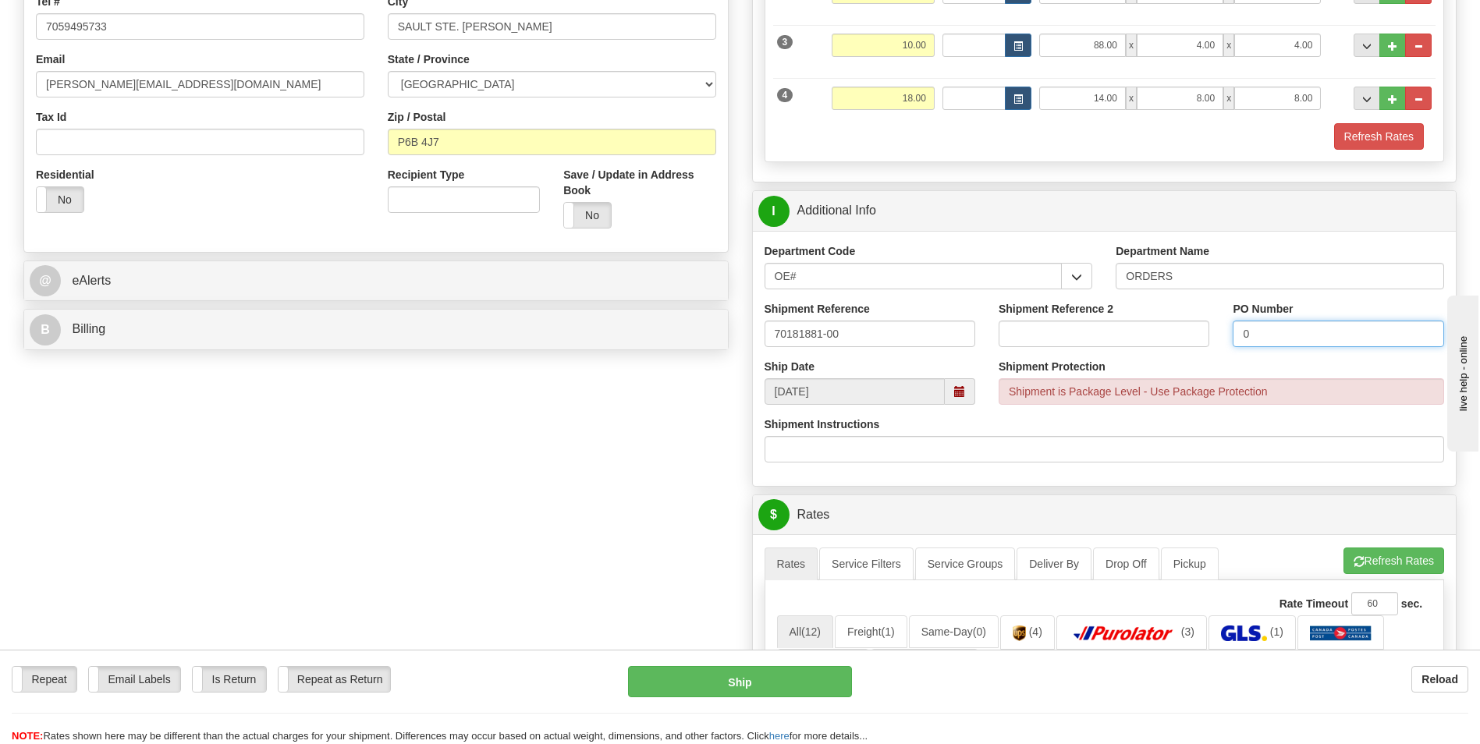
scroll to position [624, 0]
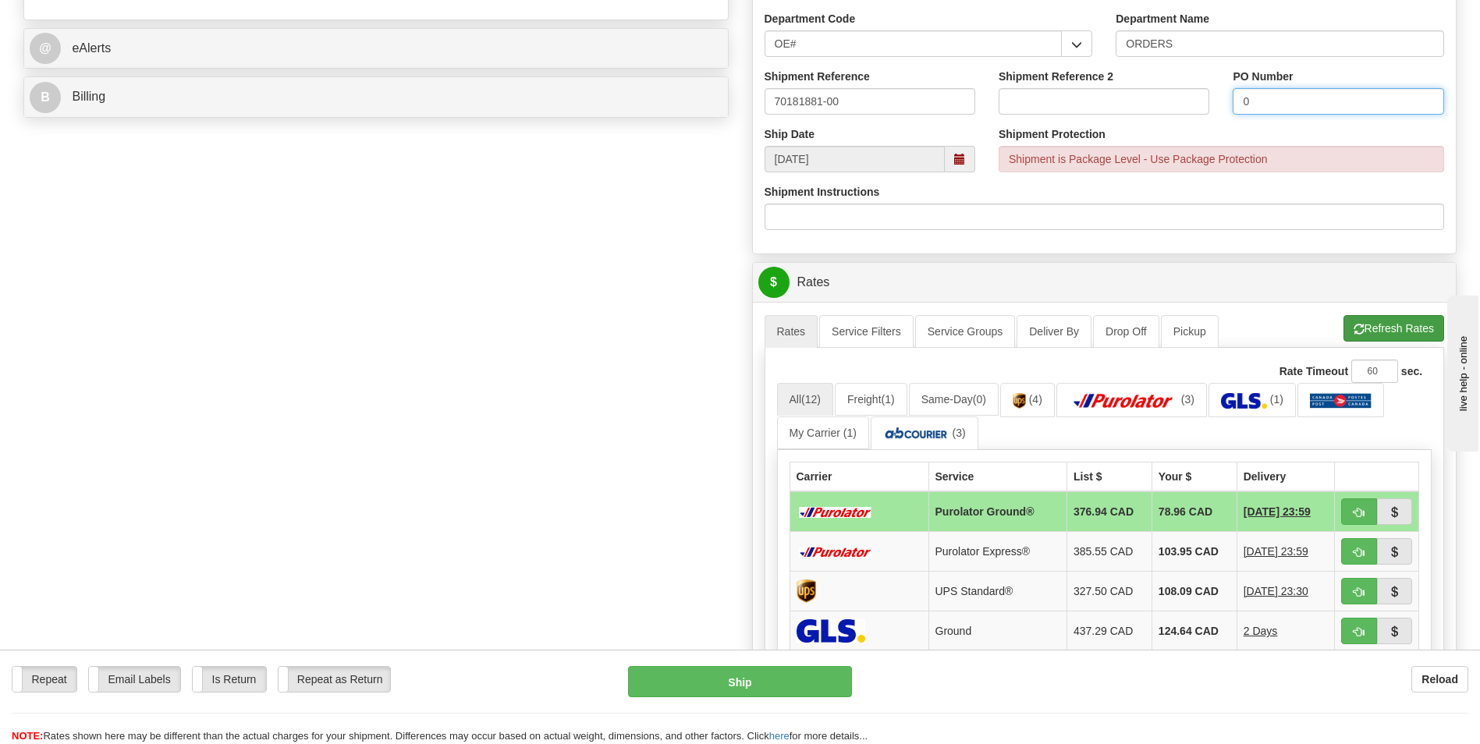
type input "0"
click at [1397, 317] on button "Refresh Rates" at bounding box center [1394, 328] width 101 height 27
click at [1362, 330] on button "Refresh Rates" at bounding box center [1394, 328] width 101 height 27
click at [1360, 510] on span "button" at bounding box center [1359, 513] width 11 height 10
type input "260"
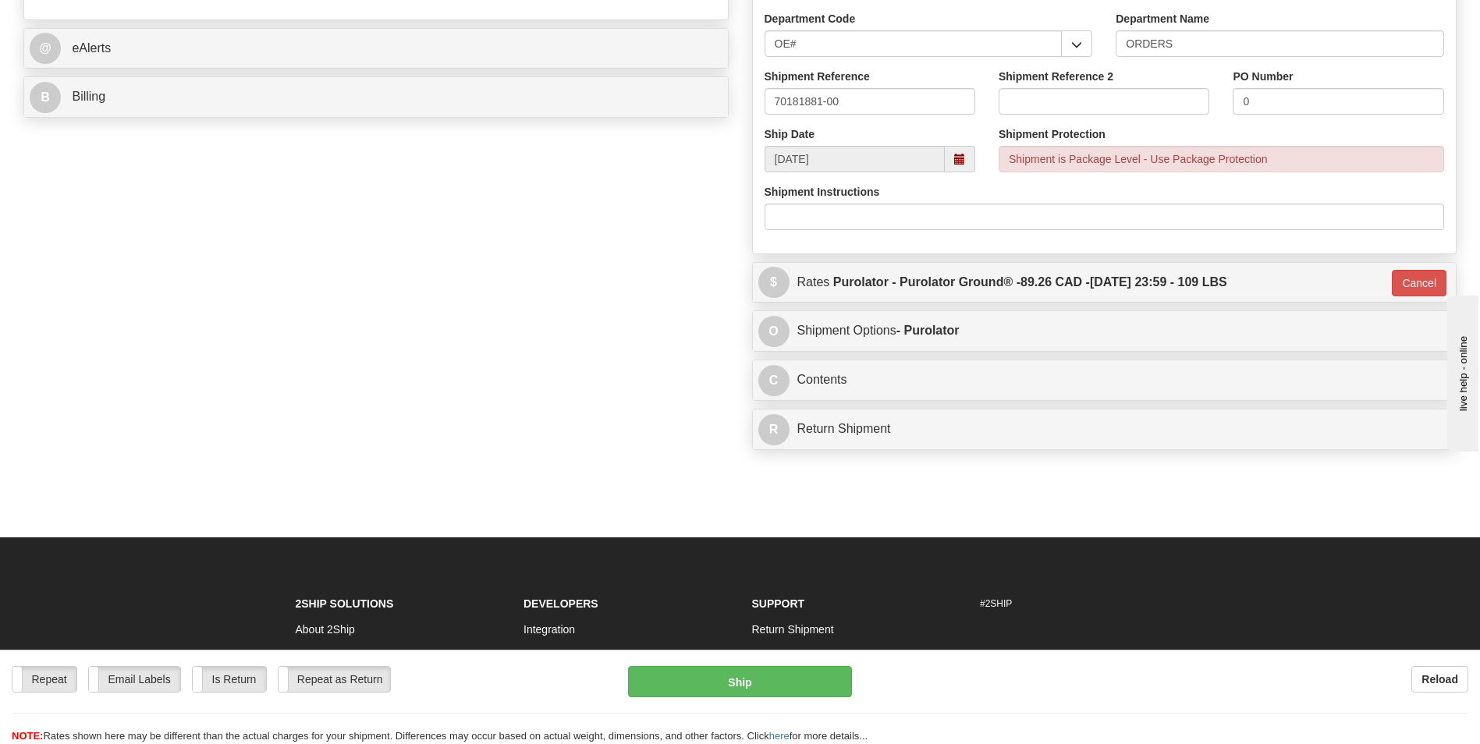
click at [723, 699] on div "Repeat Repeat Email Labels Email Labels Edit Is Return Is Return Repeat as Retu…" at bounding box center [740, 705] width 1480 height 78
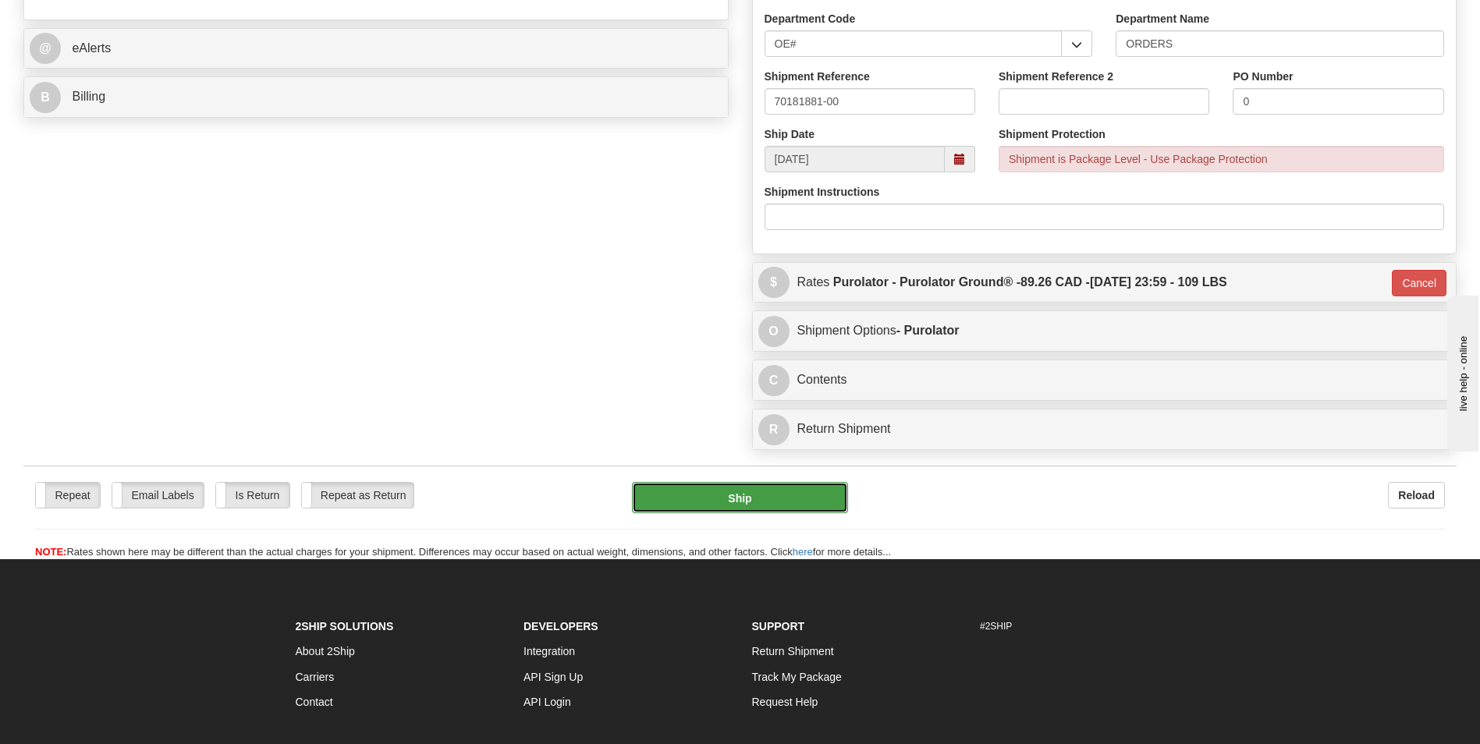
click at [699, 494] on button "Ship" at bounding box center [739, 497] width 215 height 31
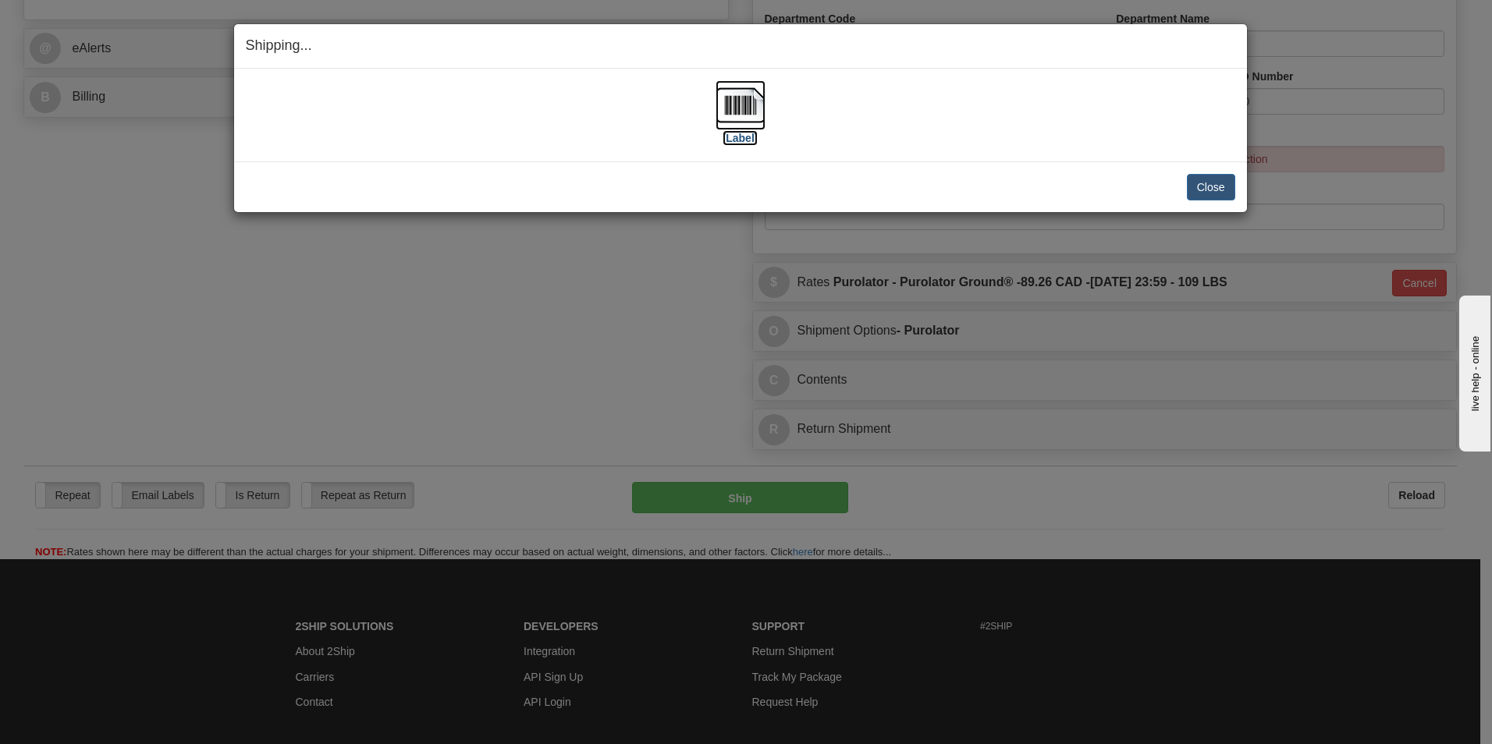
click at [745, 101] on img at bounding box center [741, 105] width 50 height 50
click at [1226, 186] on button "Close" at bounding box center [1211, 187] width 48 height 27
